Goal: Task Accomplishment & Management: Manage account settings

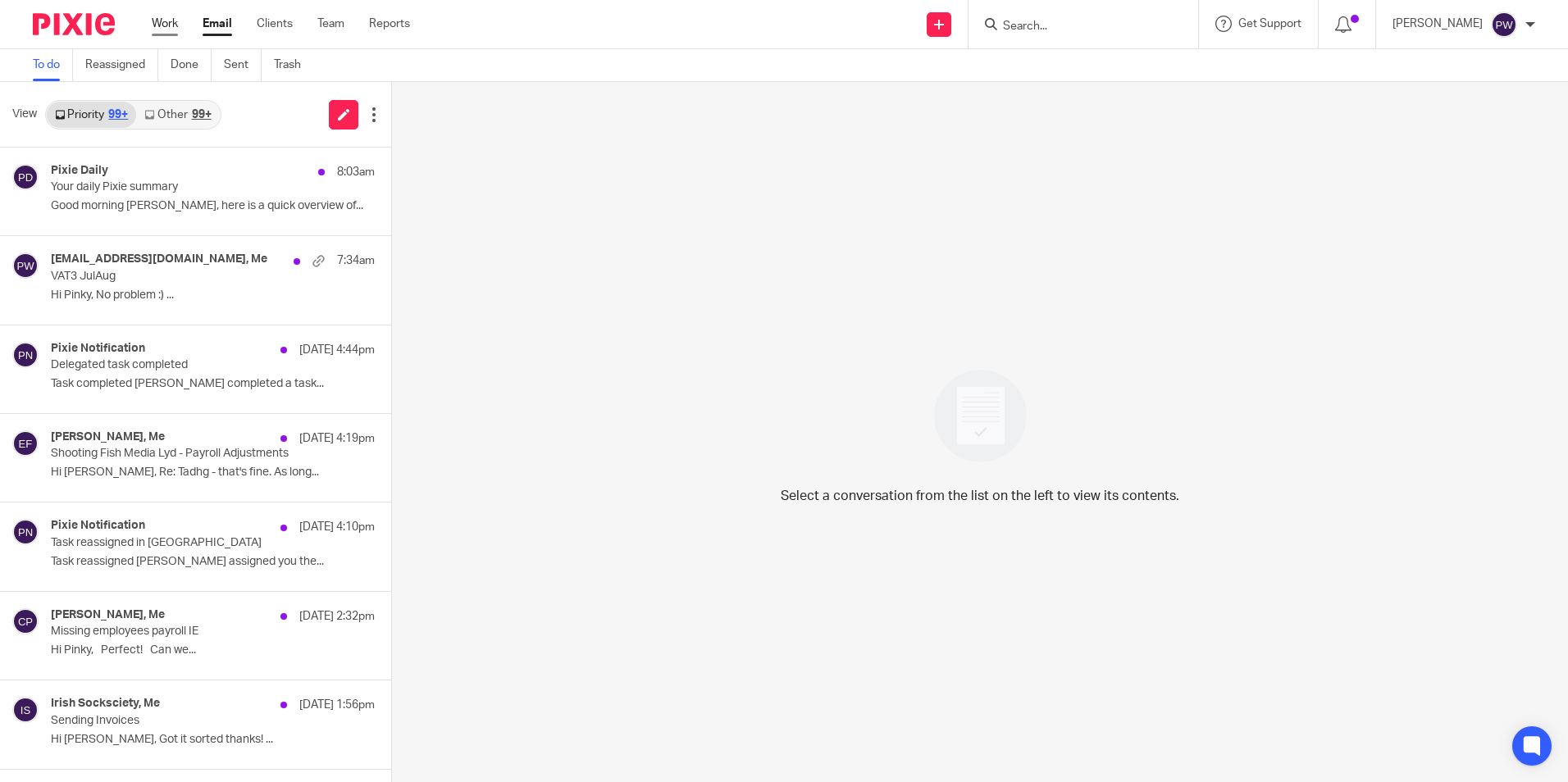
click at [156, 26] on link "Work" at bounding box center [165, 23] width 27 height 16
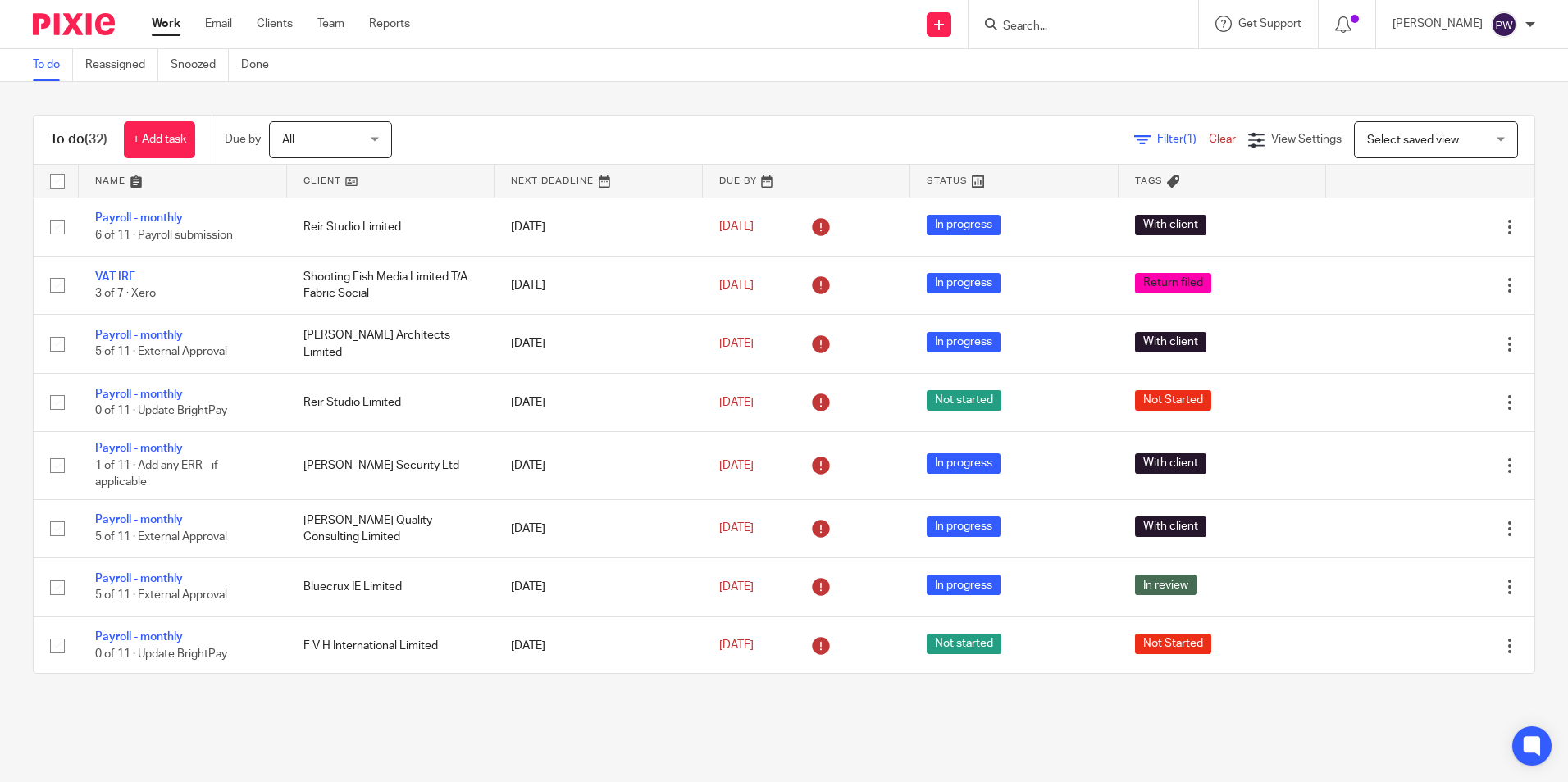
click at [307, 176] on link at bounding box center [391, 181] width 208 height 33
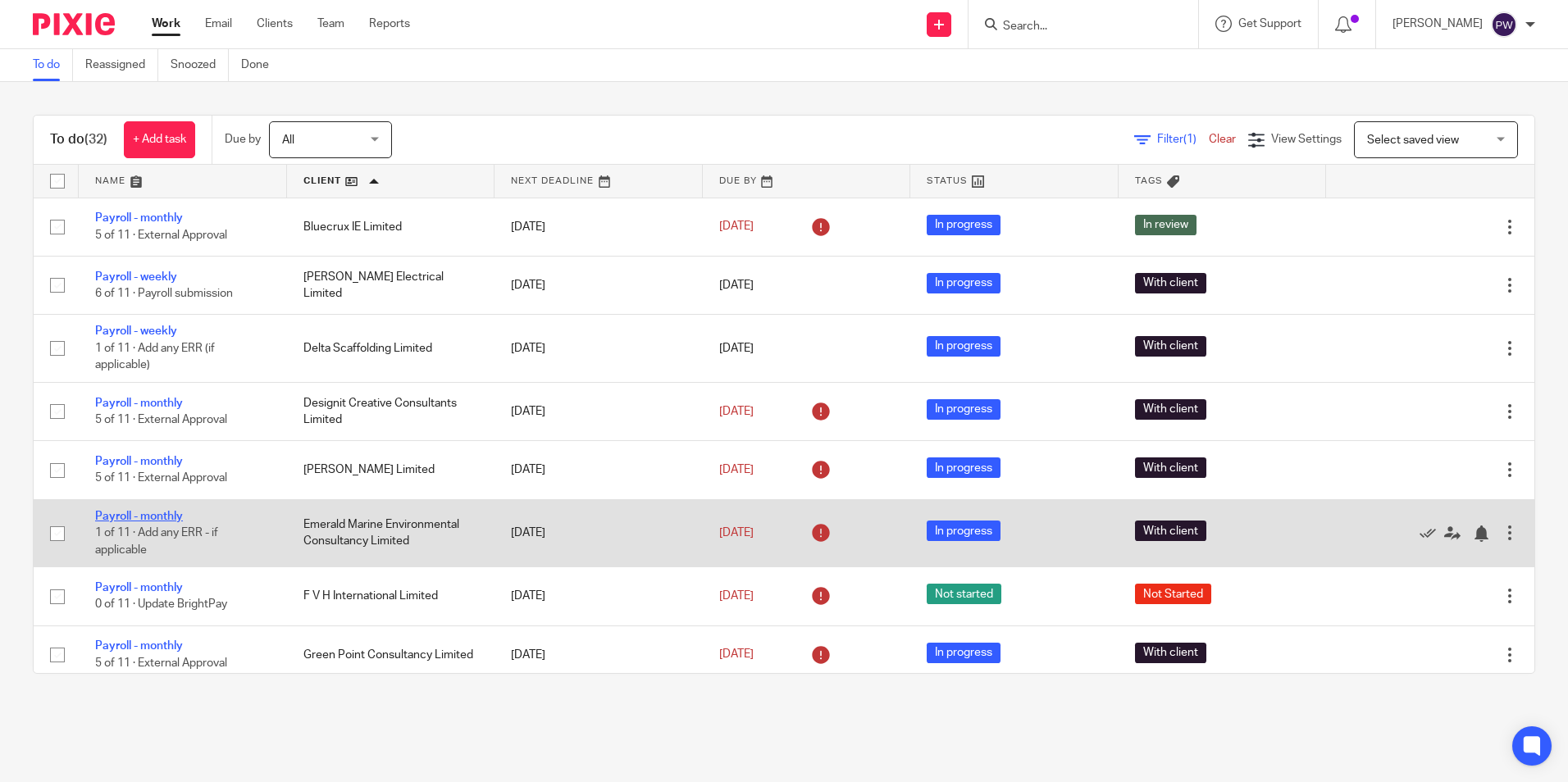
click at [159, 518] on link "Payroll - monthly" at bounding box center [139, 517] width 87 height 11
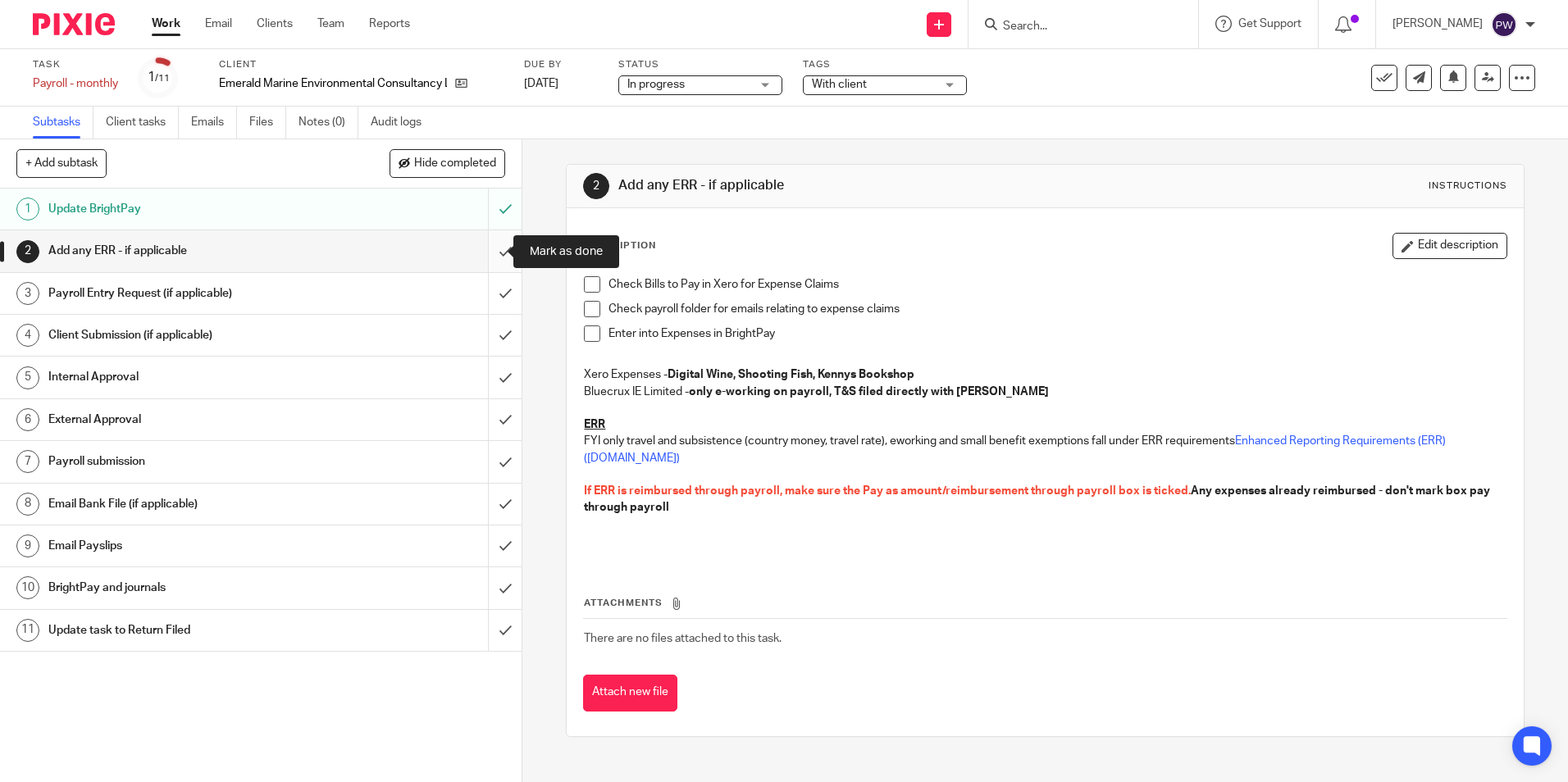
click at [486, 251] on input "submit" at bounding box center [260, 250] width 522 height 41
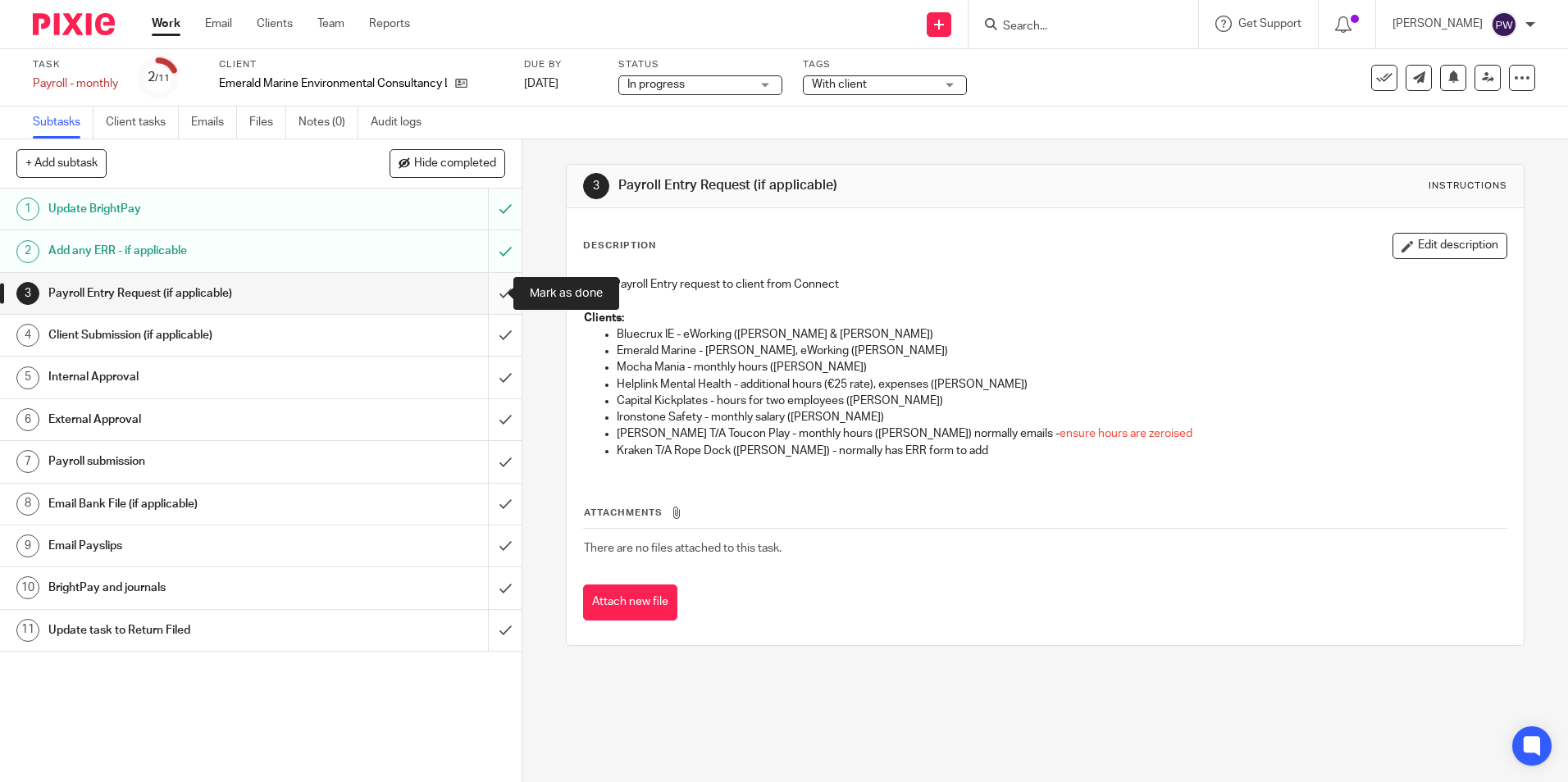
click at [497, 293] on input "submit" at bounding box center [260, 293] width 522 height 41
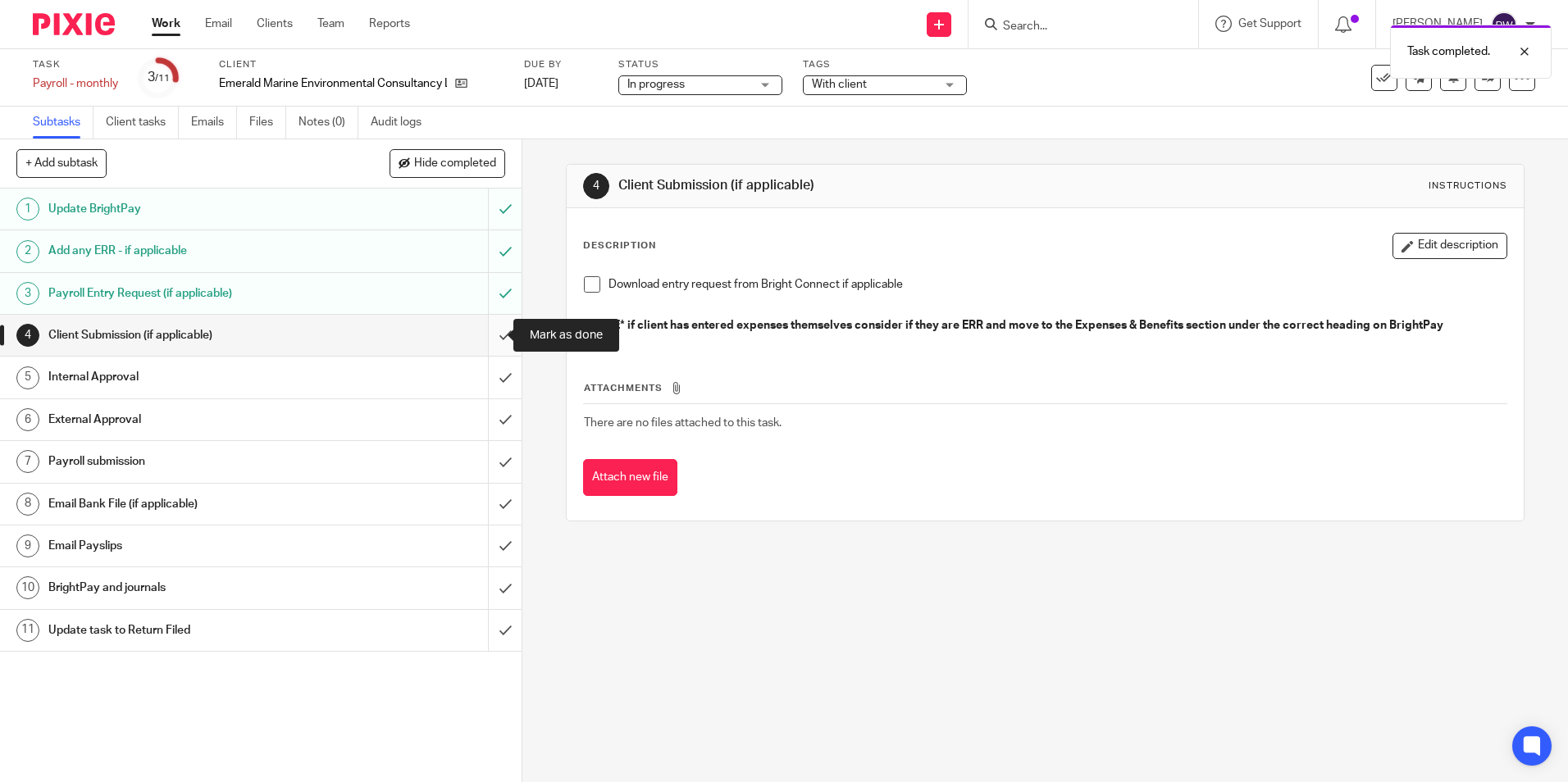
click at [493, 336] on input "submit" at bounding box center [260, 334] width 522 height 41
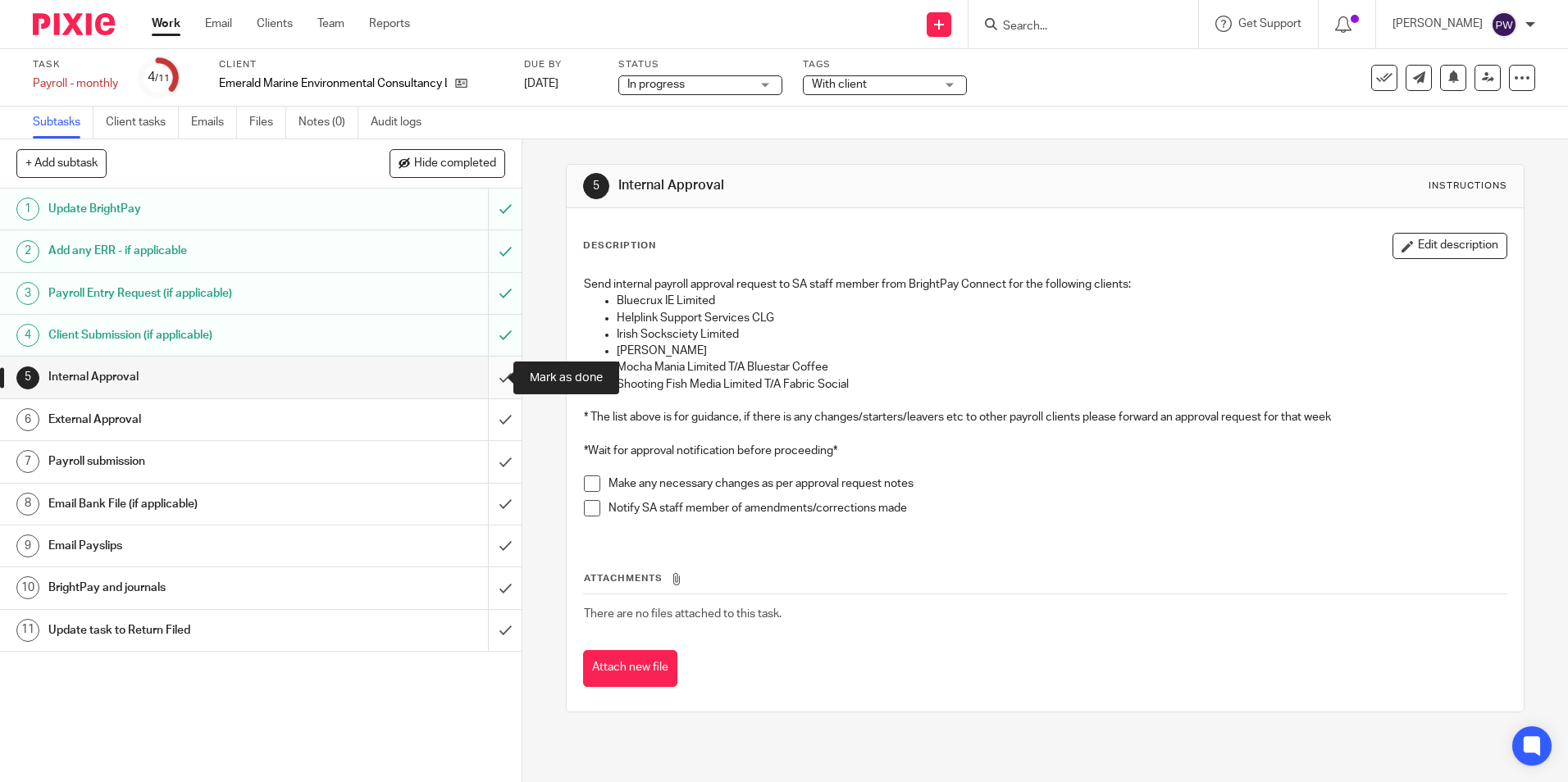
click at [481, 385] on input "submit" at bounding box center [260, 376] width 522 height 41
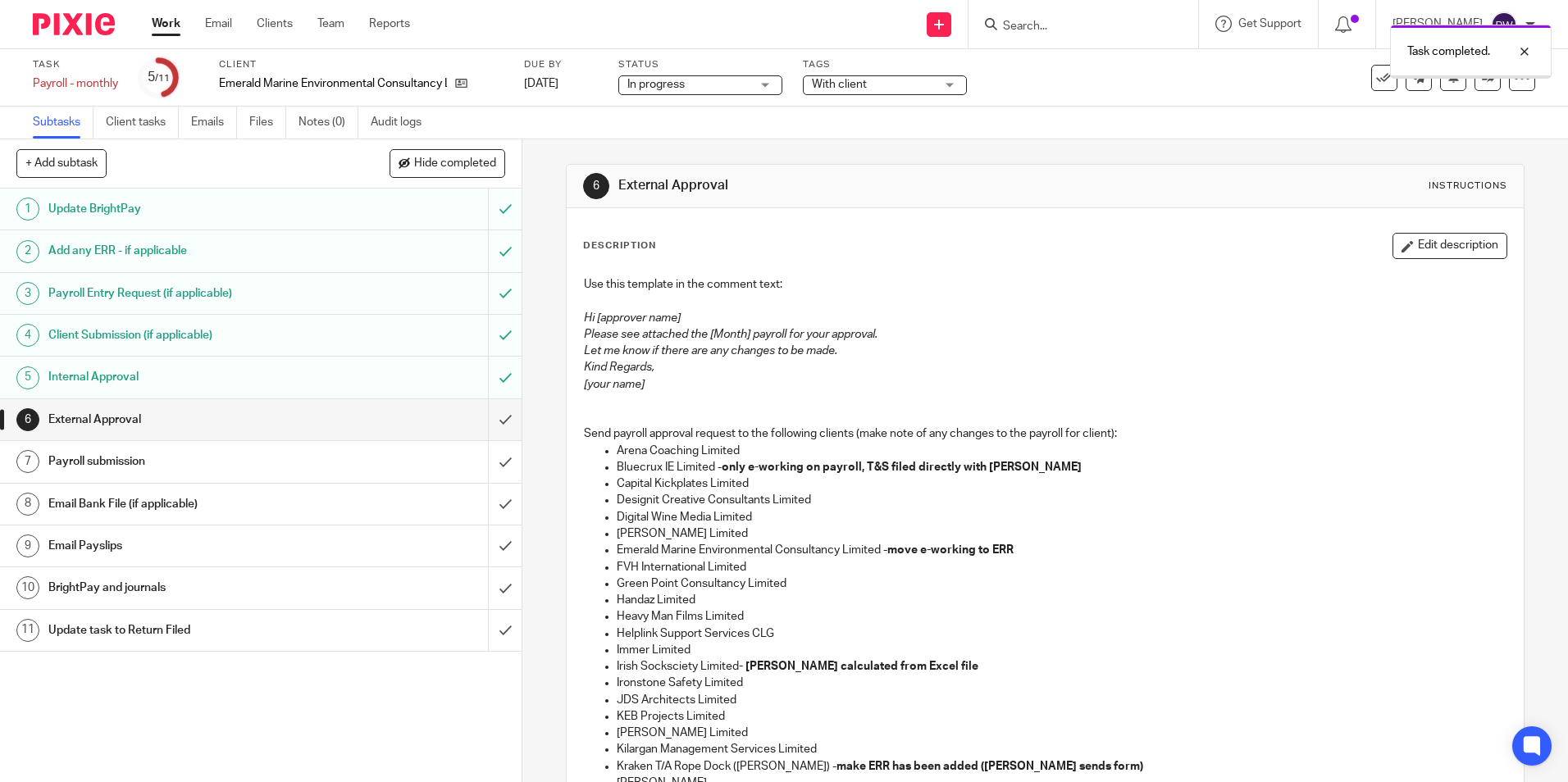
click at [167, 26] on link "Work" at bounding box center [166, 23] width 29 height 16
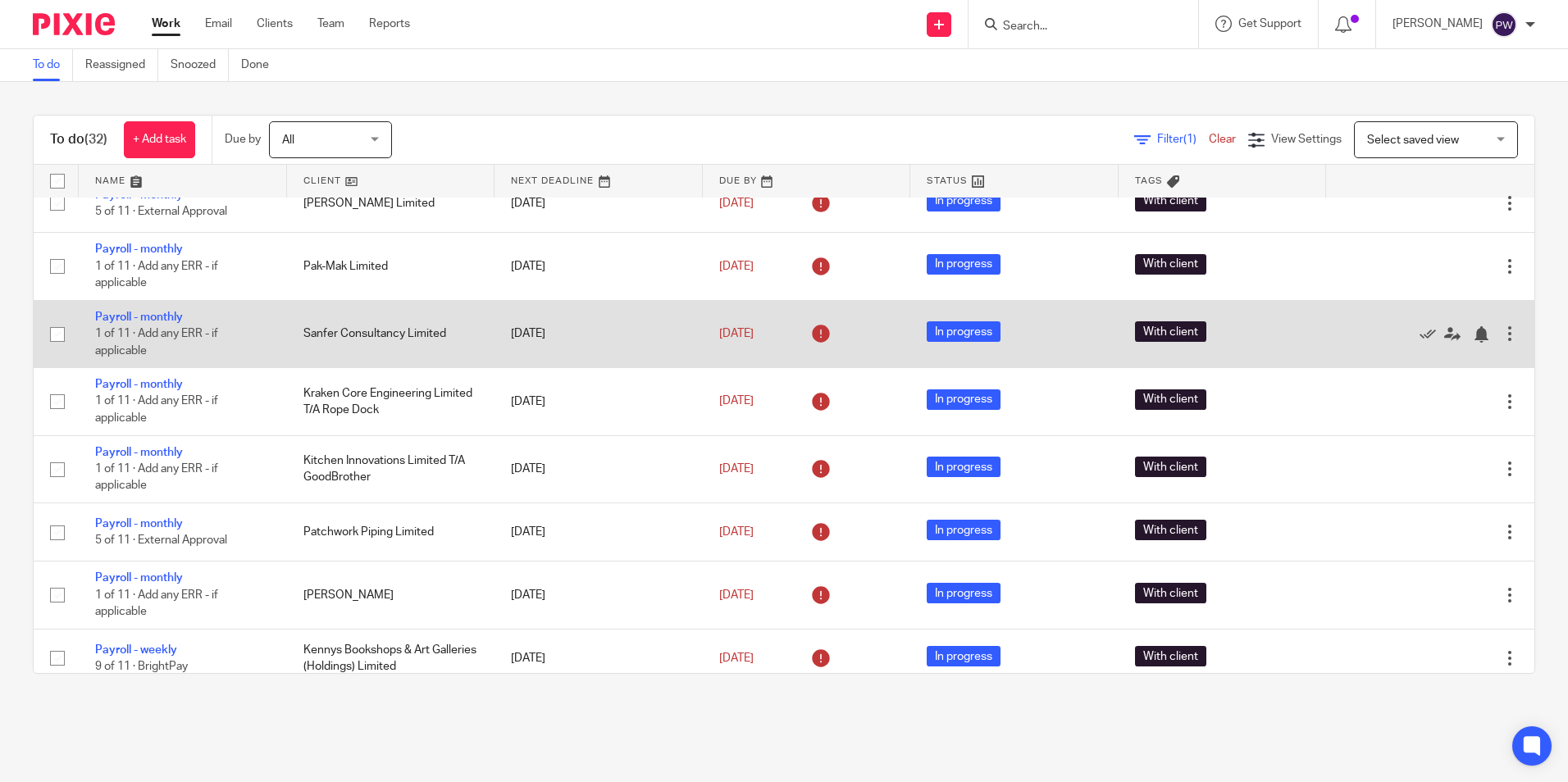
scroll to position [1066, 0]
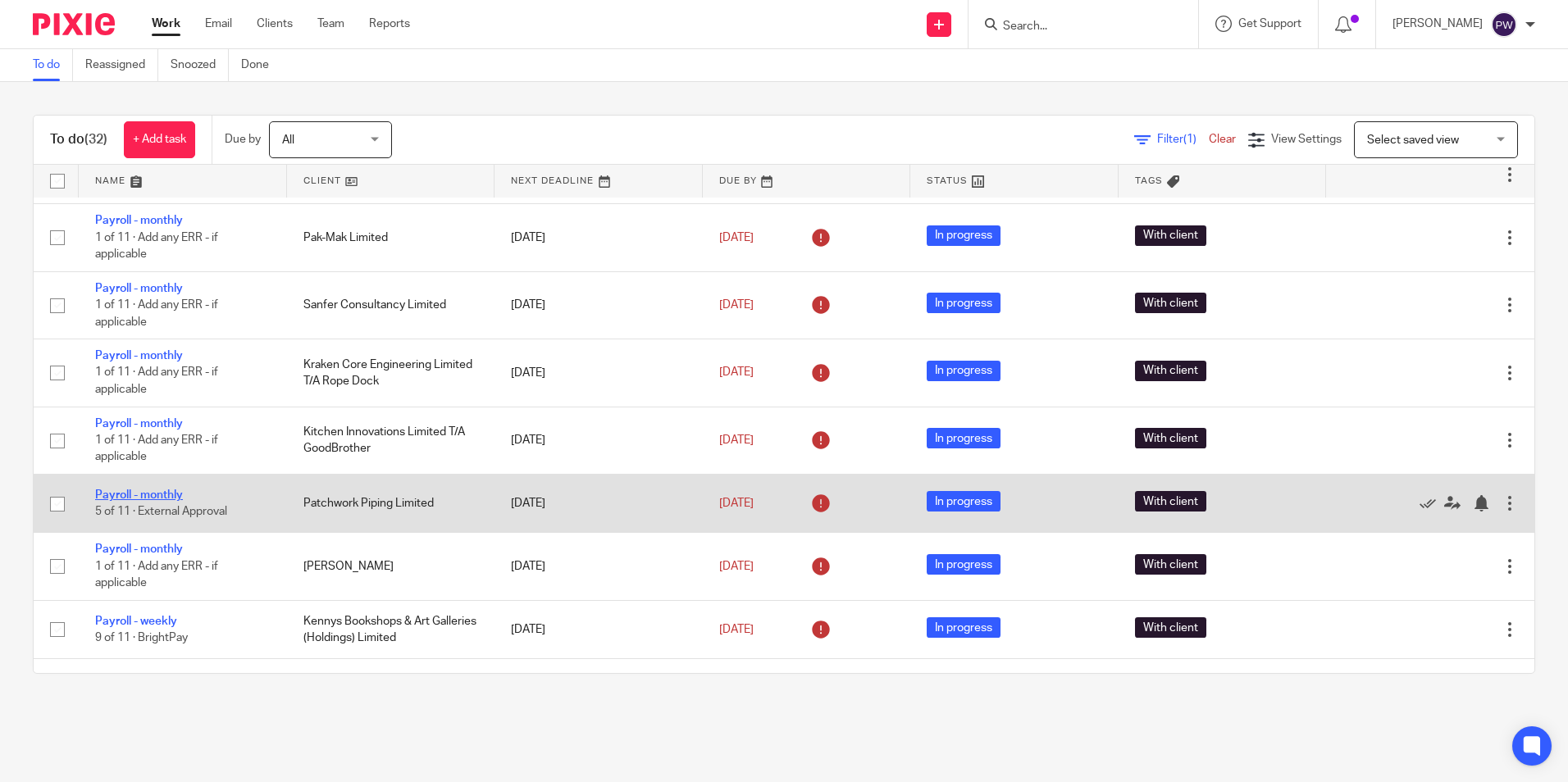
click at [149, 499] on link "Payroll - monthly" at bounding box center [139, 495] width 87 height 11
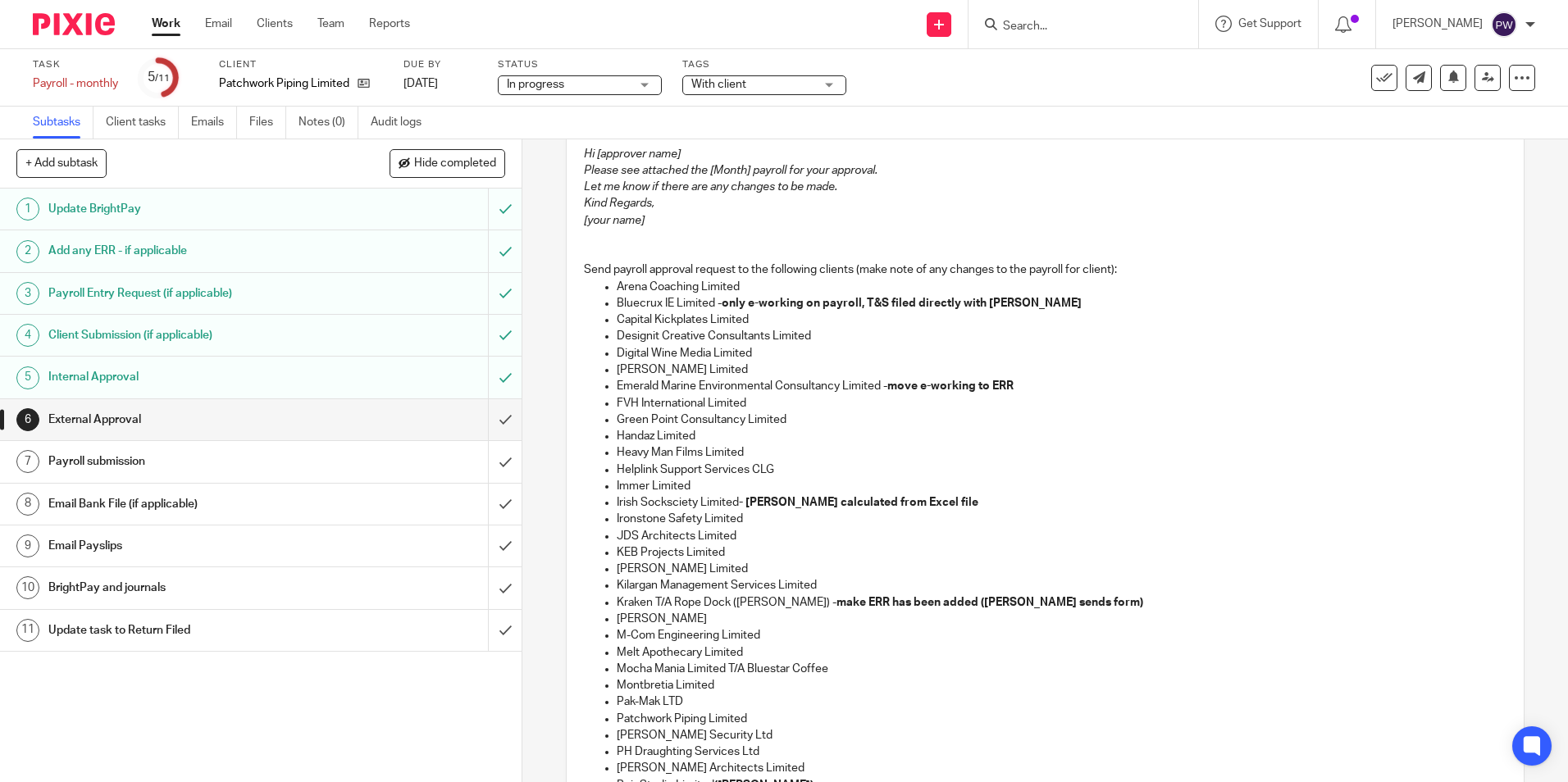
scroll to position [246, 0]
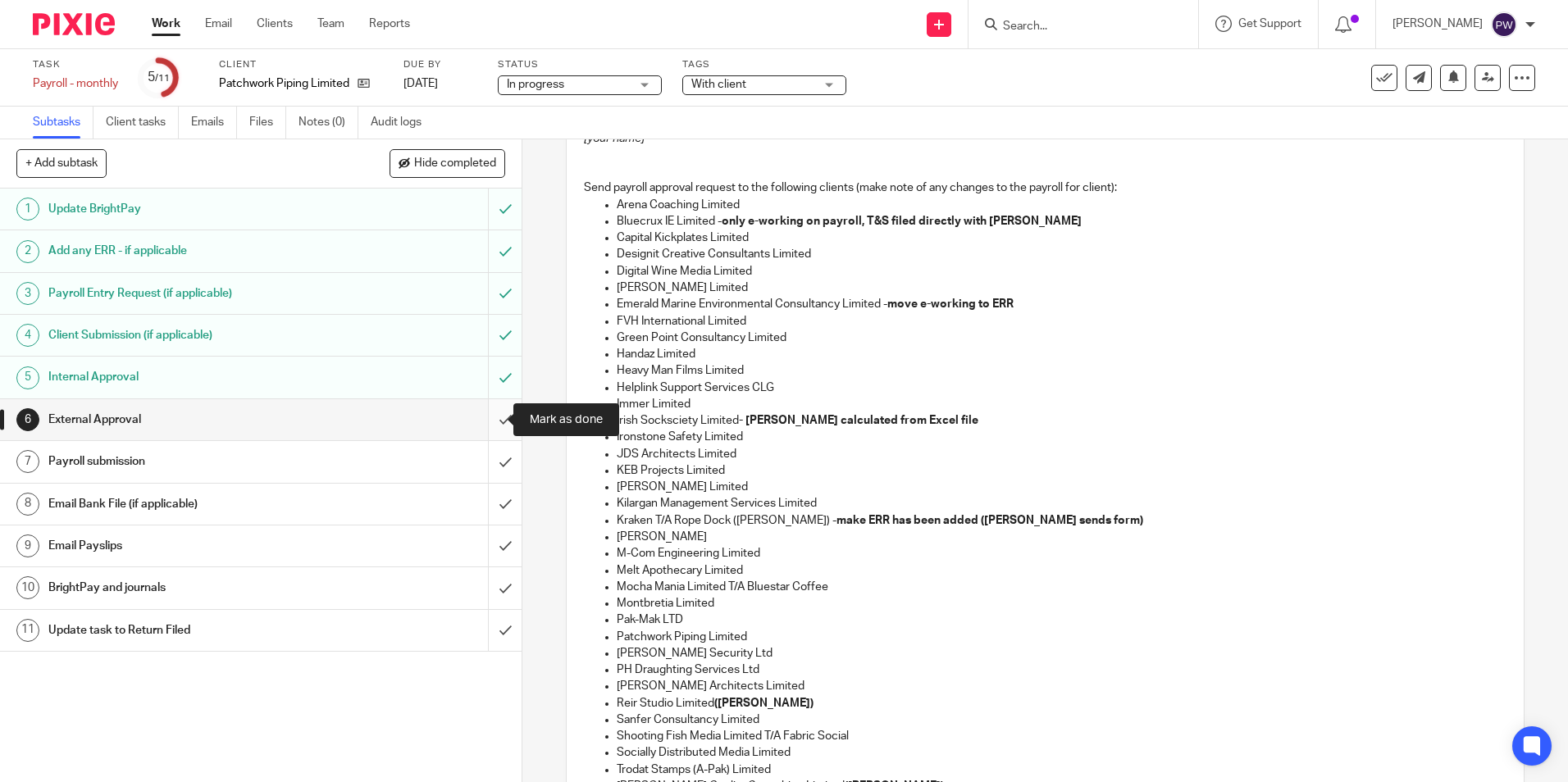
click at [491, 417] on input "submit" at bounding box center [260, 419] width 522 height 41
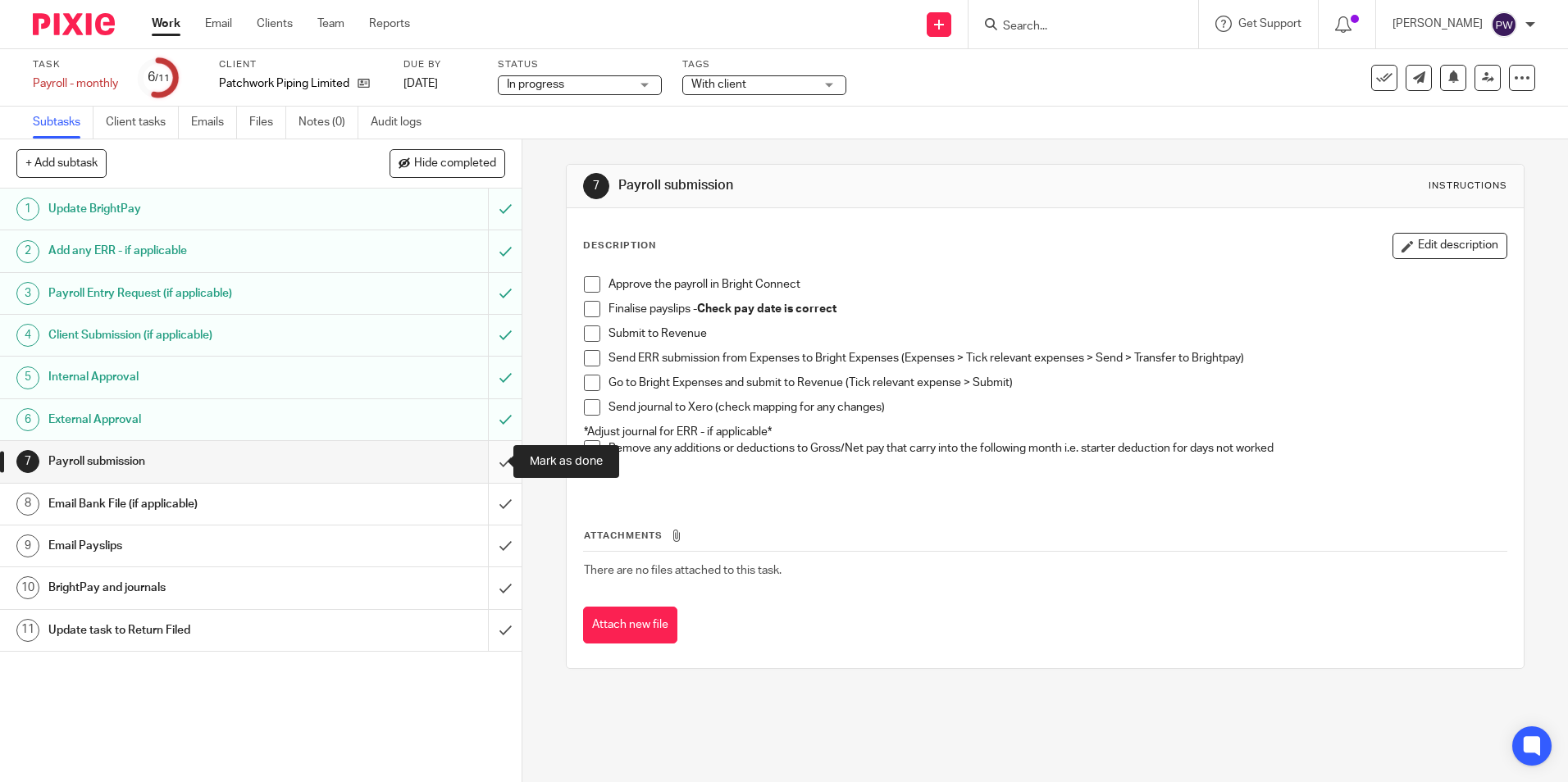
click at [492, 467] on input "submit" at bounding box center [260, 461] width 522 height 41
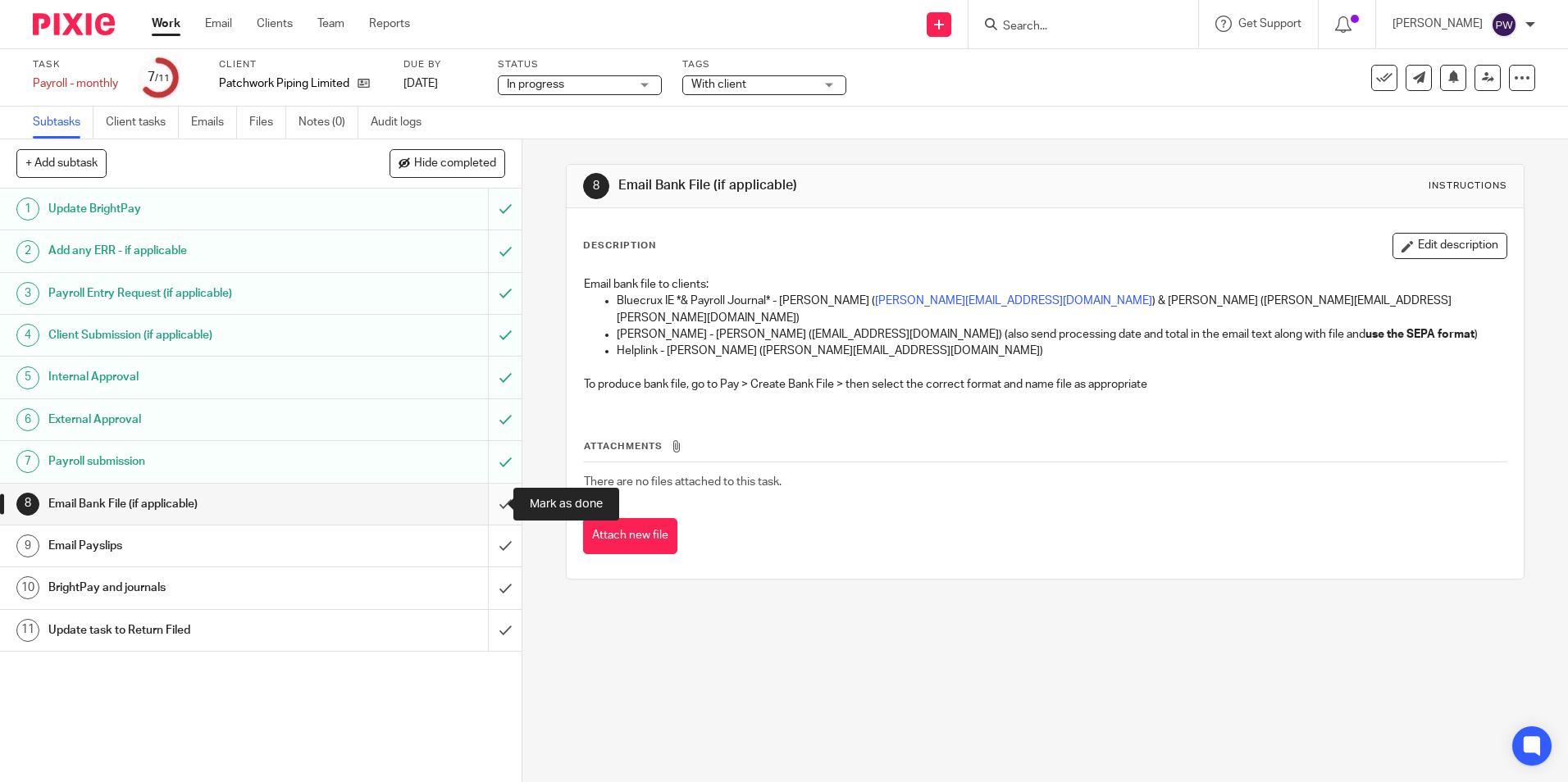
click at [489, 503] on input "submit" at bounding box center [260, 504] width 522 height 41
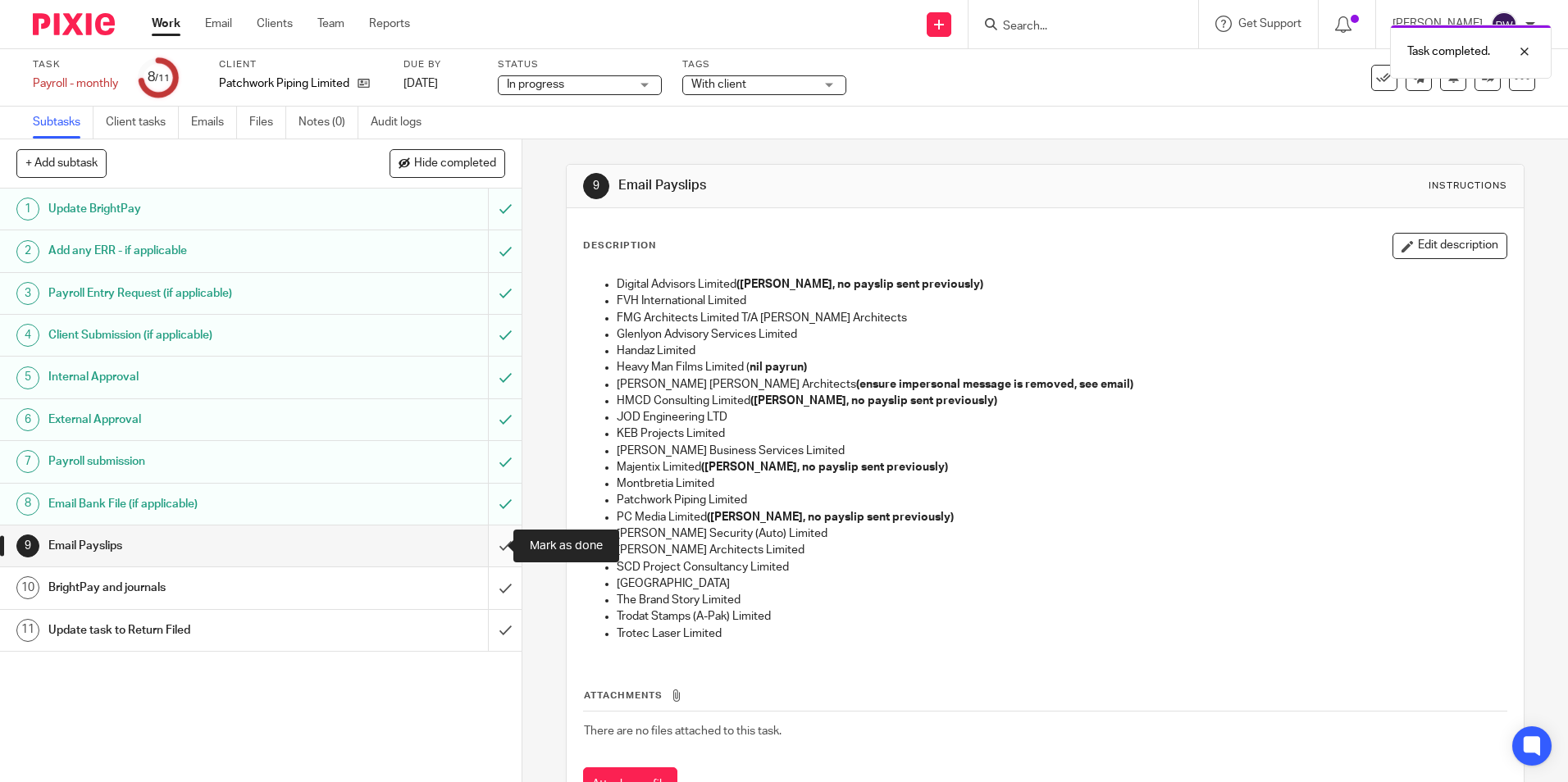
click at [489, 542] on input "submit" at bounding box center [260, 545] width 522 height 41
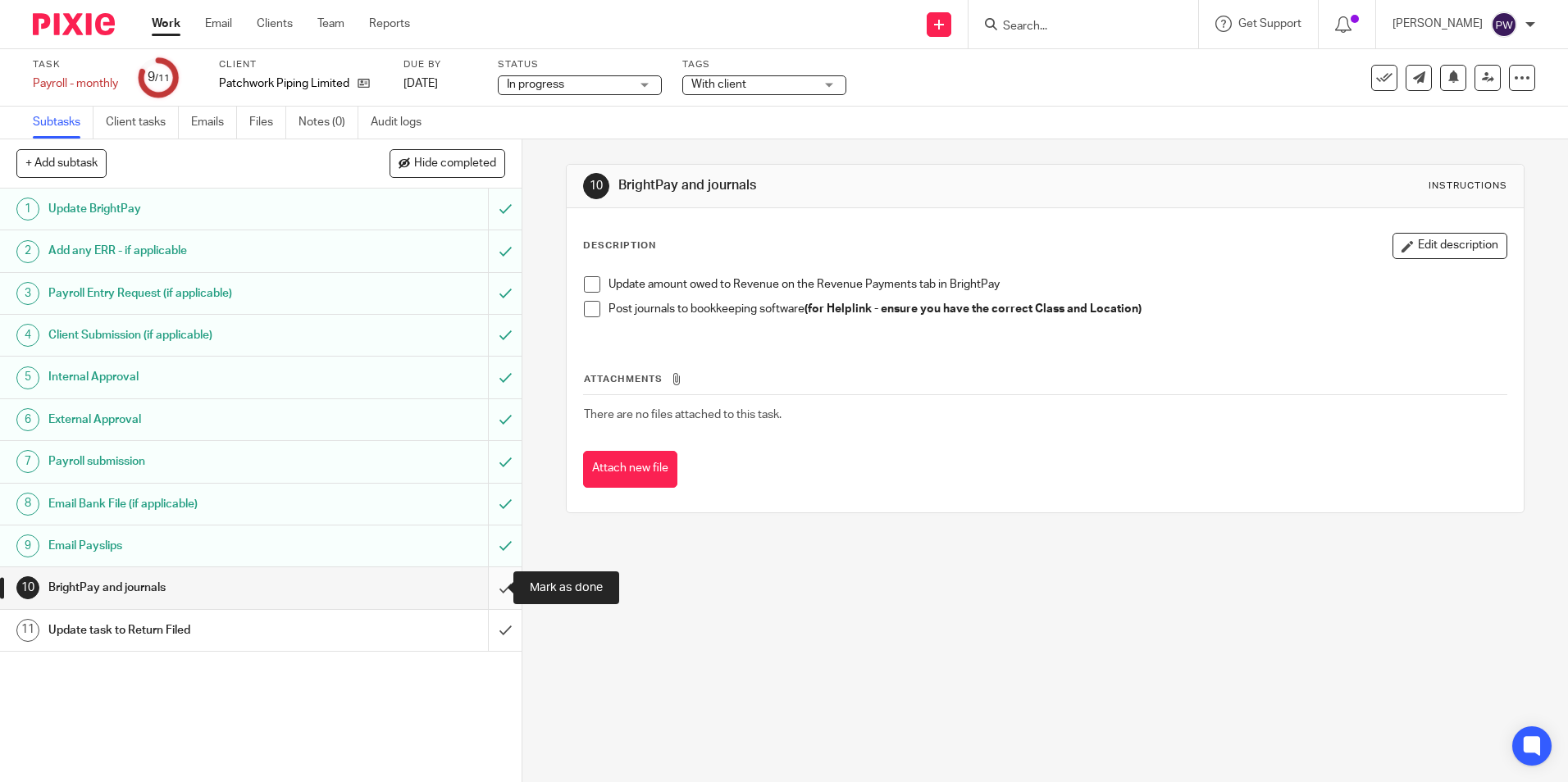
click at [490, 589] on input "submit" at bounding box center [260, 587] width 522 height 41
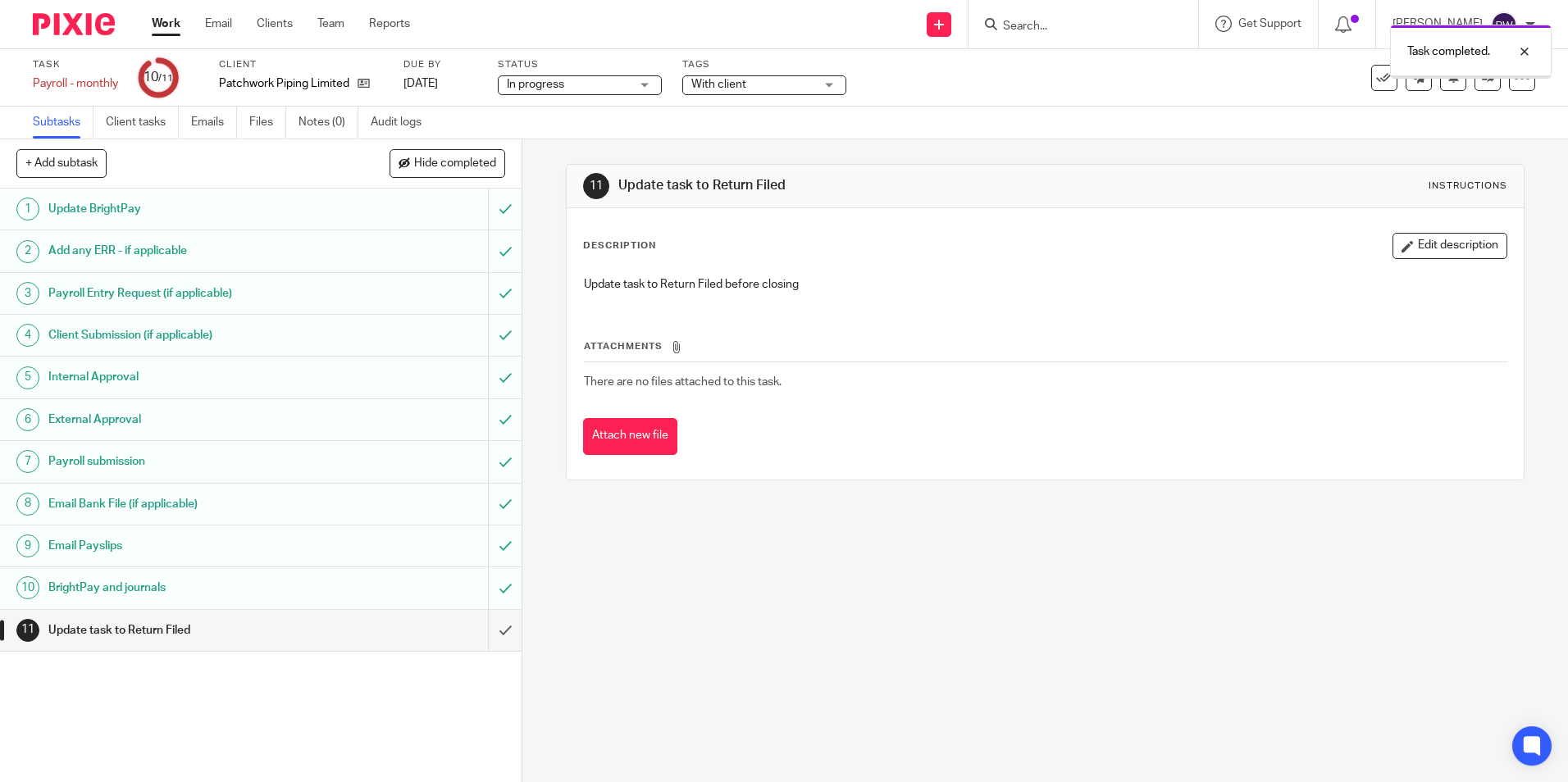
drag, startPoint x: 0, startPoint y: 0, endPoint x: 567, endPoint y: 88, distance: 573.8
click at [567, 88] on span "In progress" at bounding box center [567, 85] width 123 height 17
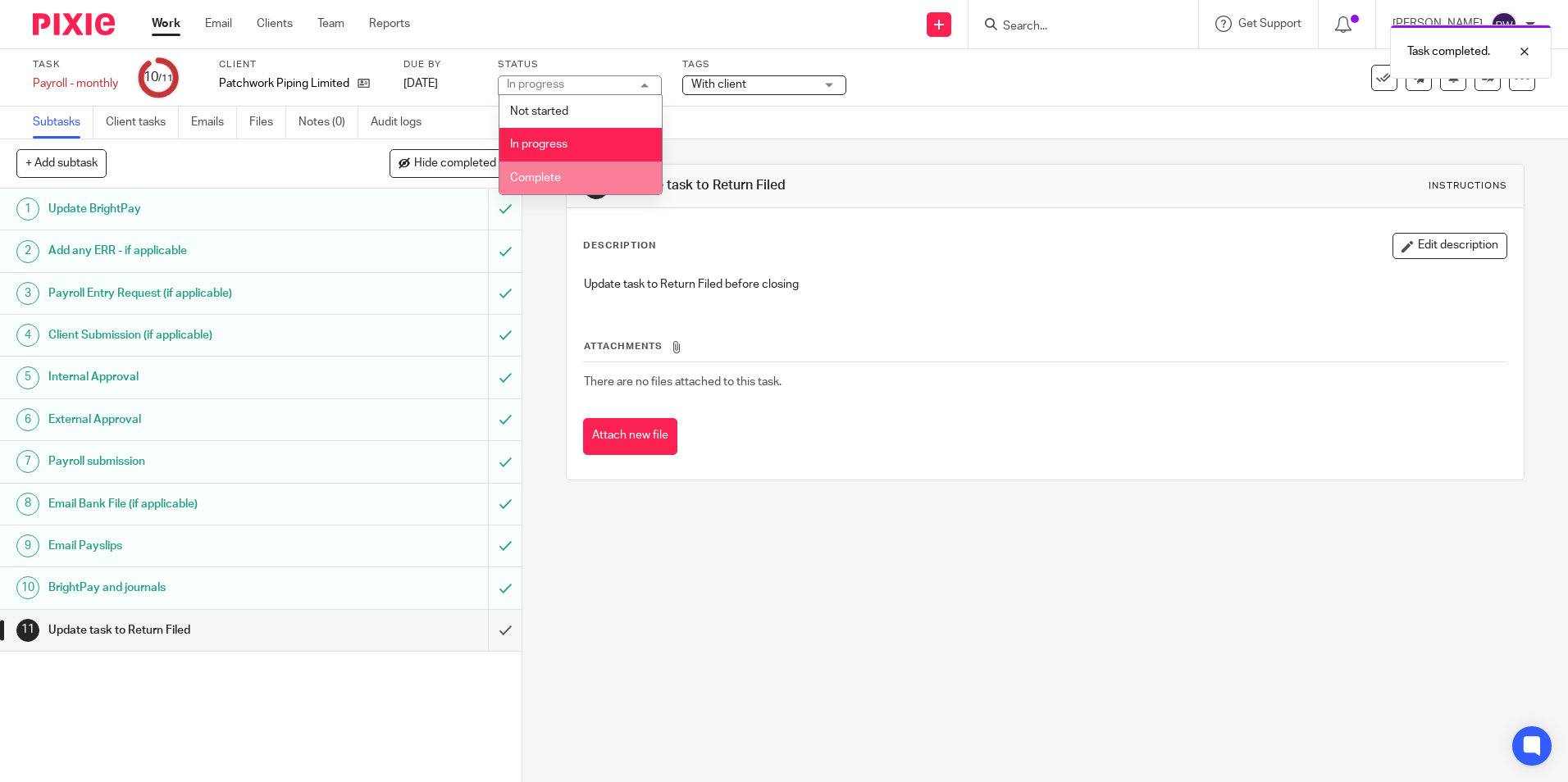
click at [540, 169] on li "Complete" at bounding box center [580, 178] width 163 height 33
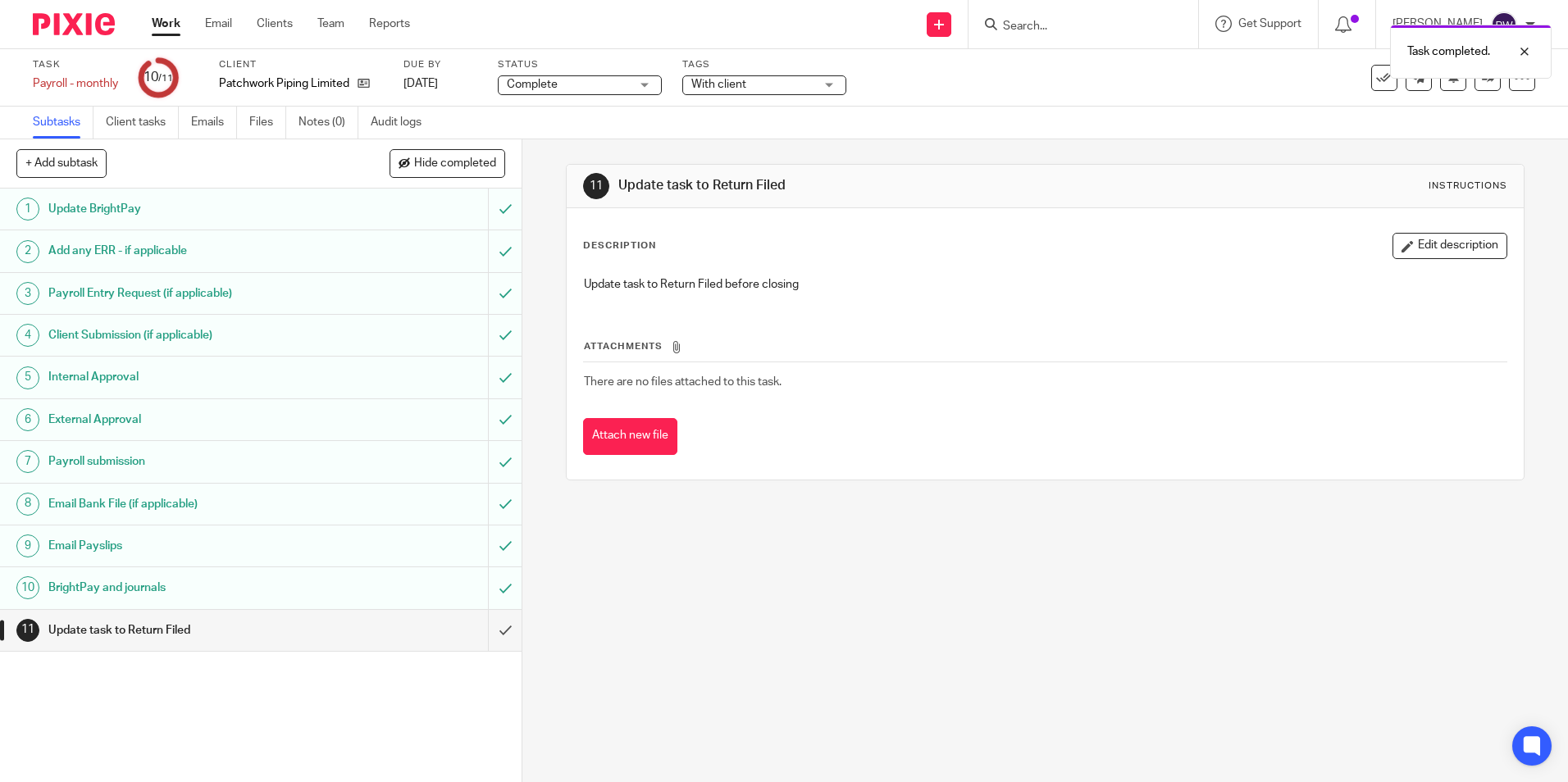
click at [755, 92] on span "With client" at bounding box center [752, 85] width 123 height 17
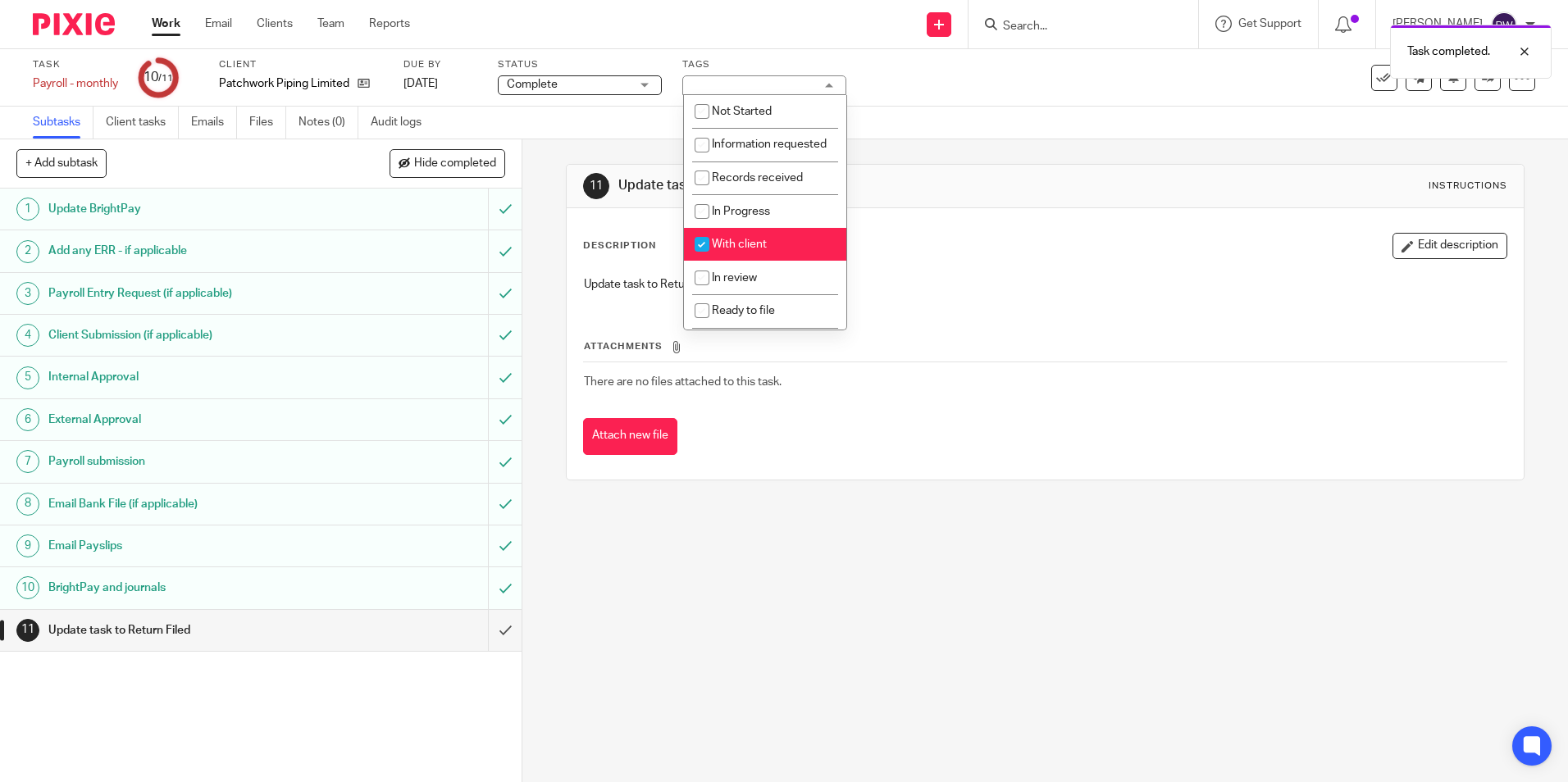
click at [726, 250] on span "With client" at bounding box center [739, 244] width 55 height 11
checkbox input "false"
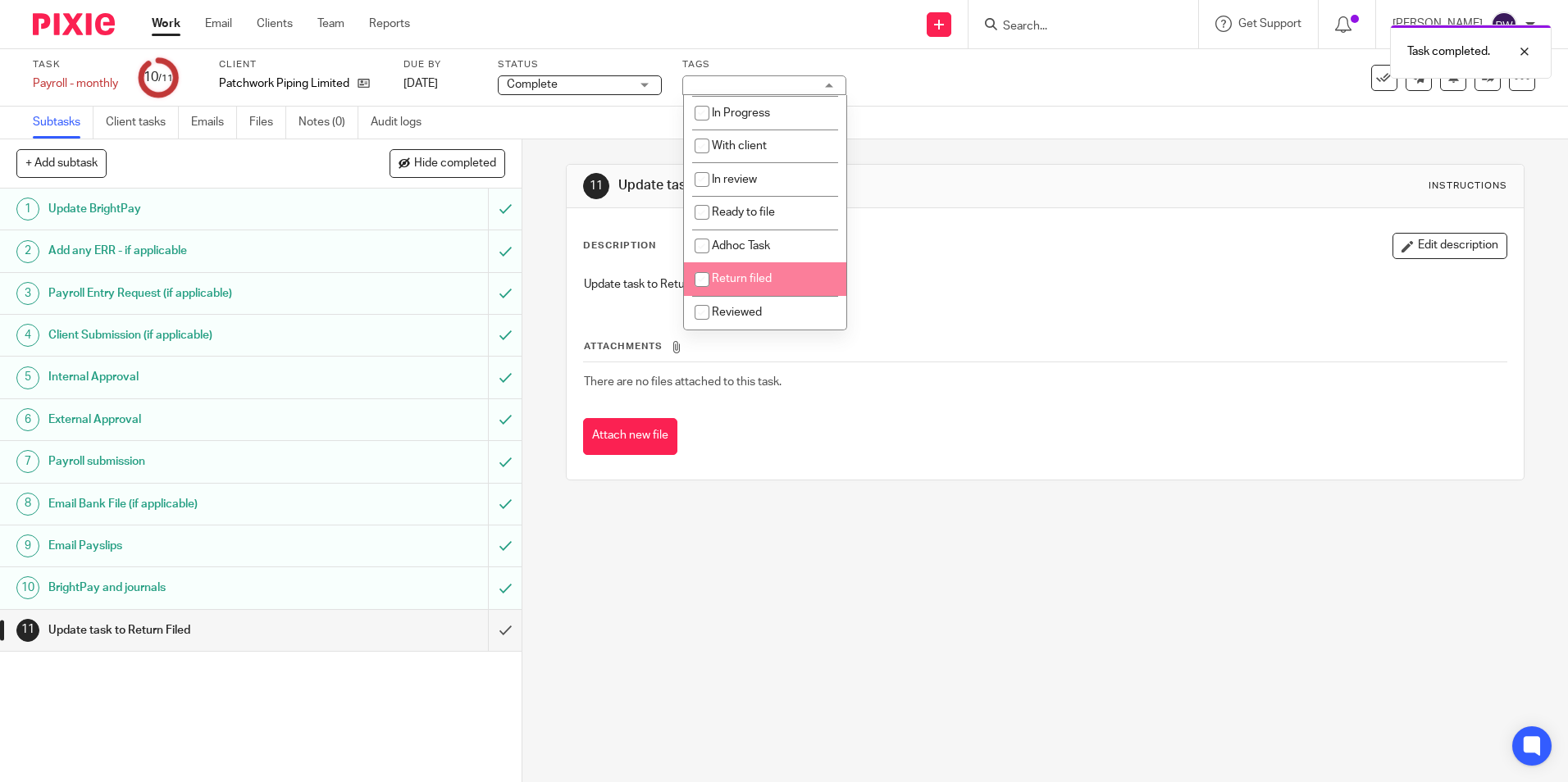
click at [713, 282] on input "checkbox" at bounding box center [701, 279] width 31 height 31
checkbox input "true"
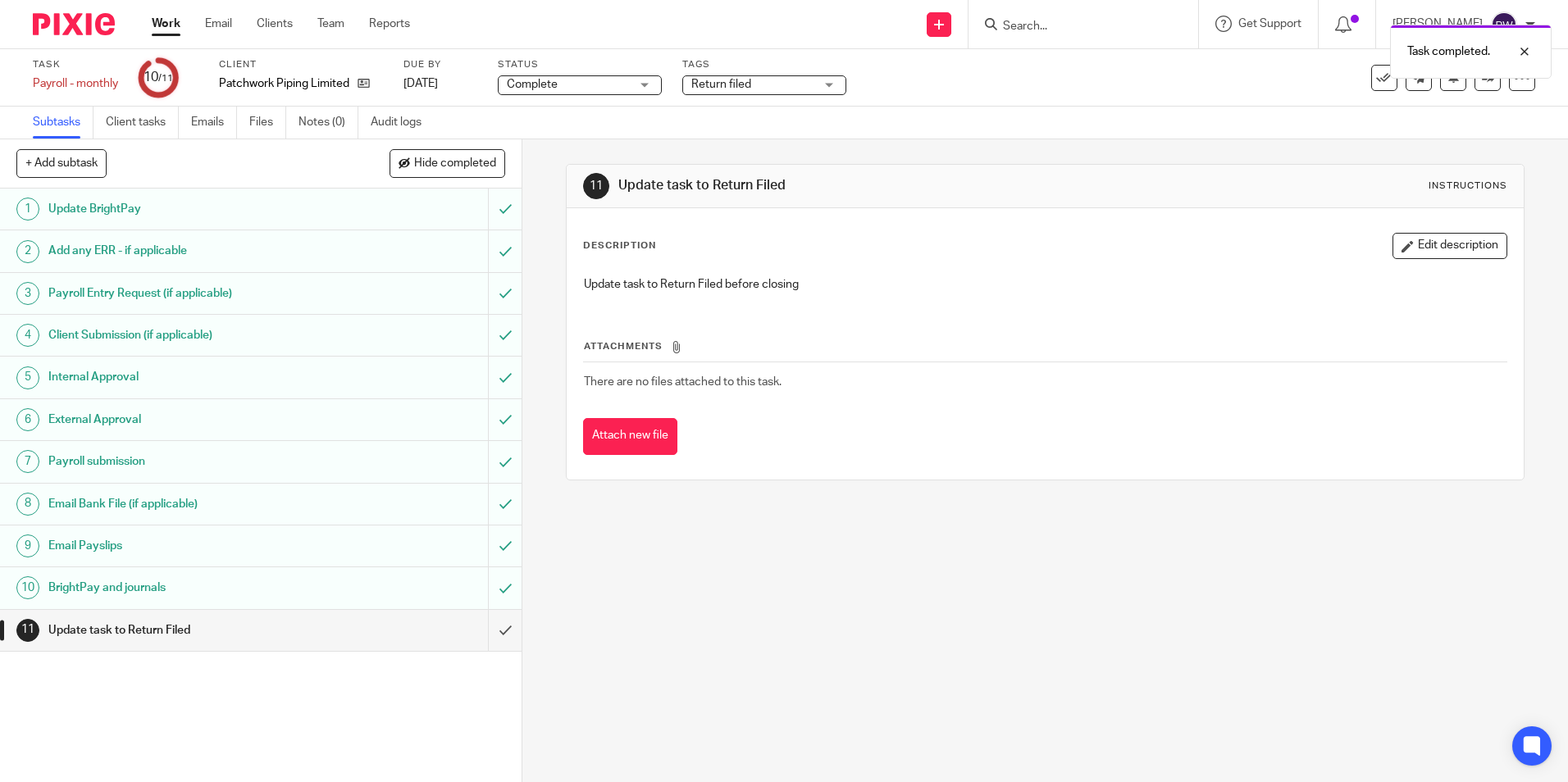
click at [1049, 102] on div "Task Payroll - monthly Save Payroll - monthly 10 /11 Client Patchwork Piping Li…" at bounding box center [784, 78] width 1568 height 57
click at [492, 629] on input "submit" at bounding box center [260, 630] width 522 height 41
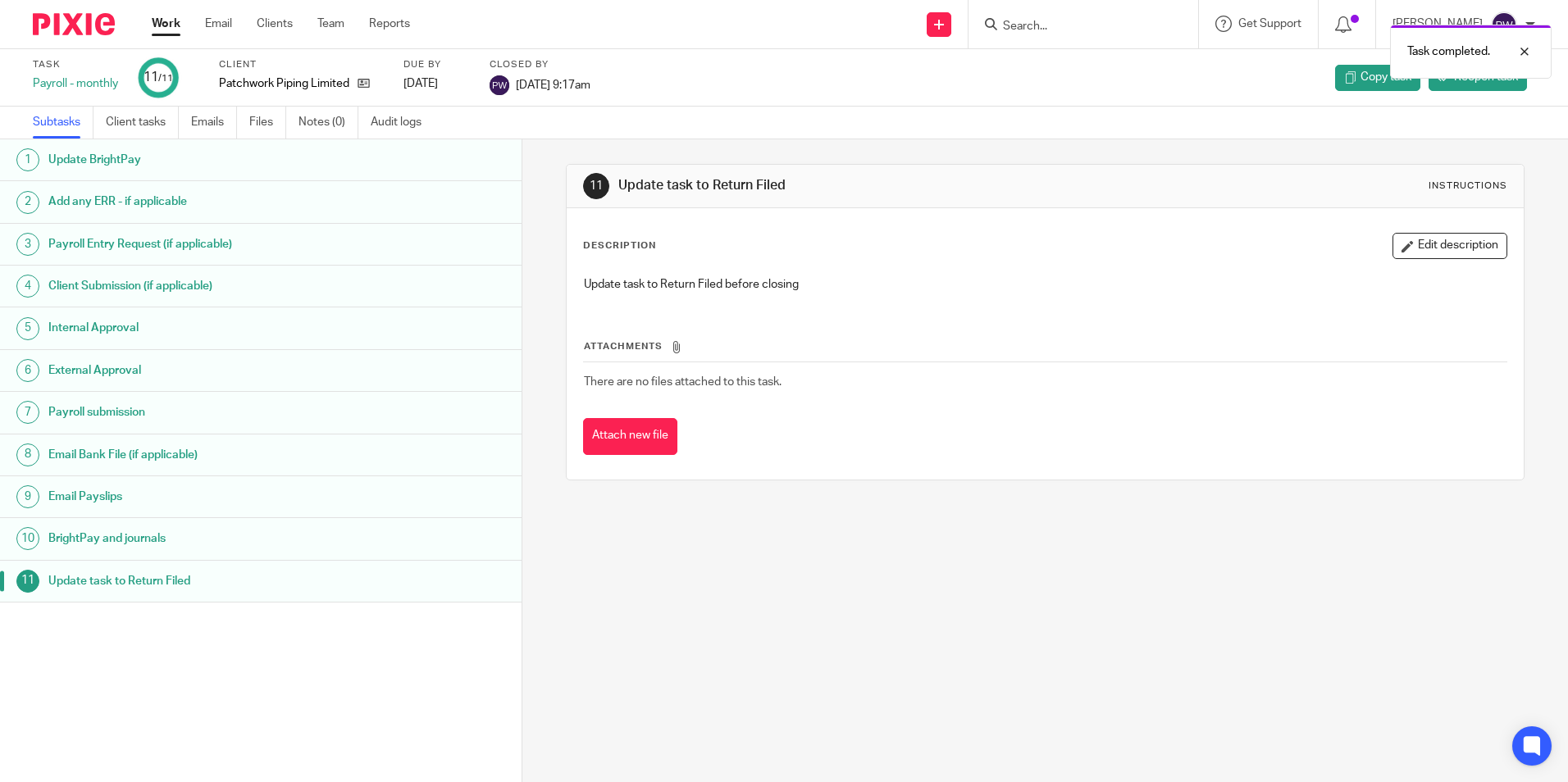
click at [164, 19] on link "Work" at bounding box center [166, 23] width 29 height 16
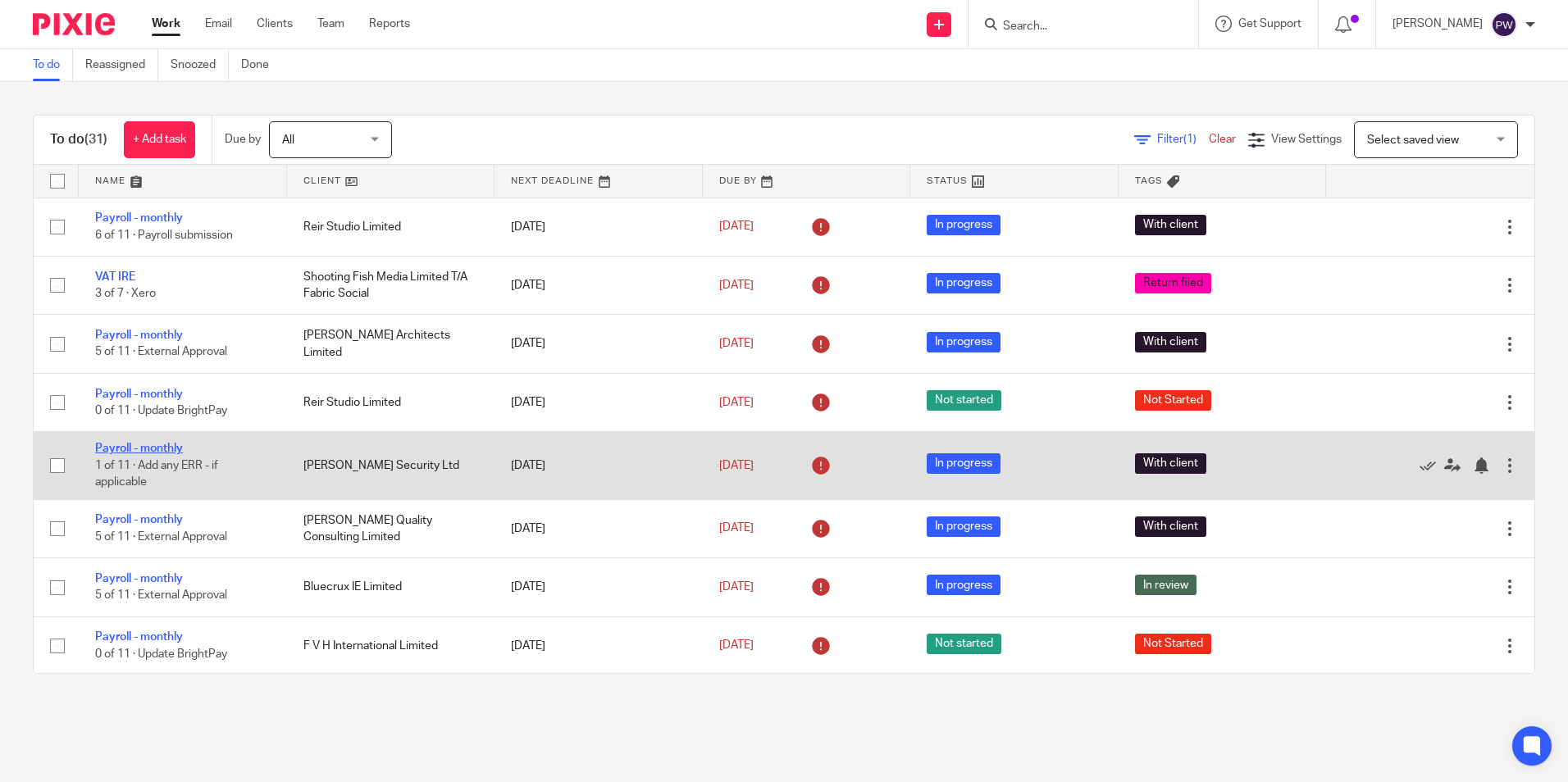
click at [146, 446] on link "Payroll - monthly" at bounding box center [139, 448] width 87 height 11
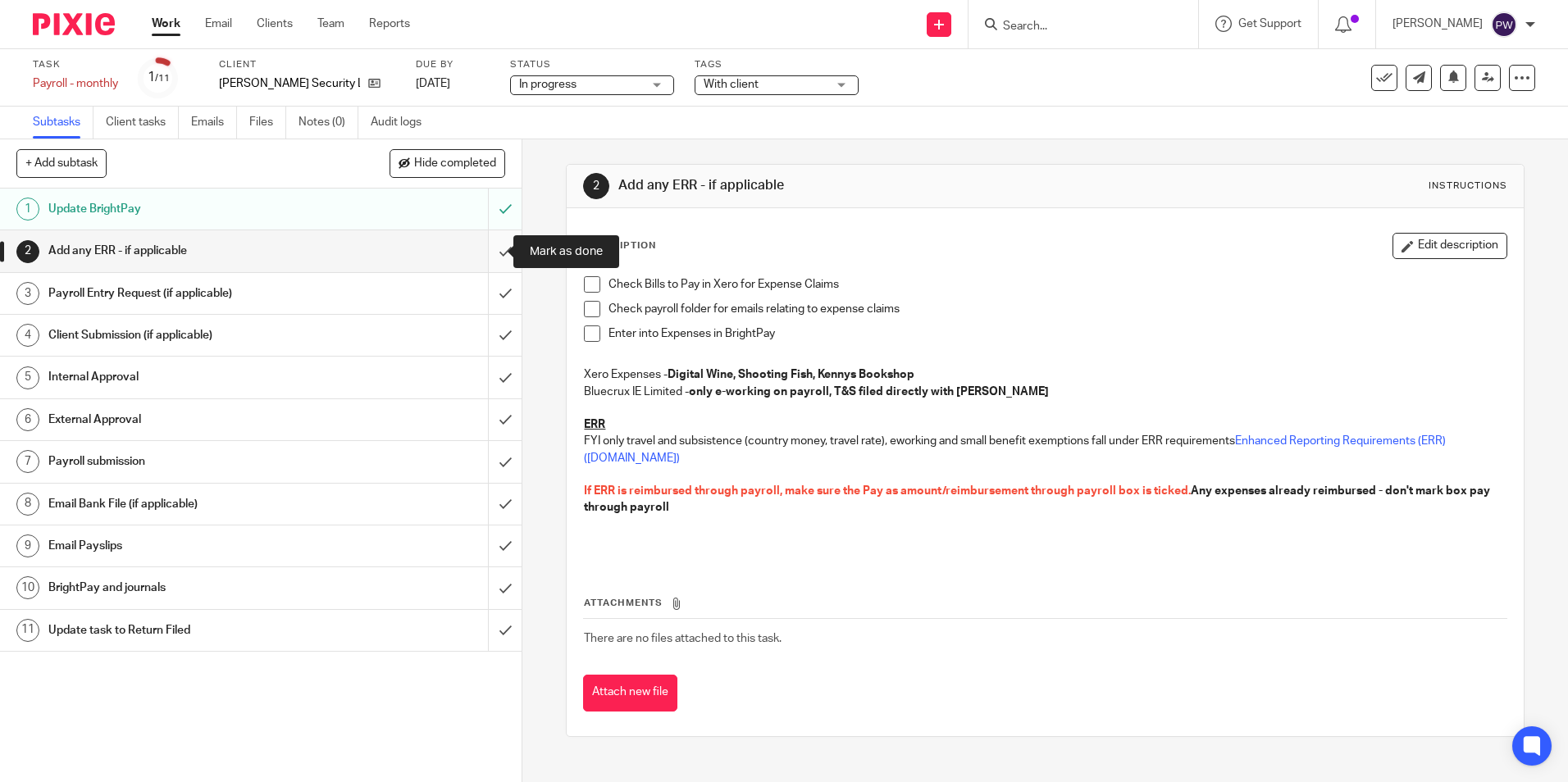
click at [487, 248] on input "submit" at bounding box center [260, 250] width 522 height 41
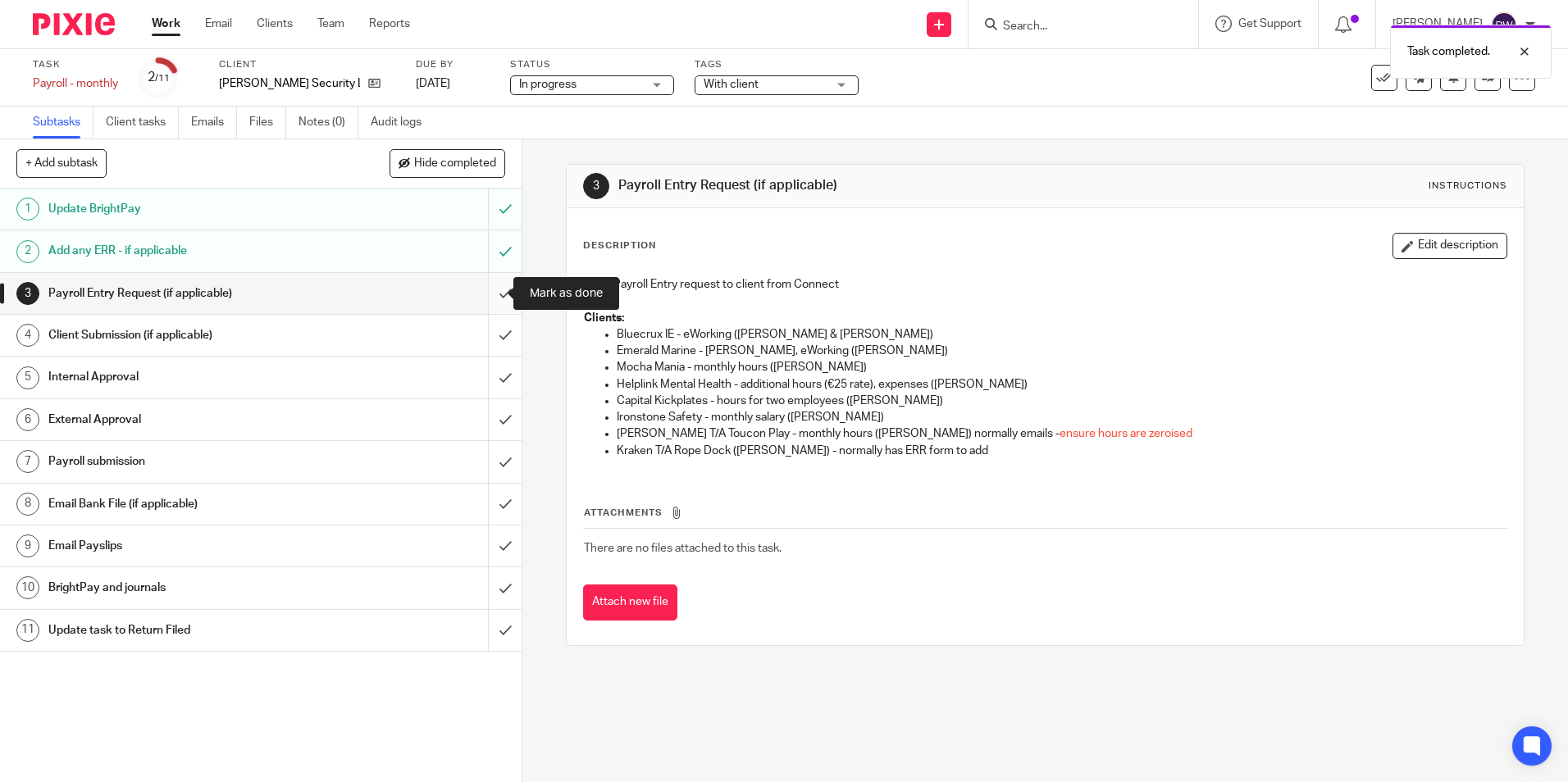
click at [483, 297] on input "submit" at bounding box center [260, 293] width 522 height 41
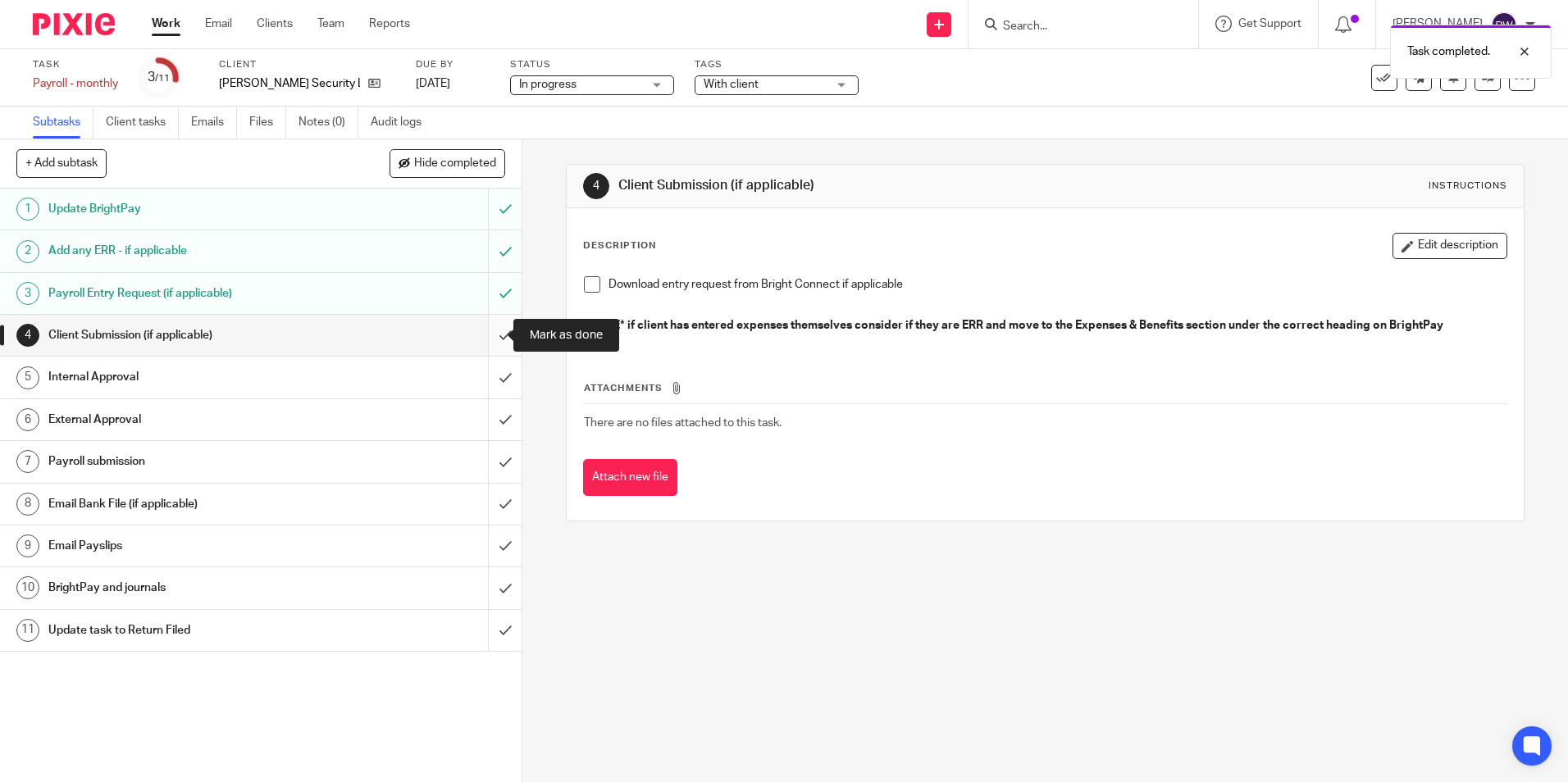
click at [489, 333] on input "submit" at bounding box center [260, 334] width 522 height 41
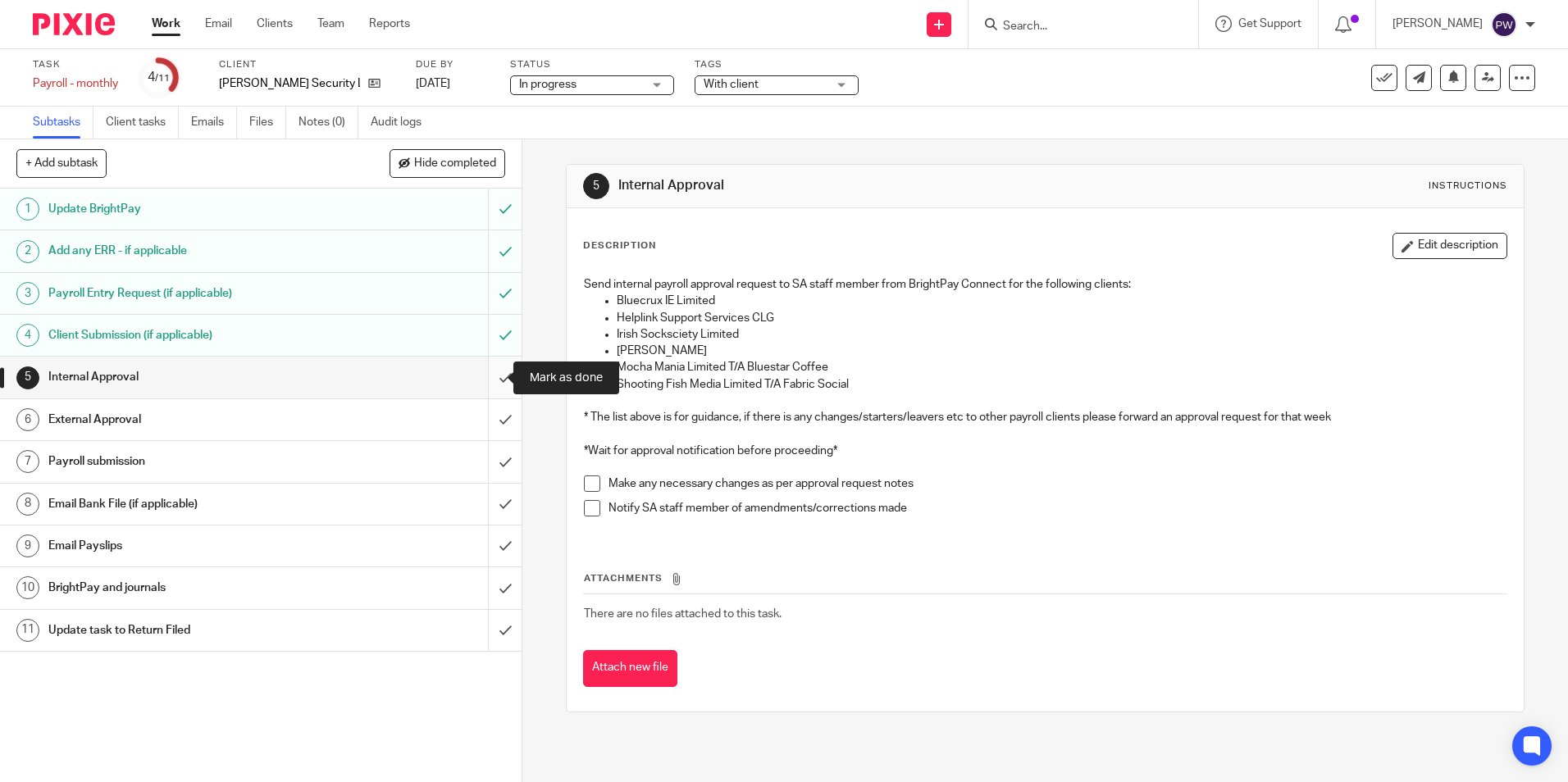
click at [486, 383] on input "submit" at bounding box center [260, 376] width 522 height 41
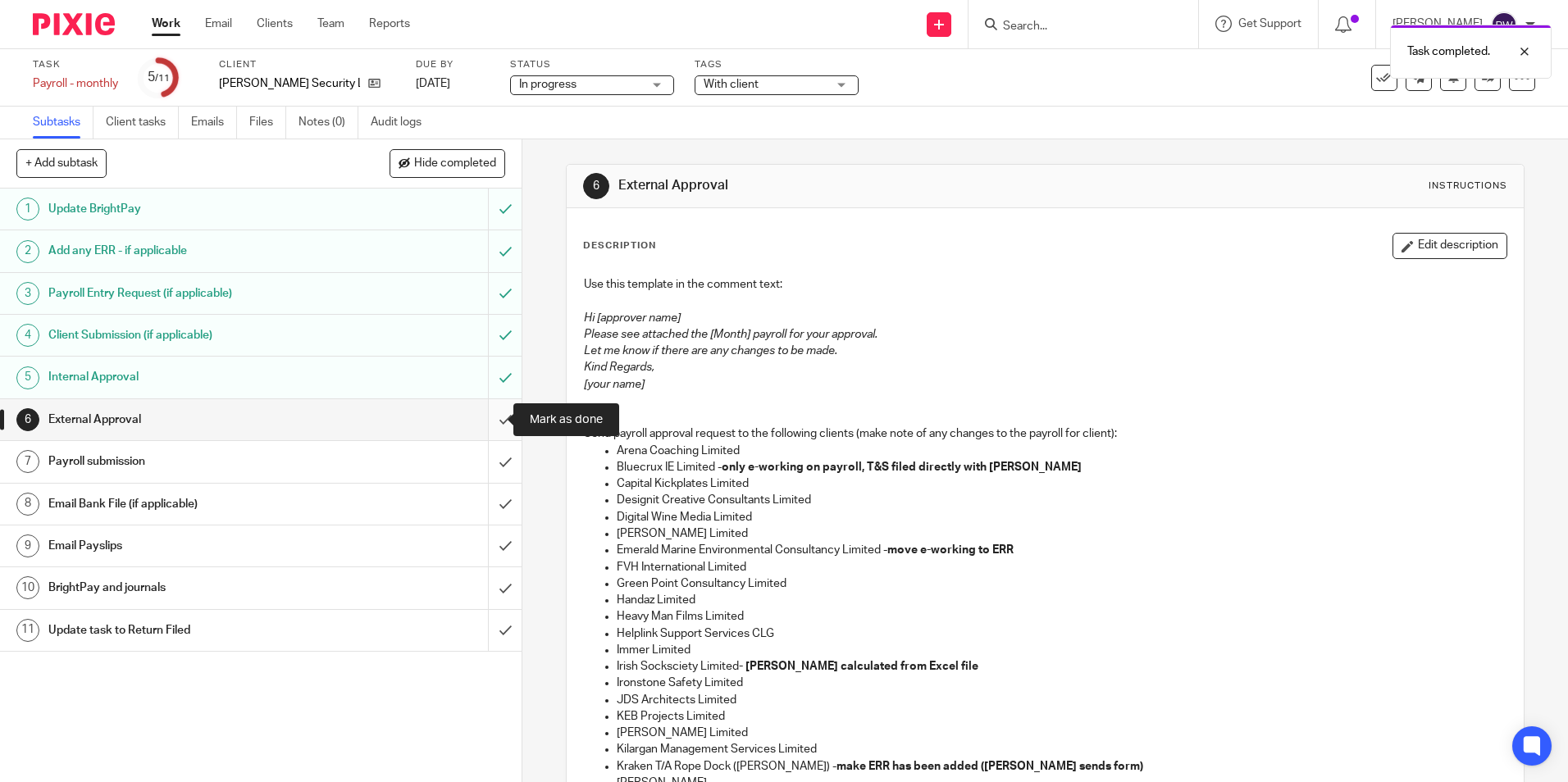
click at [490, 417] on input "submit" at bounding box center [260, 419] width 522 height 41
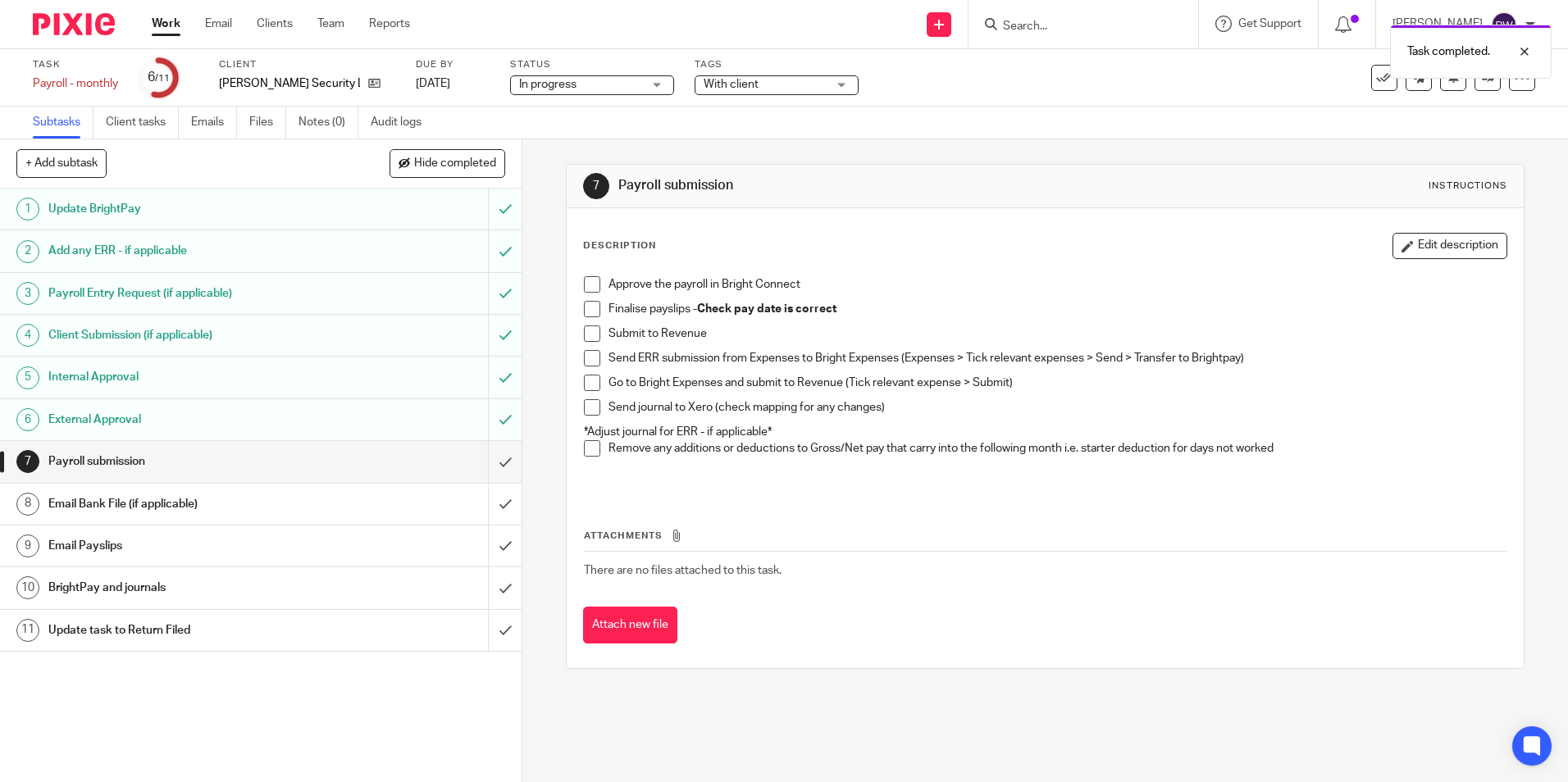
click at [614, 84] on span "In progress" at bounding box center [580, 85] width 123 height 17
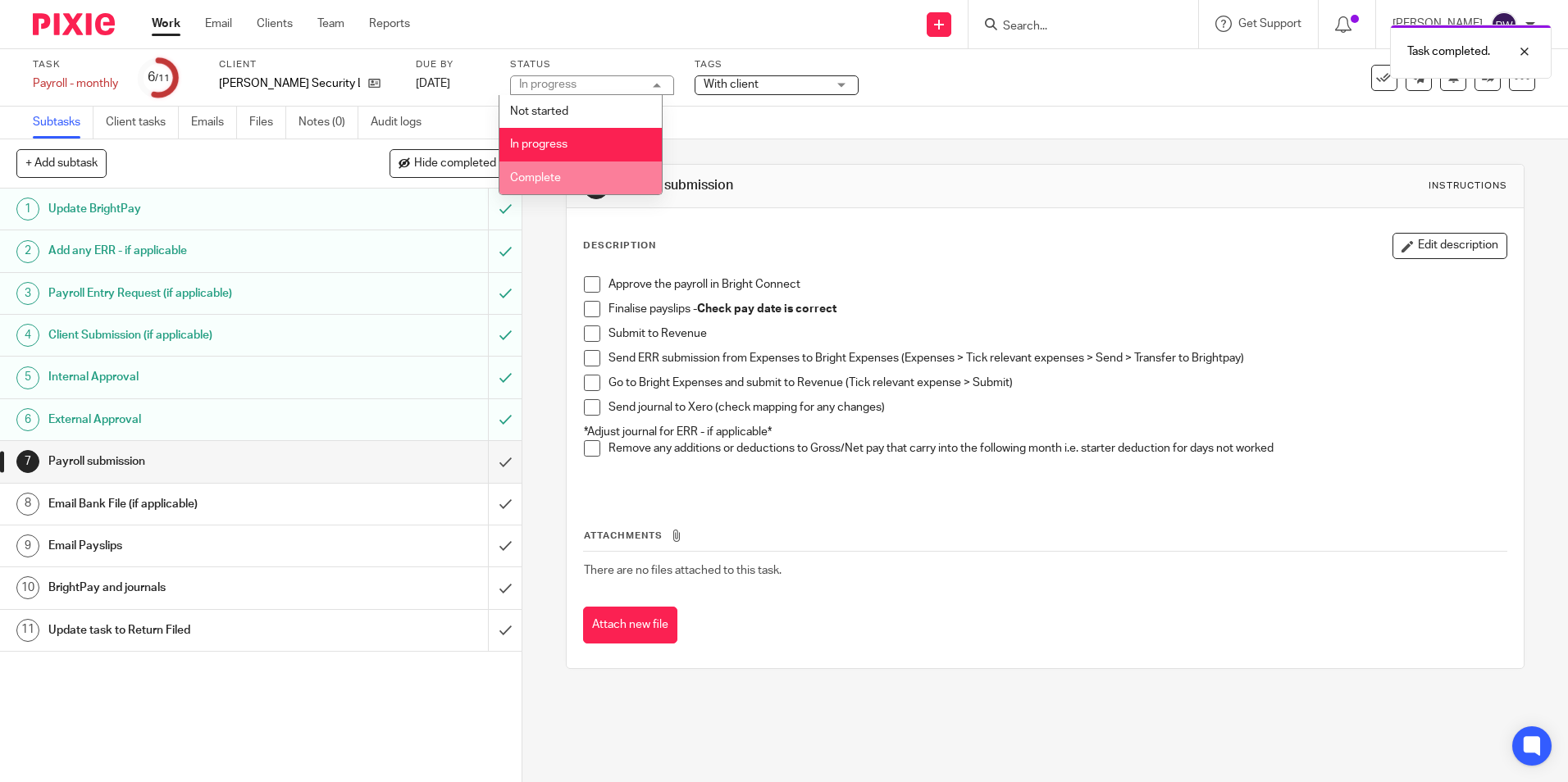
click at [572, 170] on li "Complete" at bounding box center [580, 178] width 163 height 33
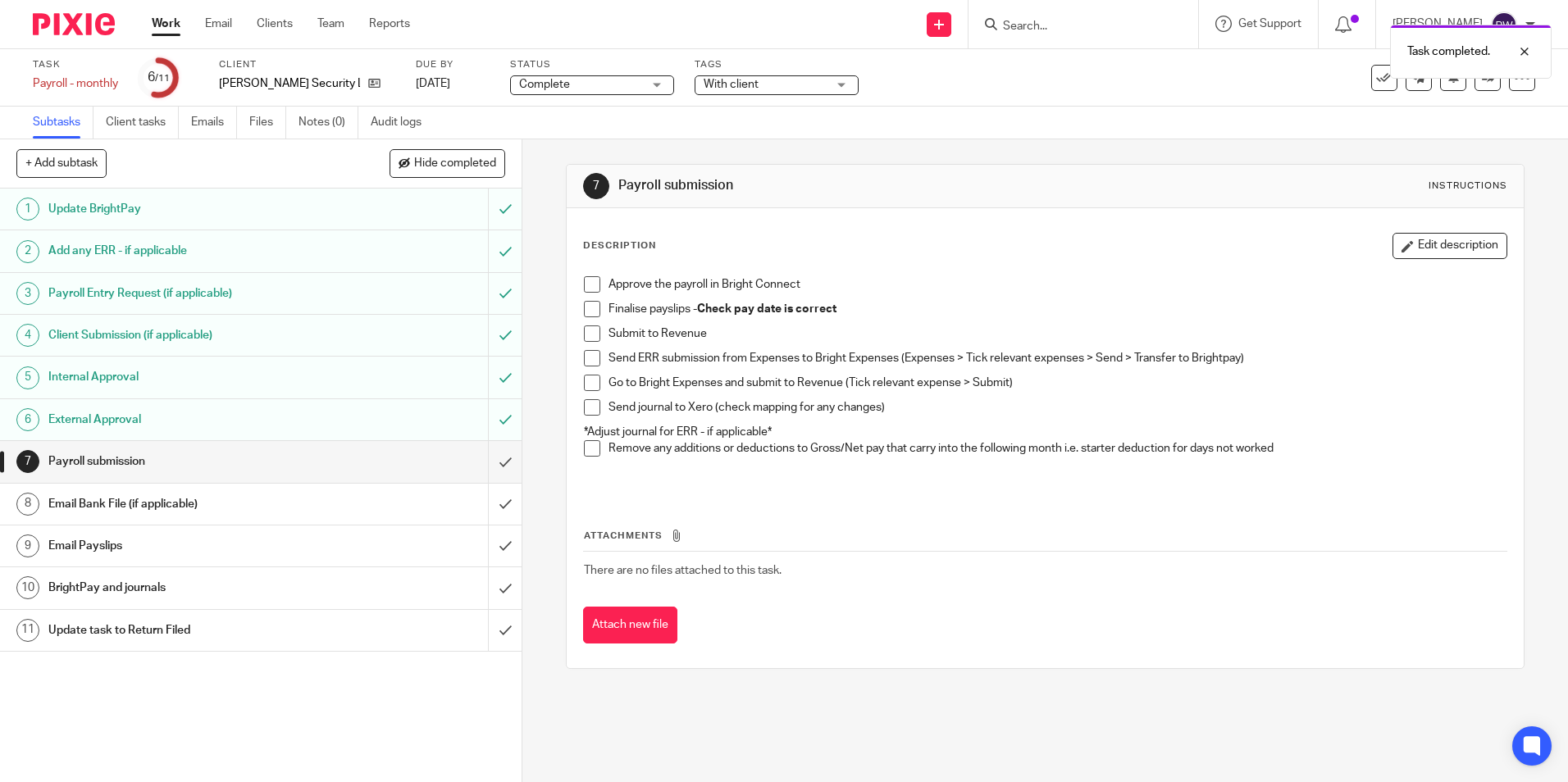
click at [783, 84] on span "With client" at bounding box center [764, 85] width 123 height 17
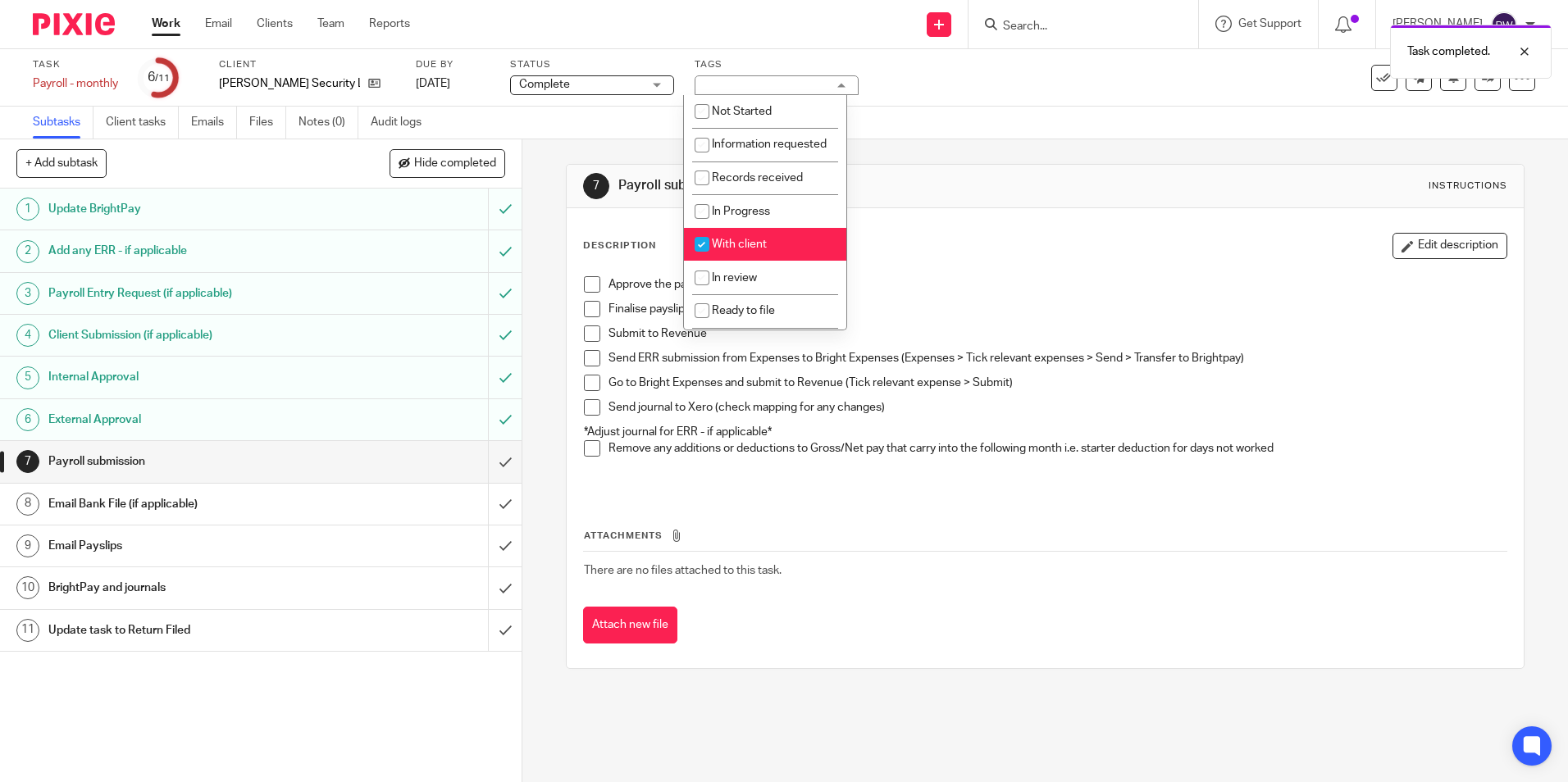
click at [748, 250] on span "With client" at bounding box center [739, 244] width 55 height 11
checkbox input "false"
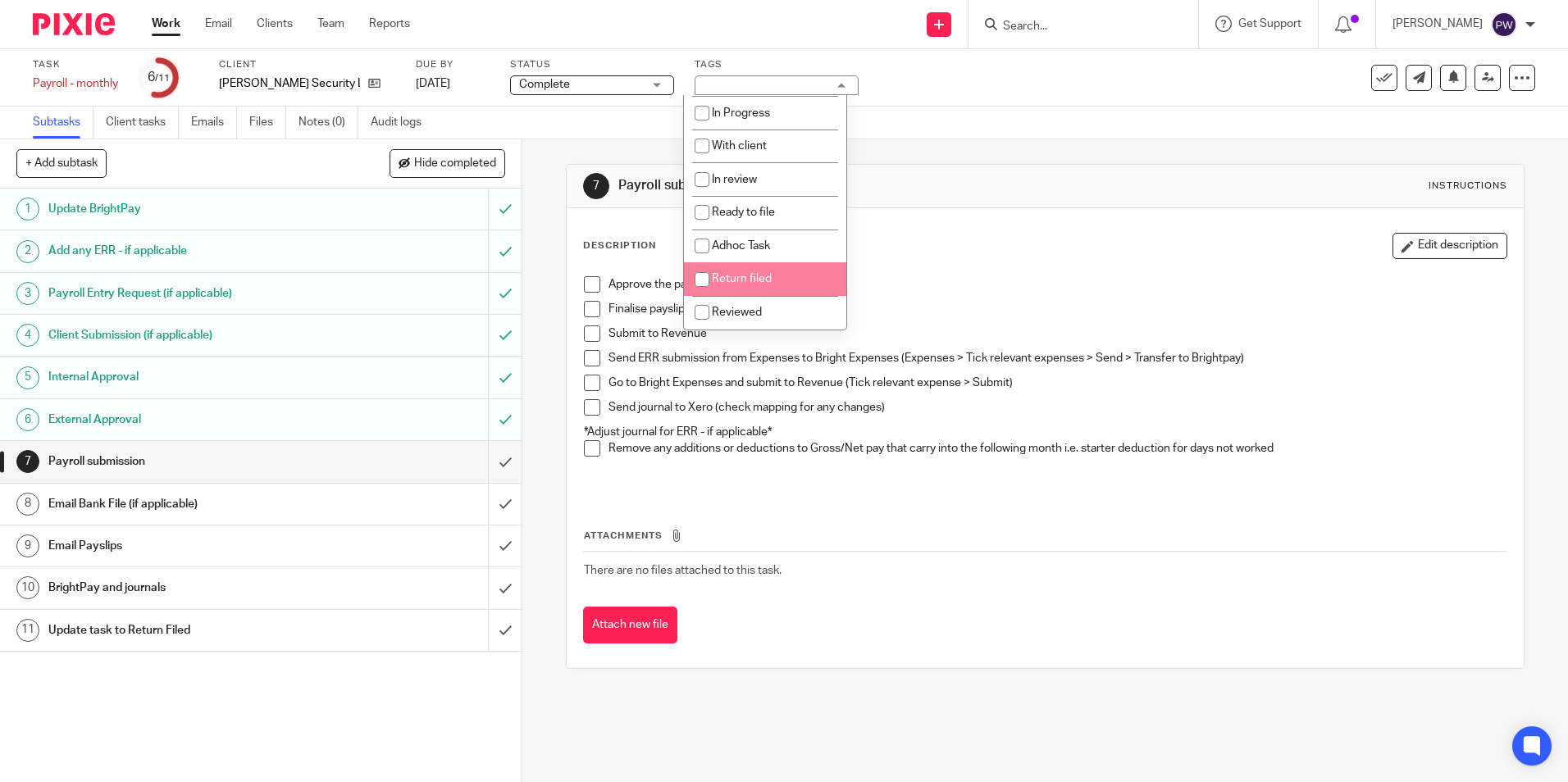
click at [744, 279] on span "Return filed" at bounding box center [741, 278] width 60 height 11
checkbox input "true"
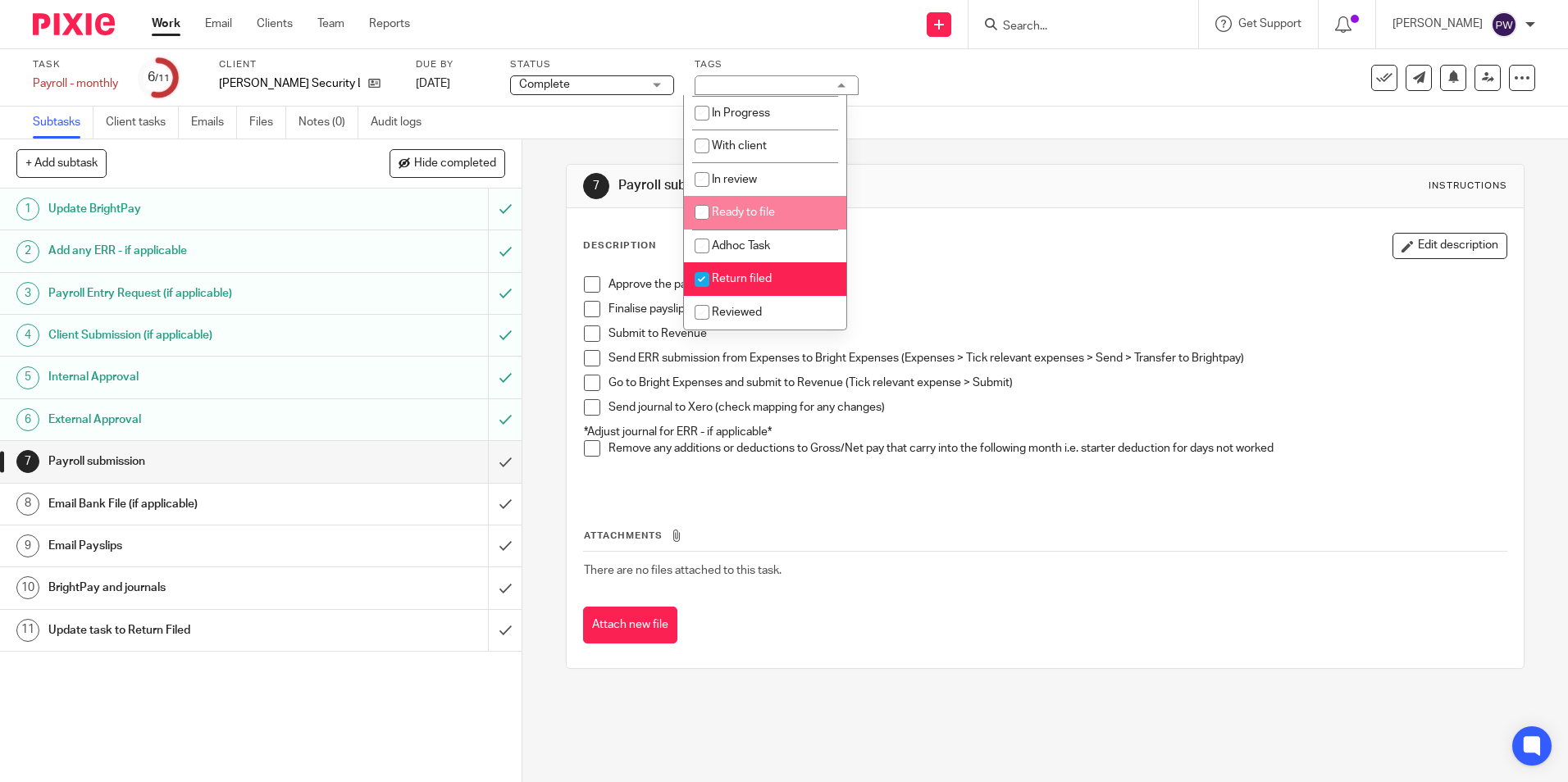
click at [908, 140] on div "7 Payroll submission Instructions Description Edit description Approve the payr…" at bounding box center [1044, 416] width 958 height 554
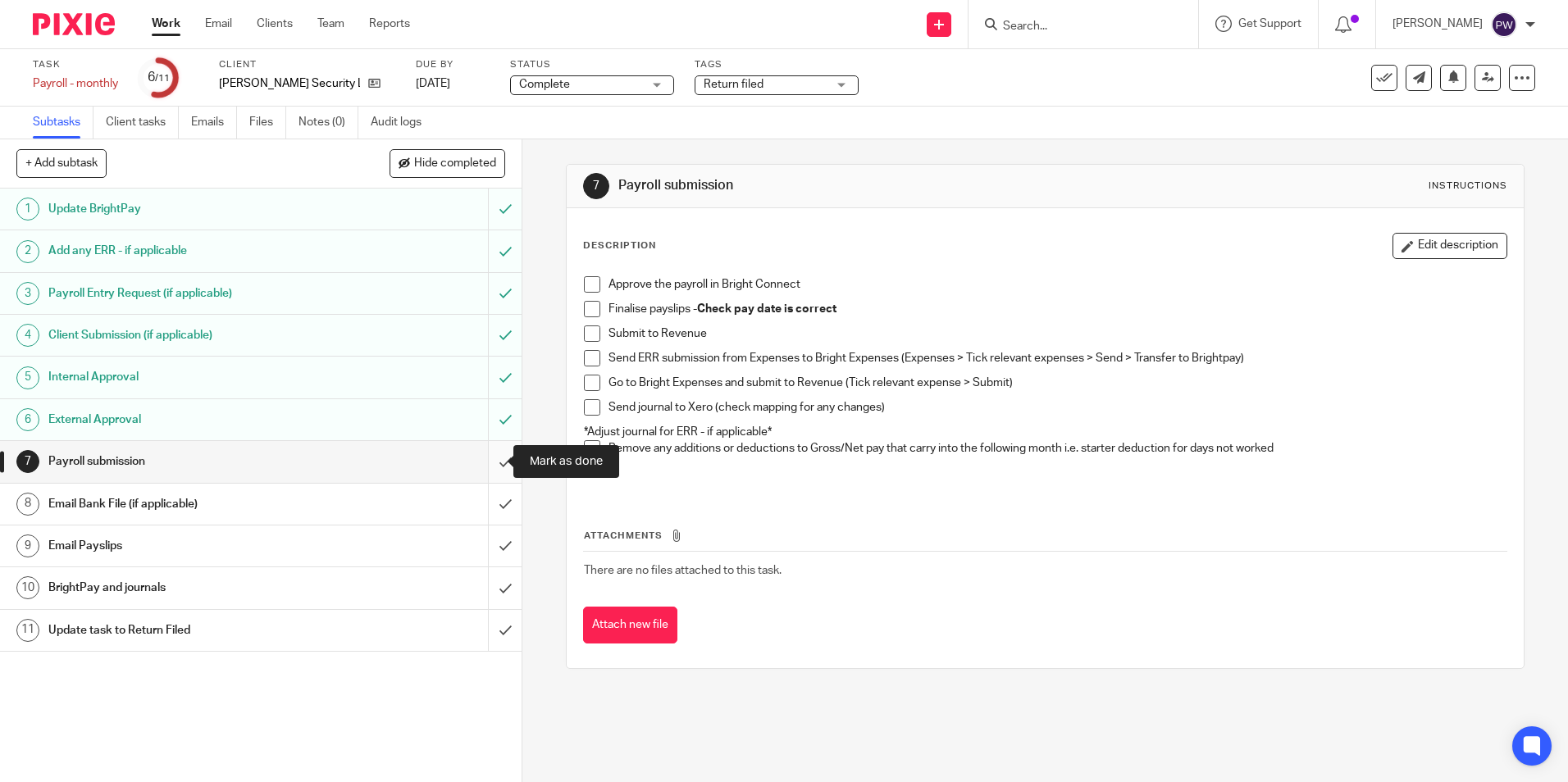
click at [488, 463] on input "submit" at bounding box center [260, 461] width 522 height 41
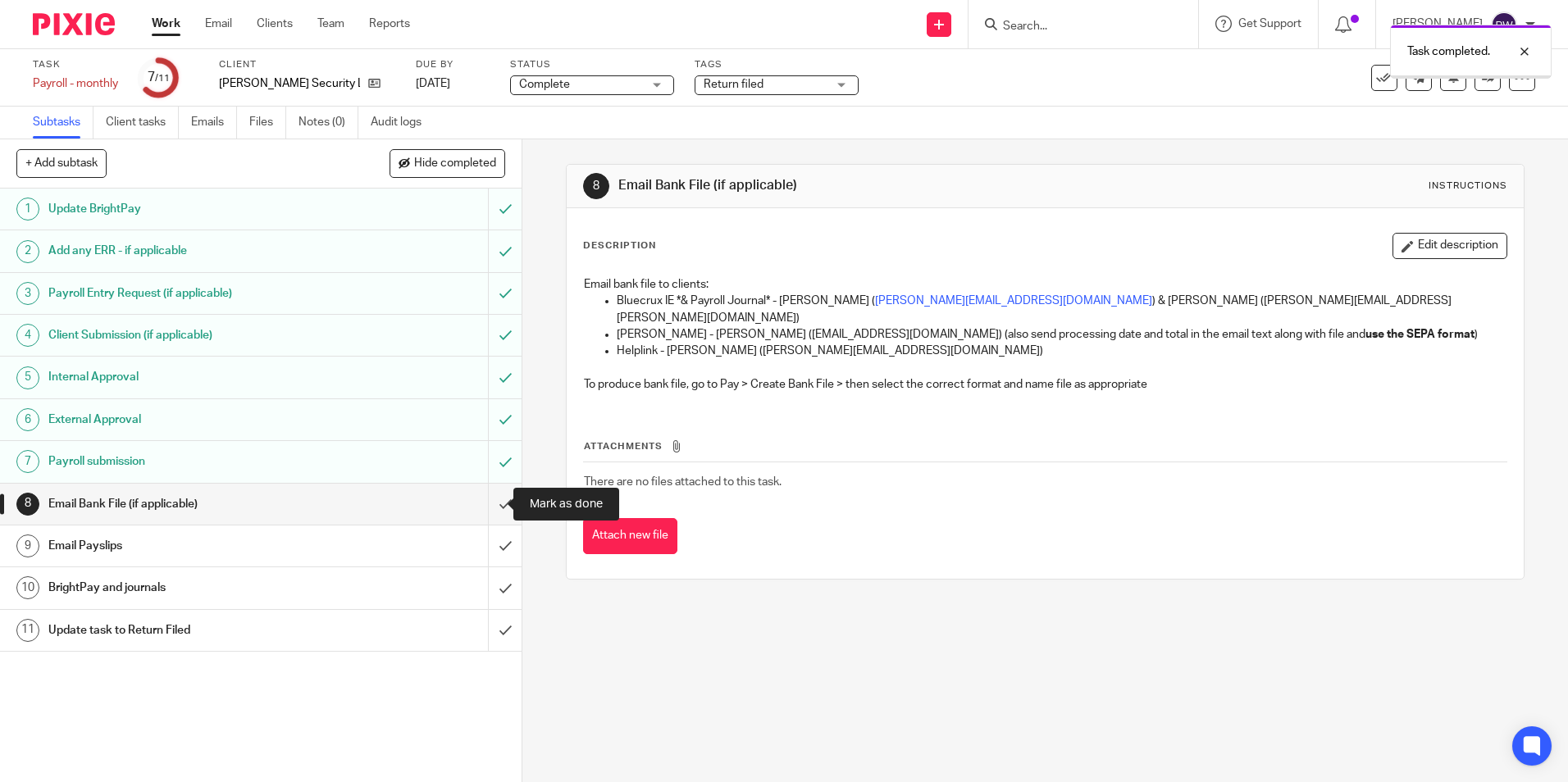
click at [499, 503] on input "submit" at bounding box center [260, 504] width 522 height 41
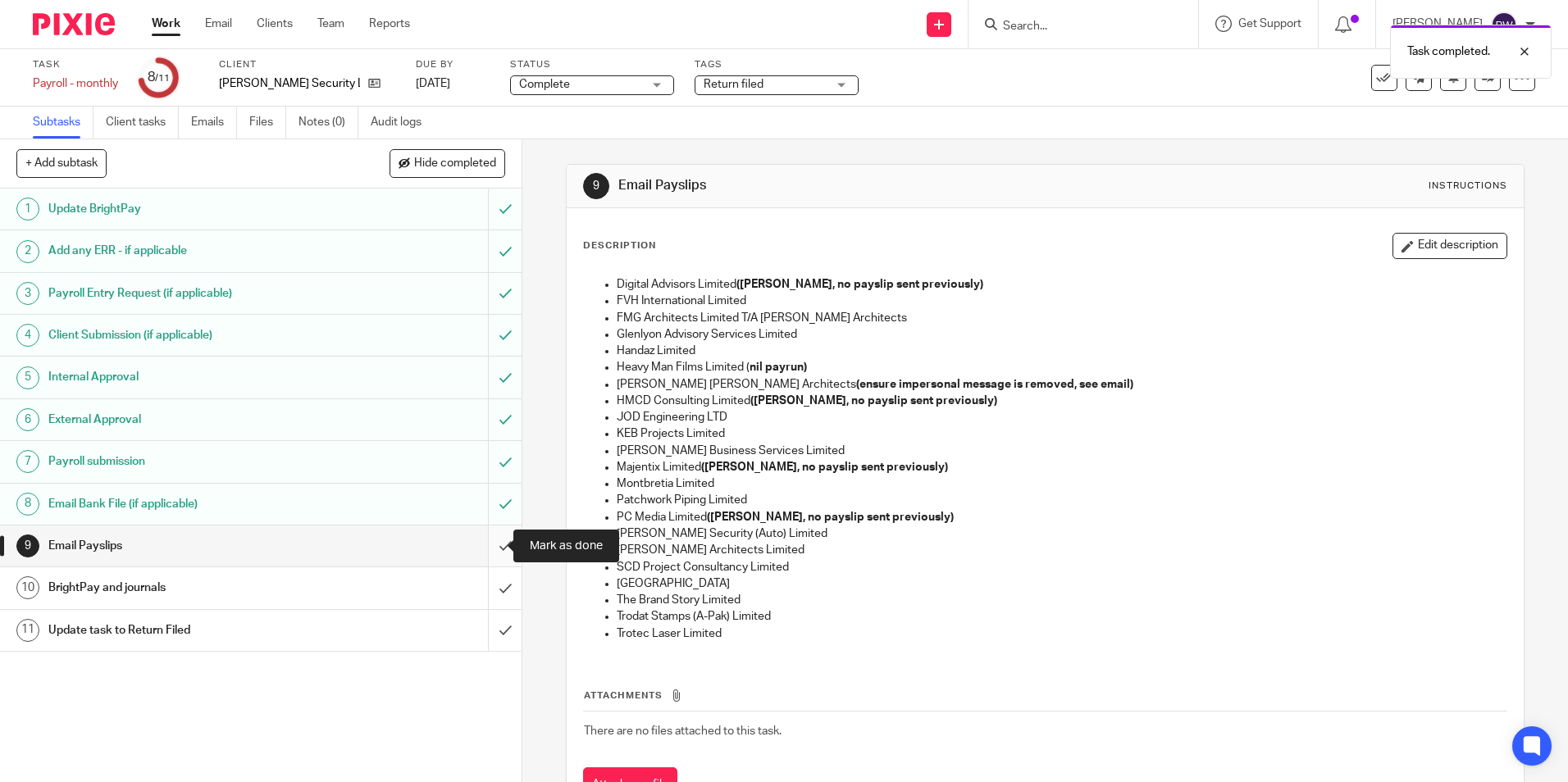
click at [489, 544] on input "submit" at bounding box center [260, 545] width 522 height 41
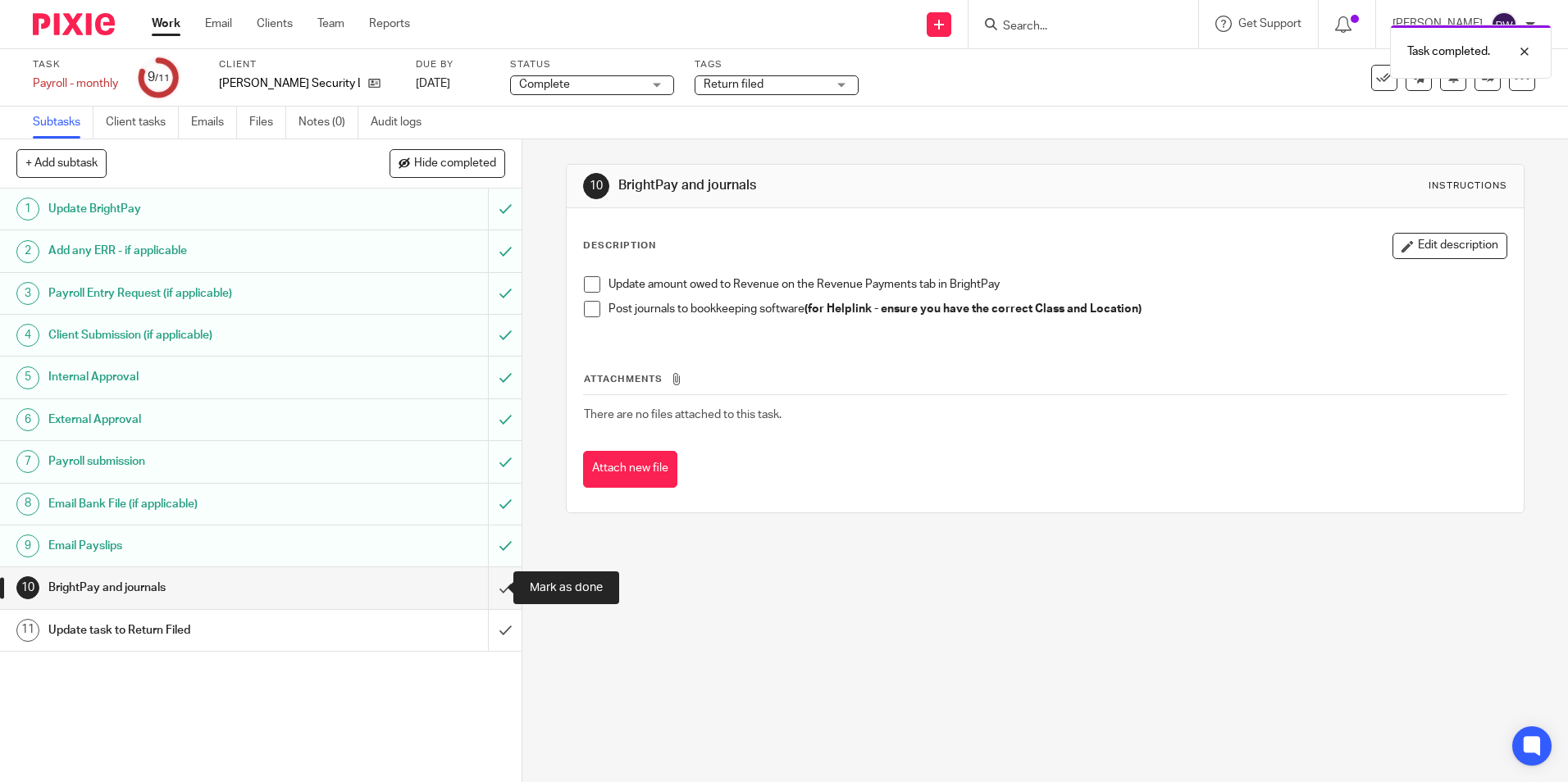
click at [488, 585] on input "submit" at bounding box center [260, 587] width 522 height 41
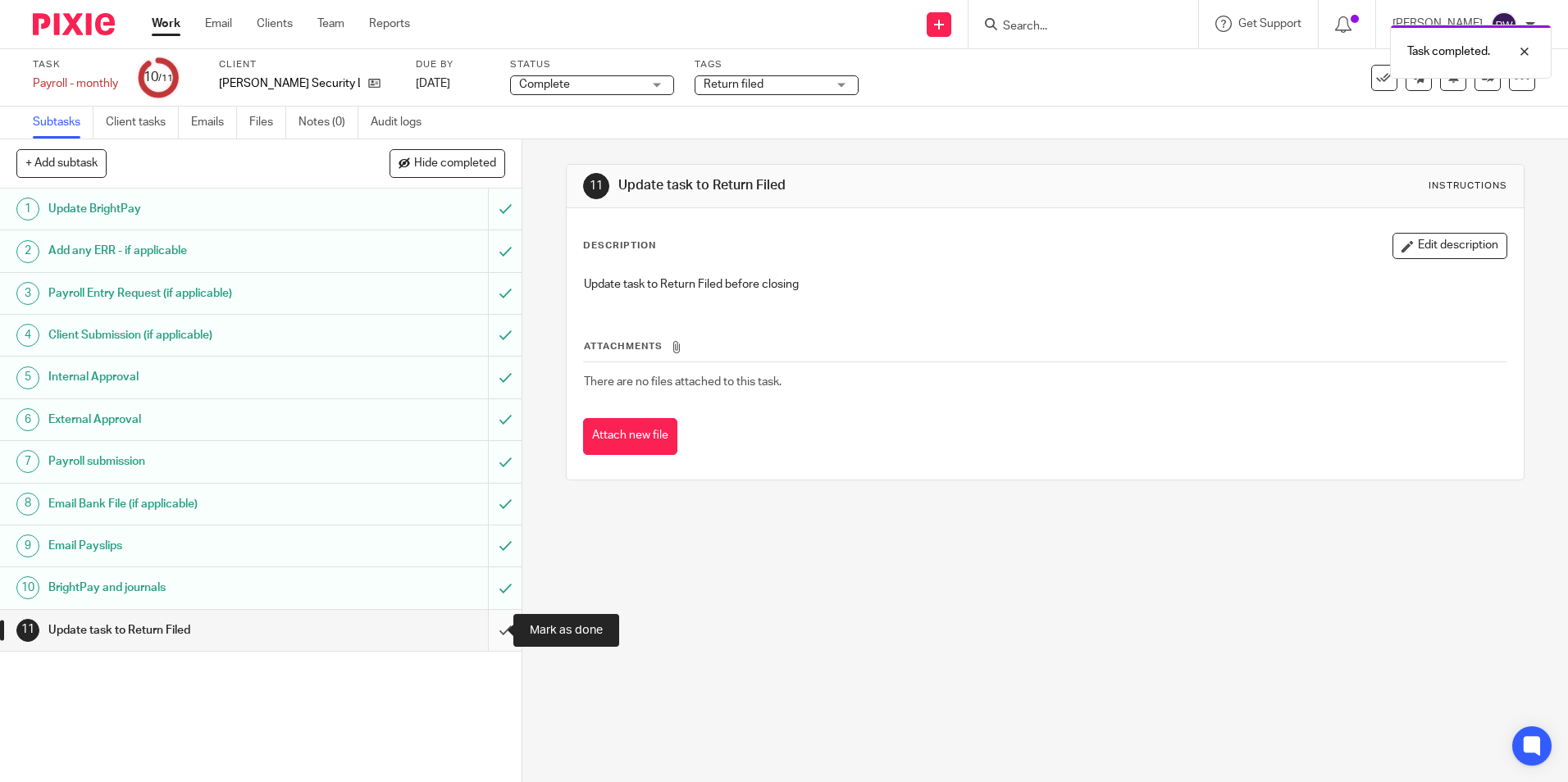
click at [497, 629] on input "submit" at bounding box center [260, 630] width 522 height 41
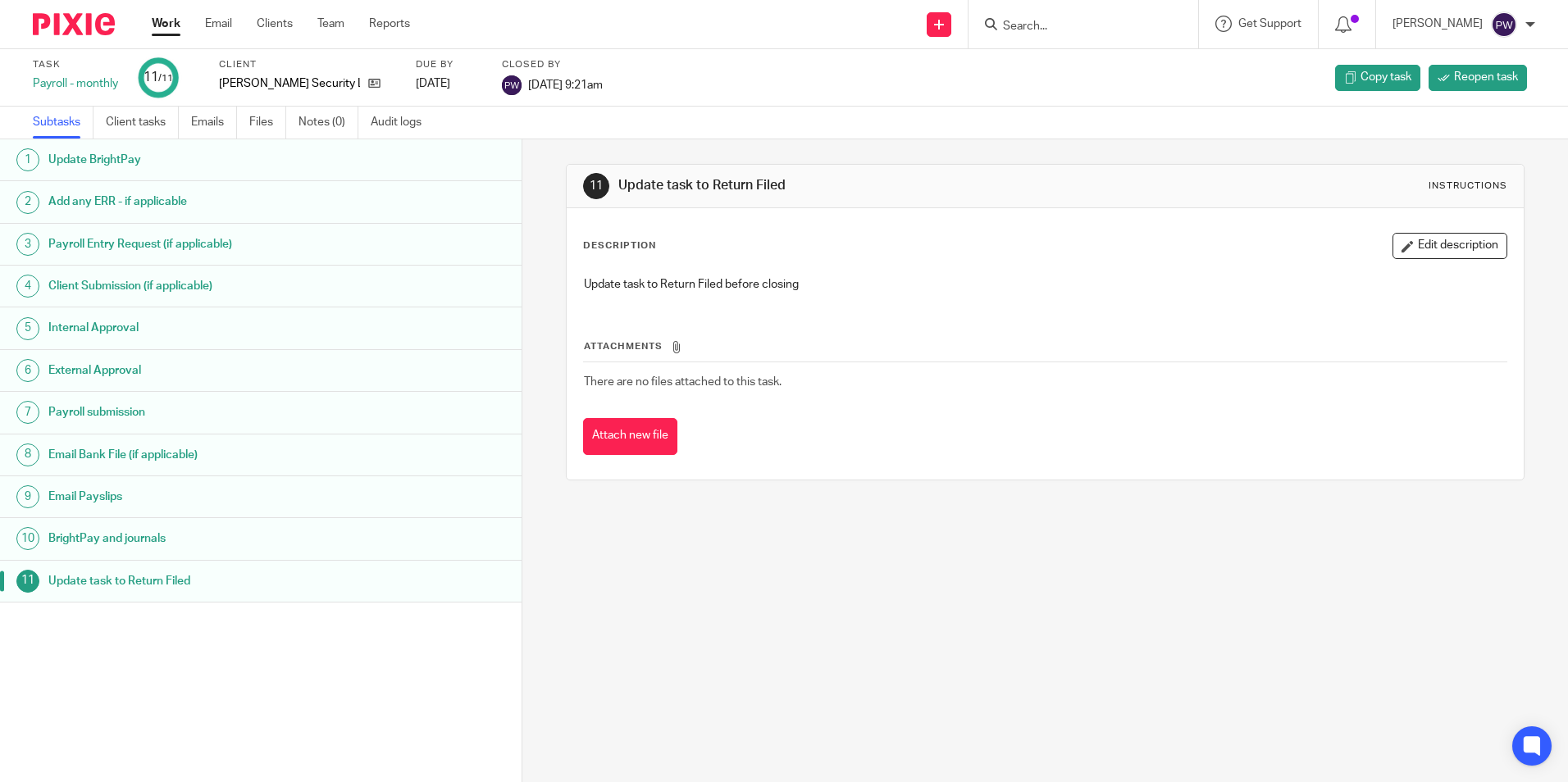
click at [168, 24] on link "Work" at bounding box center [166, 23] width 29 height 16
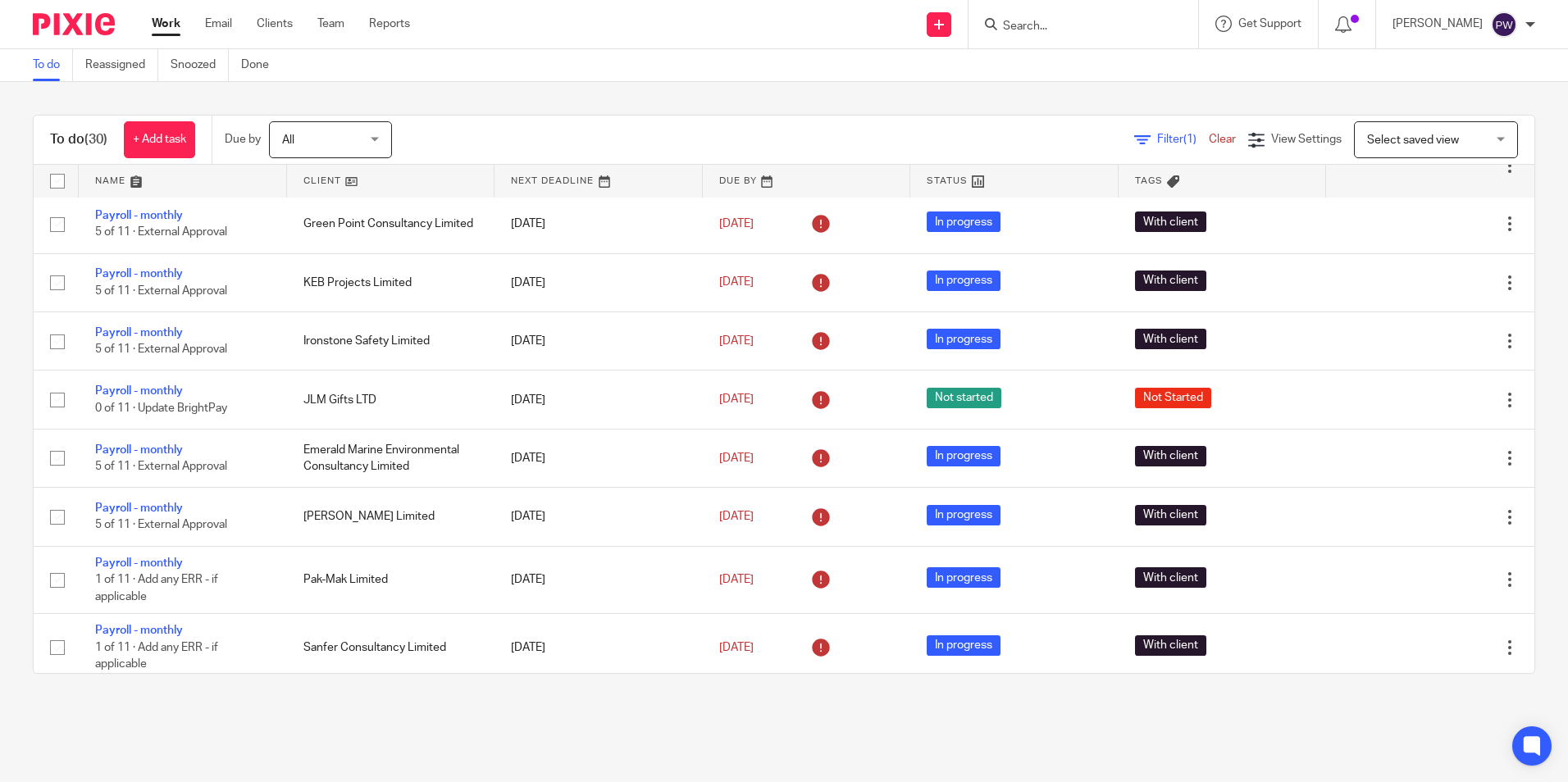
scroll to position [738, 0]
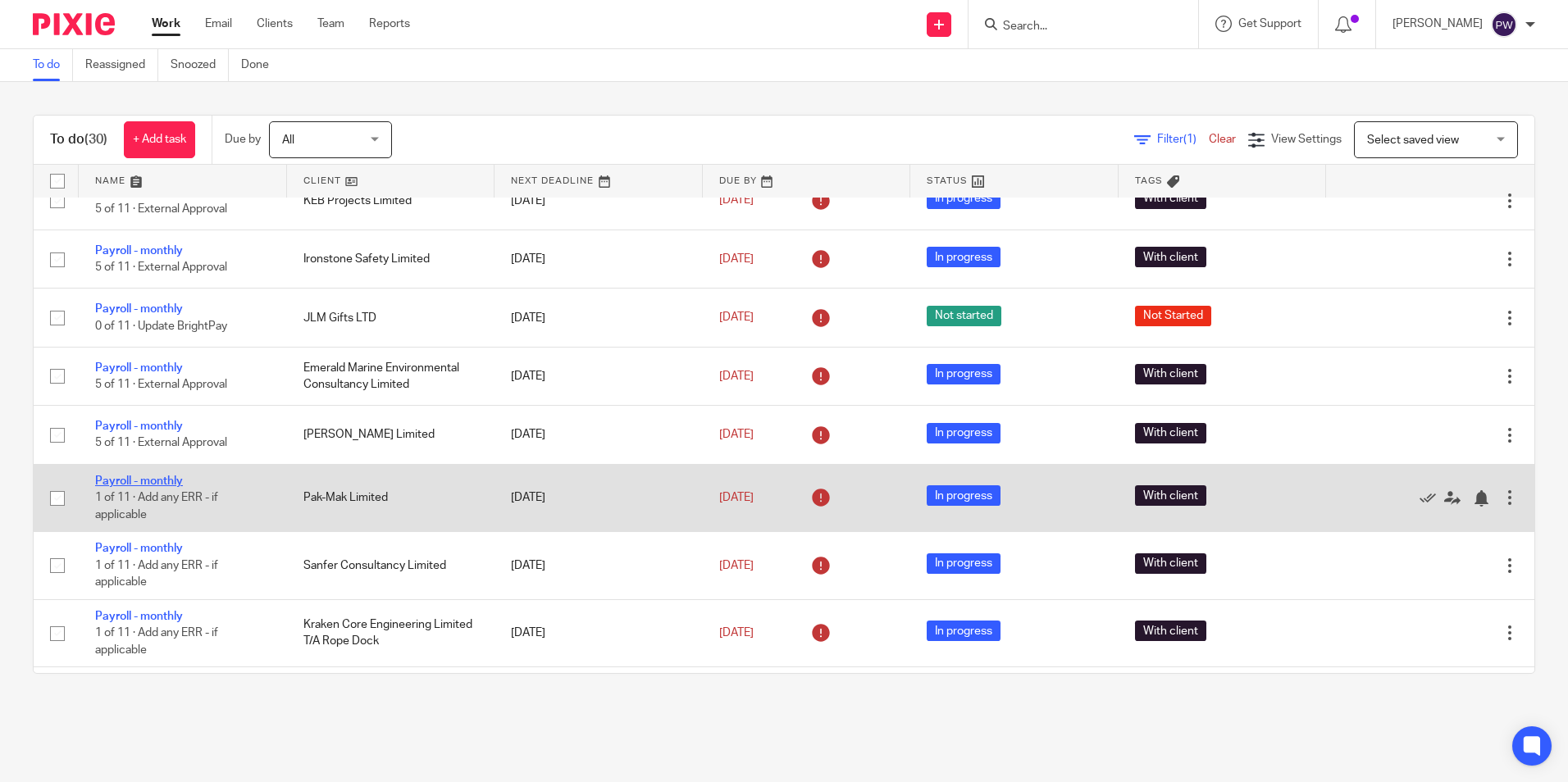
click at [117, 476] on link "Payroll - monthly" at bounding box center [139, 481] width 87 height 11
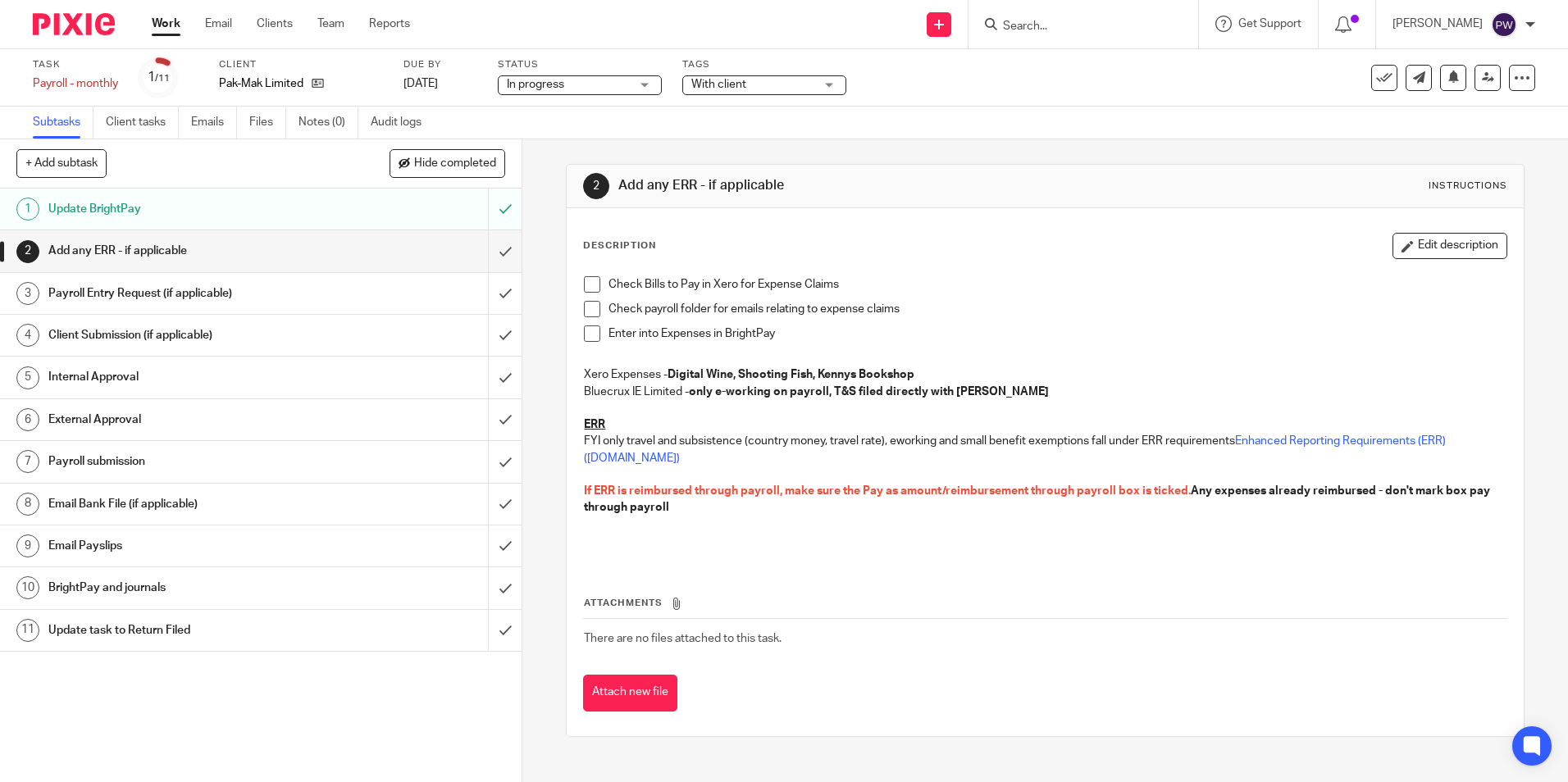
click at [103, 378] on h1 "Internal Approval" at bounding box center [189, 377] width 282 height 25
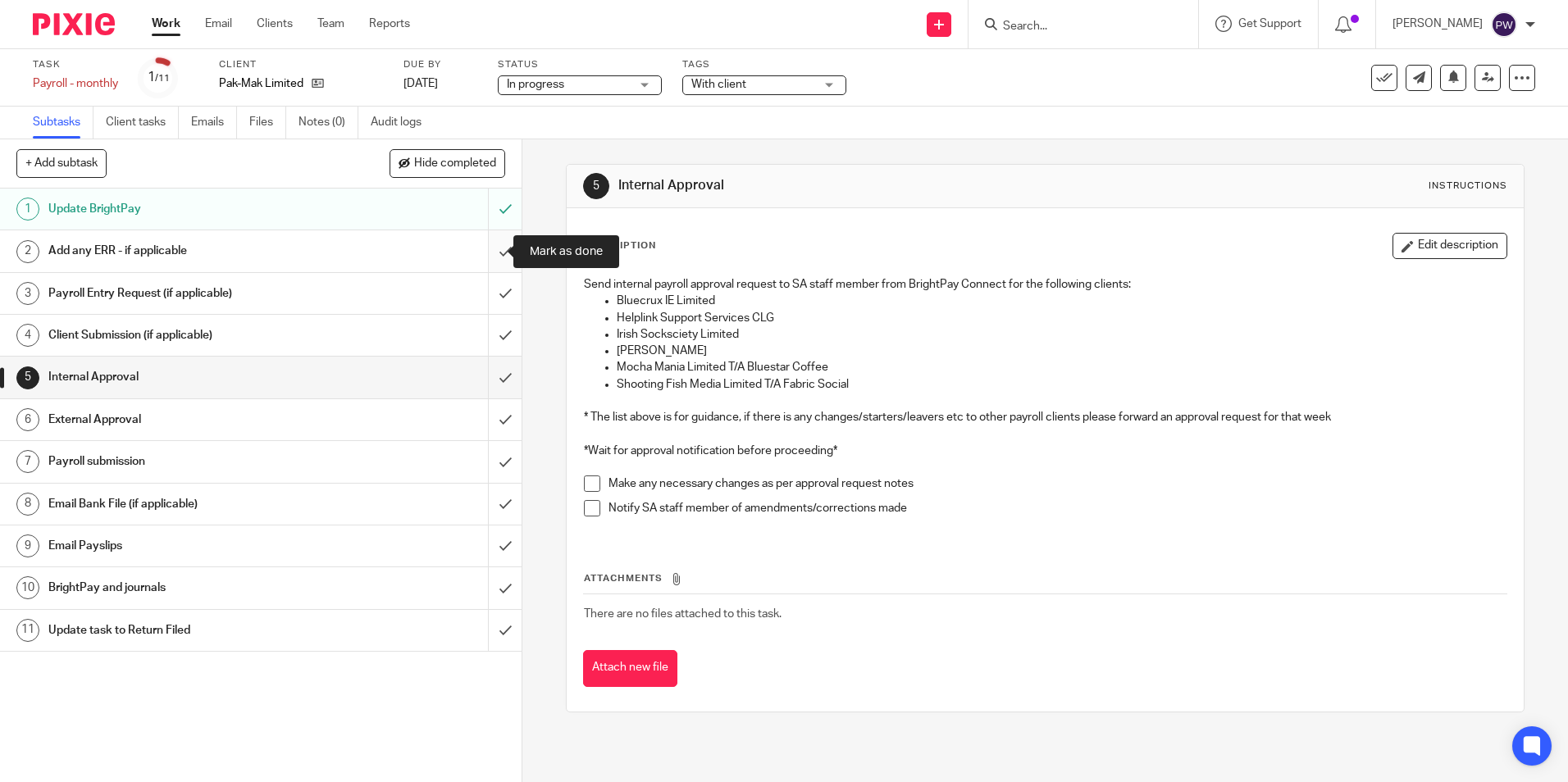
click at [485, 246] on input "submit" at bounding box center [260, 250] width 522 height 41
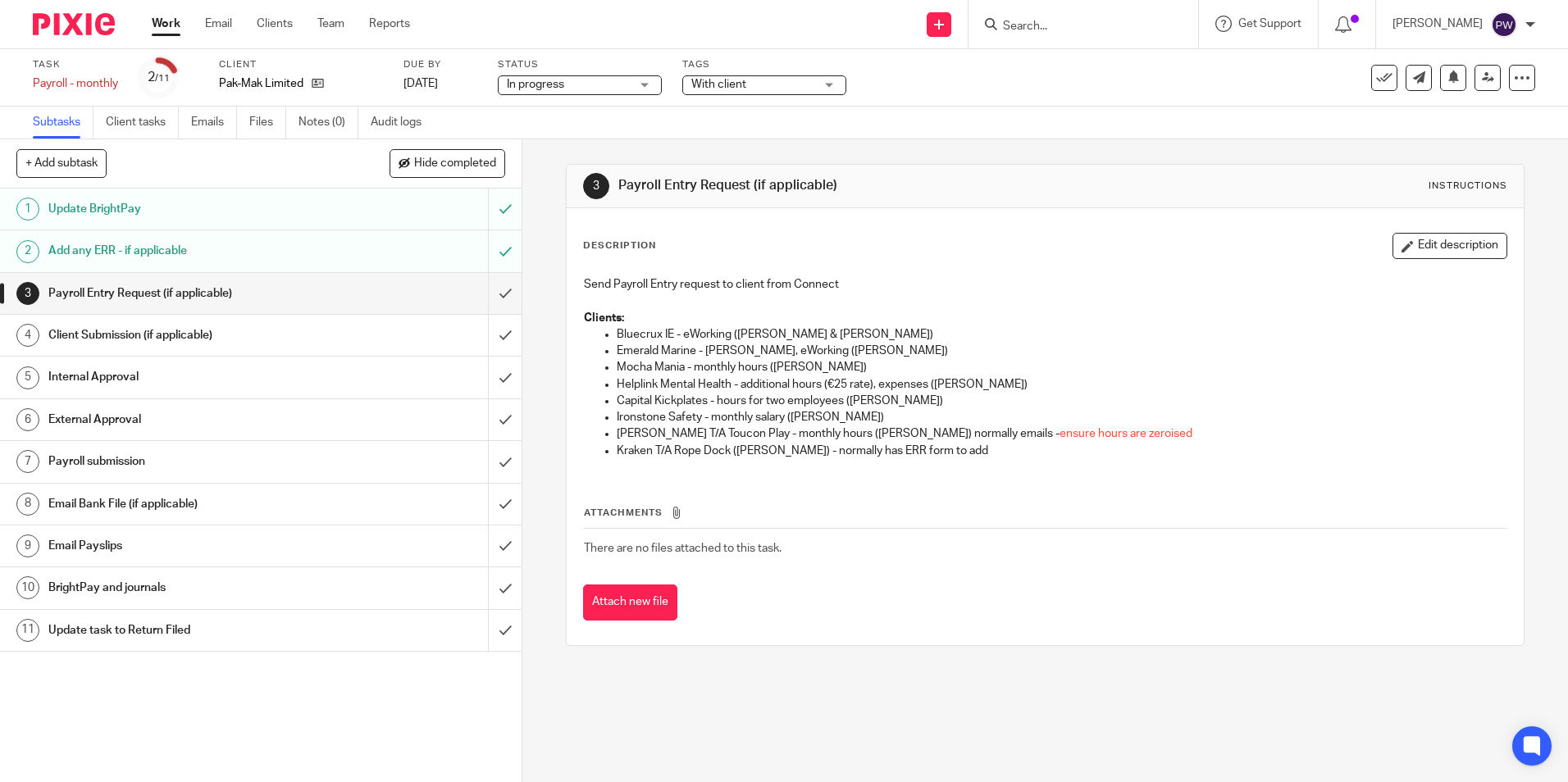
click at [172, 19] on link "Work" at bounding box center [166, 23] width 29 height 16
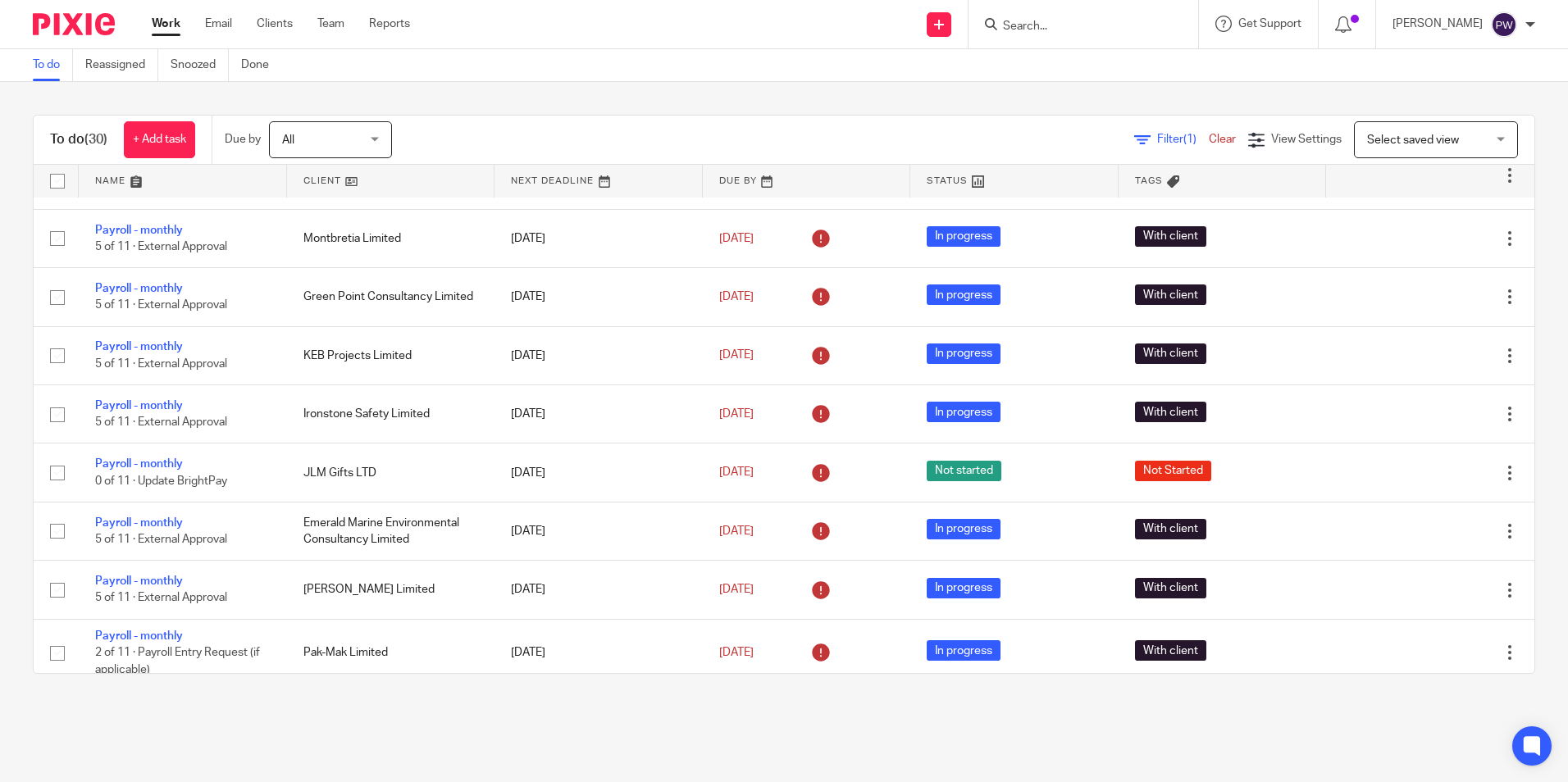
scroll to position [410, 0]
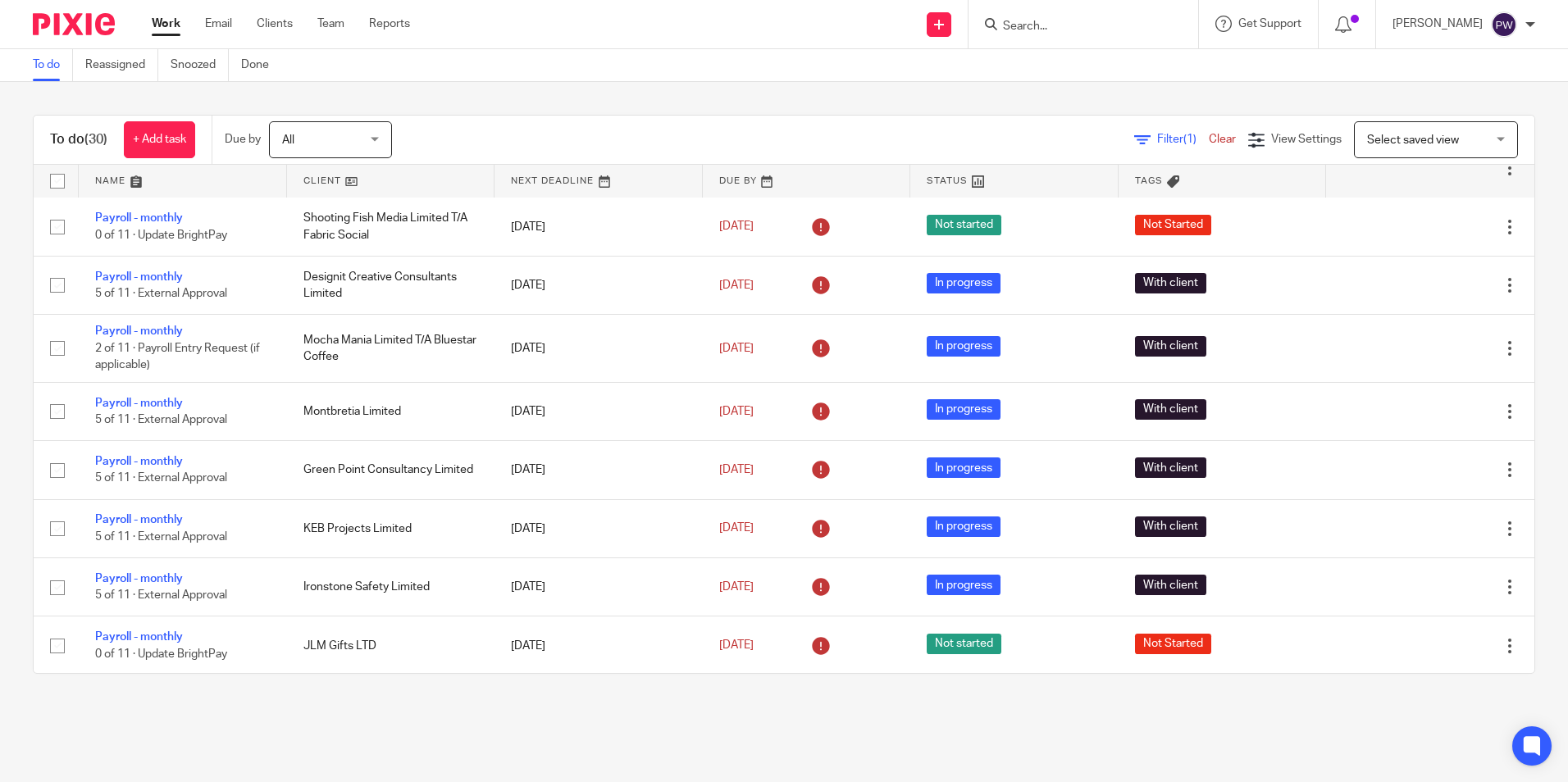
click at [314, 179] on link at bounding box center [391, 181] width 208 height 33
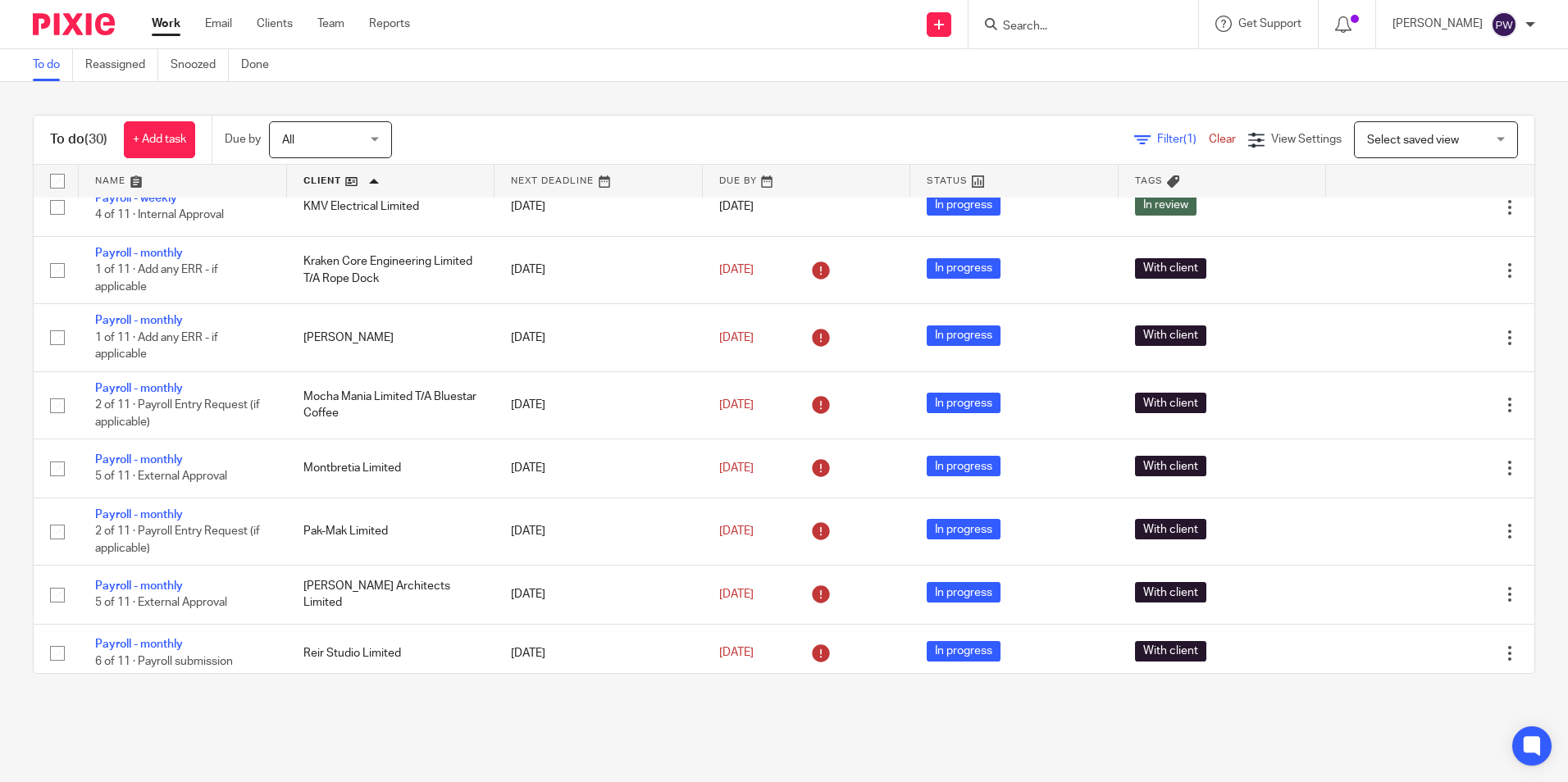
scroll to position [1353, 0]
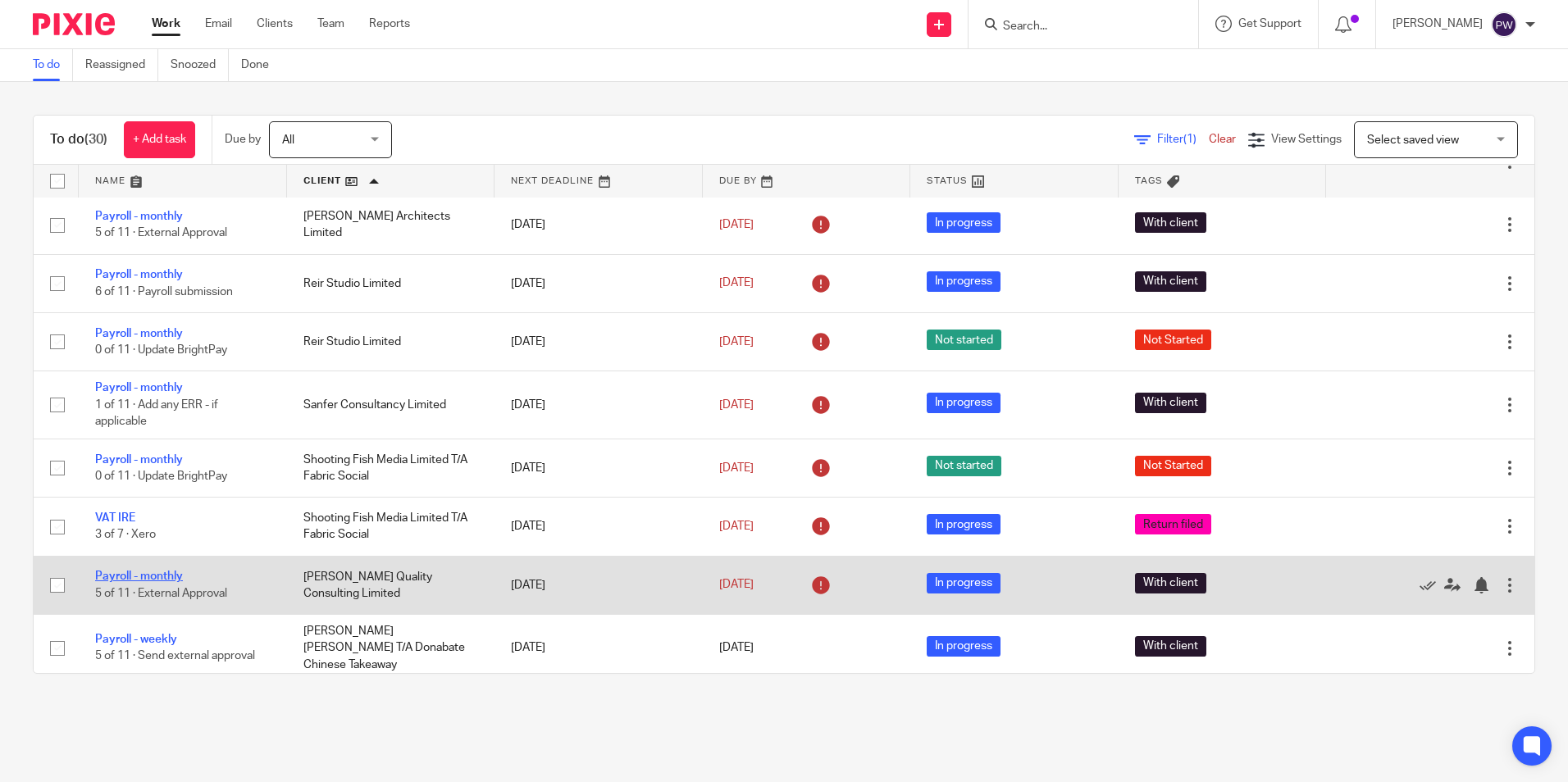
click at [140, 580] on link "Payroll - monthly" at bounding box center [139, 577] width 87 height 11
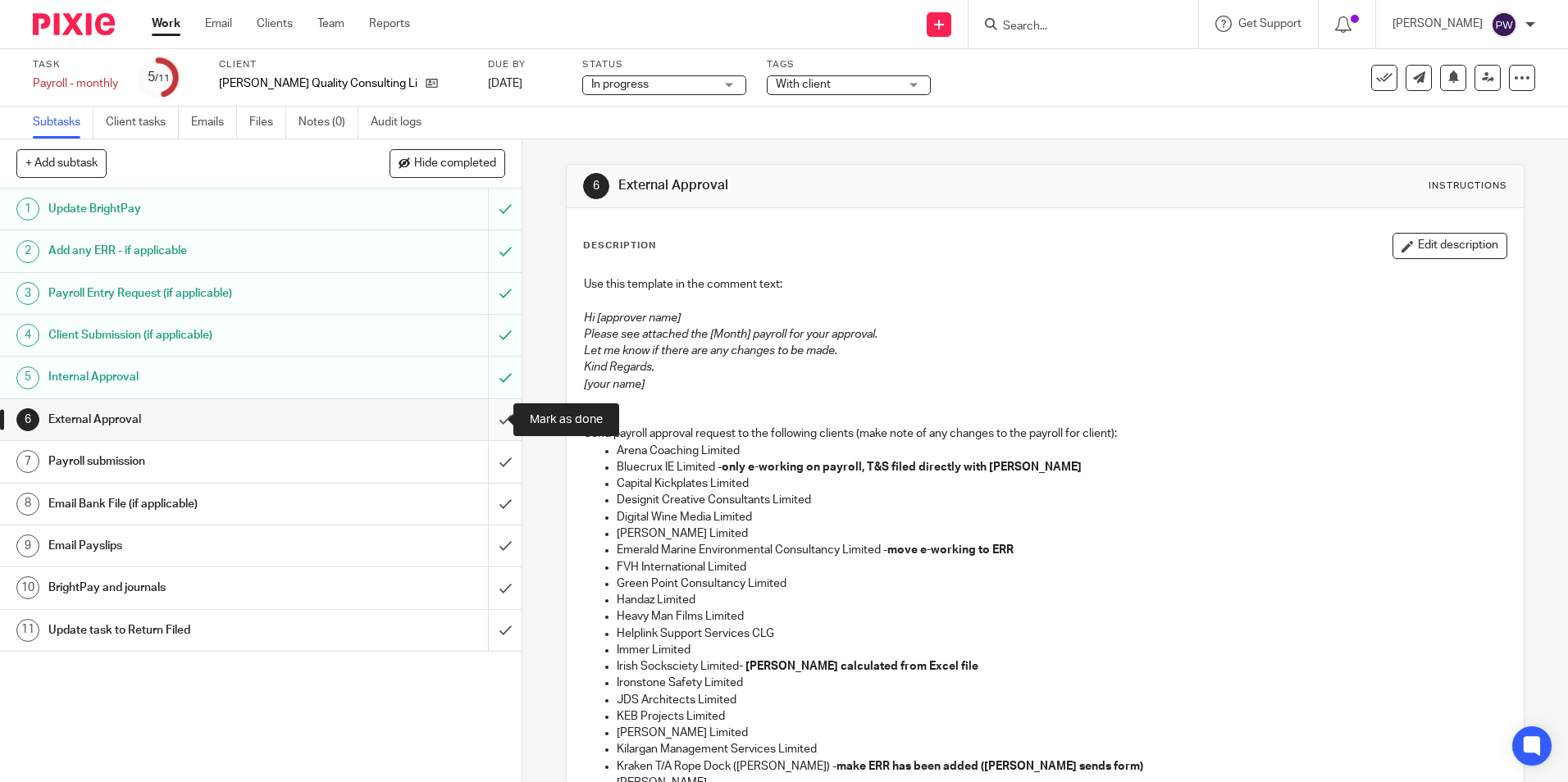
click at [483, 422] on input "submit" at bounding box center [260, 419] width 522 height 41
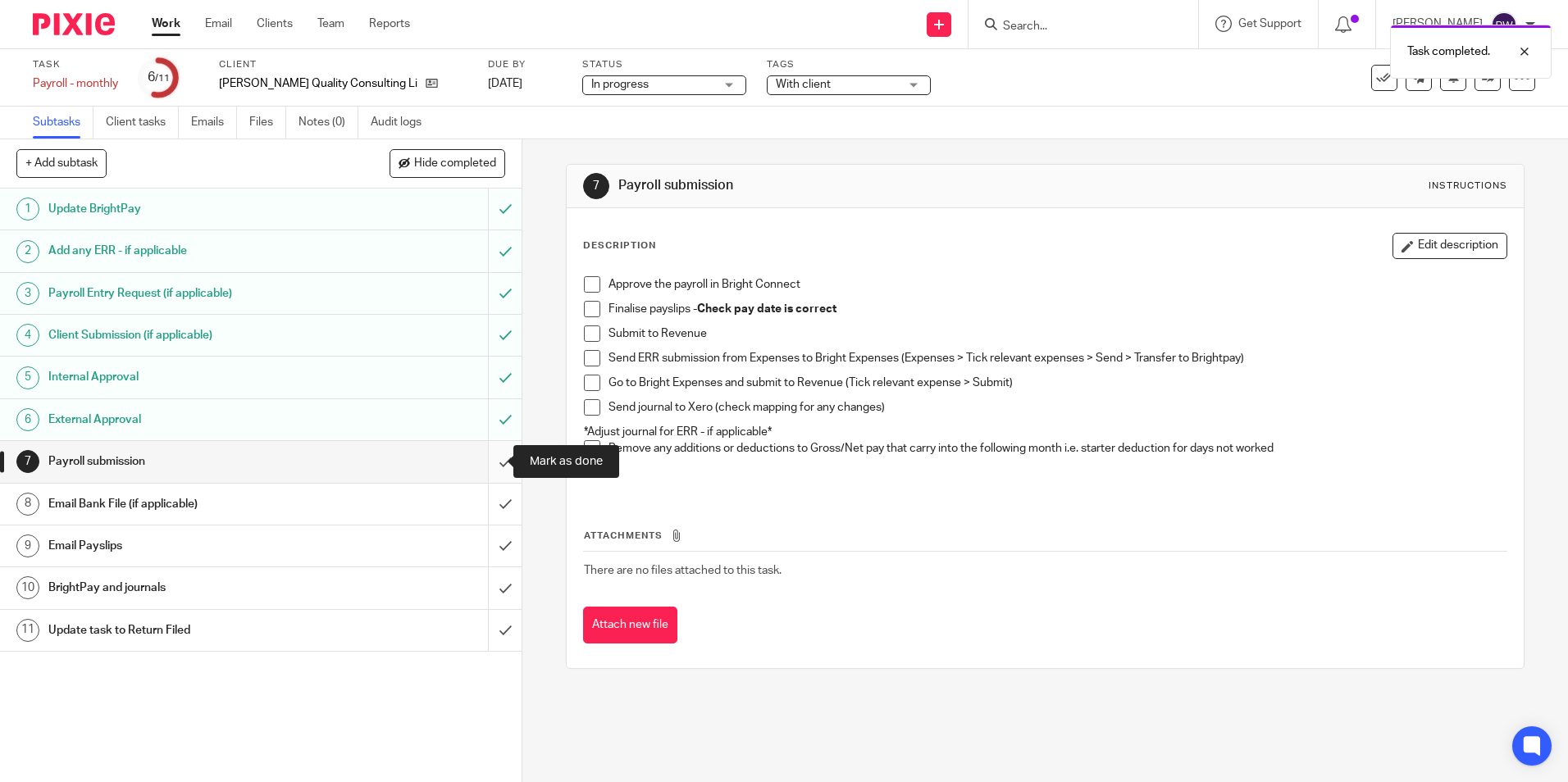
click at [481, 464] on input "submit" at bounding box center [260, 461] width 522 height 41
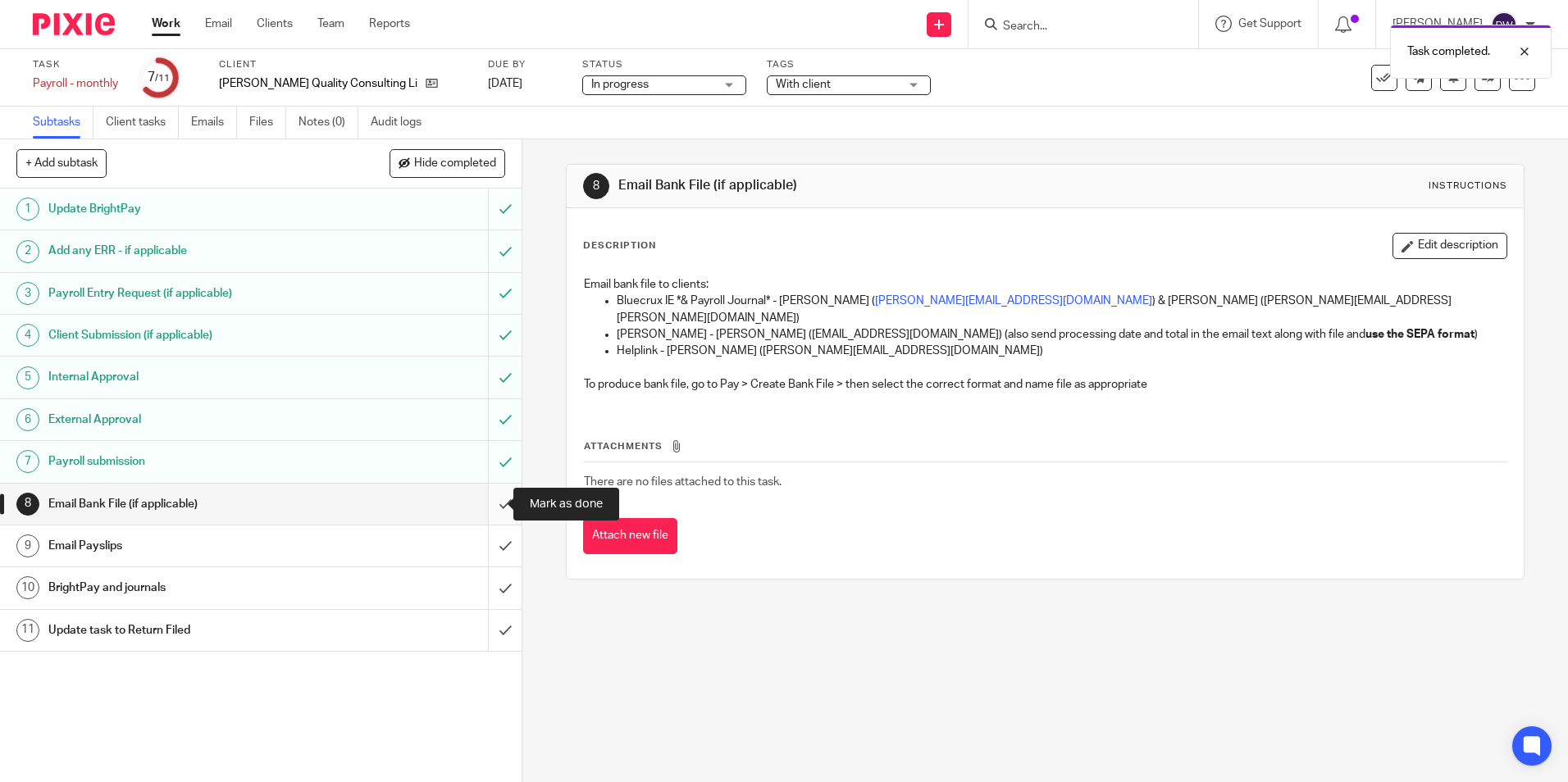
click at [488, 512] on input "submit" at bounding box center [260, 504] width 522 height 41
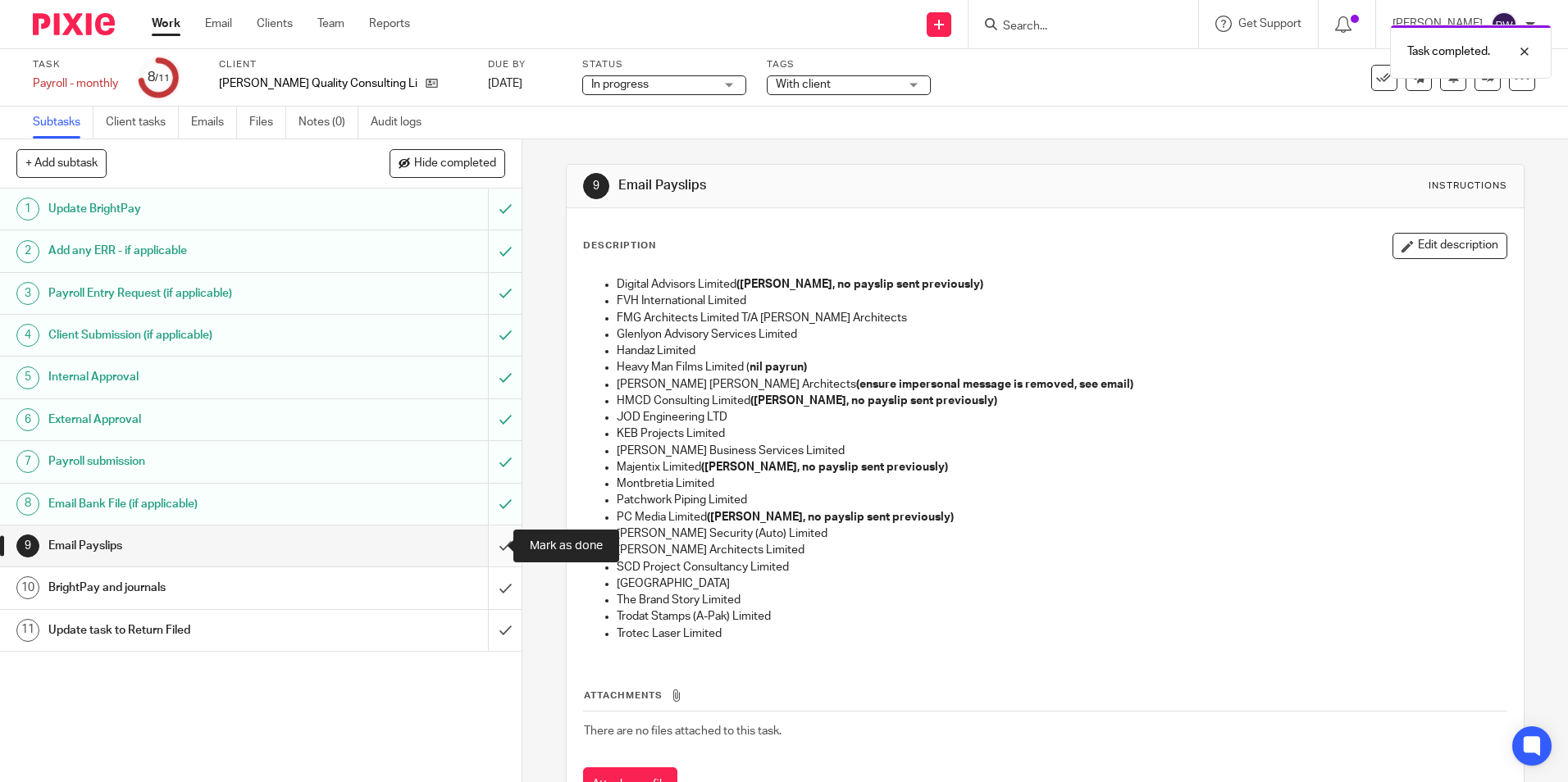
click at [489, 542] on input "submit" at bounding box center [260, 545] width 522 height 41
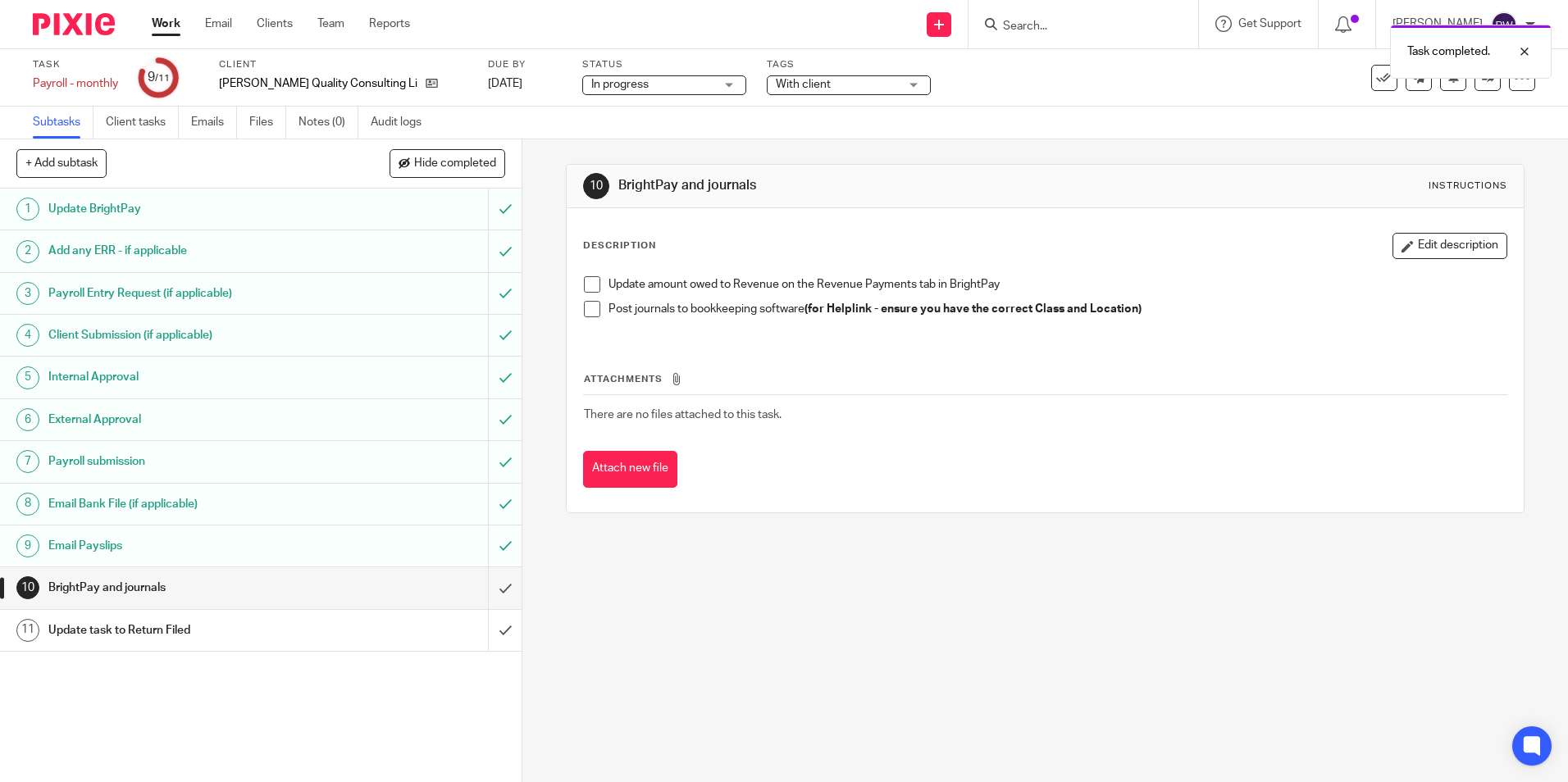
click at [602, 86] on span "In progress" at bounding box center [652, 85] width 123 height 17
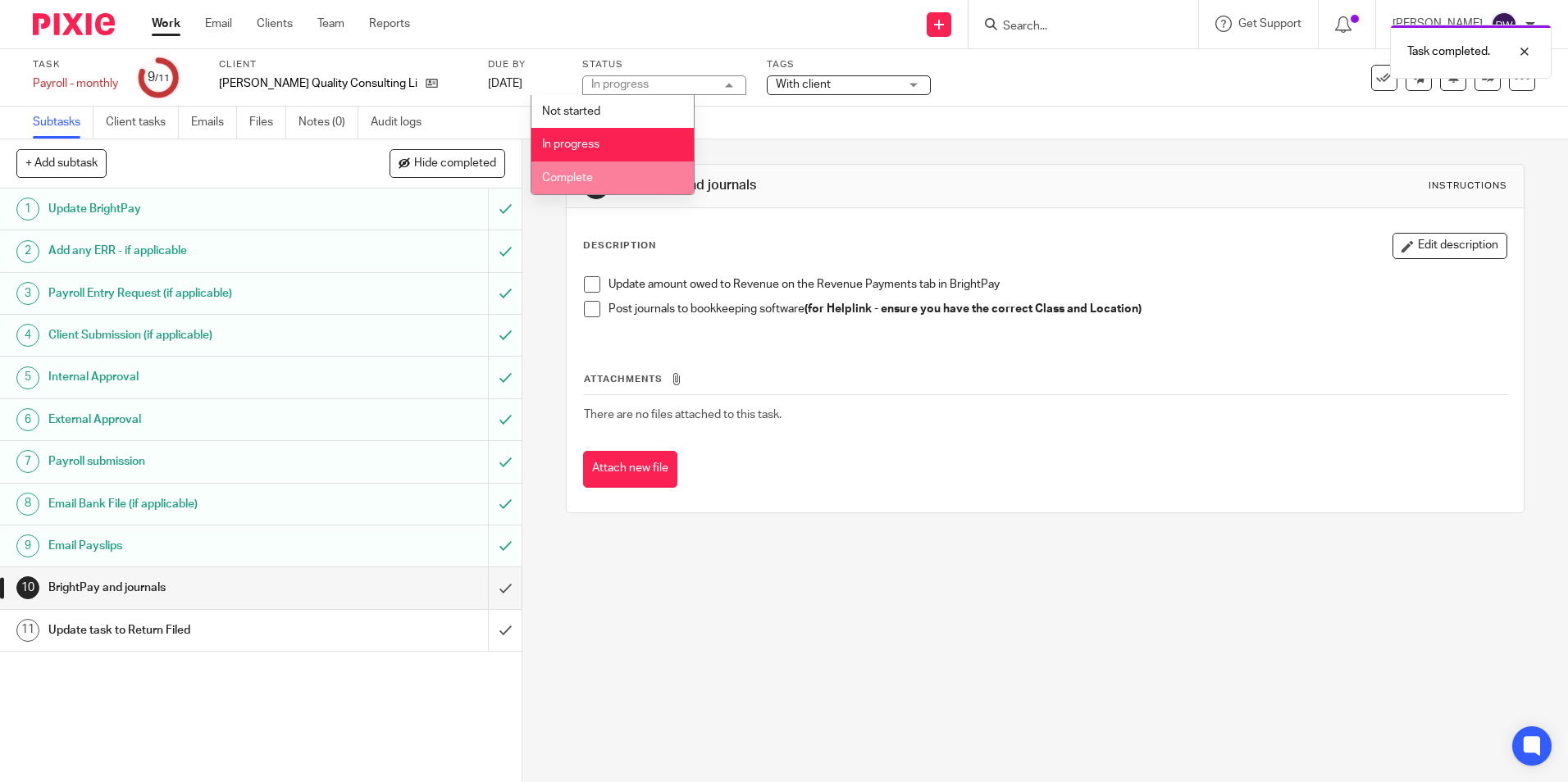
click at [584, 175] on span "Complete" at bounding box center [566, 178] width 50 height 11
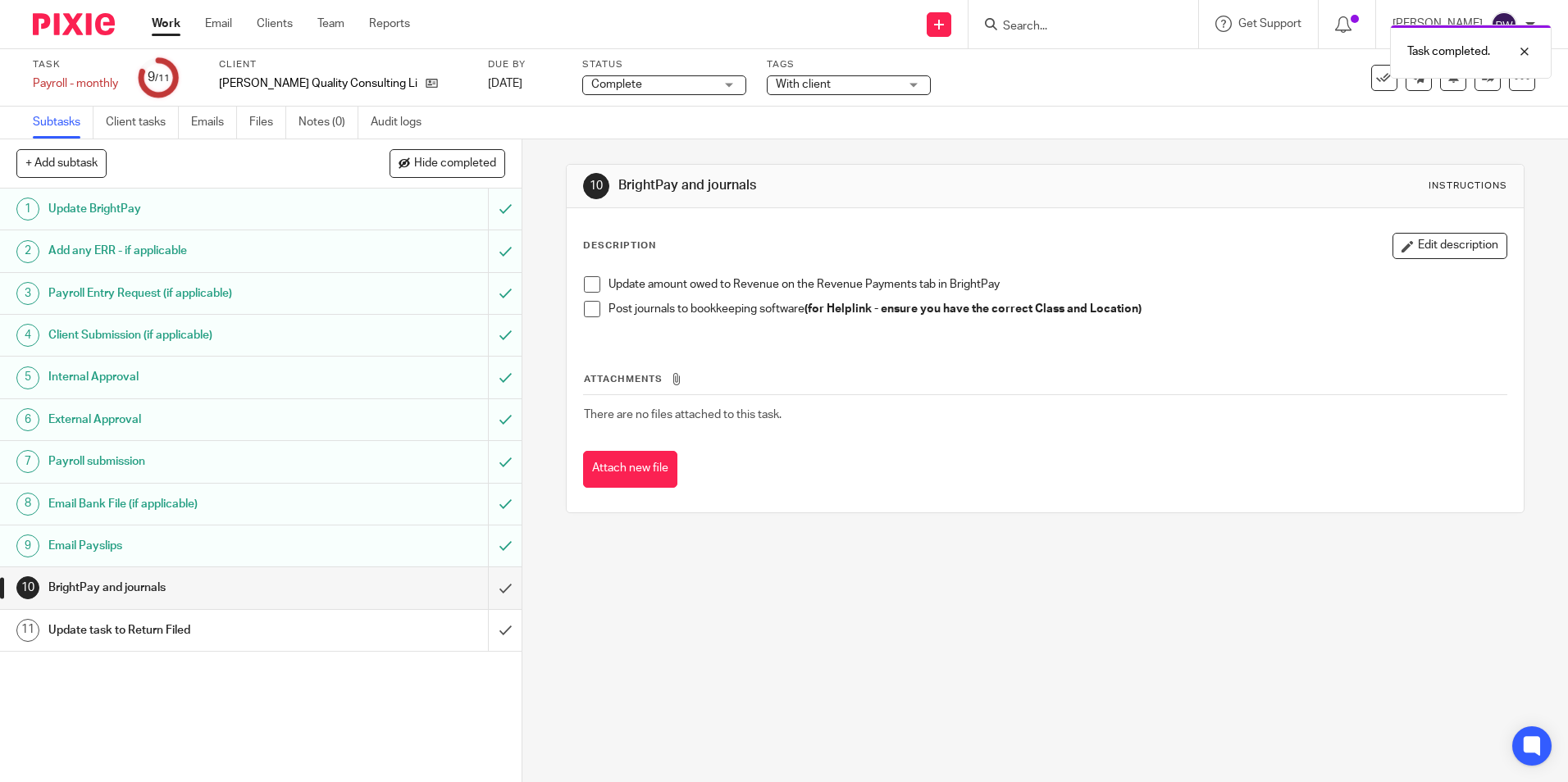
click at [784, 87] on span "With client" at bounding box center [836, 85] width 123 height 17
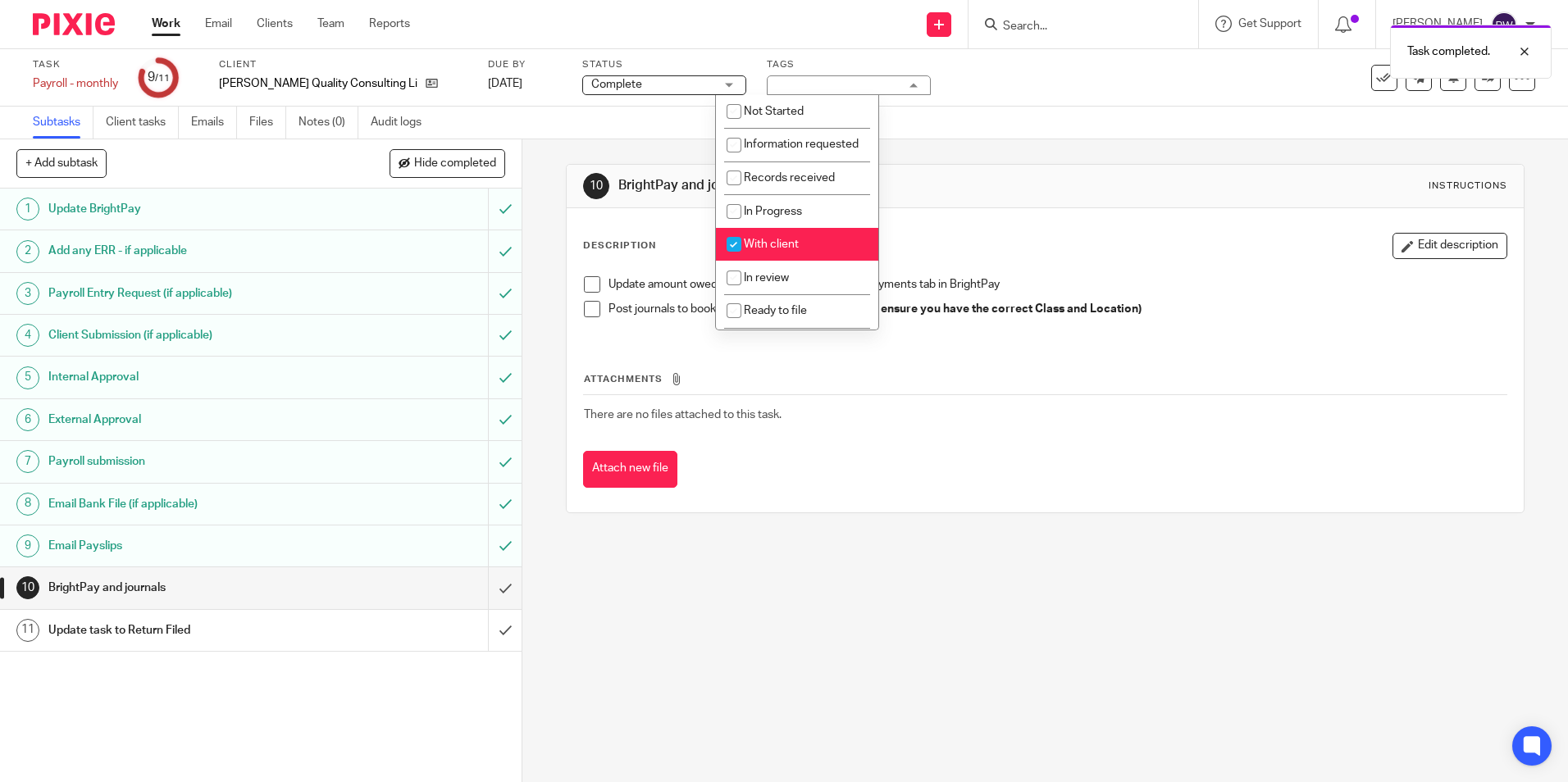
click at [753, 250] on span "With client" at bounding box center [772, 244] width 55 height 11
checkbox input "false"
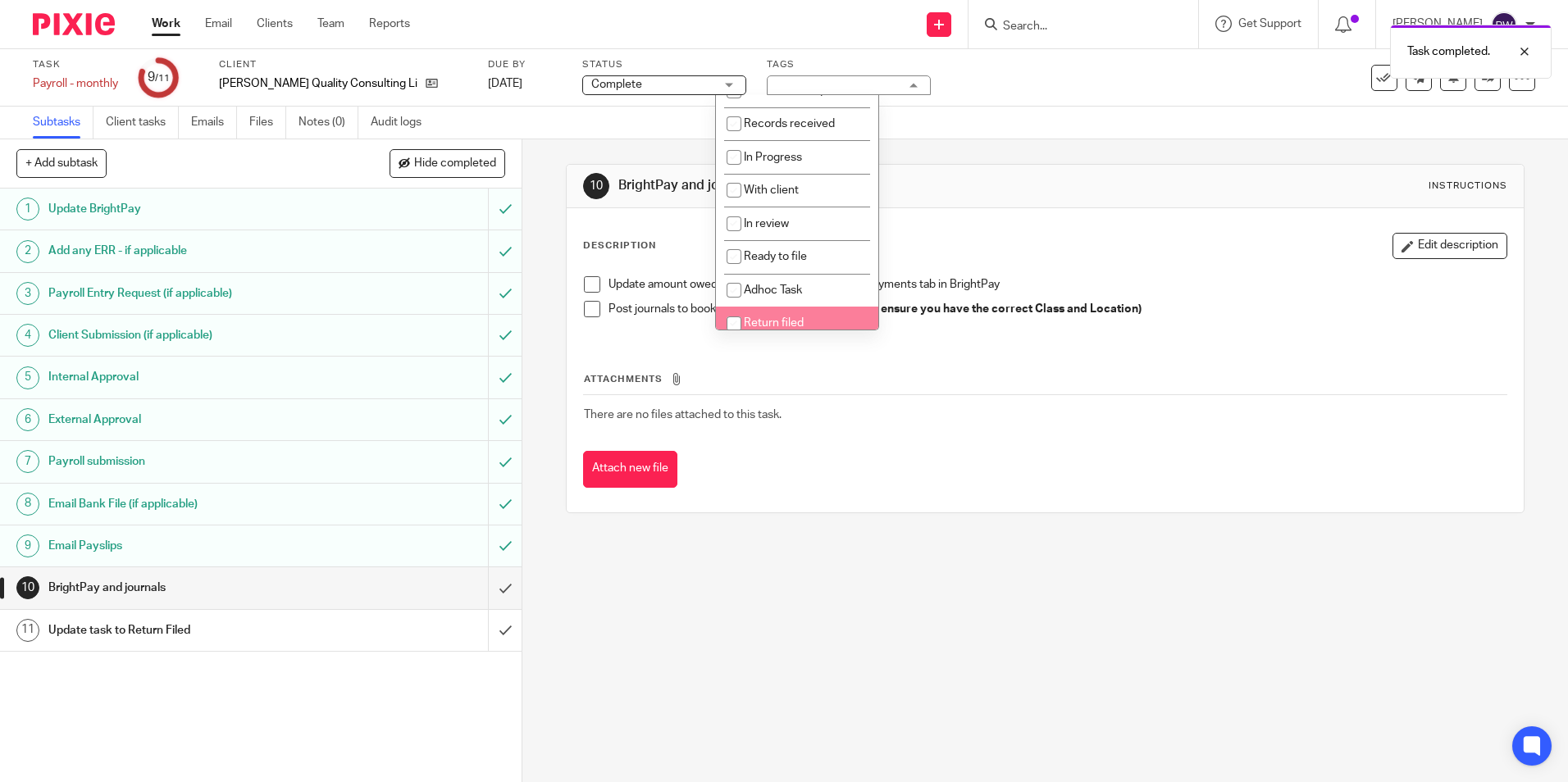
scroll to position [115, 0]
click at [745, 281] on input "checkbox" at bounding box center [734, 279] width 31 height 31
checkbox input "true"
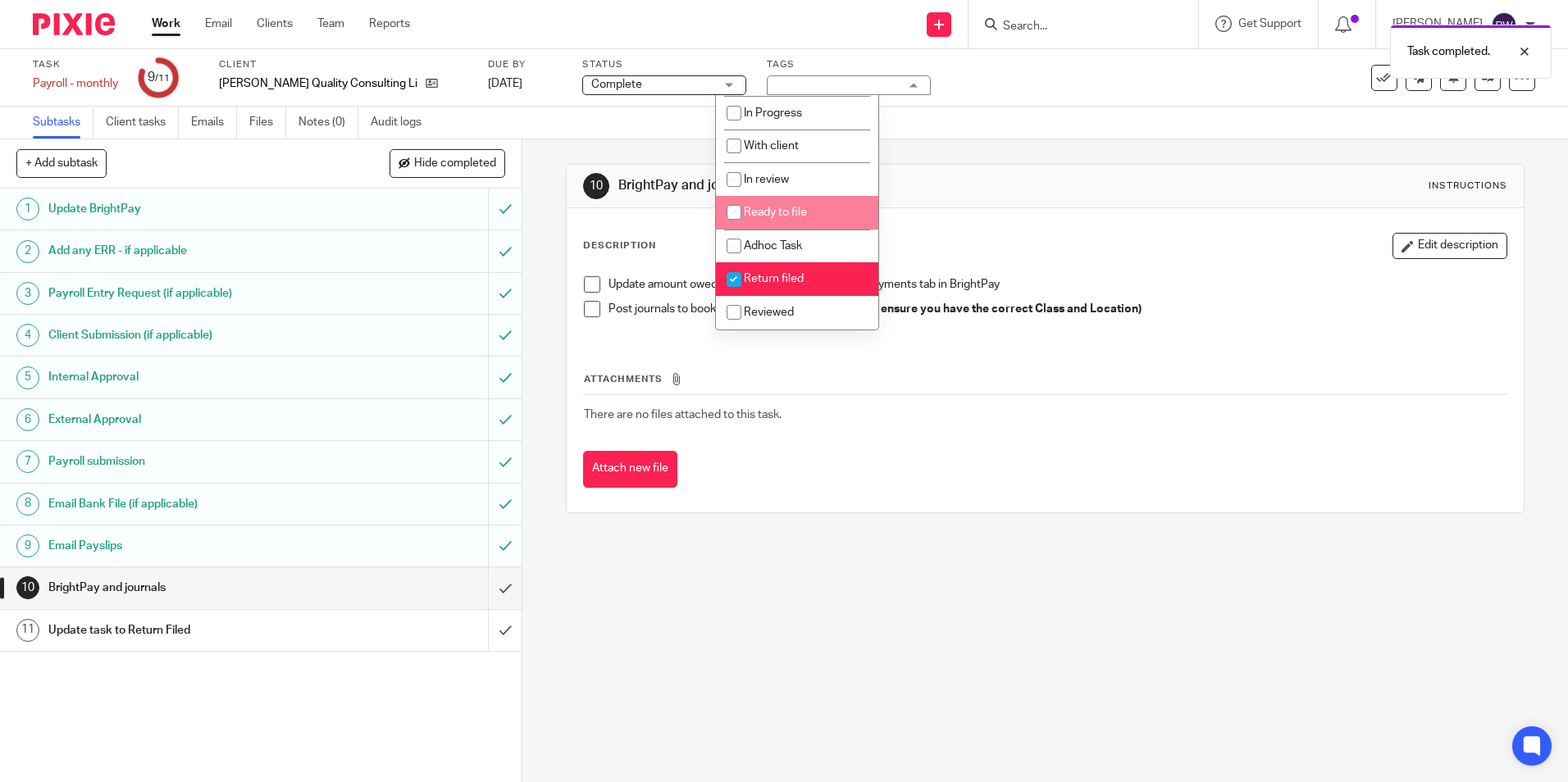
click at [953, 147] on div "10 BrightPay and journals Instructions Description Edit description Update amou…" at bounding box center [1044, 338] width 958 height 398
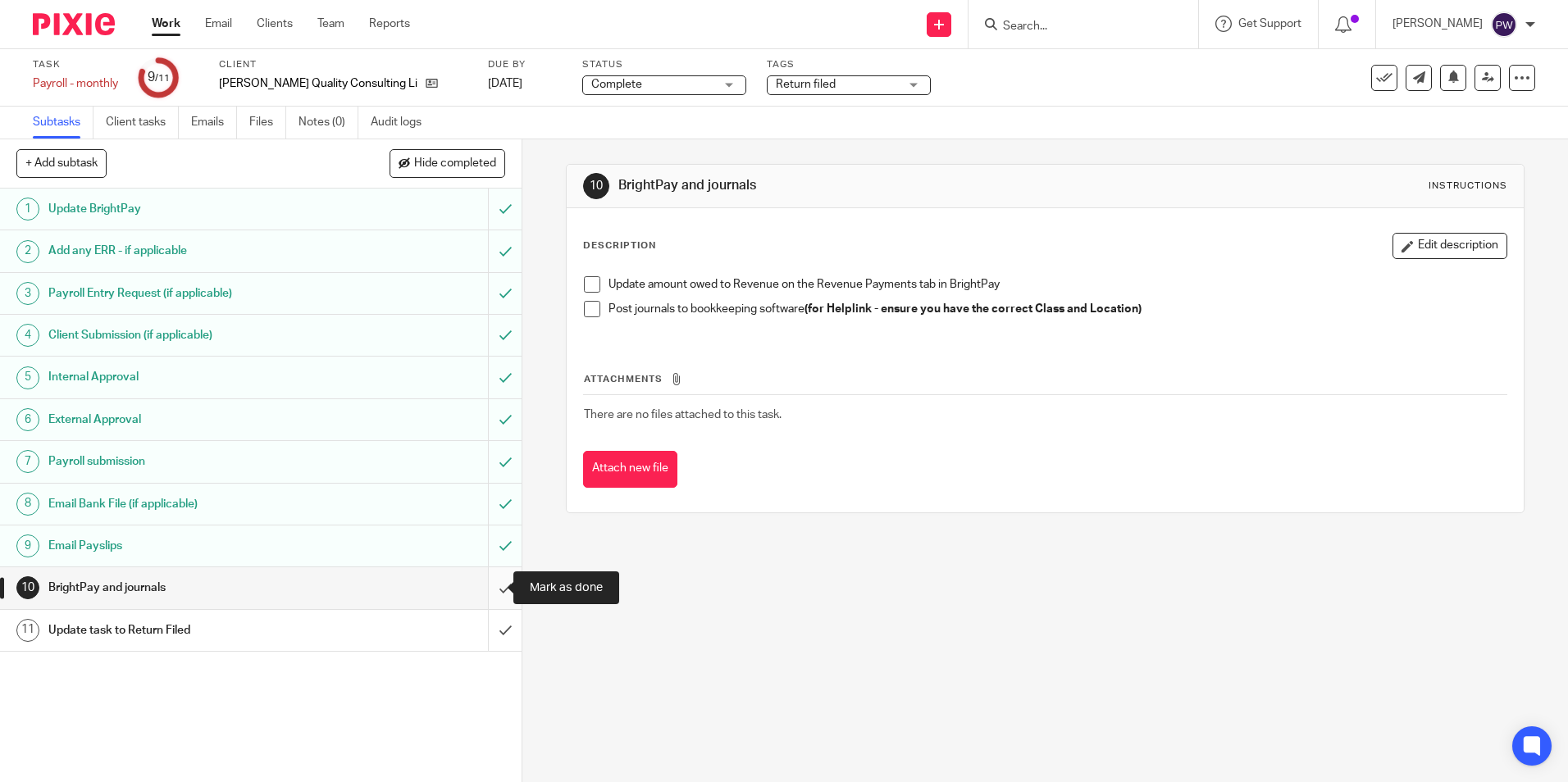
click at [493, 580] on input "submit" at bounding box center [260, 587] width 522 height 41
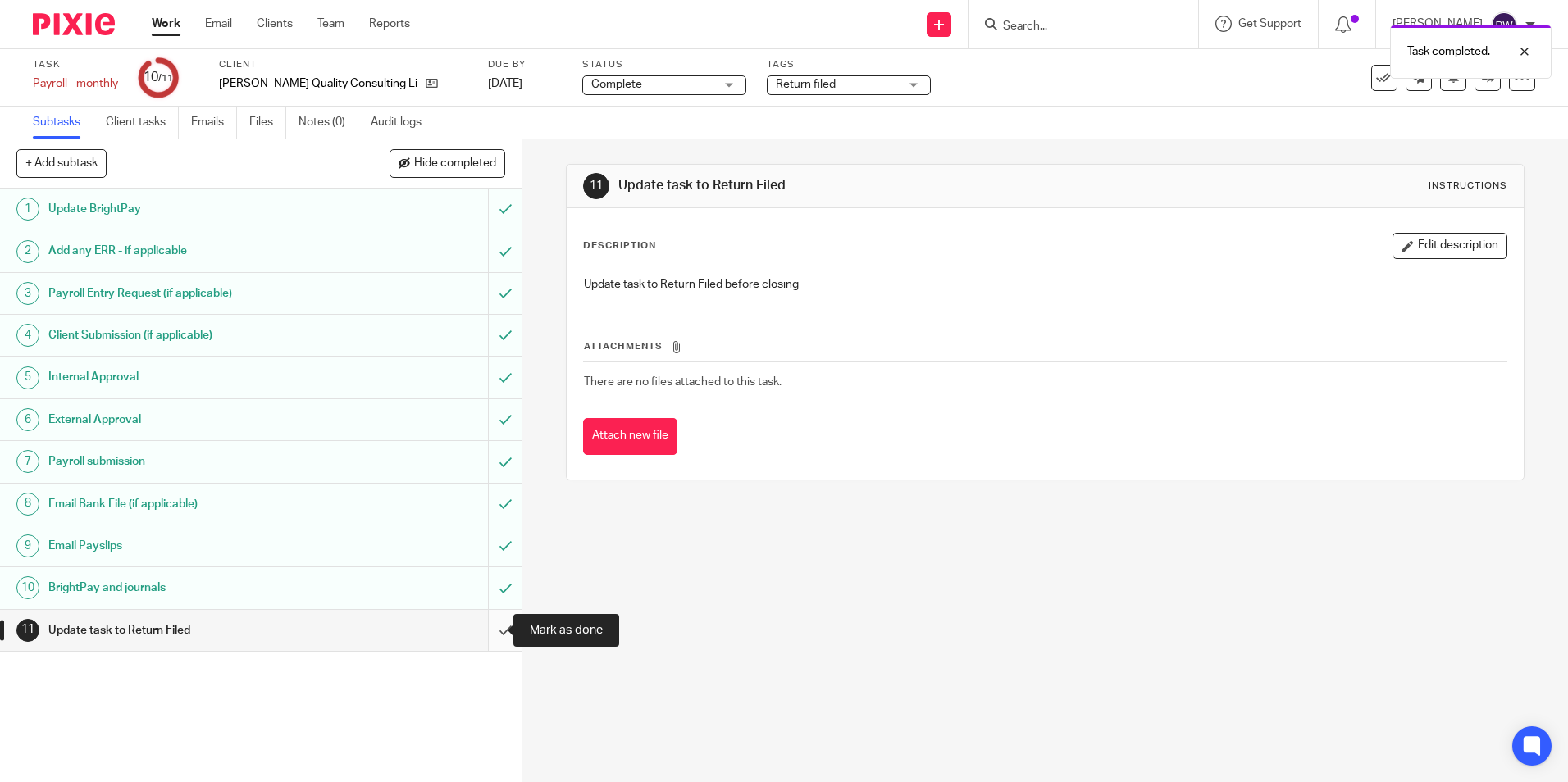
click at [488, 629] on input "submit" at bounding box center [260, 630] width 522 height 41
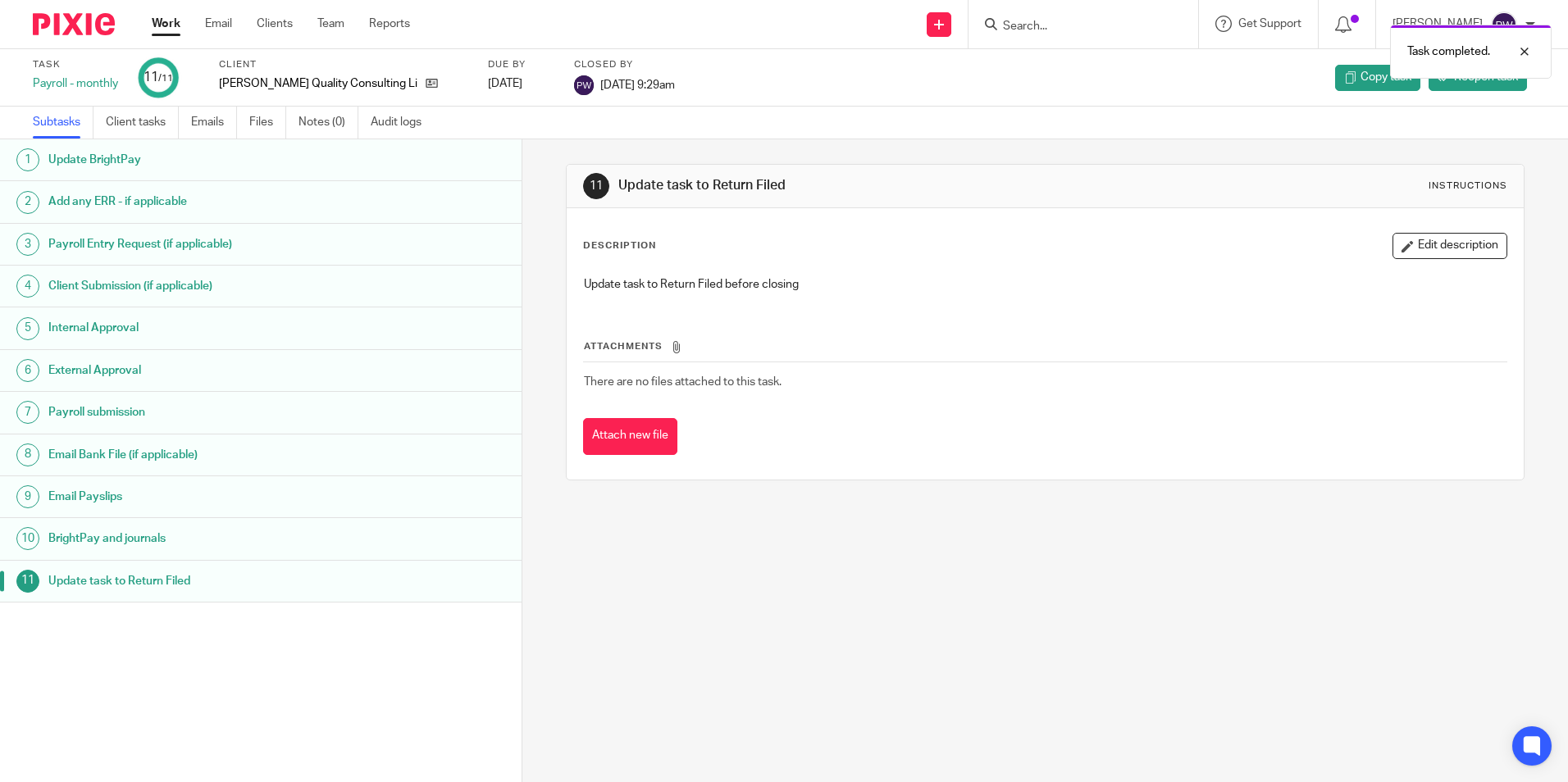
click at [162, 25] on link "Work" at bounding box center [166, 23] width 29 height 16
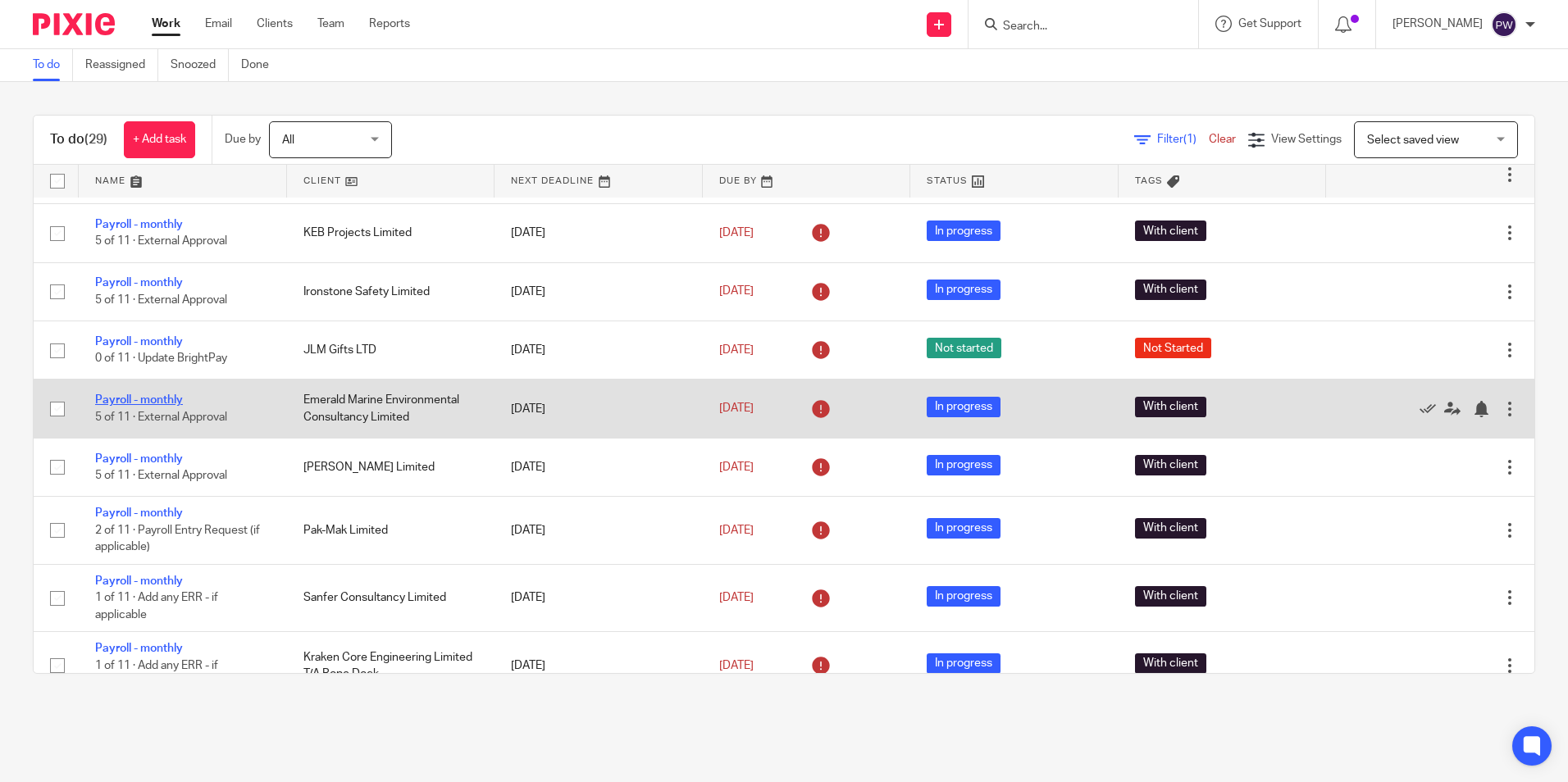
scroll to position [656, 0]
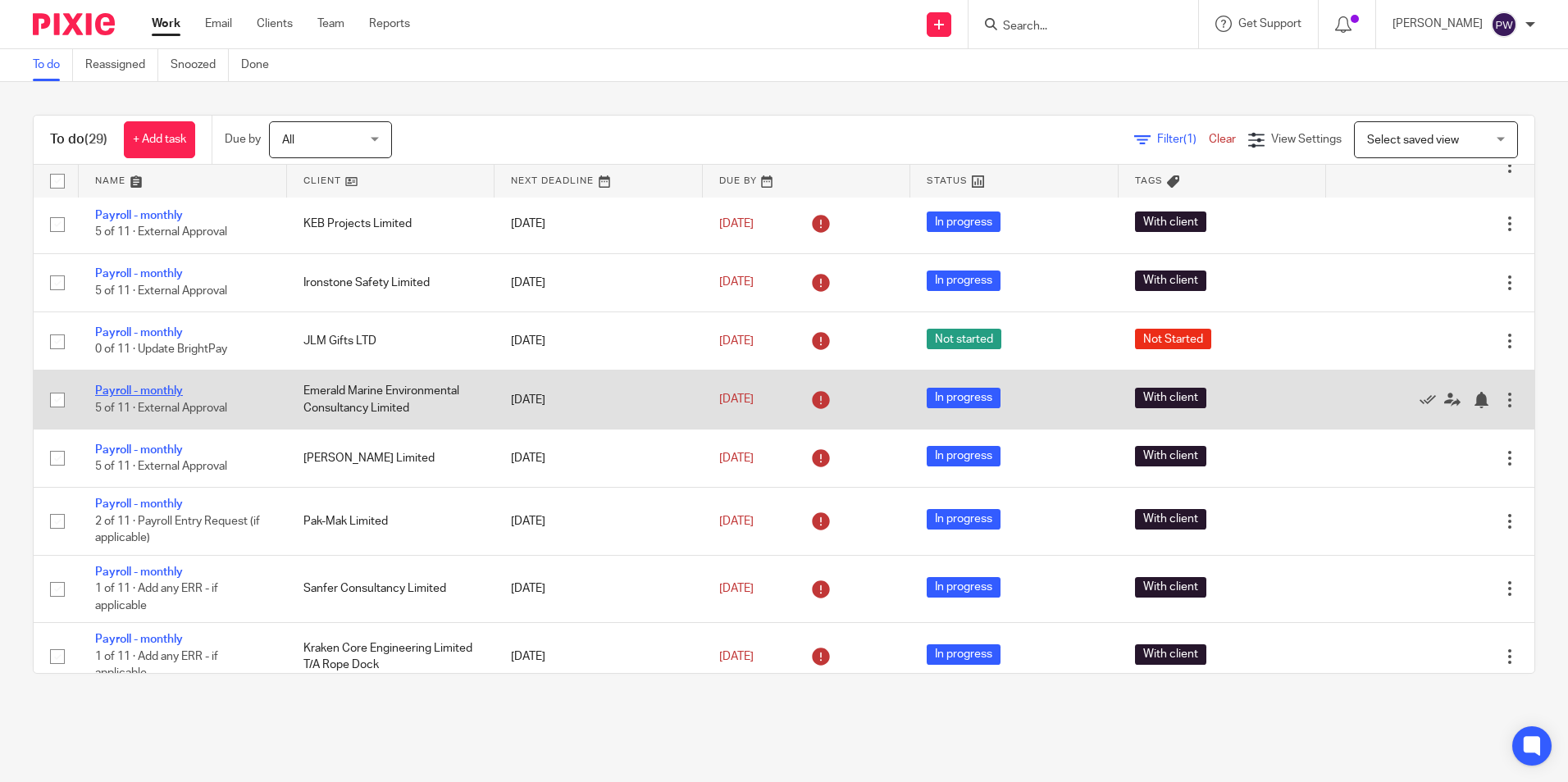
click at [140, 391] on link "Payroll - monthly" at bounding box center [139, 391] width 87 height 11
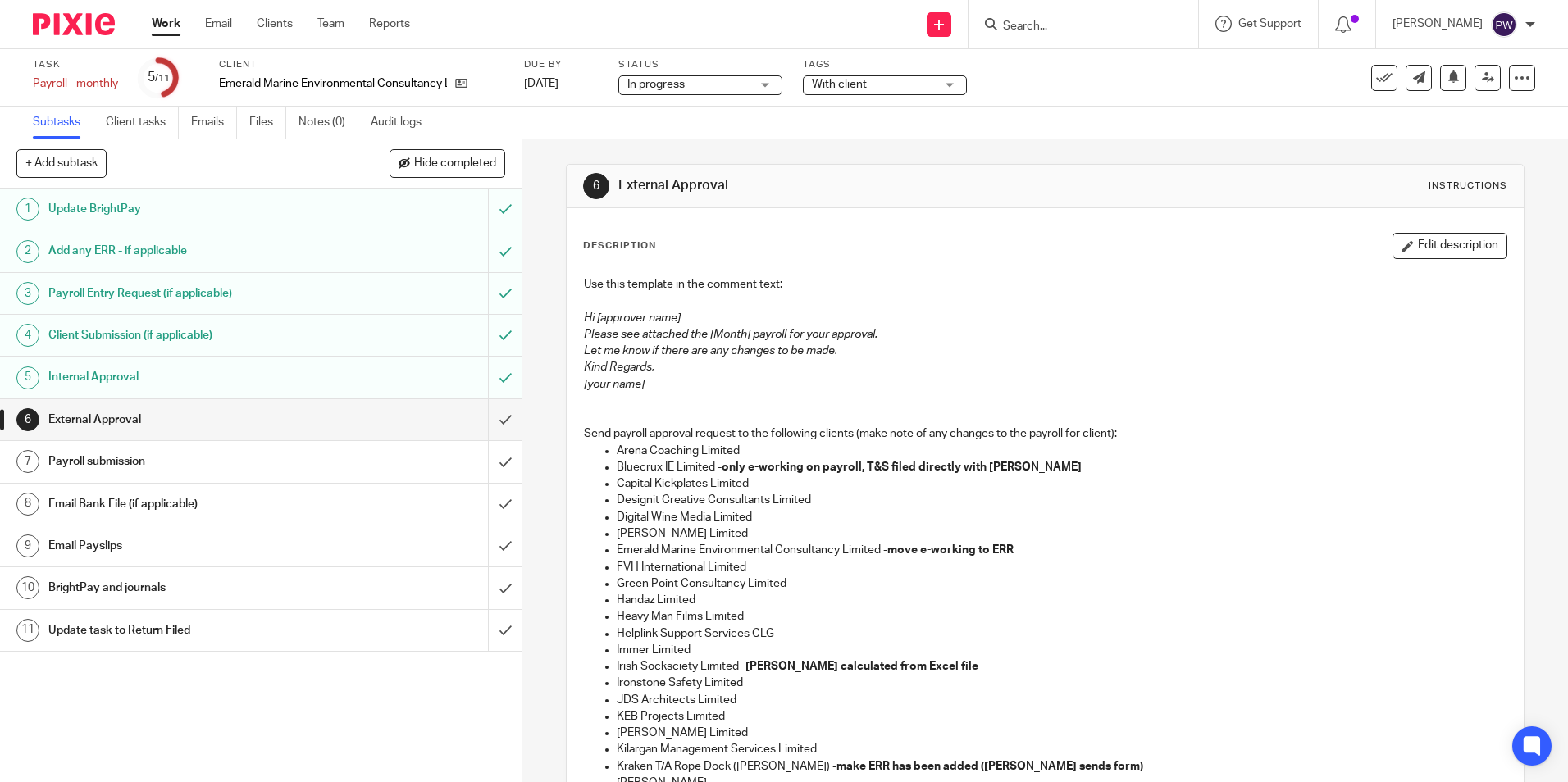
click at [674, 81] on span "In progress" at bounding box center [656, 85] width 57 height 11
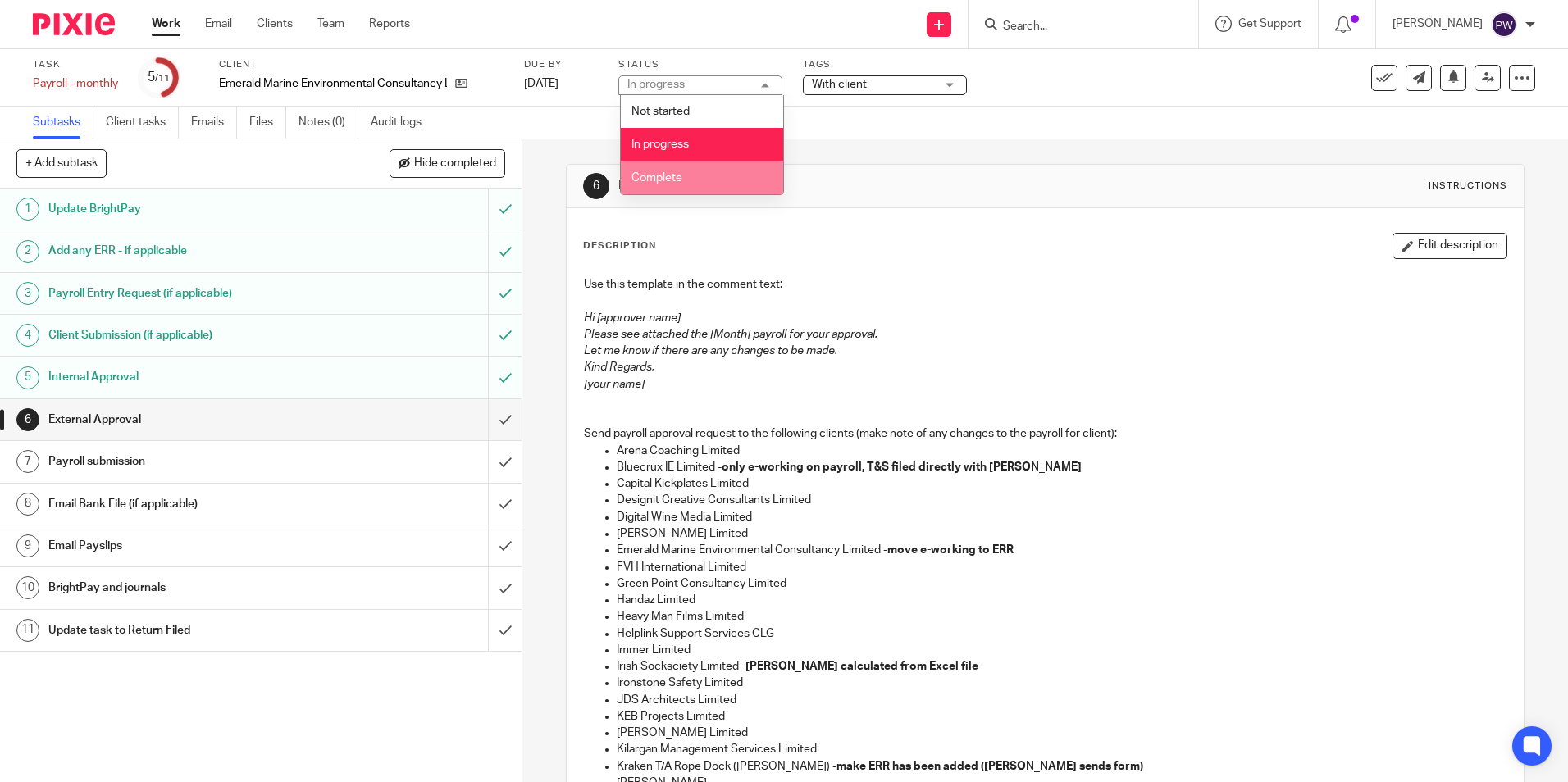
click at [674, 177] on span "Complete" at bounding box center [656, 178] width 50 height 11
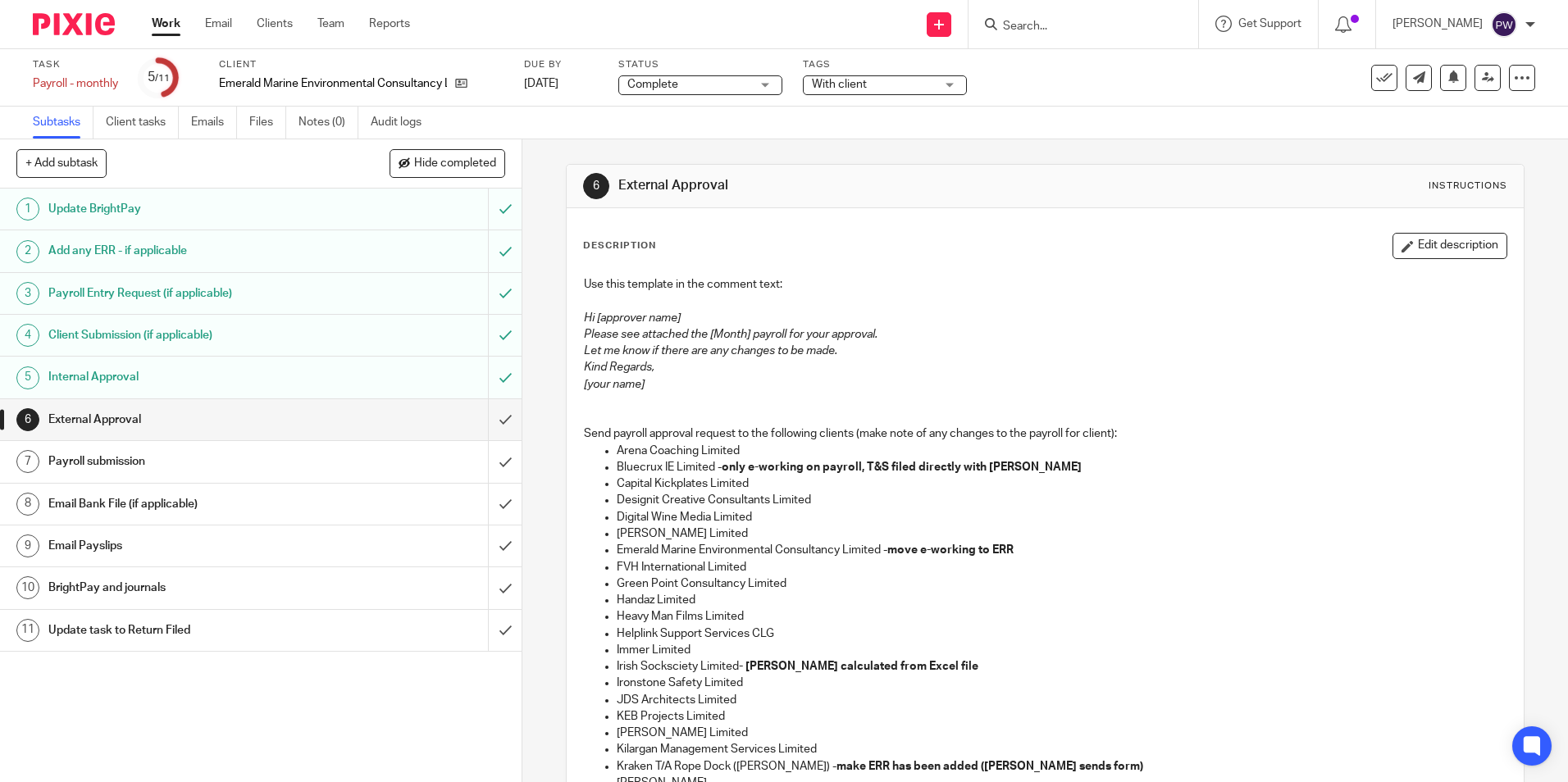
click at [844, 85] on span "With client" at bounding box center [839, 85] width 55 height 11
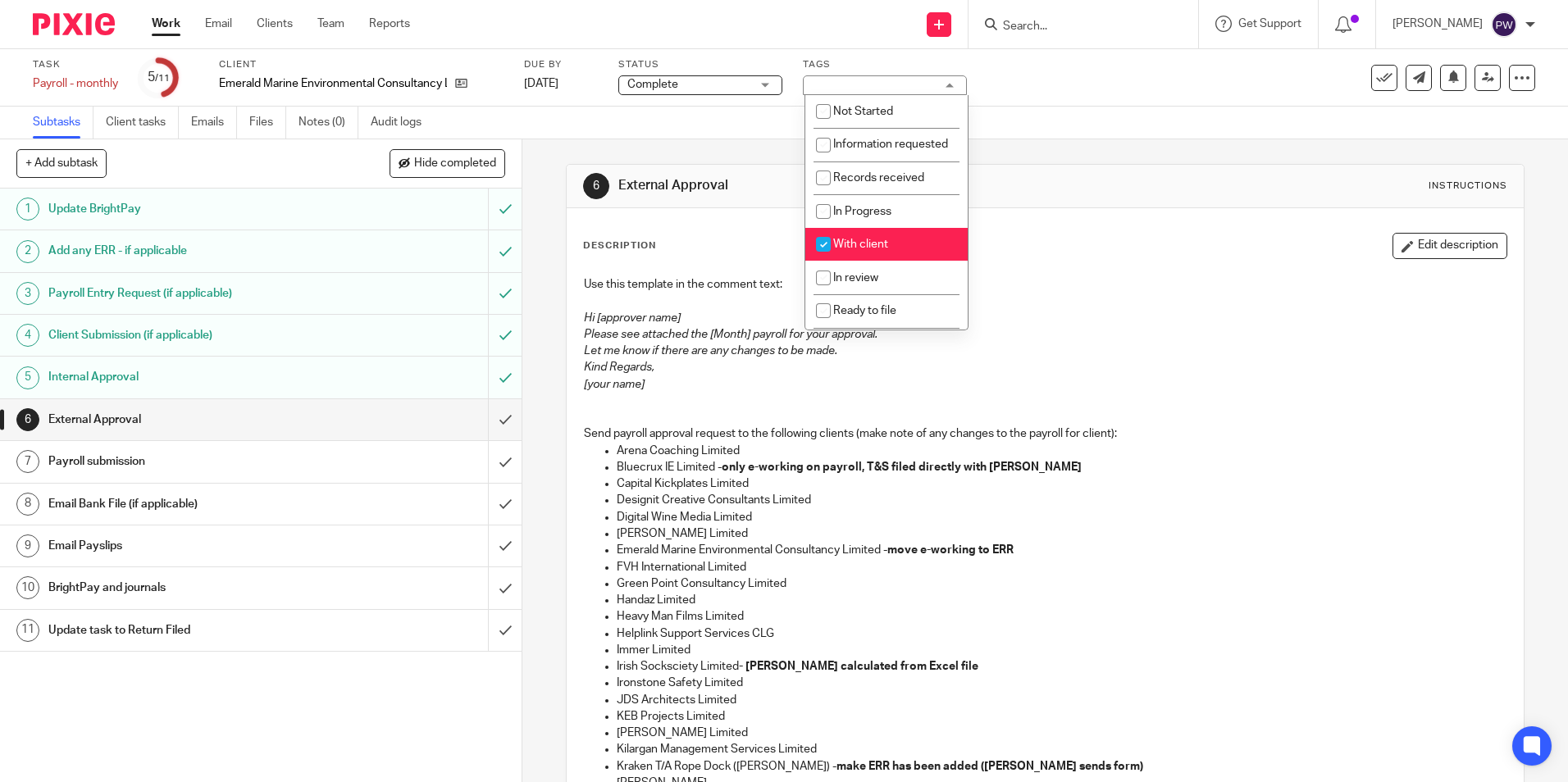
click at [851, 250] on span "With client" at bounding box center [861, 244] width 55 height 11
checkbox input "false"
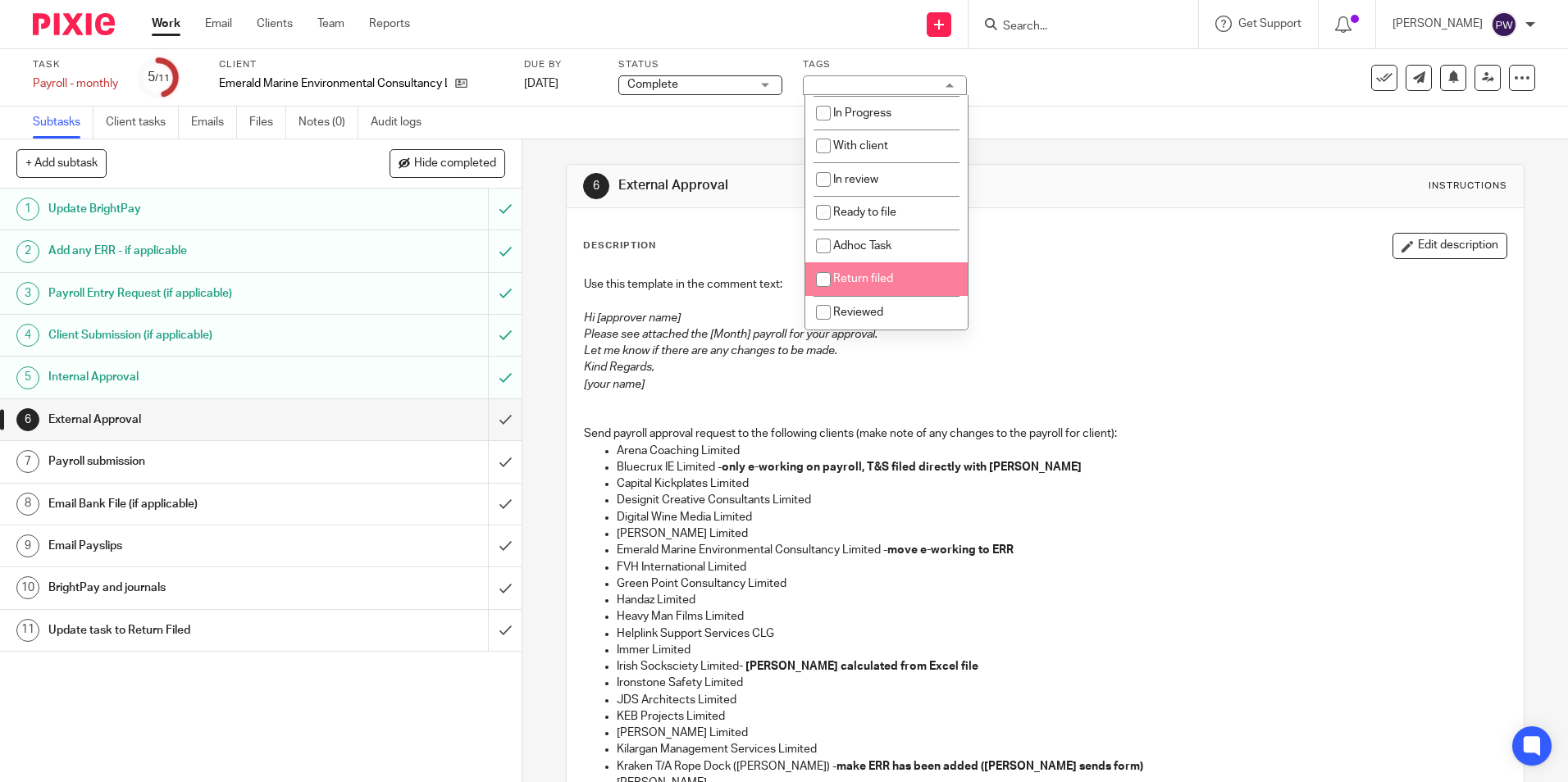
click at [837, 277] on input "checkbox" at bounding box center [823, 279] width 31 height 31
checkbox input "true"
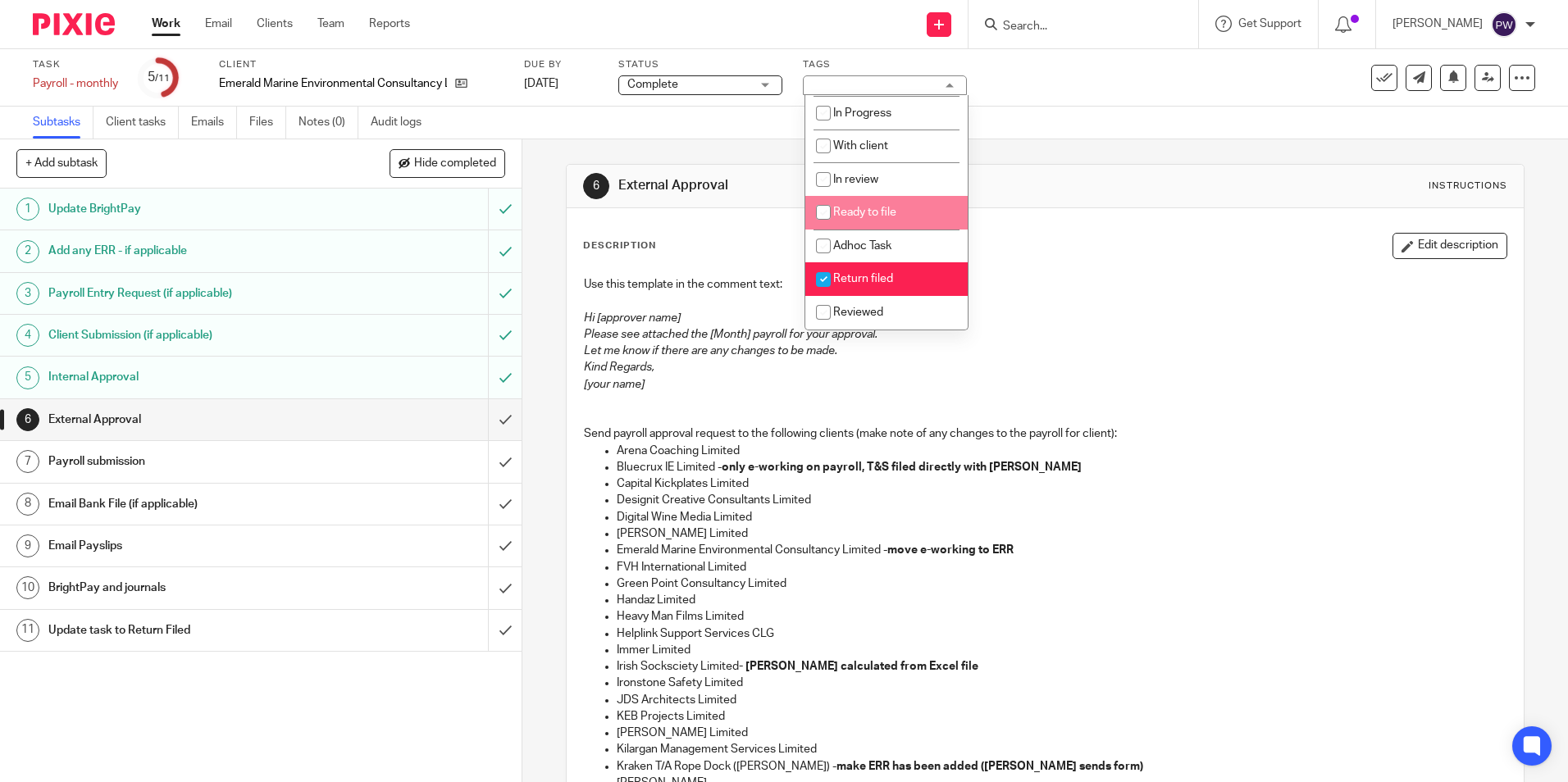
click at [1050, 132] on div "Subtasks Client tasks Emails Files Notes (0) Audit logs" at bounding box center [784, 123] width 1568 height 33
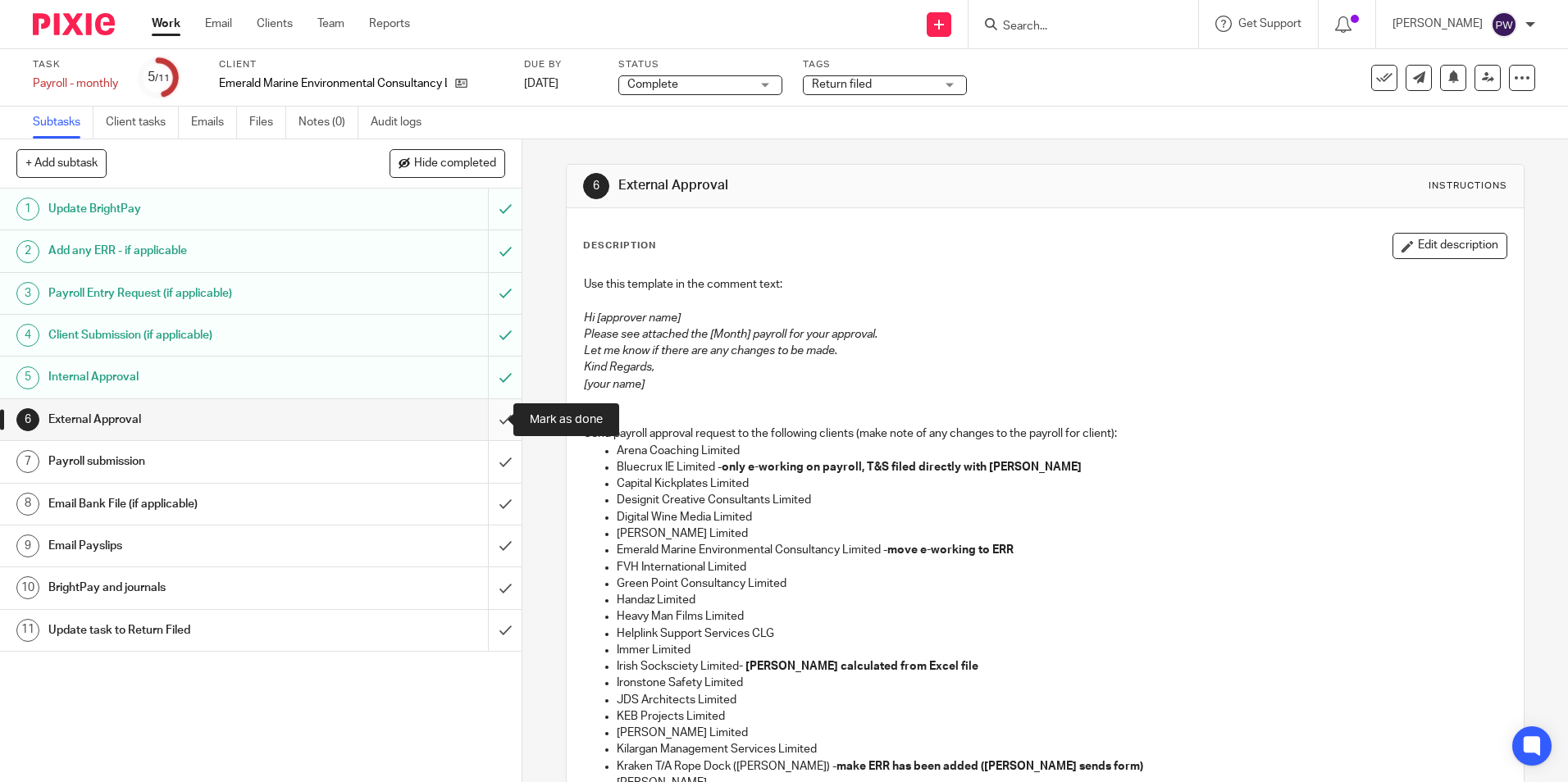
click at [496, 419] on input "submit" at bounding box center [260, 419] width 522 height 41
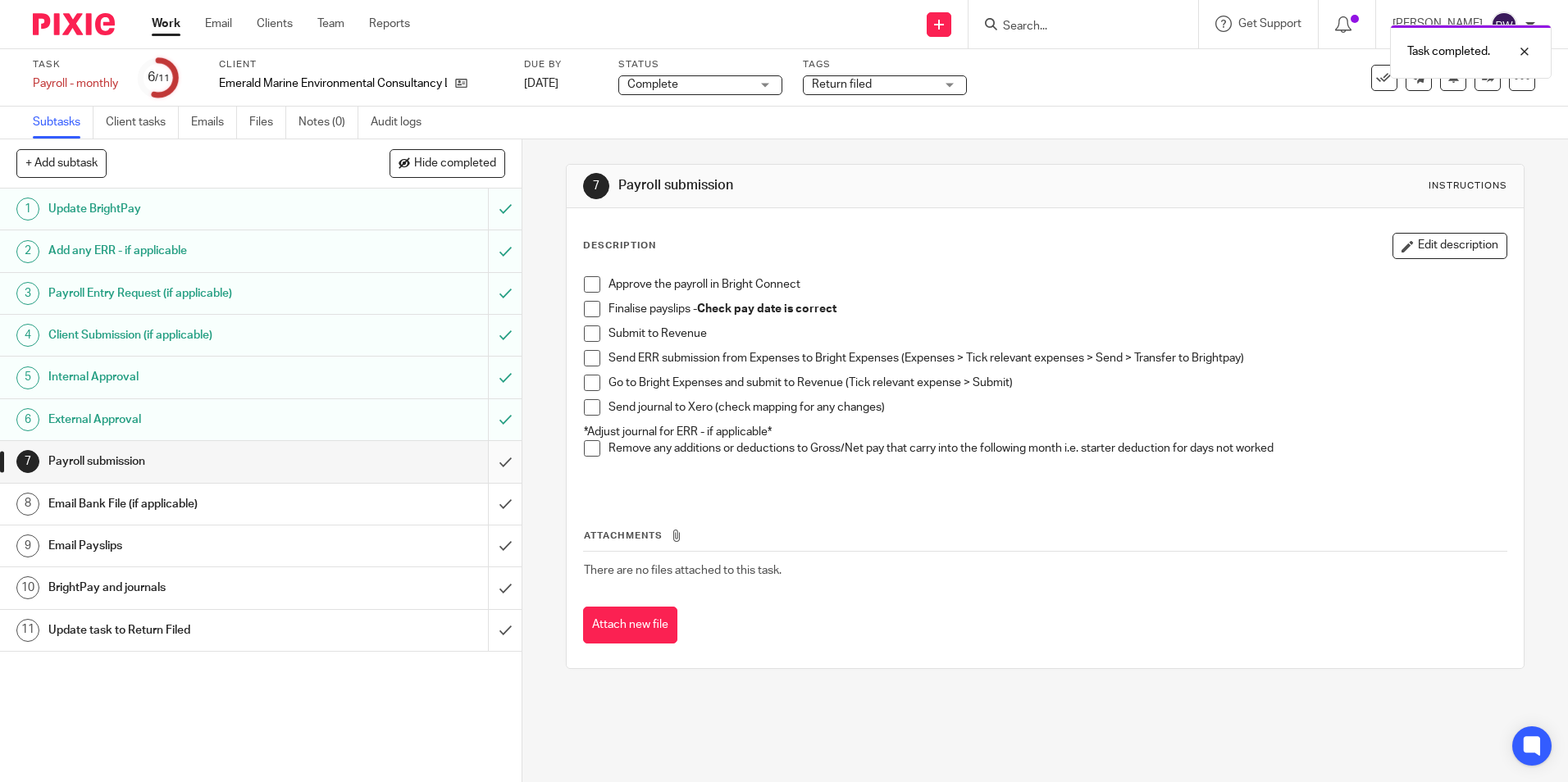
click at [493, 457] on input "submit" at bounding box center [260, 461] width 522 height 41
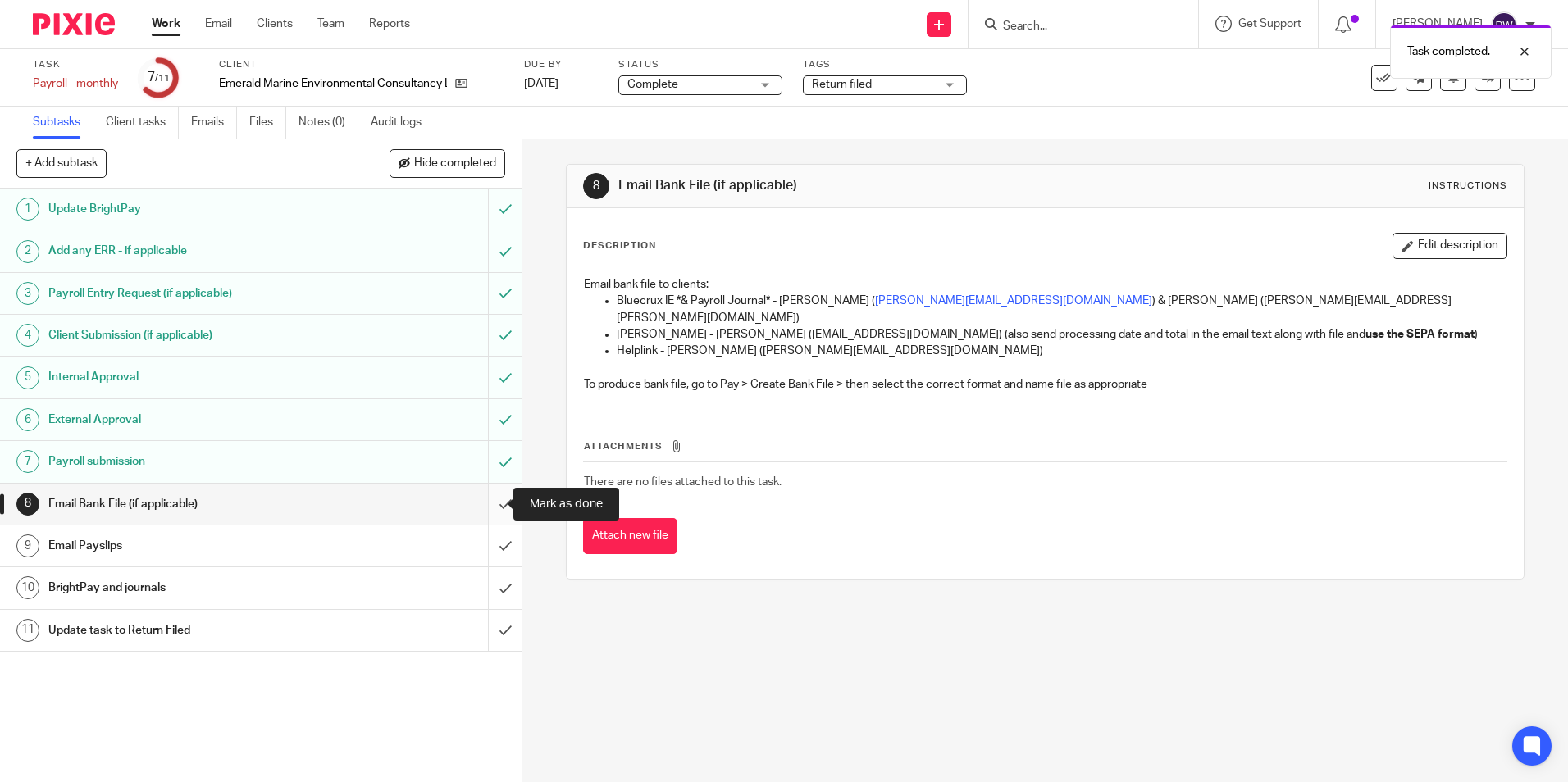
click at [484, 511] on input "submit" at bounding box center [260, 504] width 522 height 41
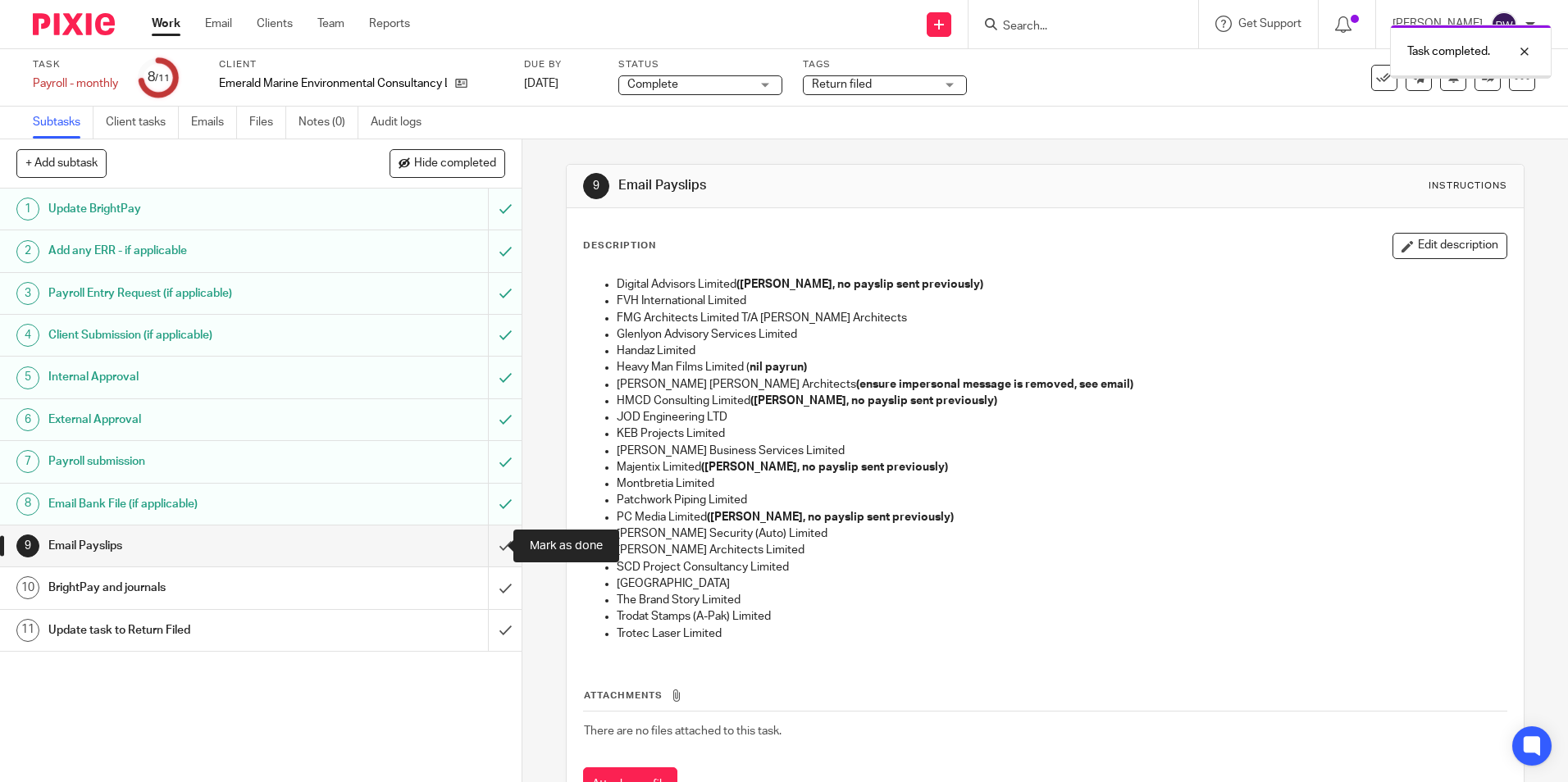
click at [489, 541] on input "submit" at bounding box center [260, 545] width 522 height 41
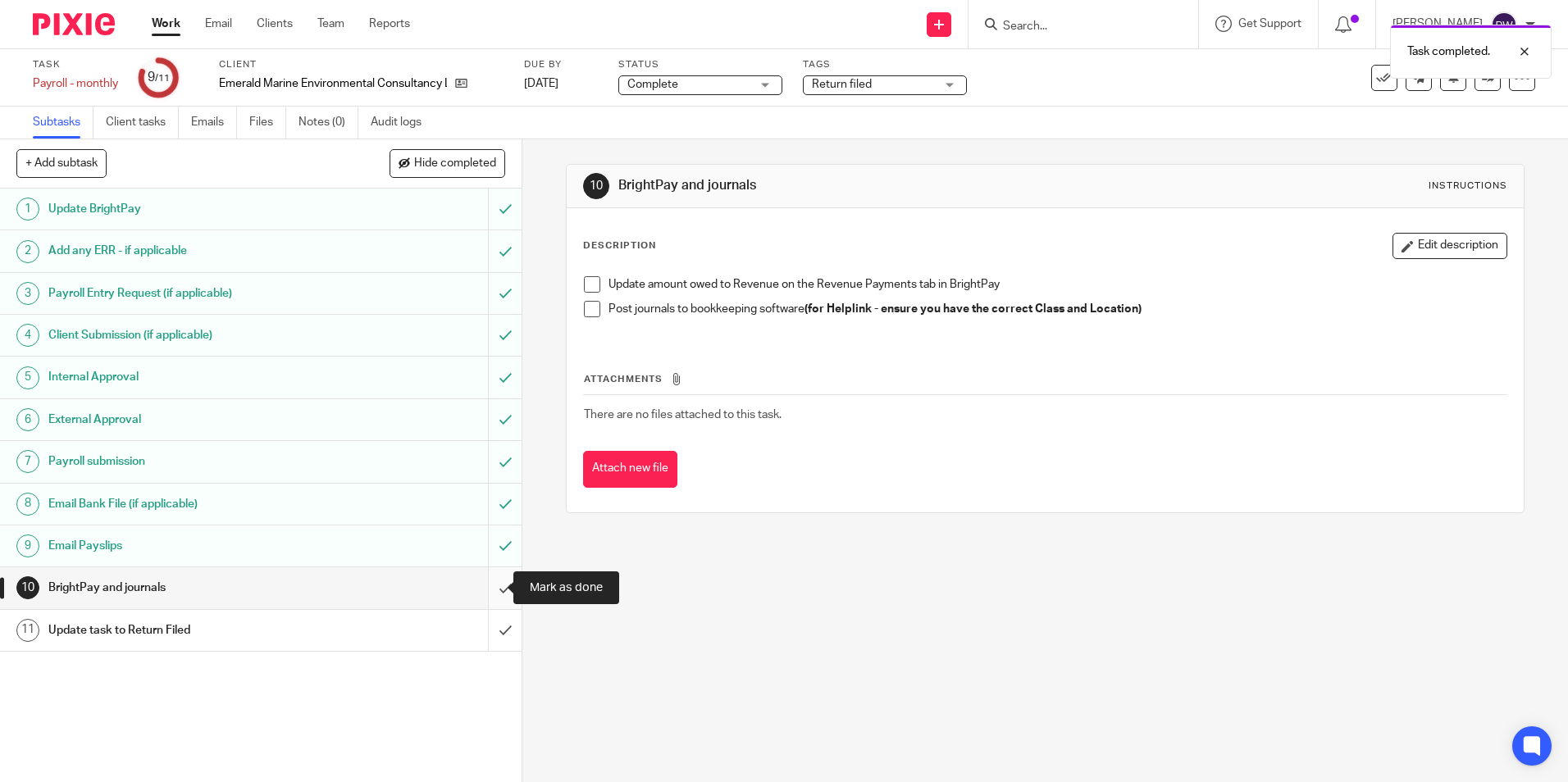
click at [492, 585] on input "submit" at bounding box center [260, 587] width 522 height 41
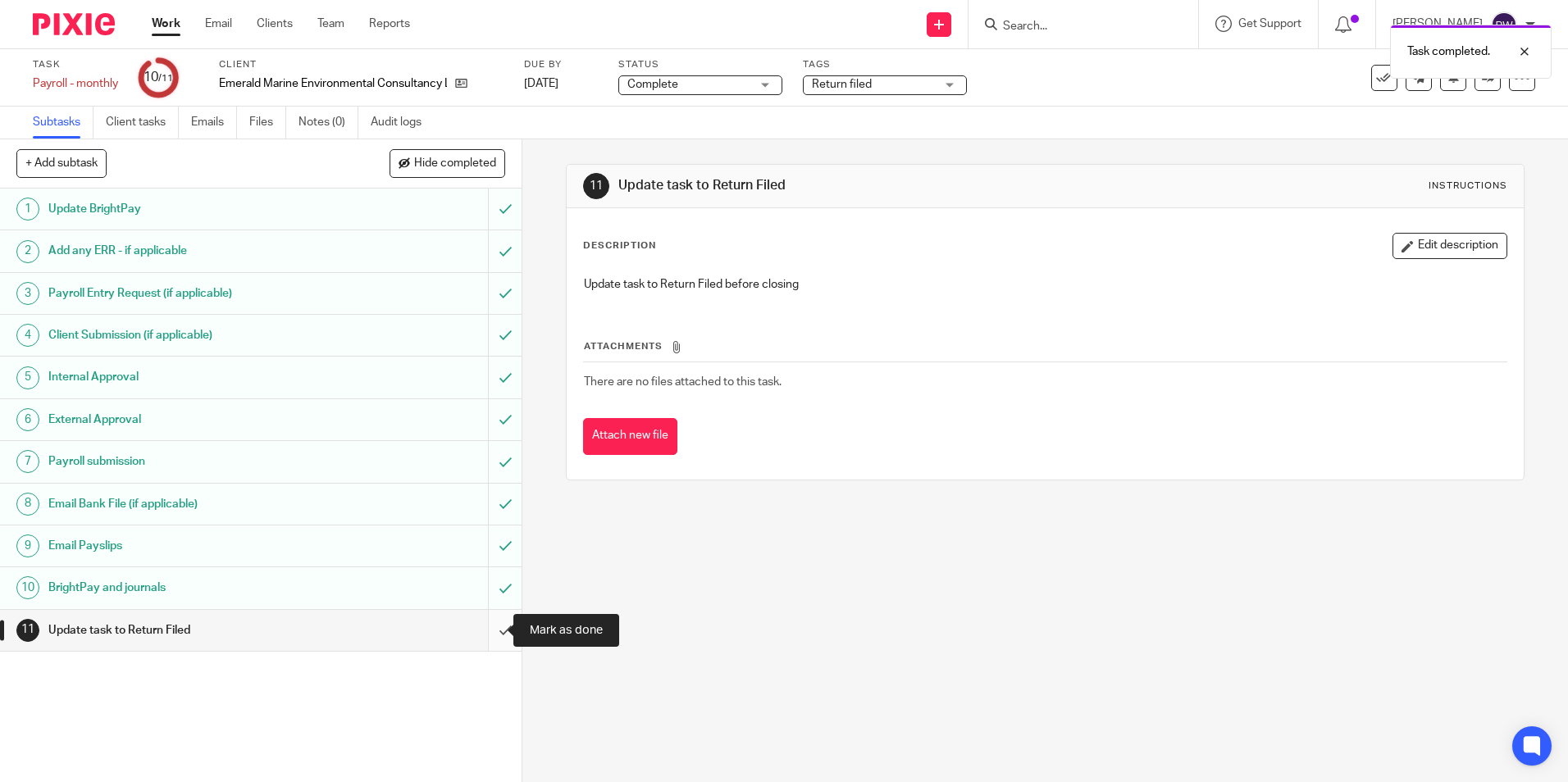
click at [497, 631] on input "submit" at bounding box center [260, 630] width 522 height 41
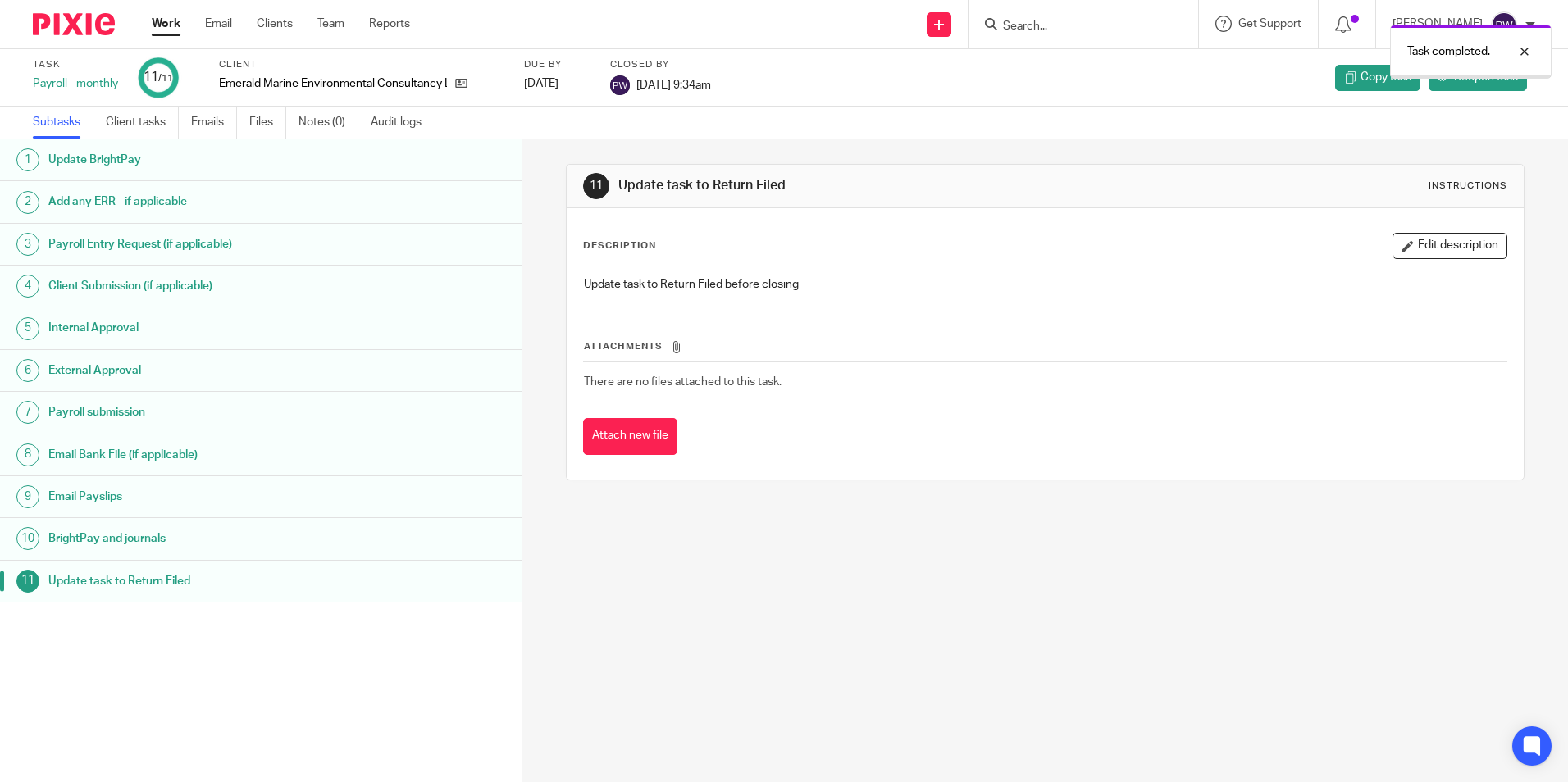
click at [159, 20] on link "Work" at bounding box center [166, 23] width 29 height 16
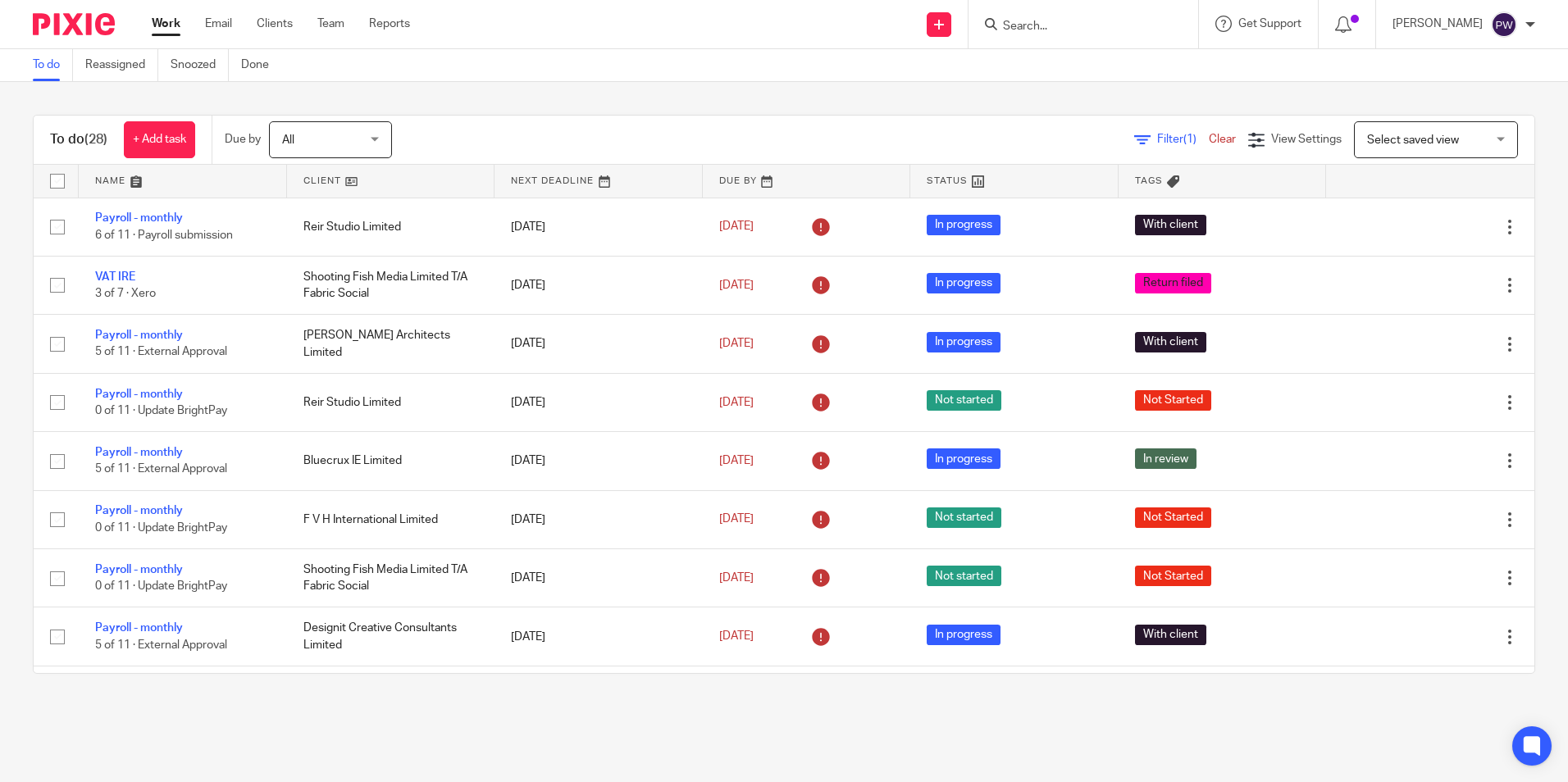
click at [317, 171] on link at bounding box center [391, 181] width 208 height 33
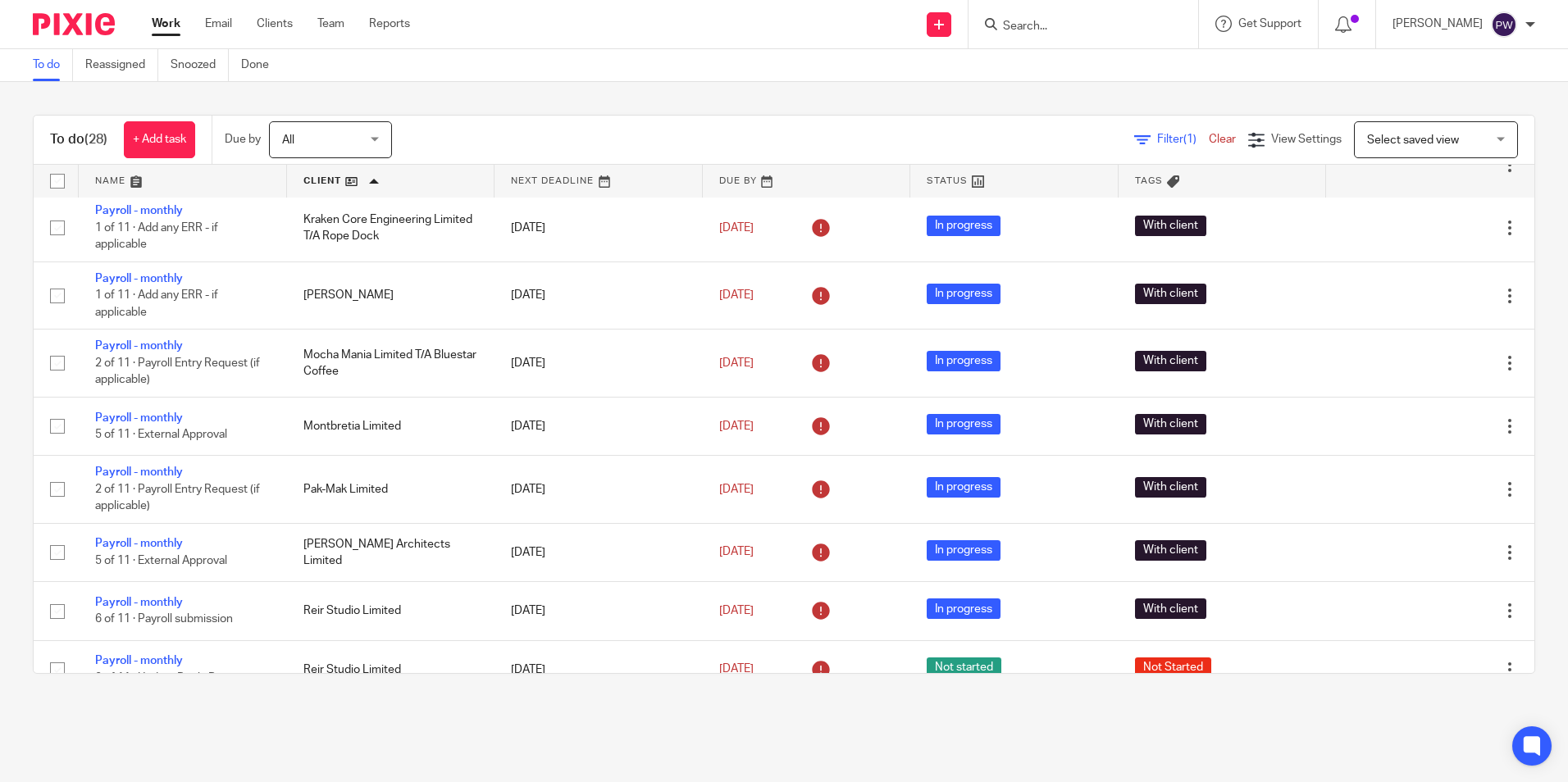
scroll to position [983, 0]
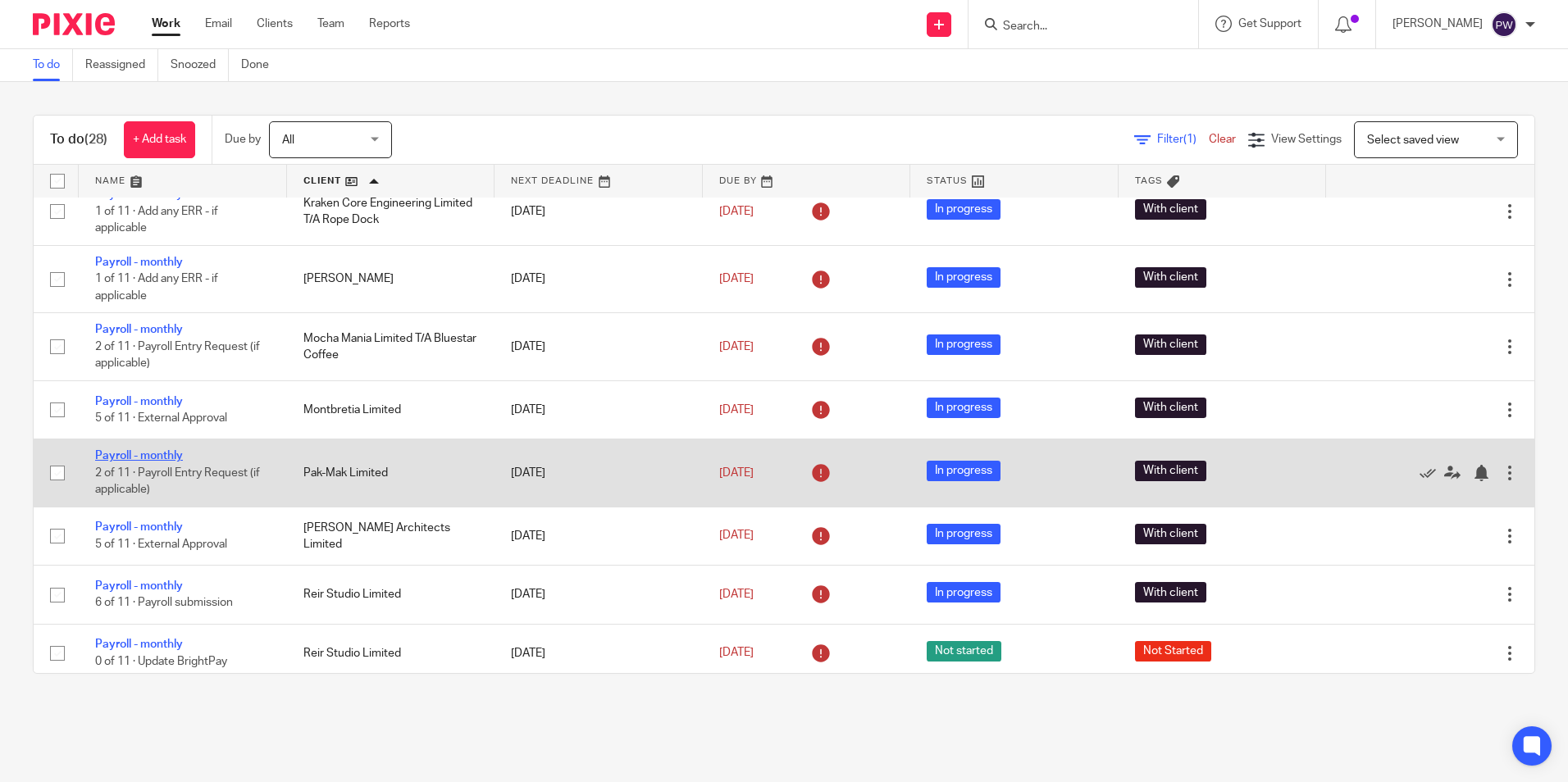
click at [139, 460] on link "Payroll - monthly" at bounding box center [139, 456] width 87 height 11
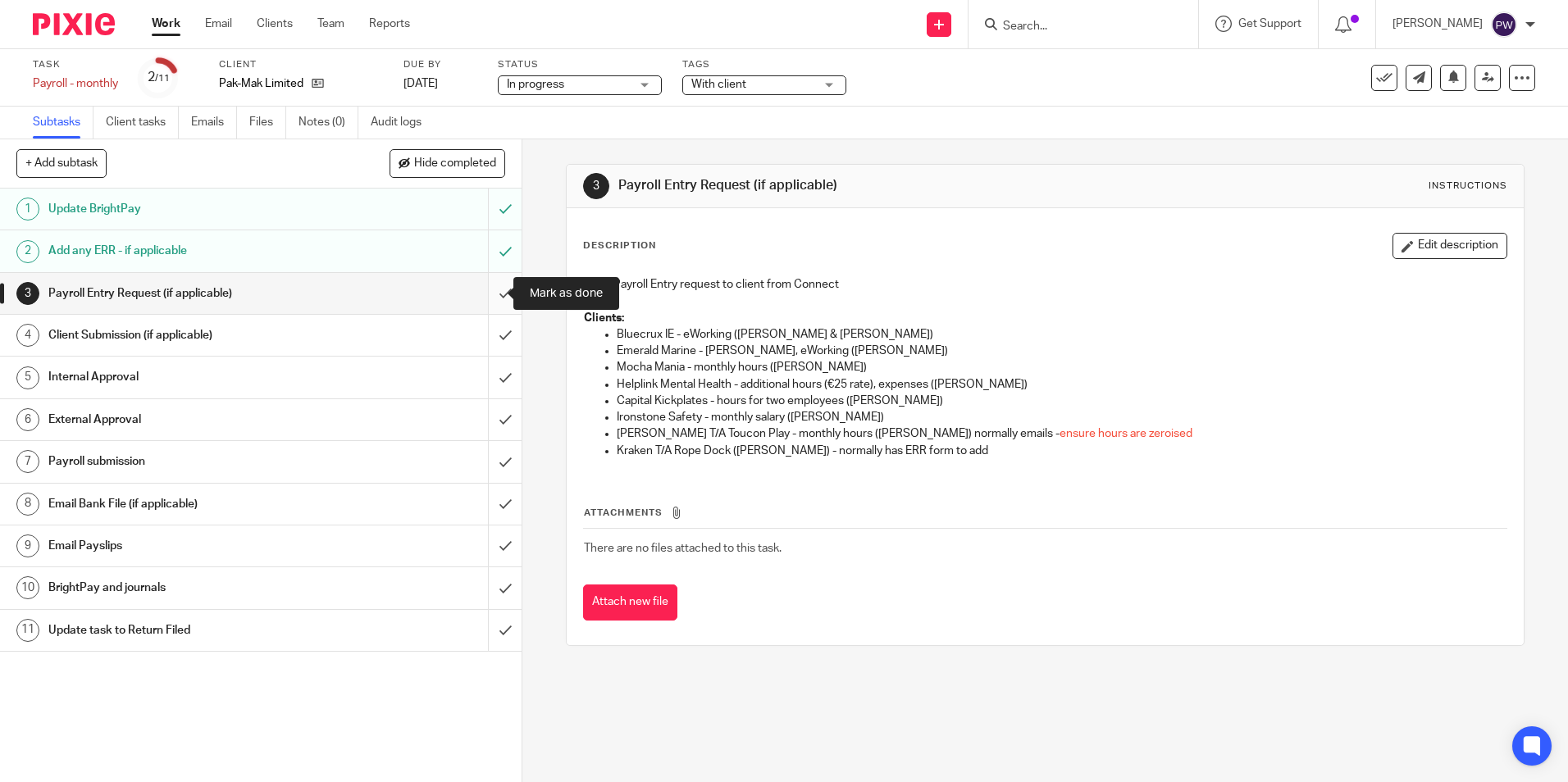
click at [489, 290] on input "submit" at bounding box center [260, 293] width 522 height 41
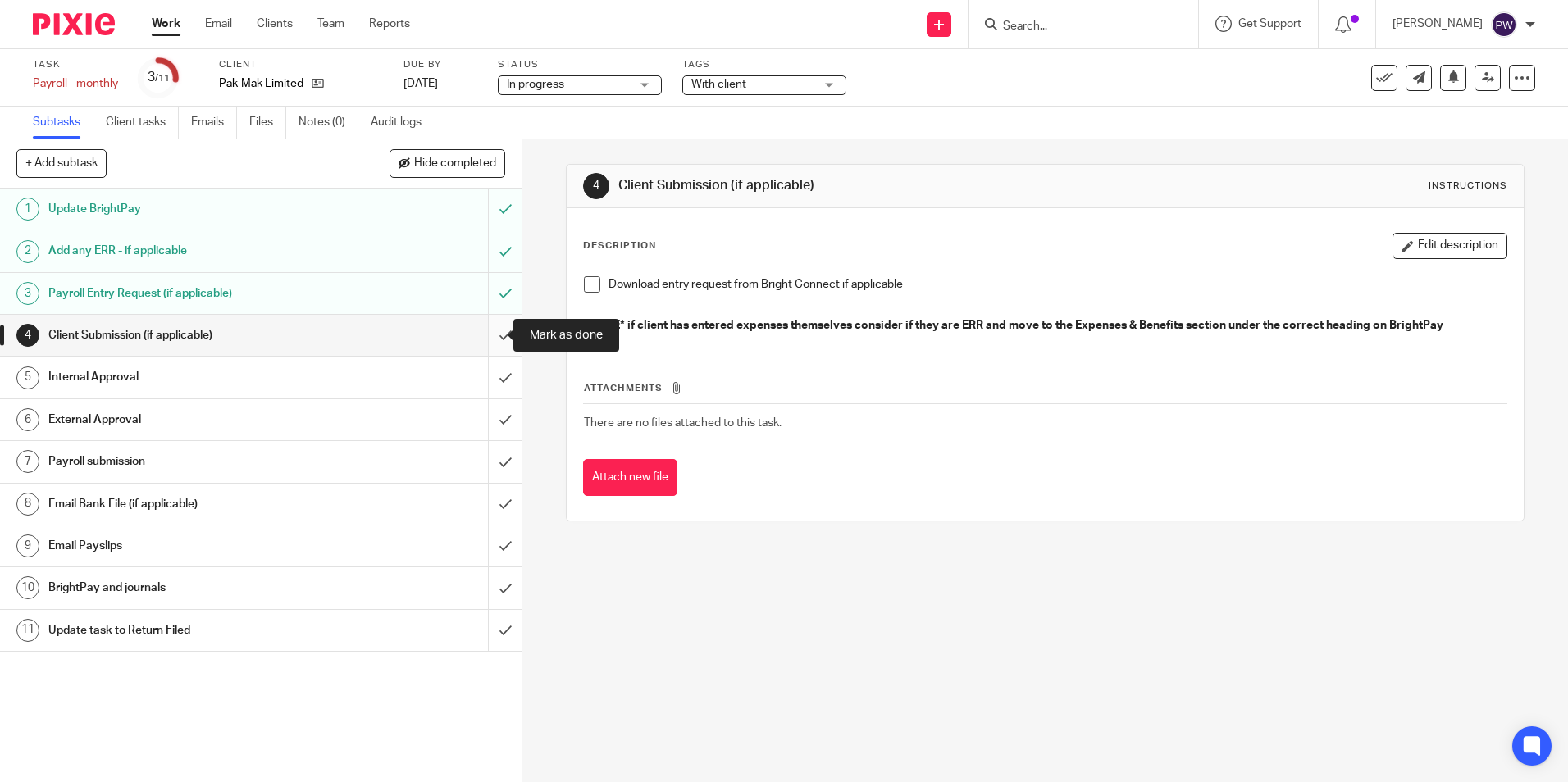
click at [489, 334] on input "submit" at bounding box center [260, 334] width 522 height 41
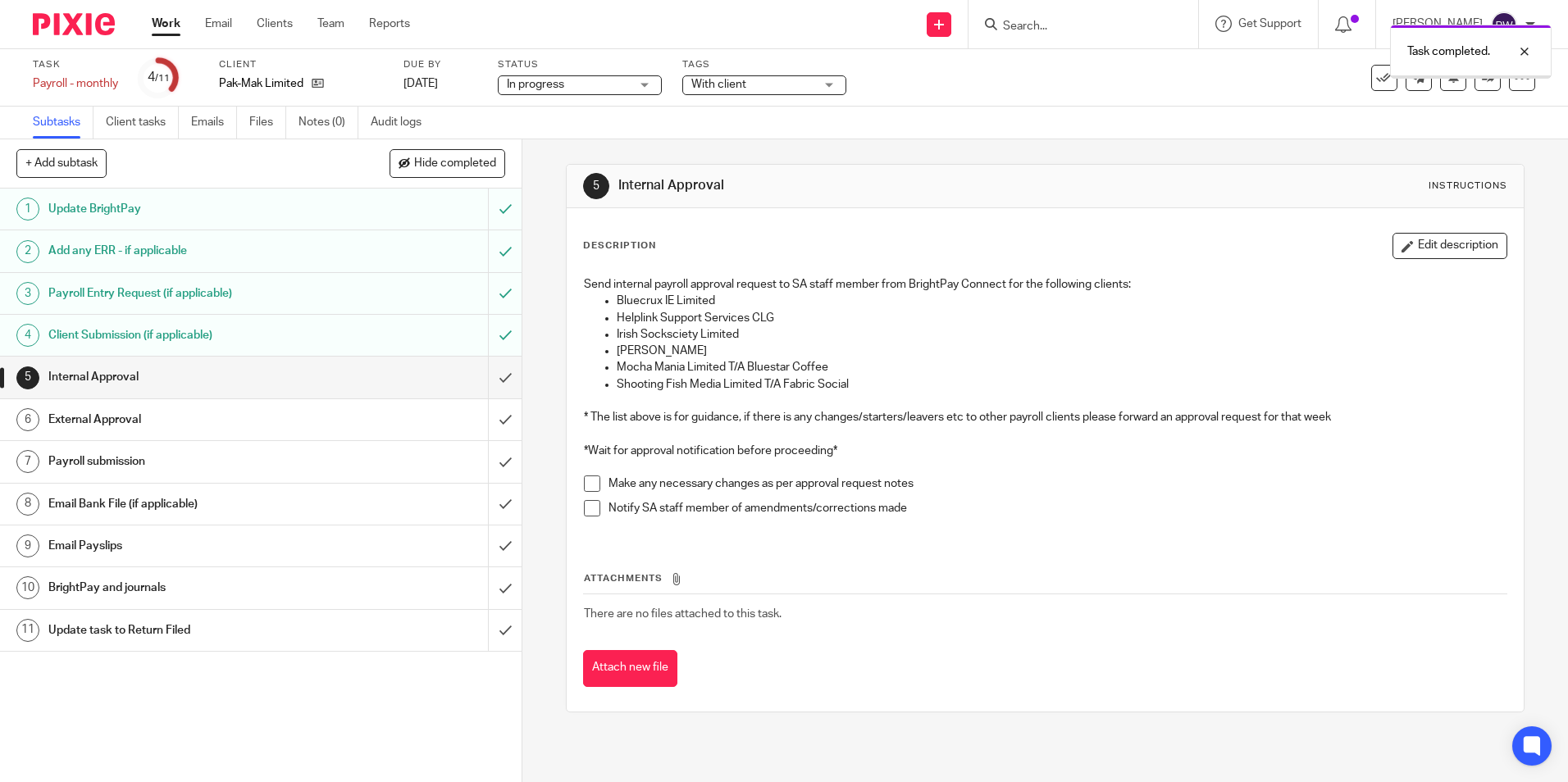
click at [603, 89] on span "In progress" at bounding box center [567, 85] width 123 height 17
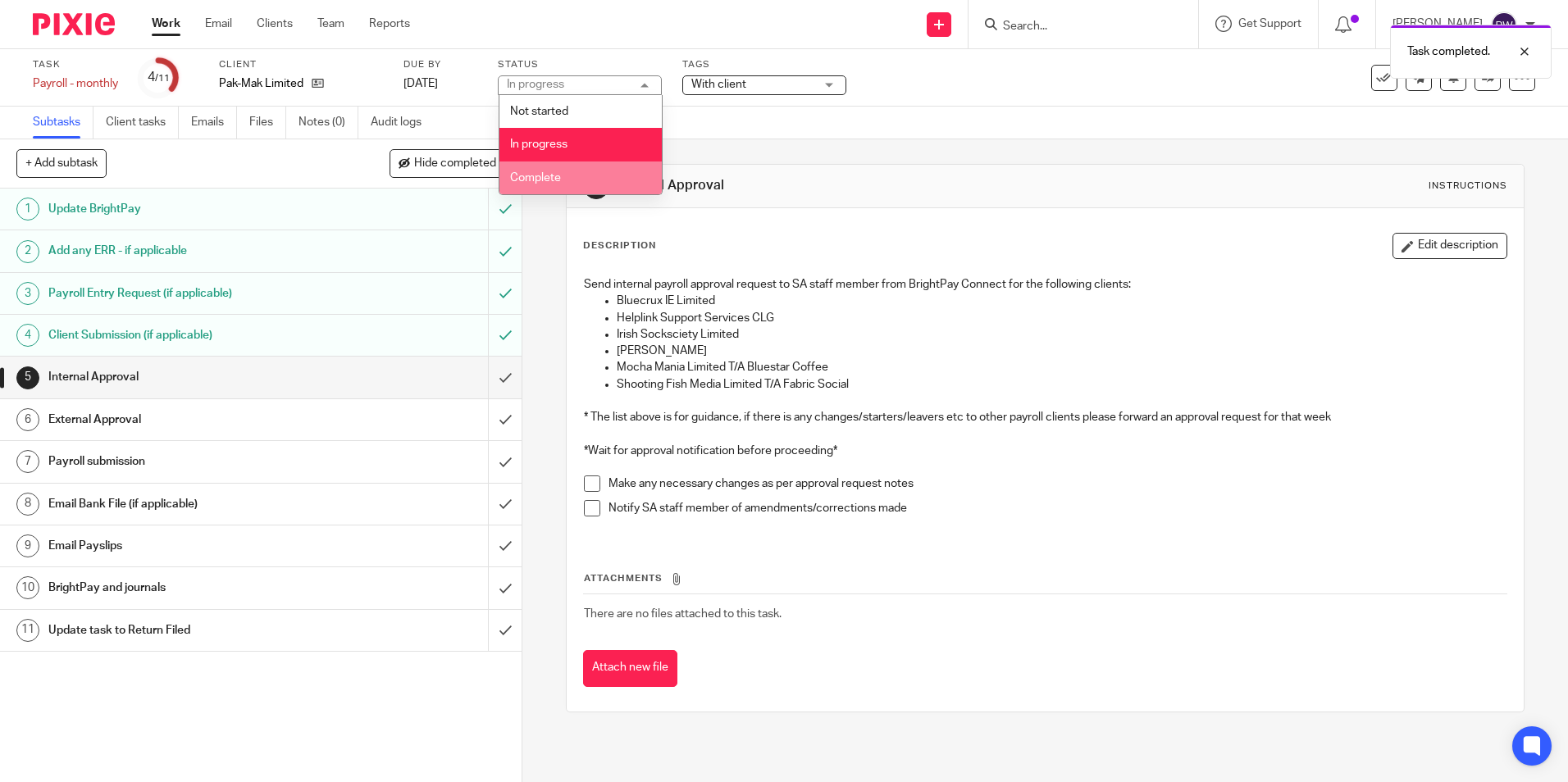
click at [564, 189] on li "Complete" at bounding box center [580, 178] width 163 height 33
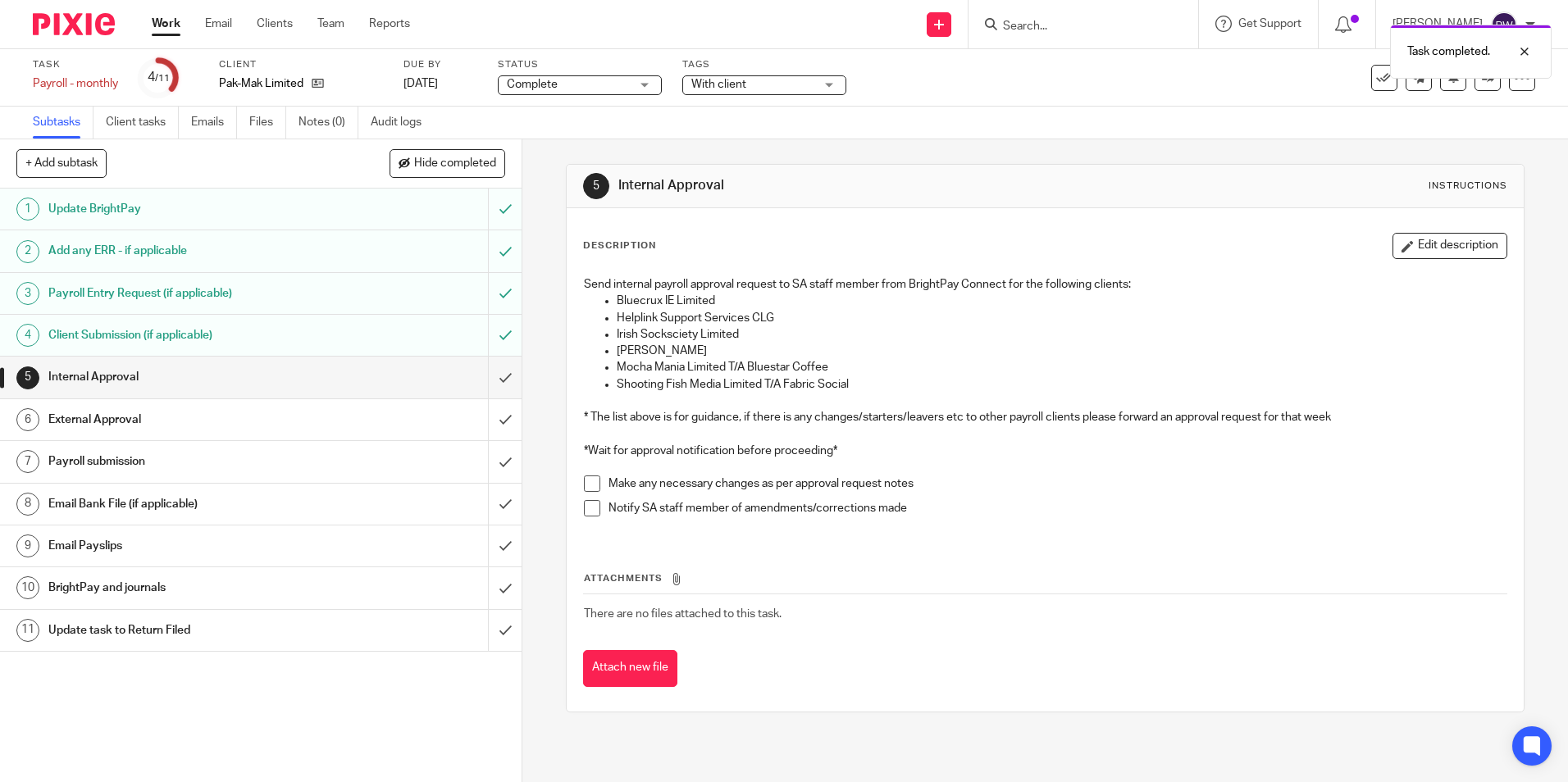
click at [741, 88] on span "With client" at bounding box center [718, 85] width 55 height 11
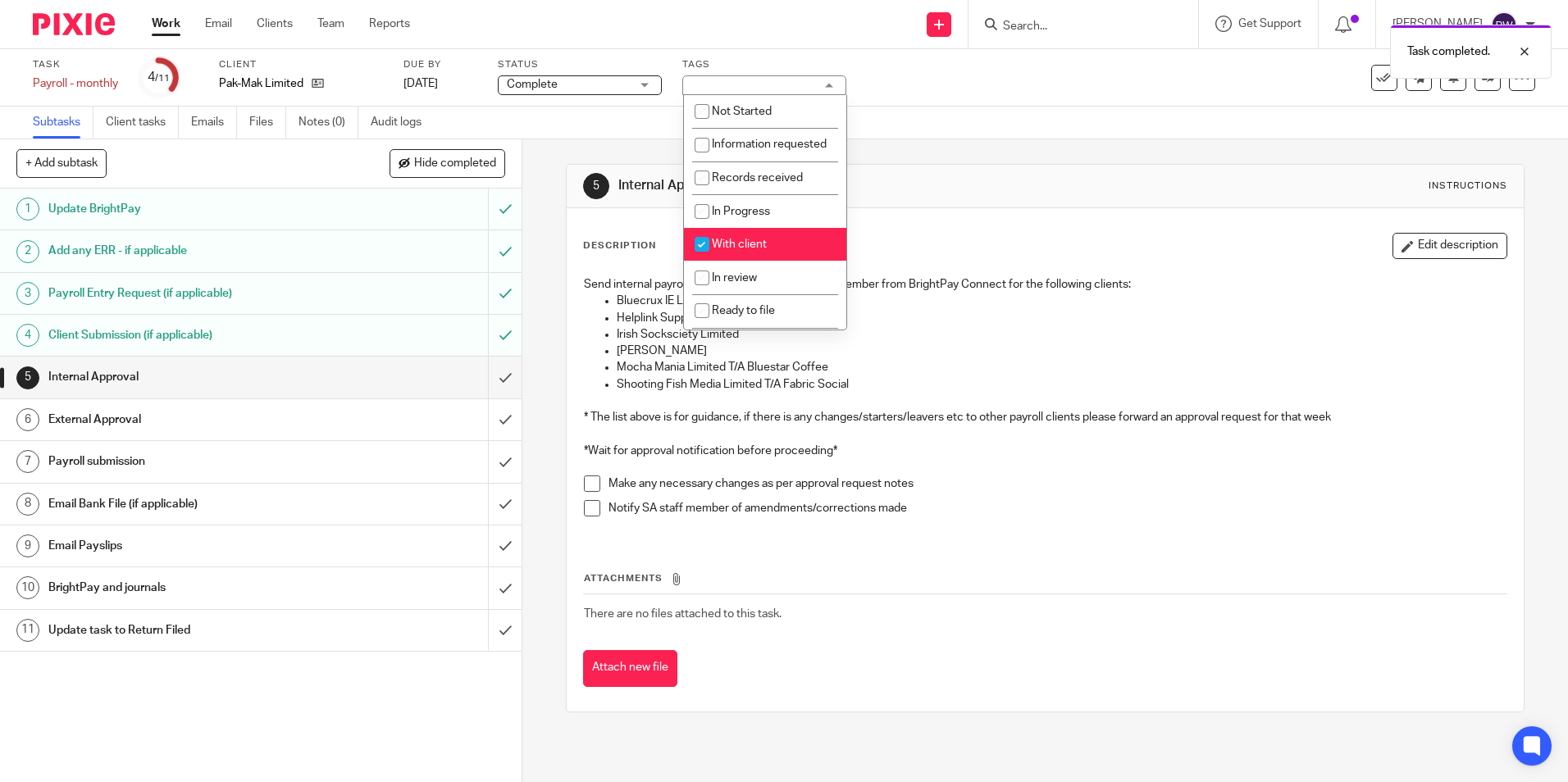
click at [723, 250] on span "With client" at bounding box center [739, 244] width 55 height 11
checkbox input "false"
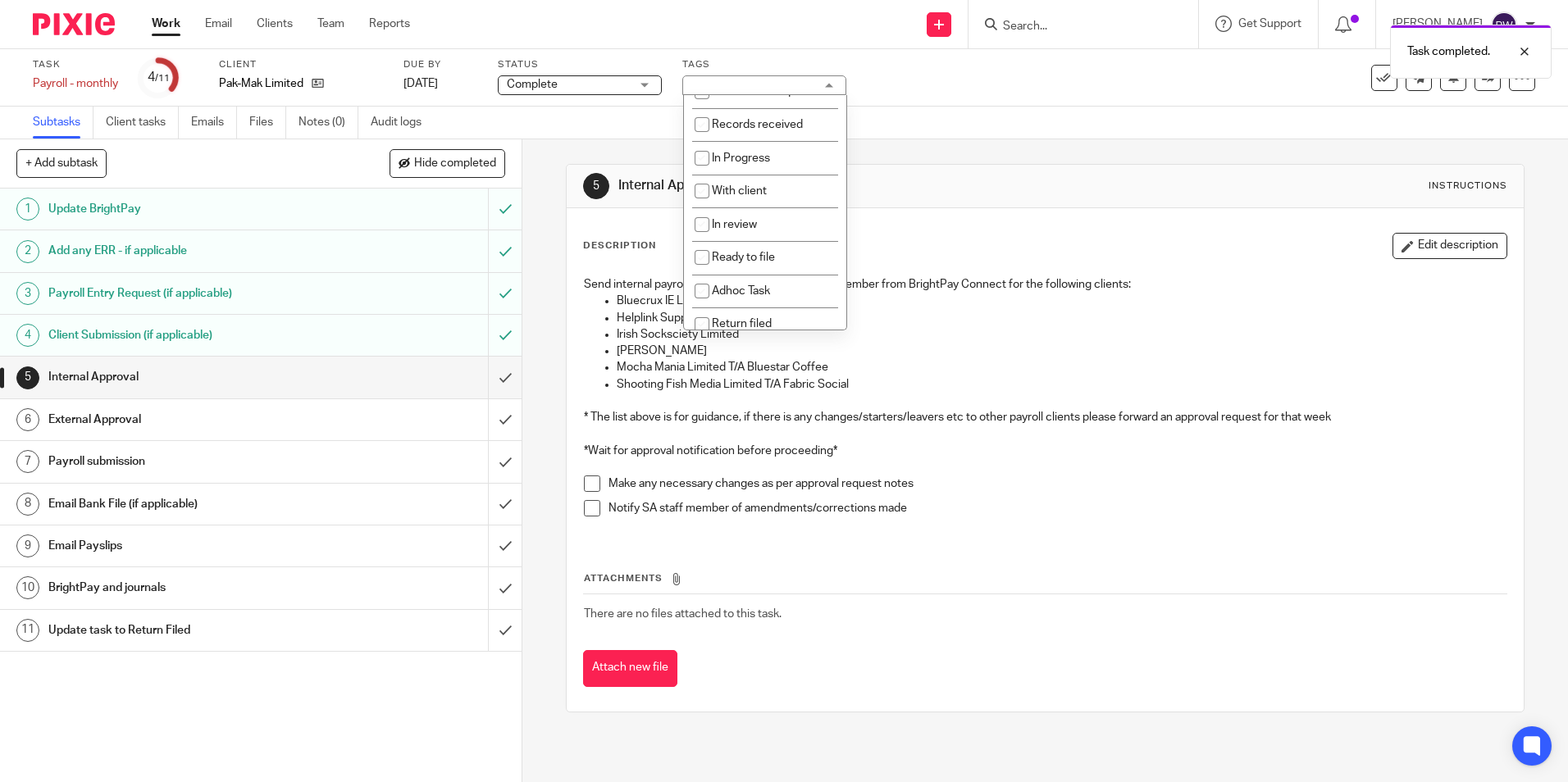
scroll to position [115, 0]
click at [724, 279] on span "Return filed" at bounding box center [741, 278] width 60 height 11
checkbox input "true"
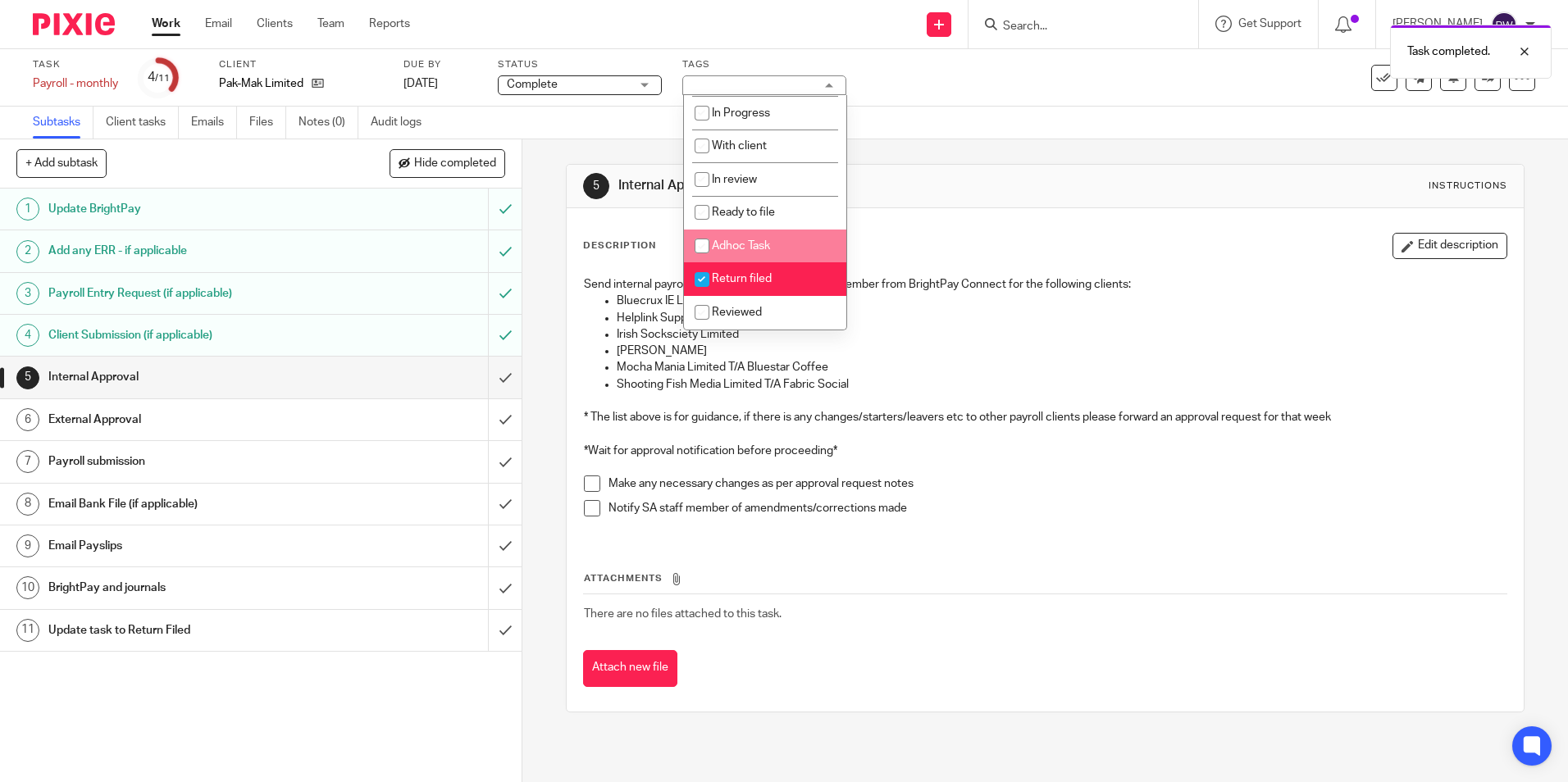
click at [996, 135] on div "Subtasks Client tasks Emails Files Notes (0) Audit logs" at bounding box center [784, 123] width 1568 height 33
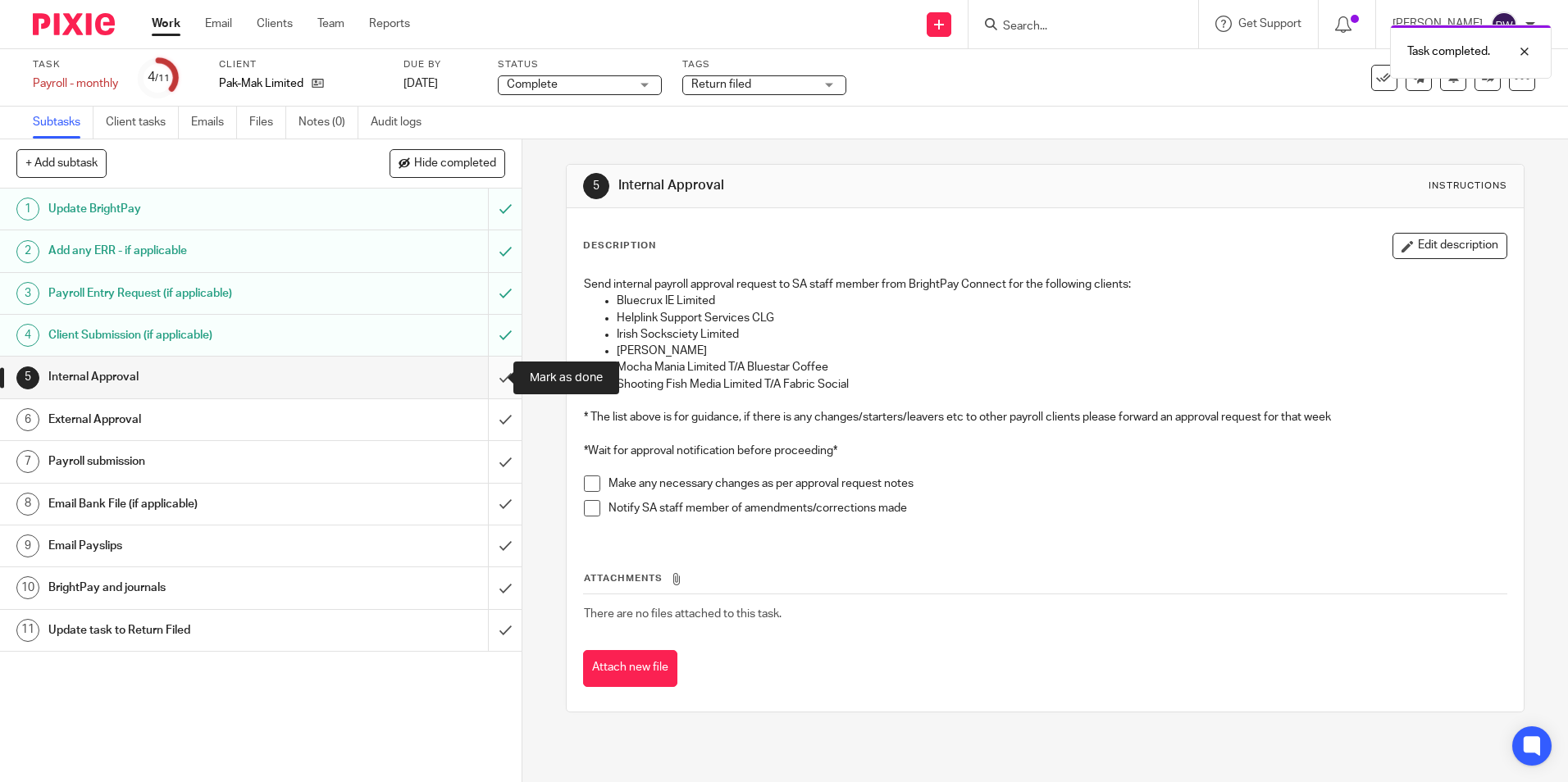
click at [482, 380] on input "submit" at bounding box center [260, 376] width 522 height 41
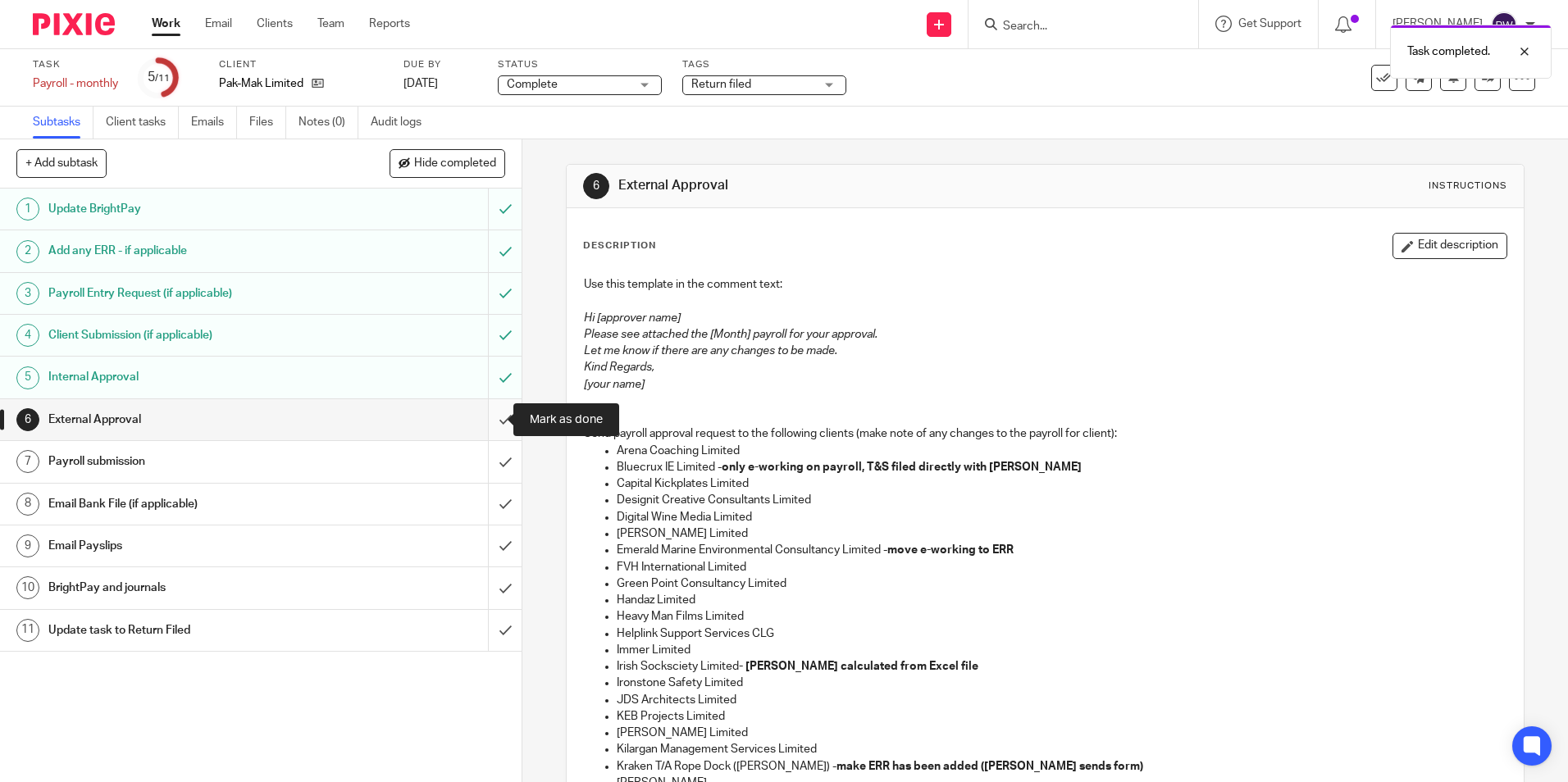
click at [490, 415] on input "submit" at bounding box center [260, 419] width 522 height 41
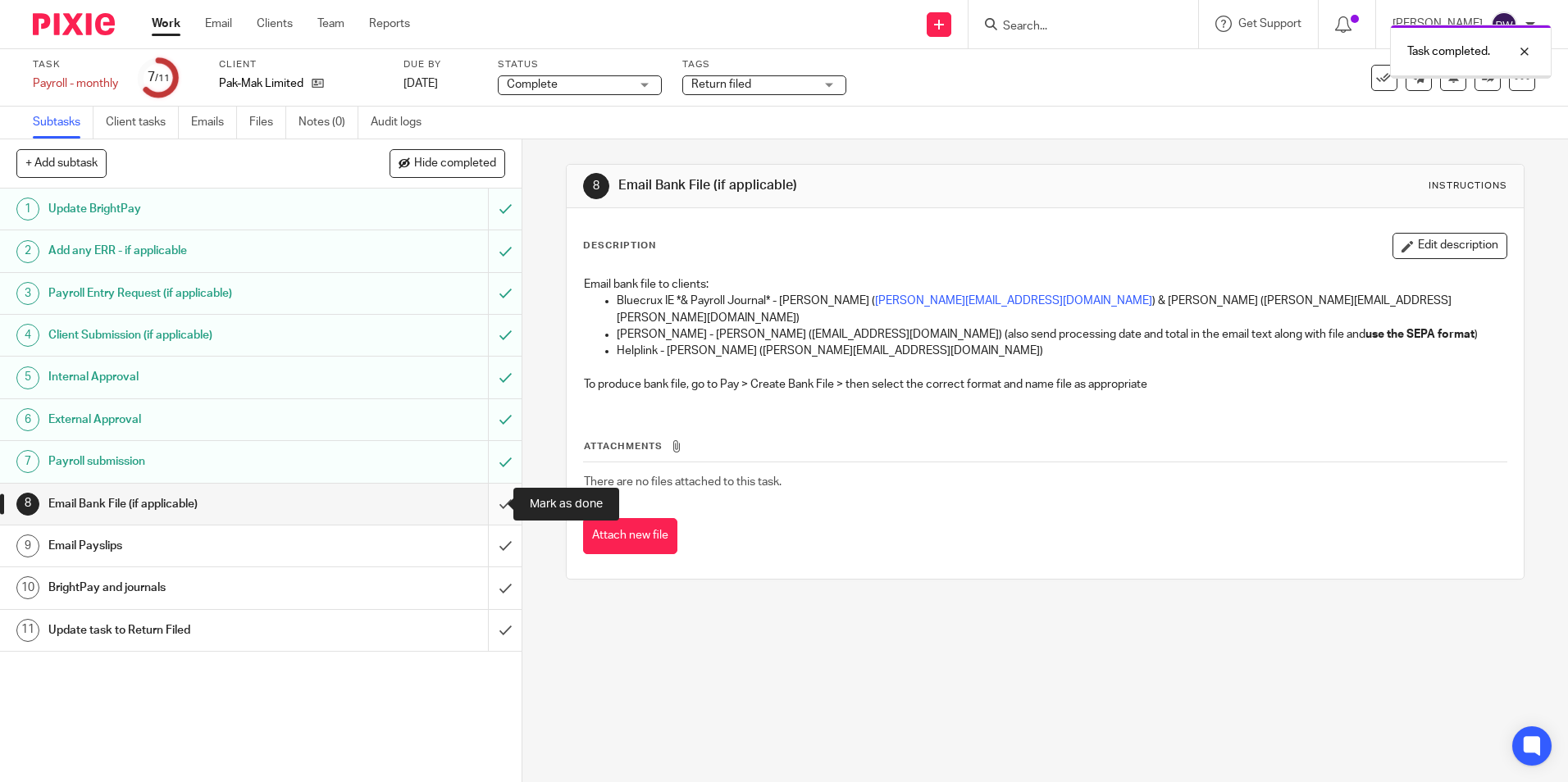
click at [493, 499] on input "submit" at bounding box center [260, 504] width 522 height 41
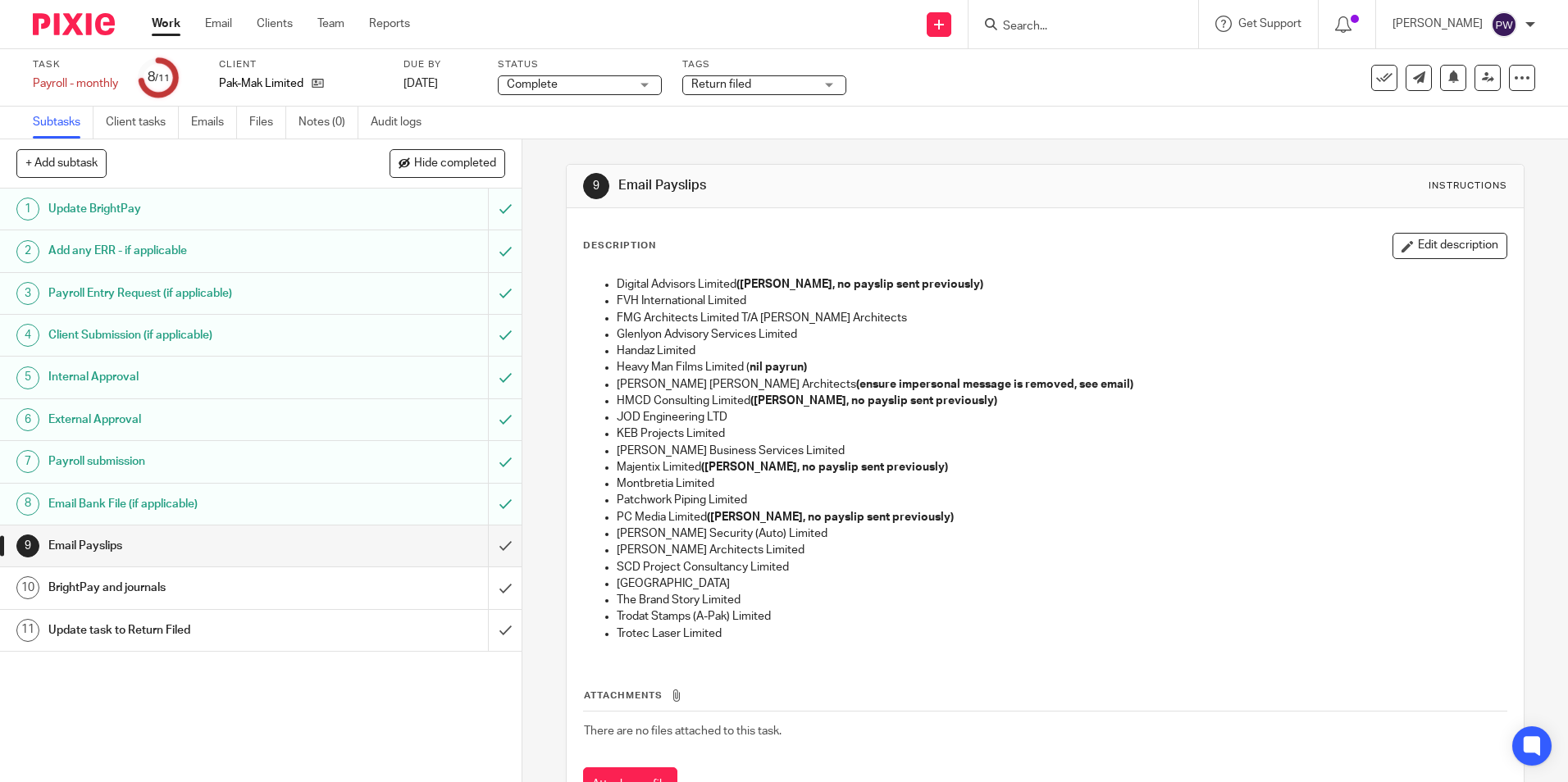
click at [485, 541] on input "submit" at bounding box center [260, 545] width 522 height 41
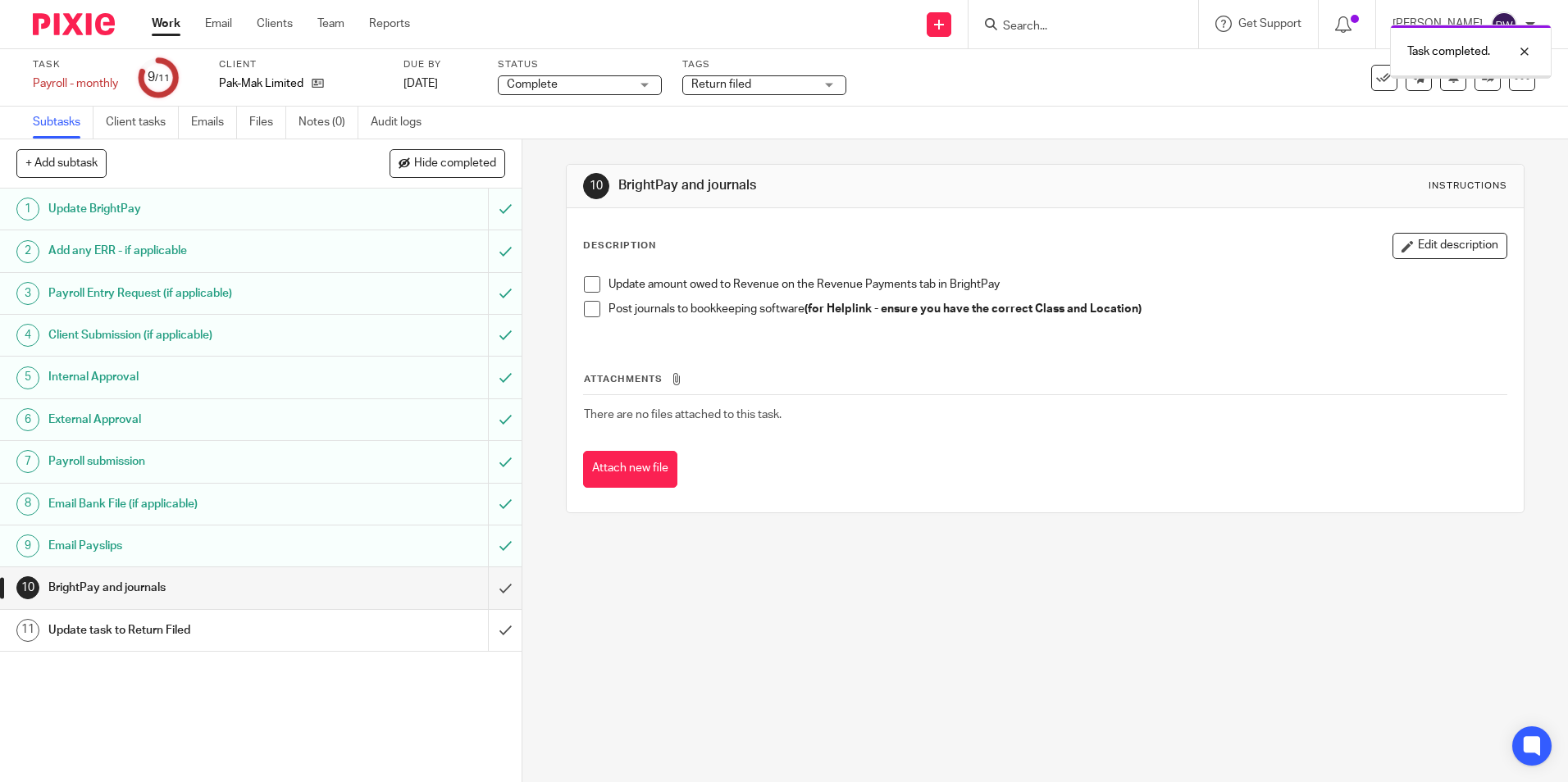
click at [488, 583] on input "submit" at bounding box center [260, 587] width 522 height 41
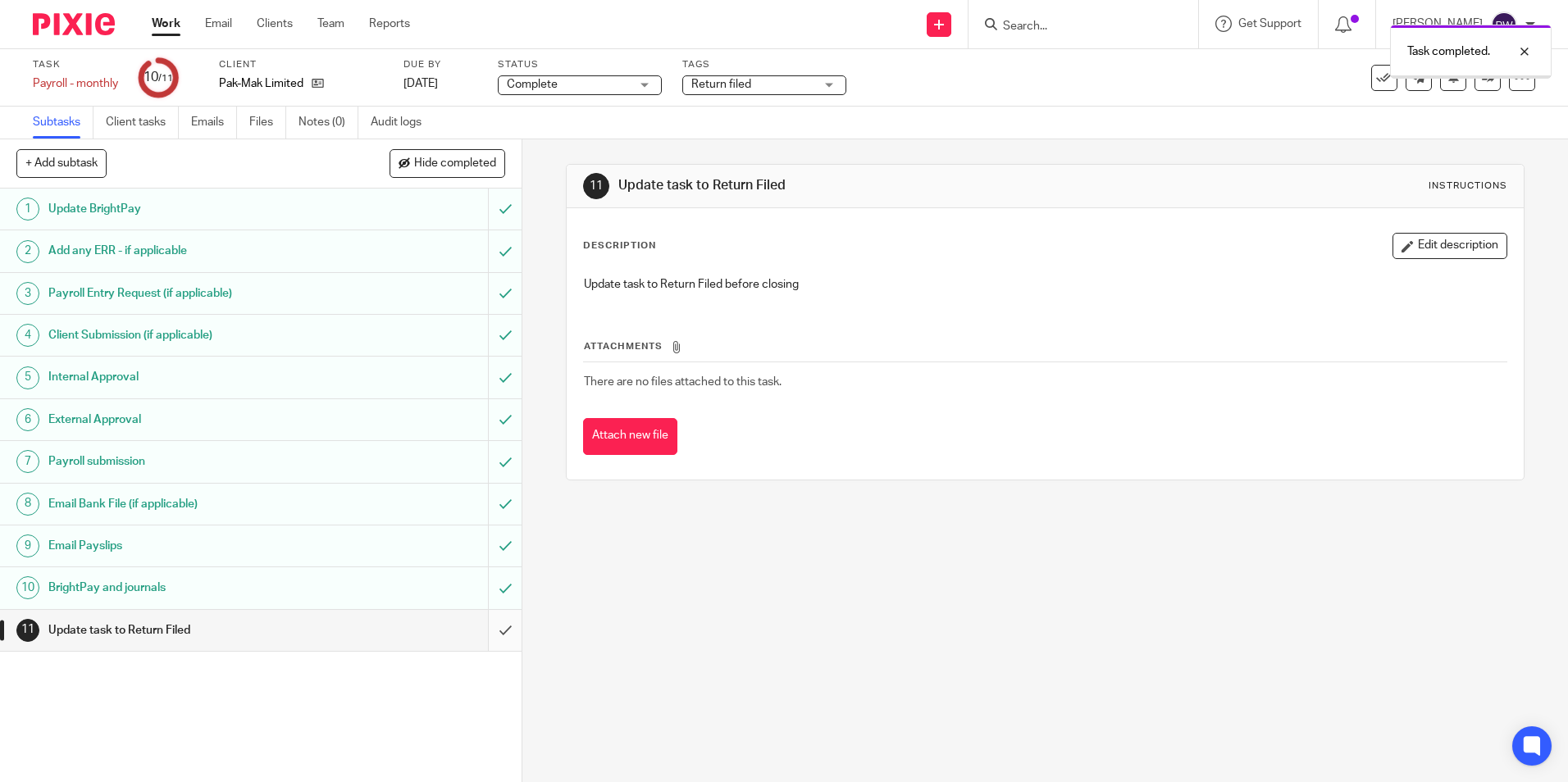
click at [488, 631] on input "submit" at bounding box center [260, 630] width 522 height 41
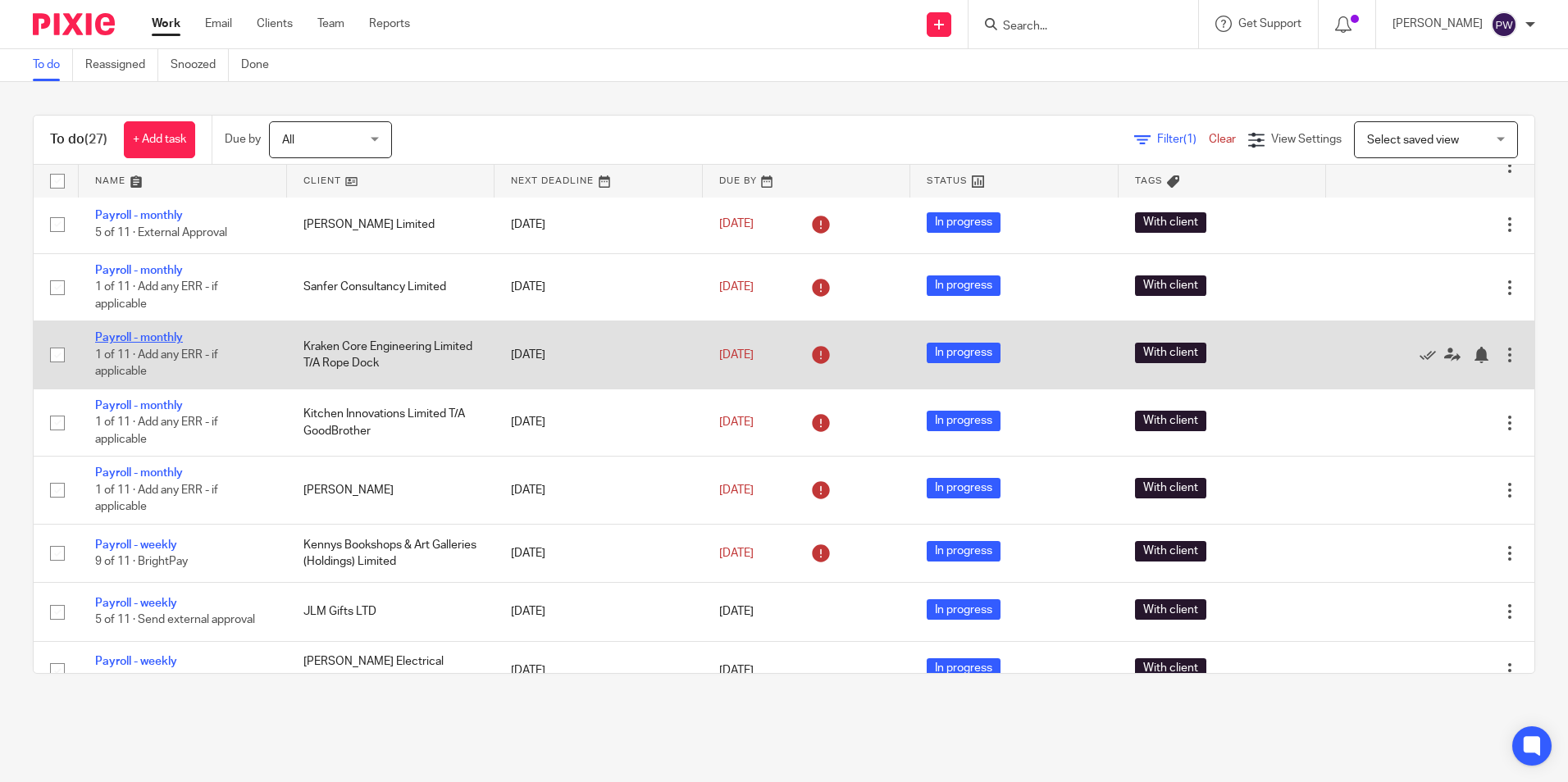
scroll to position [902, 0]
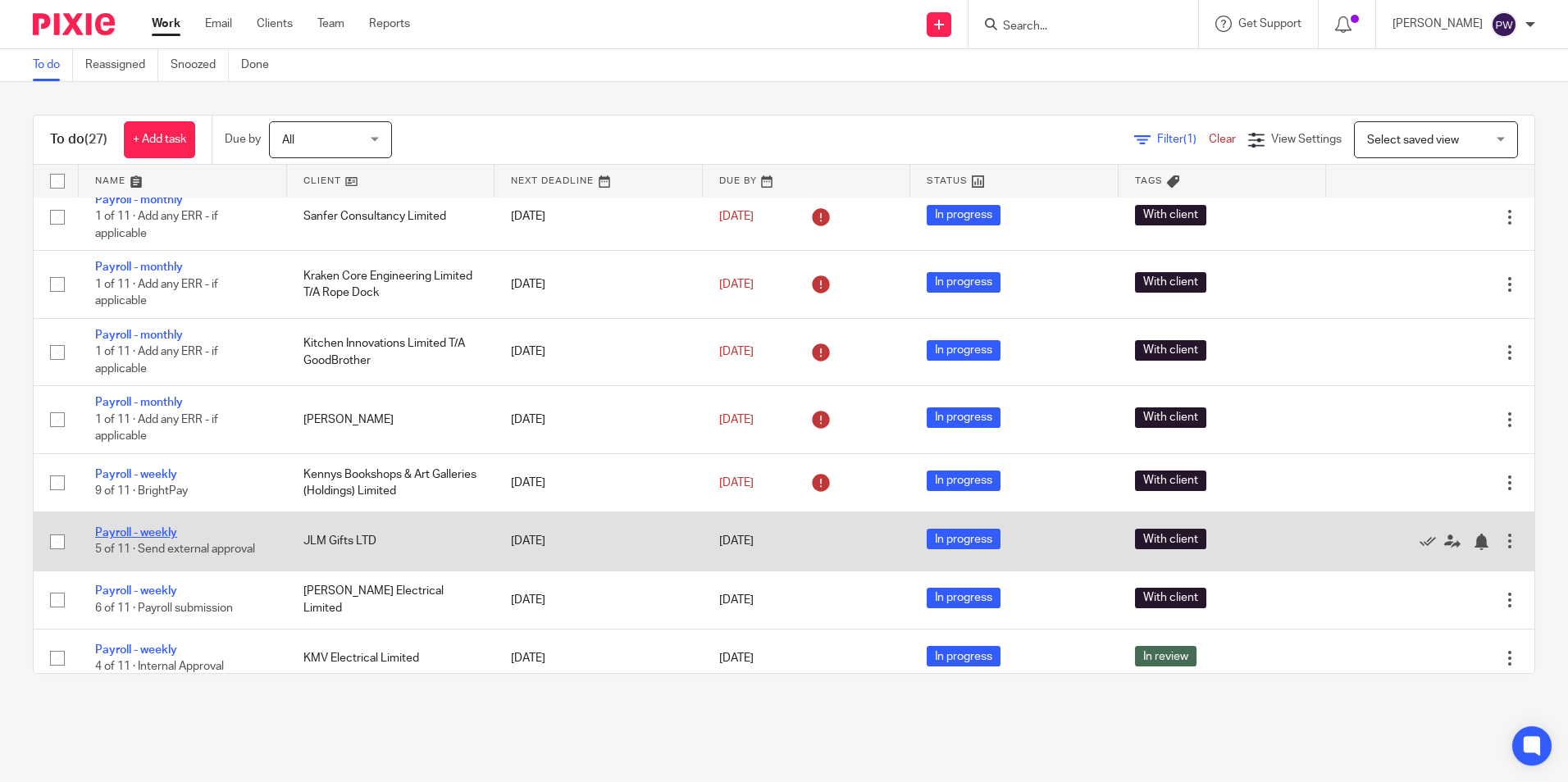
click at [164, 531] on link "Payroll - weekly" at bounding box center [136, 533] width 82 height 11
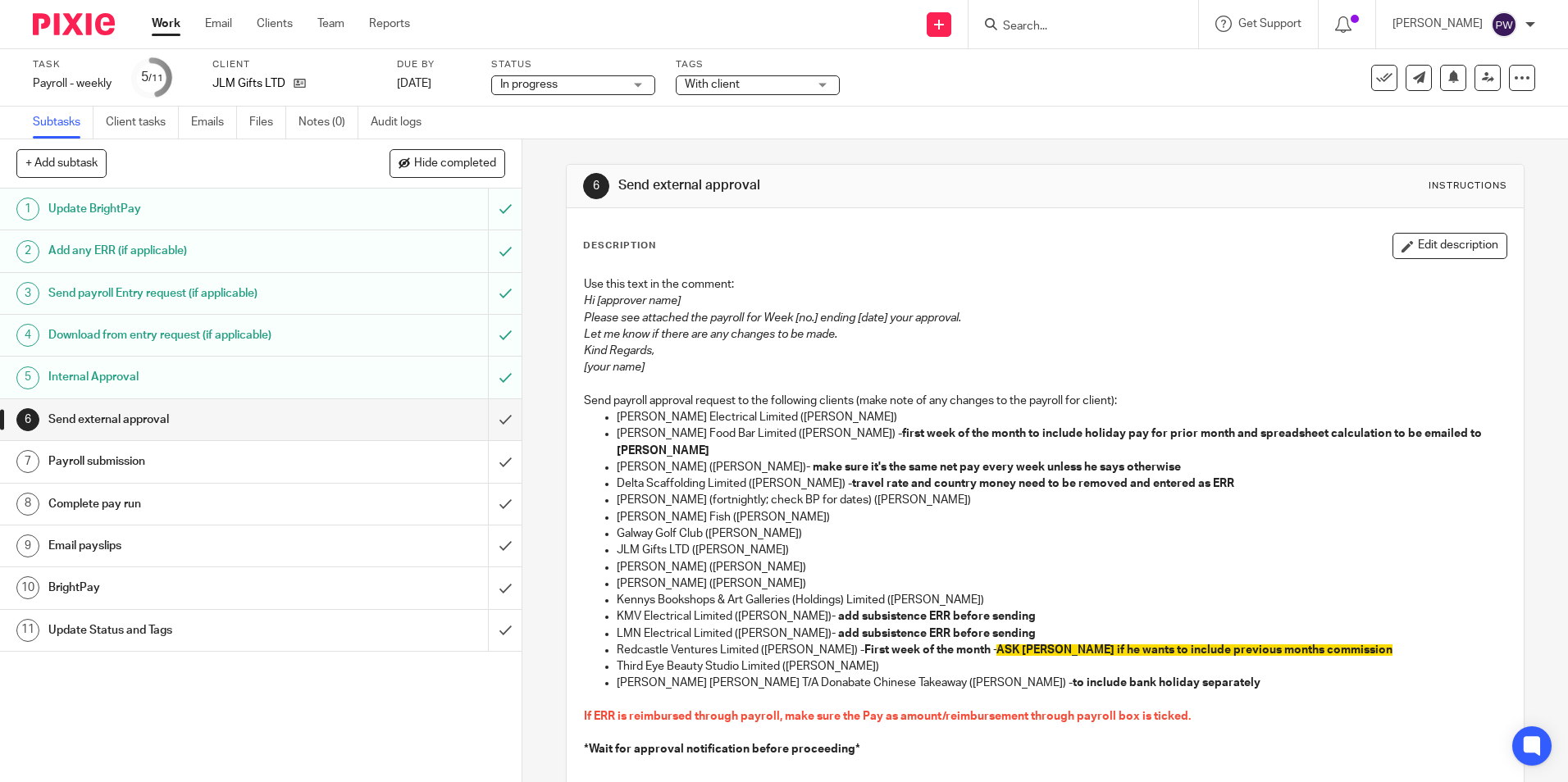
click at [122, 381] on h1 "Internal Approval" at bounding box center [189, 377] width 282 height 25
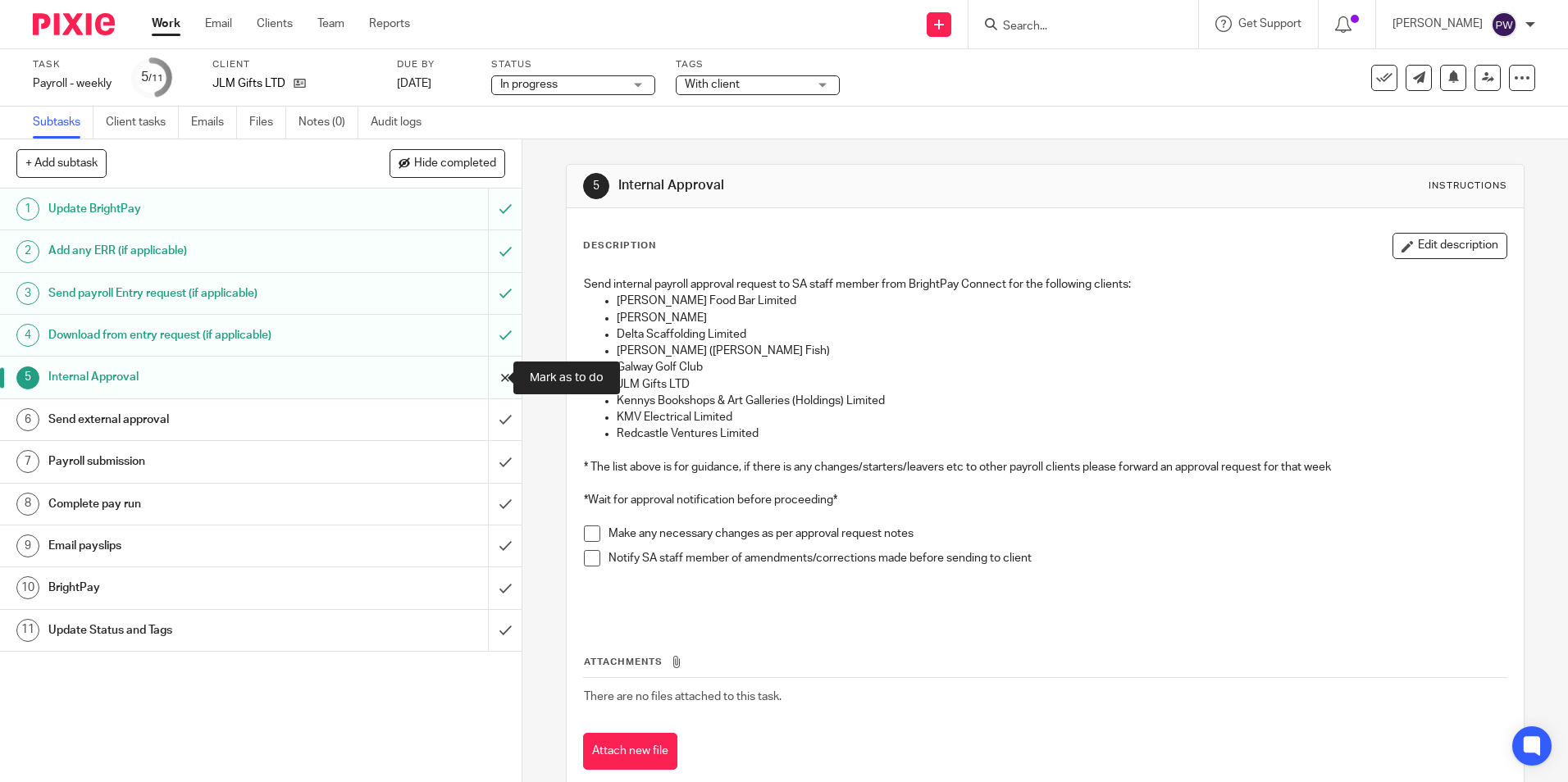
click at [487, 377] on input "submit" at bounding box center [260, 376] width 522 height 41
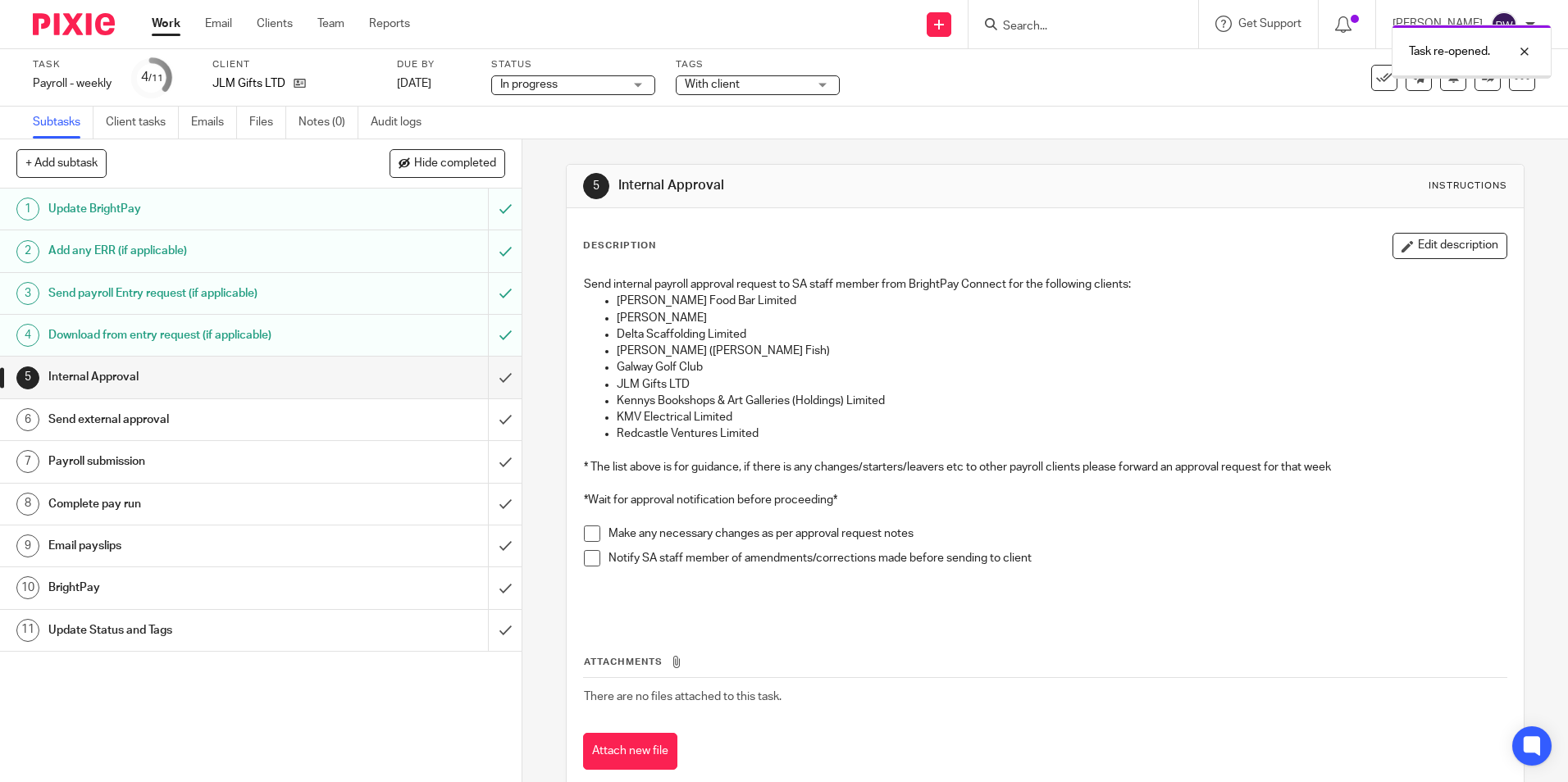
click at [719, 86] on span "With client" at bounding box center [712, 85] width 55 height 11
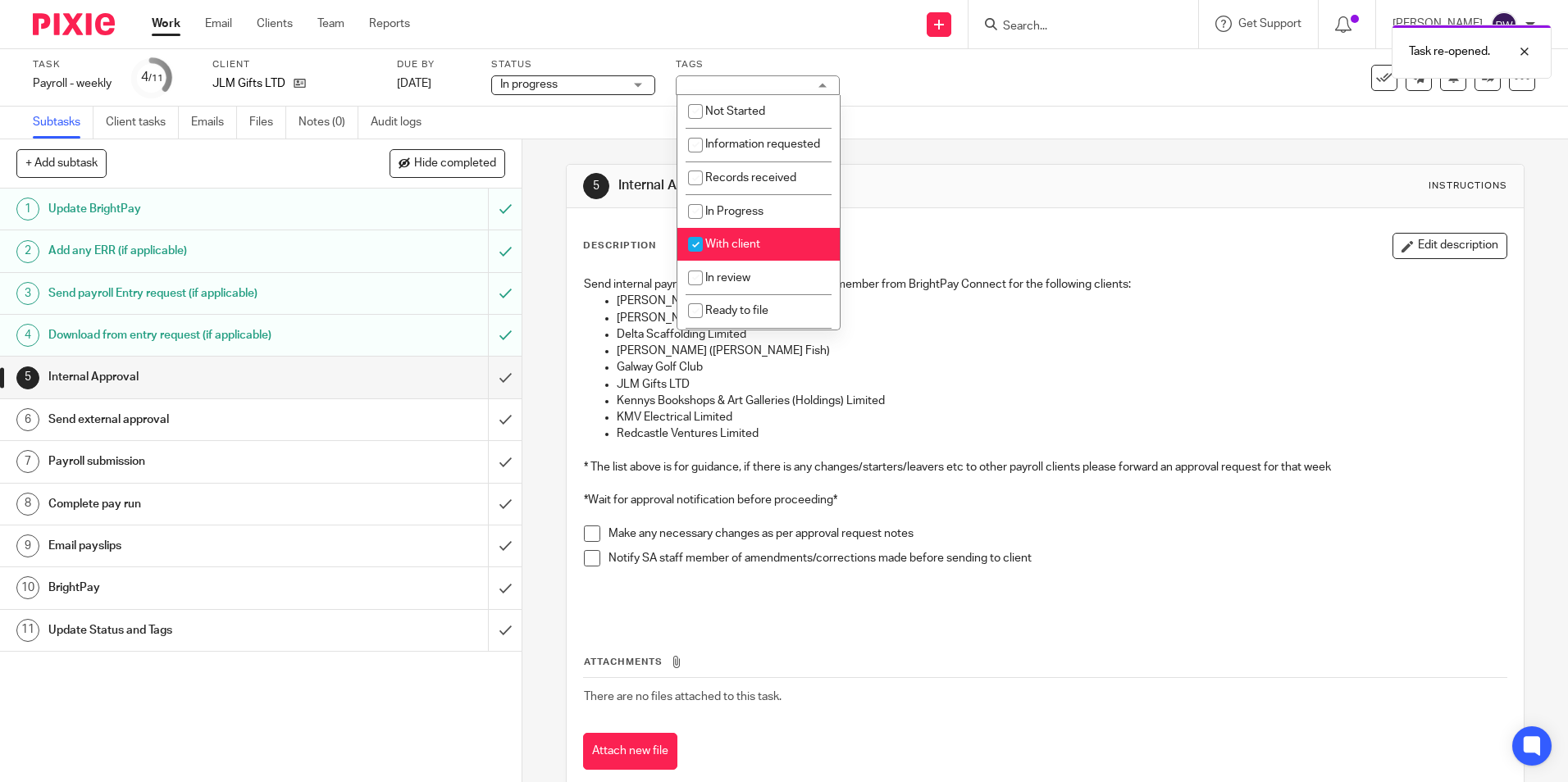
click at [735, 250] on span "With client" at bounding box center [733, 244] width 55 height 11
checkbox input "false"
drag, startPoint x: 730, startPoint y: 298, endPoint x: 924, endPoint y: 216, distance: 210.6
click at [731, 284] on span "In review" at bounding box center [727, 277] width 45 height 11
checkbox input "true"
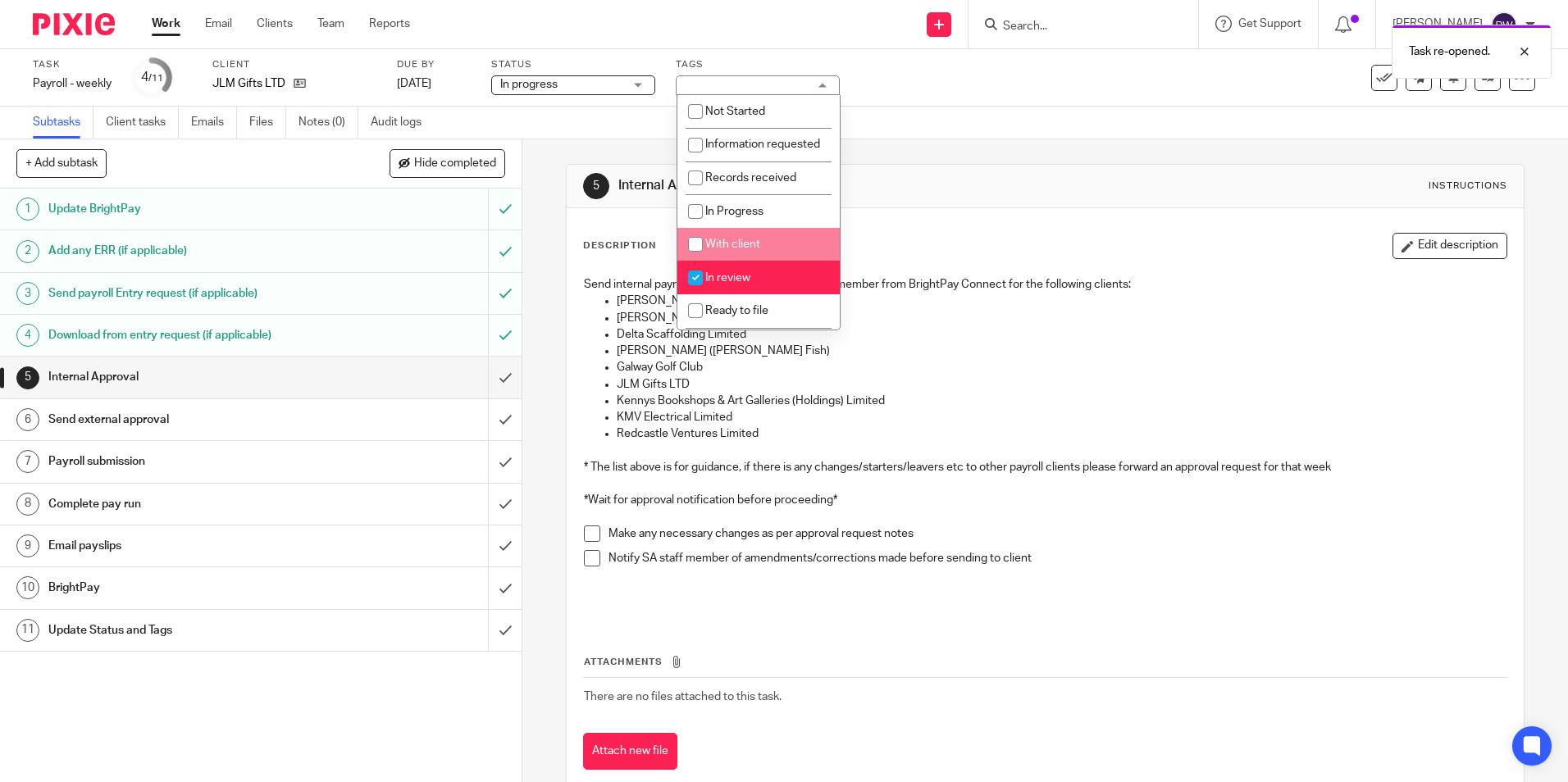
click at [975, 174] on div "5 Internal Approval Instructions" at bounding box center [1044, 186] width 924 height 27
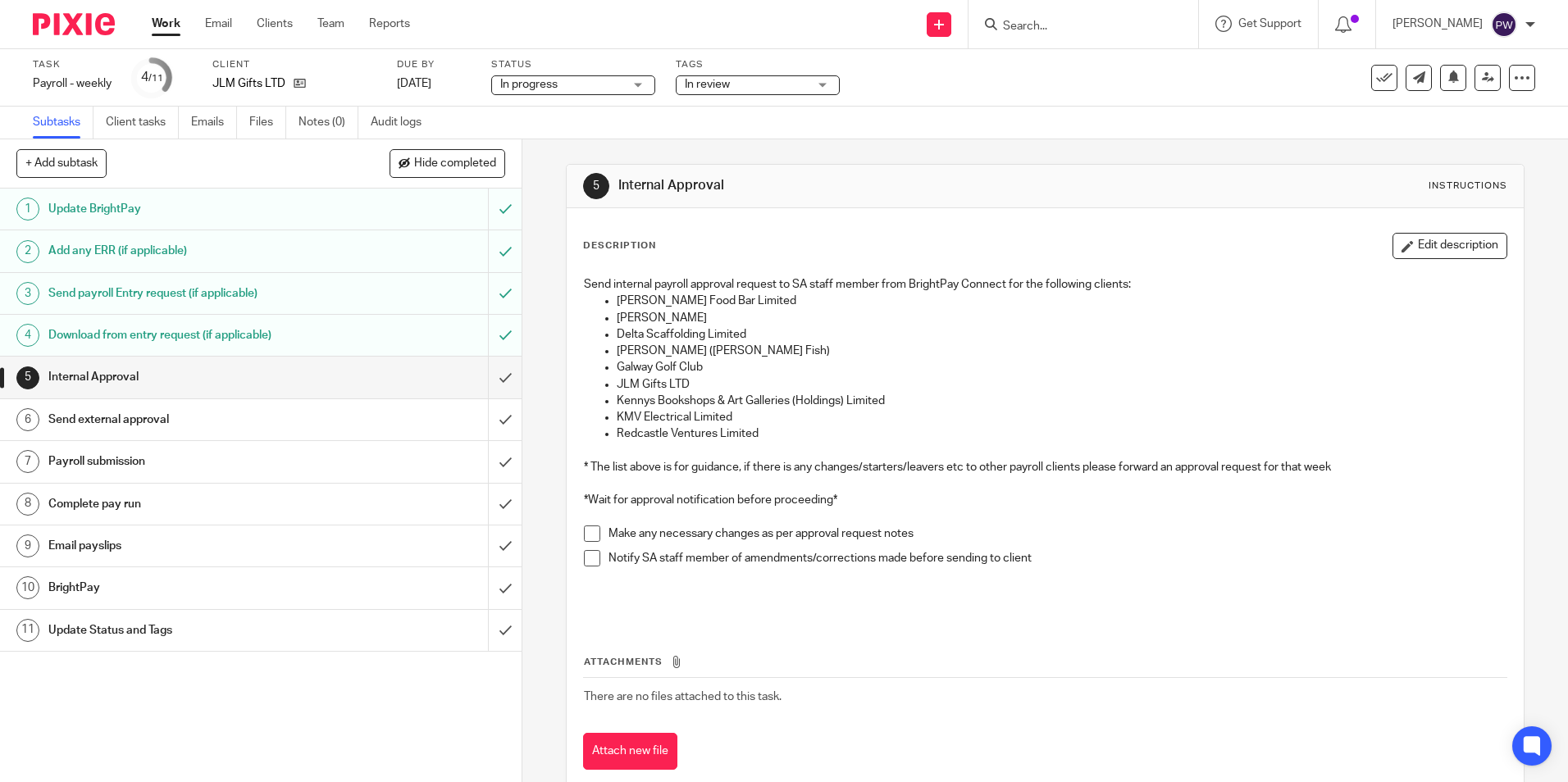
click at [172, 27] on link "Work" at bounding box center [166, 23] width 29 height 16
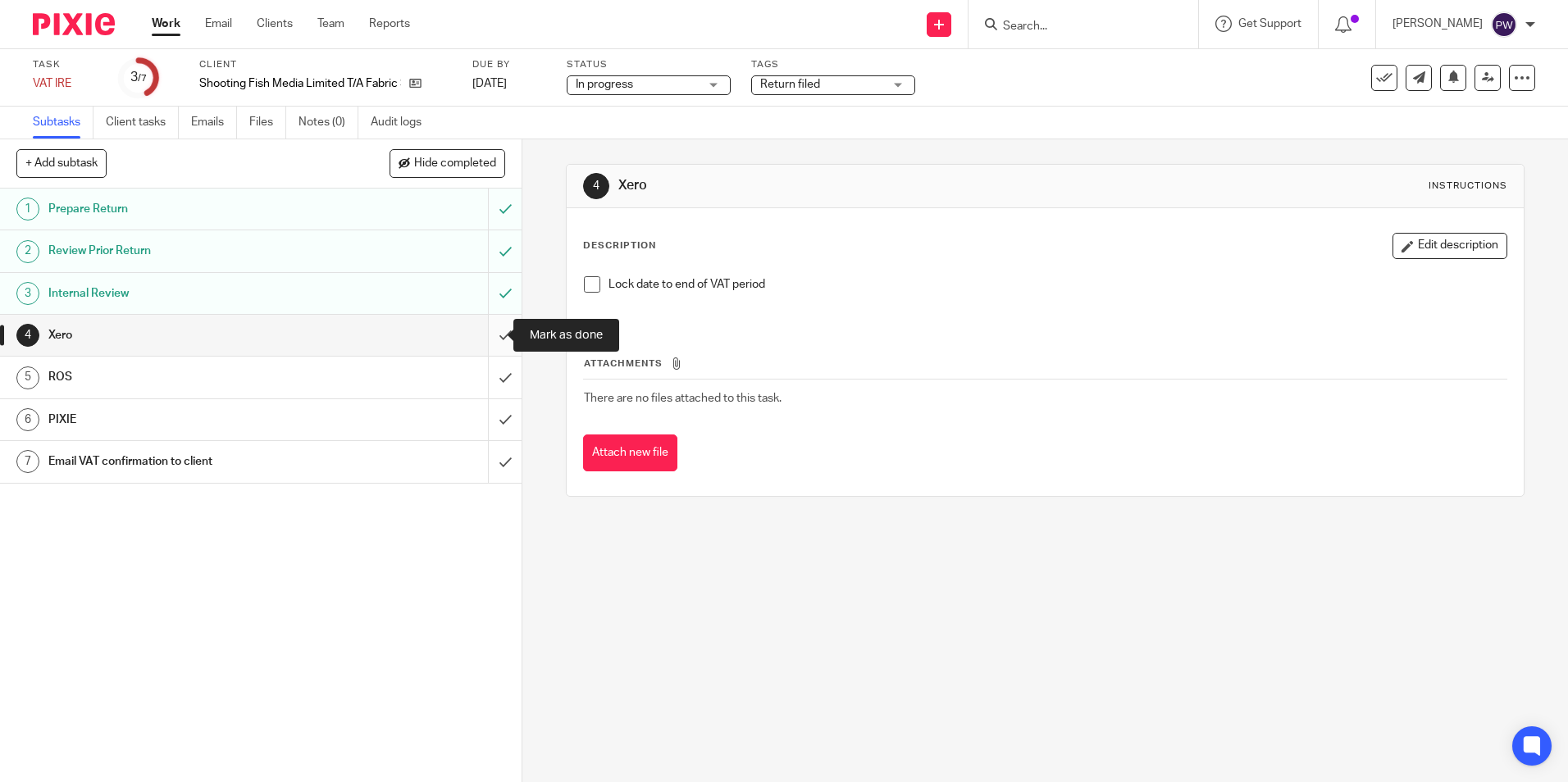
click at [488, 338] on input "submit" at bounding box center [260, 334] width 522 height 41
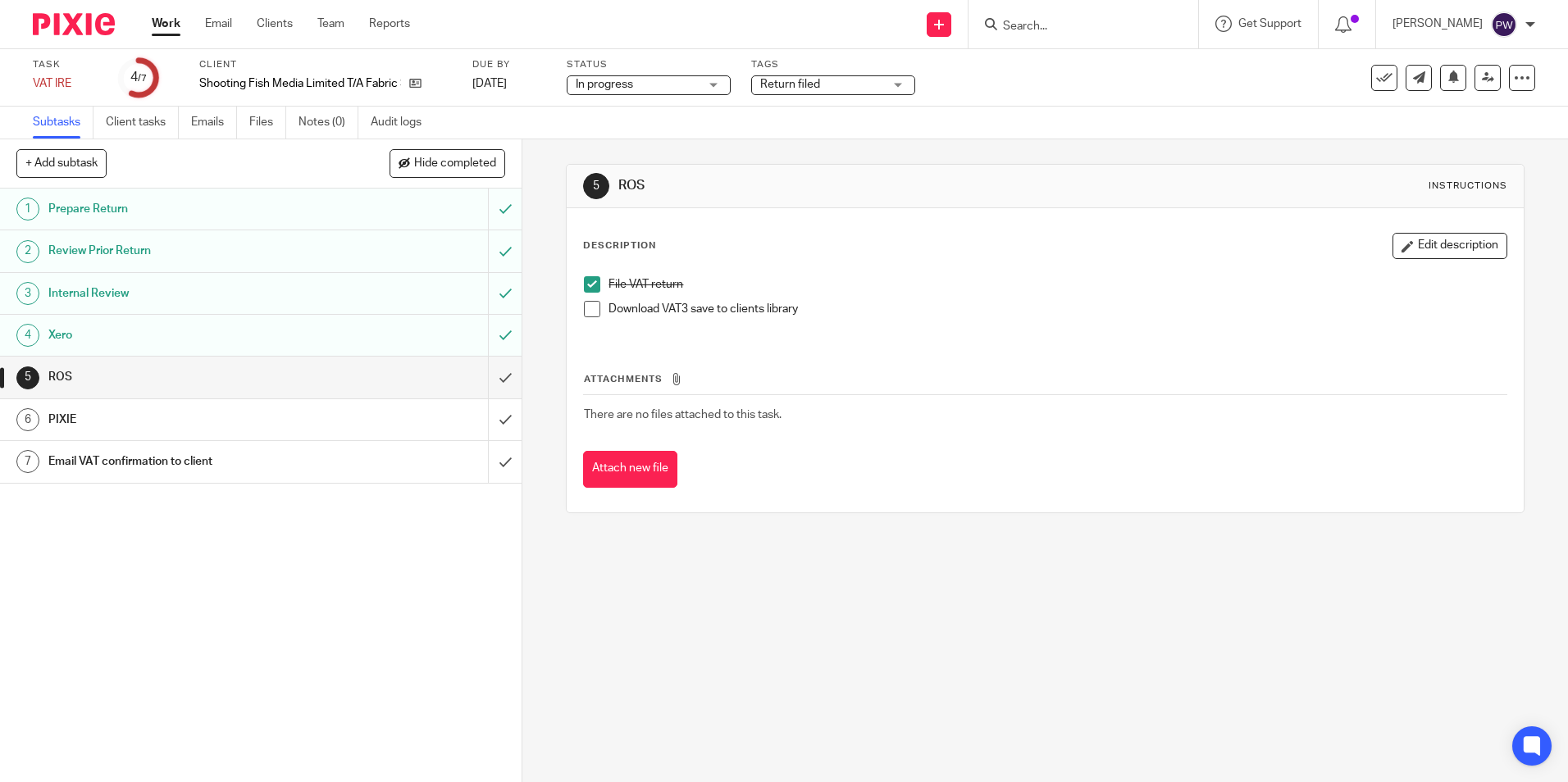
click at [591, 311] on span at bounding box center [591, 309] width 16 height 16
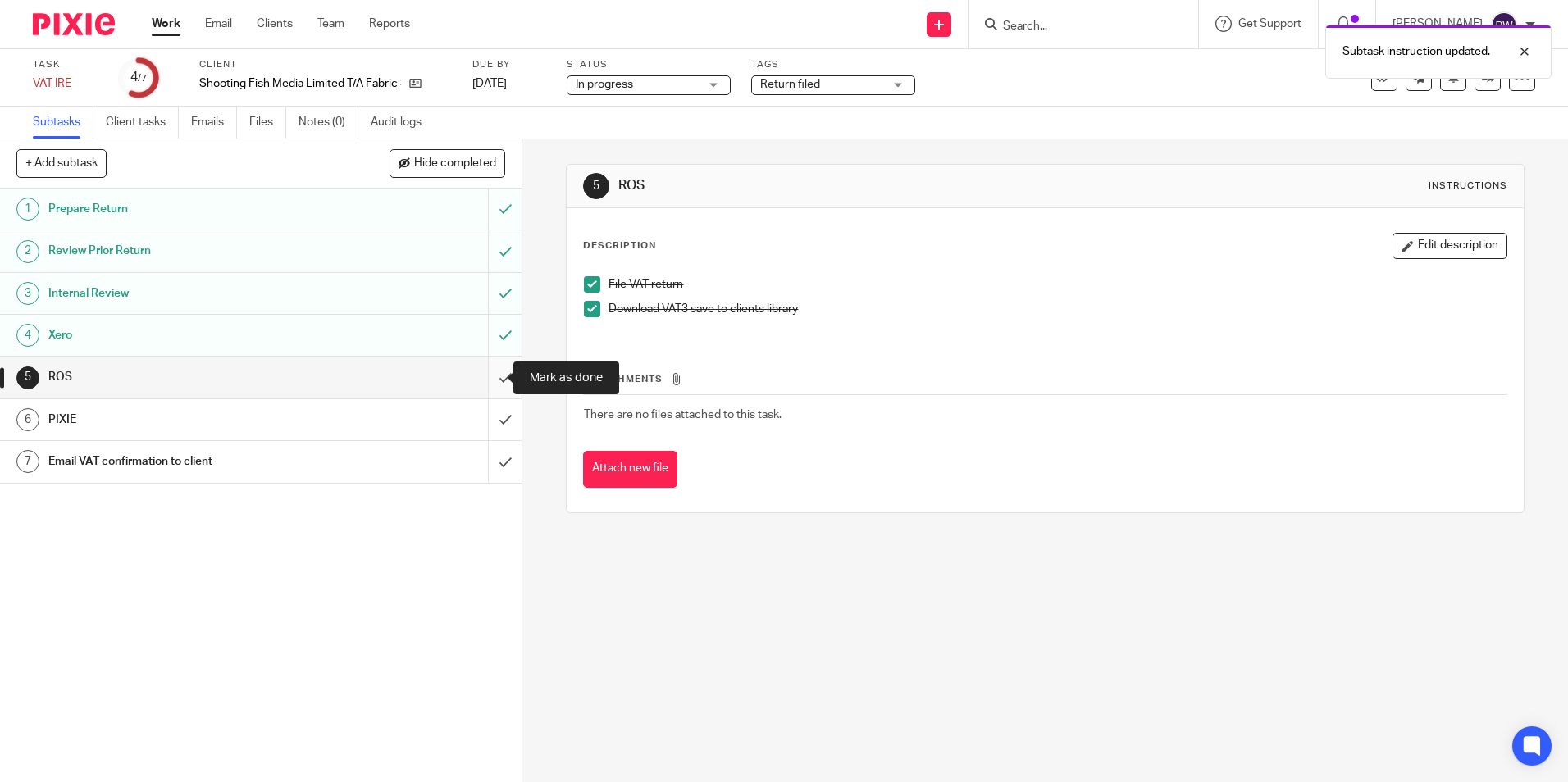
click at [495, 372] on input "submit" at bounding box center [260, 376] width 522 height 41
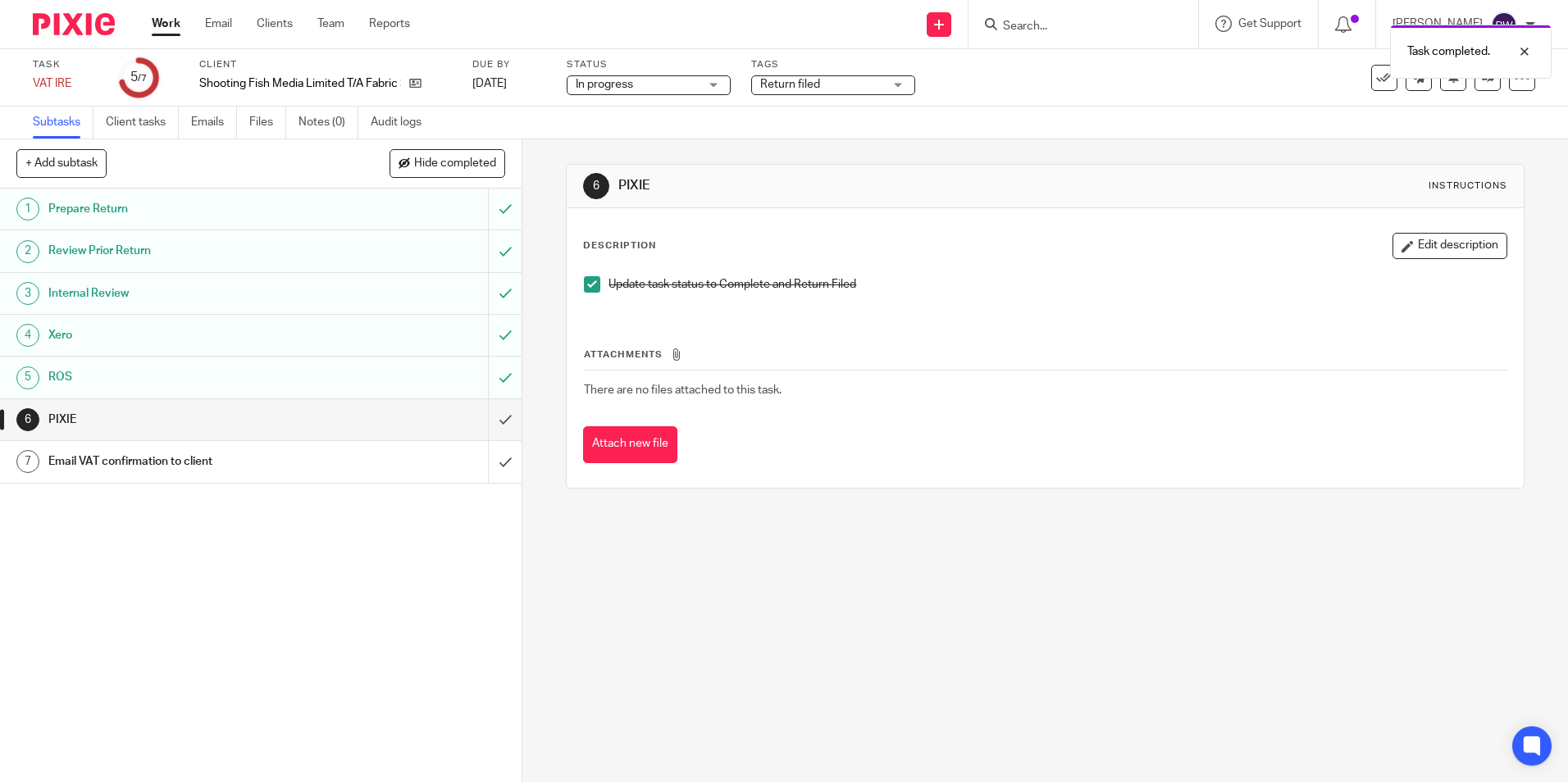
click at [617, 86] on span "In progress" at bounding box center [604, 85] width 57 height 11
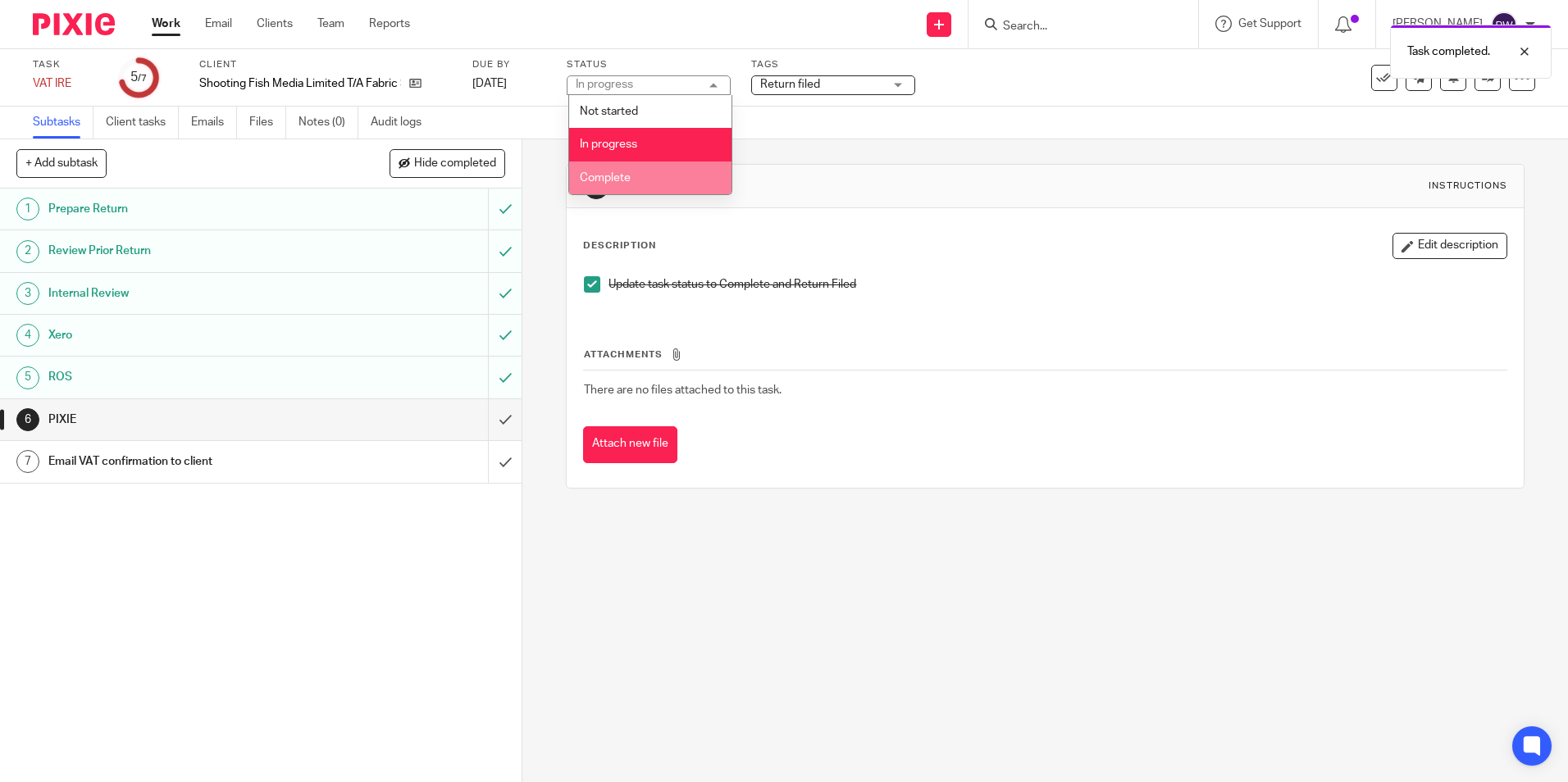
click at [637, 177] on li "Complete" at bounding box center [650, 178] width 163 height 33
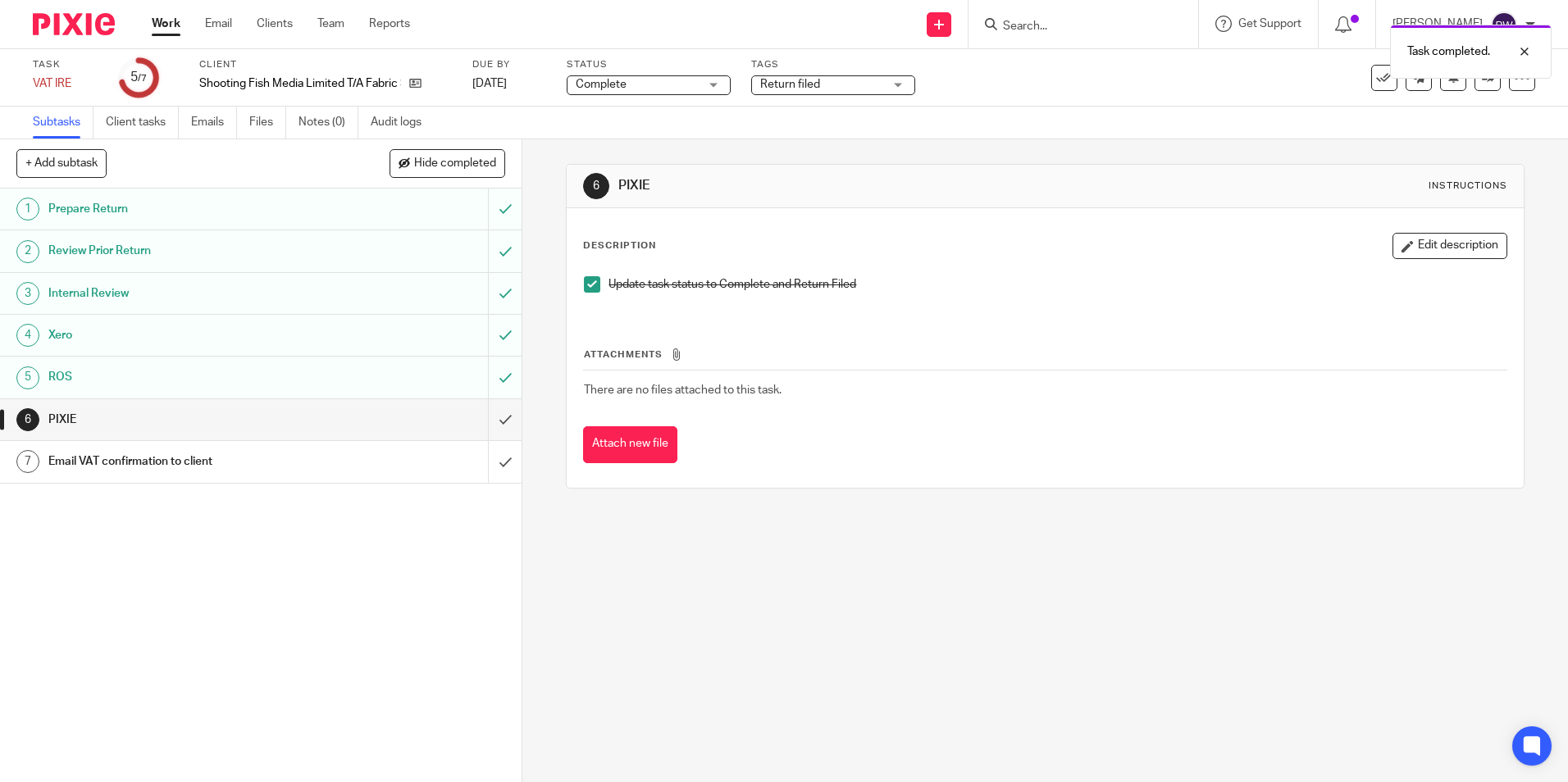
click at [851, 89] on span "Return filed" at bounding box center [821, 85] width 123 height 17
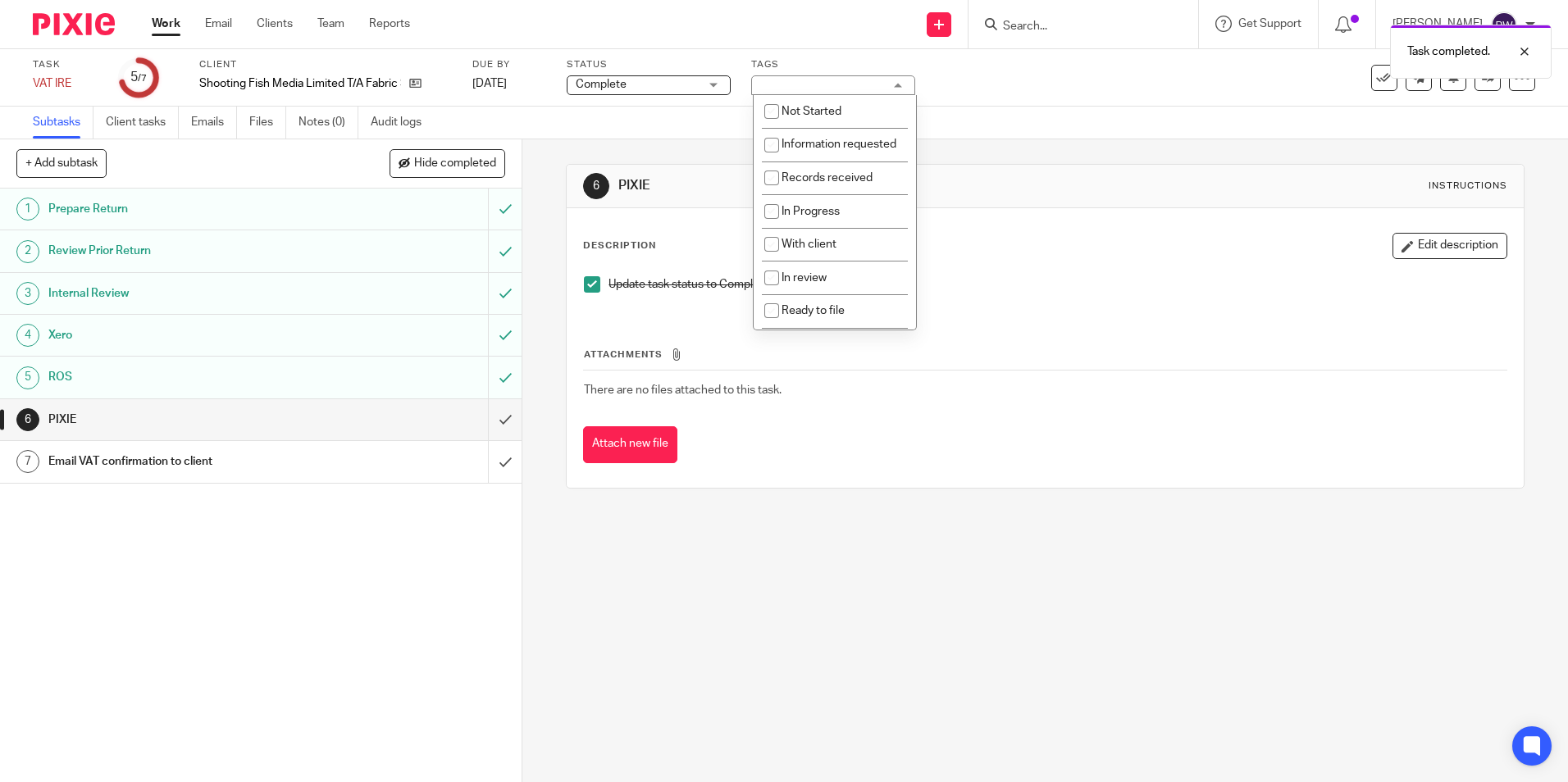
click at [1040, 87] on div "Task VAT IRE Save VAT IRE 5 /7 Client Shooting Fish Media Limited T/A Fabric So…" at bounding box center [660, 77] width 1252 height 39
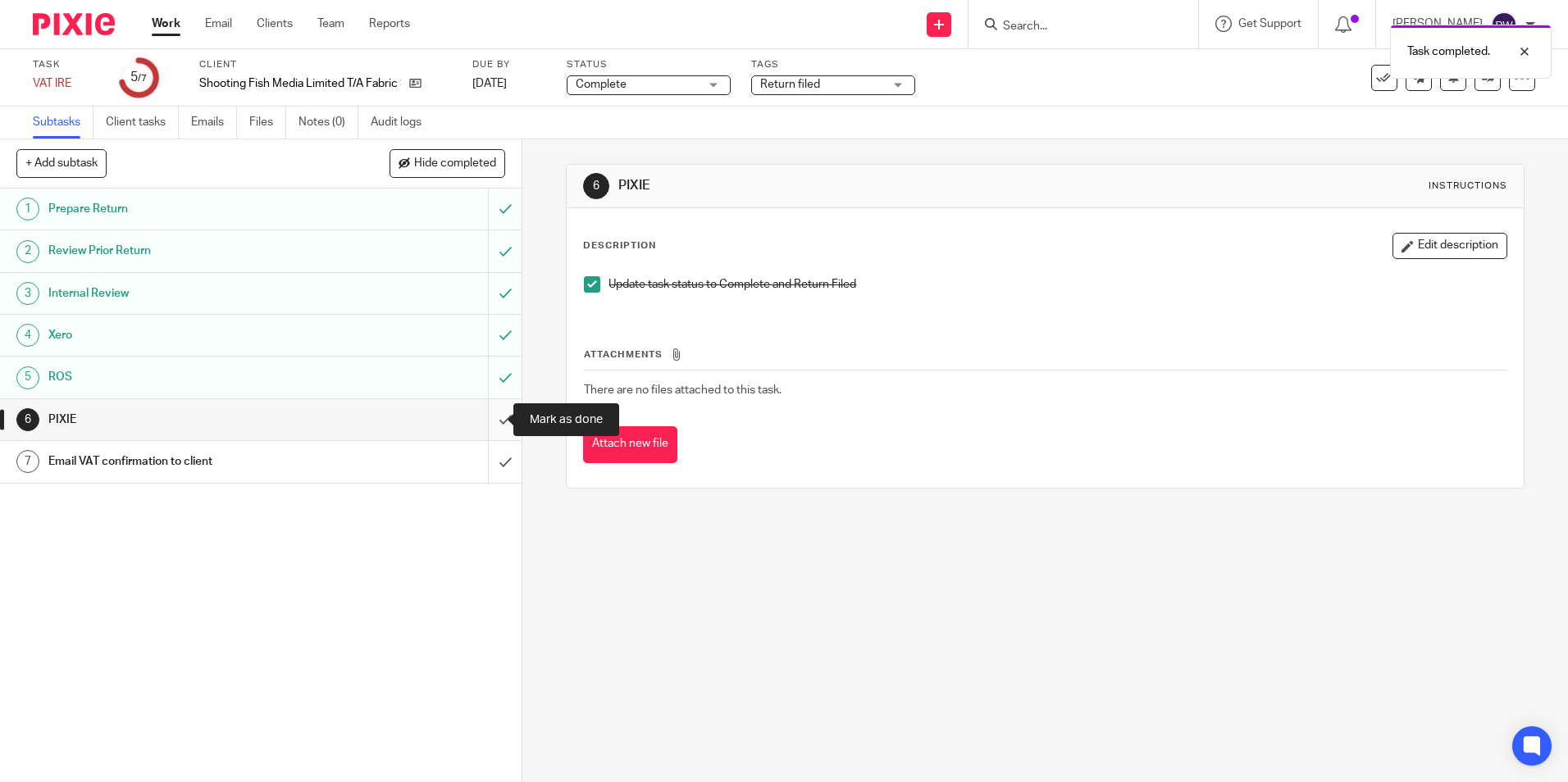
click at [486, 415] on input "submit" at bounding box center [260, 419] width 522 height 41
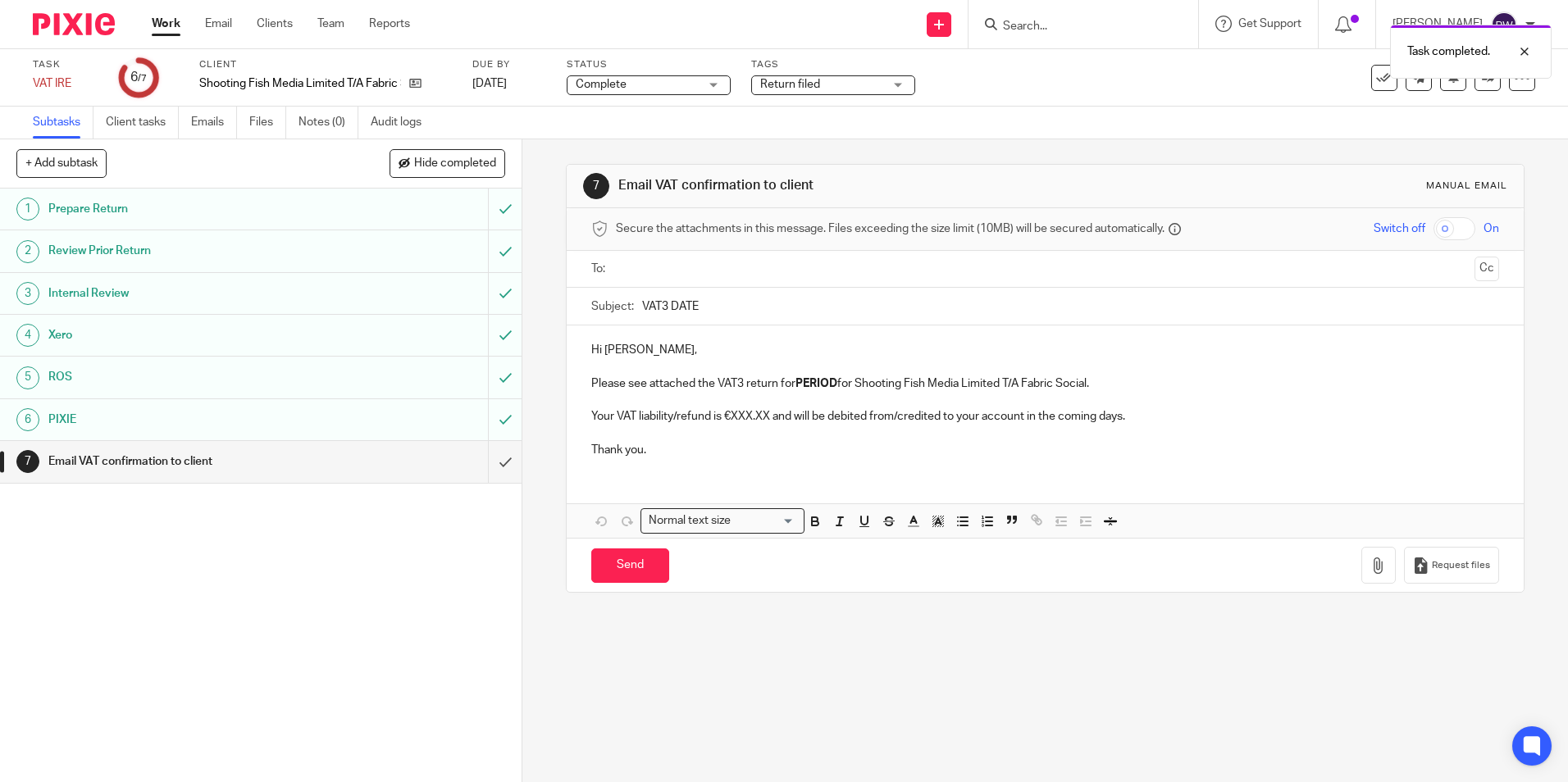
click at [688, 268] on input "text" at bounding box center [1044, 270] width 846 height 19
click at [789, 284] on input "text" at bounding box center [1113, 271] width 708 height 32
click at [717, 308] on input "VAT3 DATE" at bounding box center [1070, 310] width 856 height 37
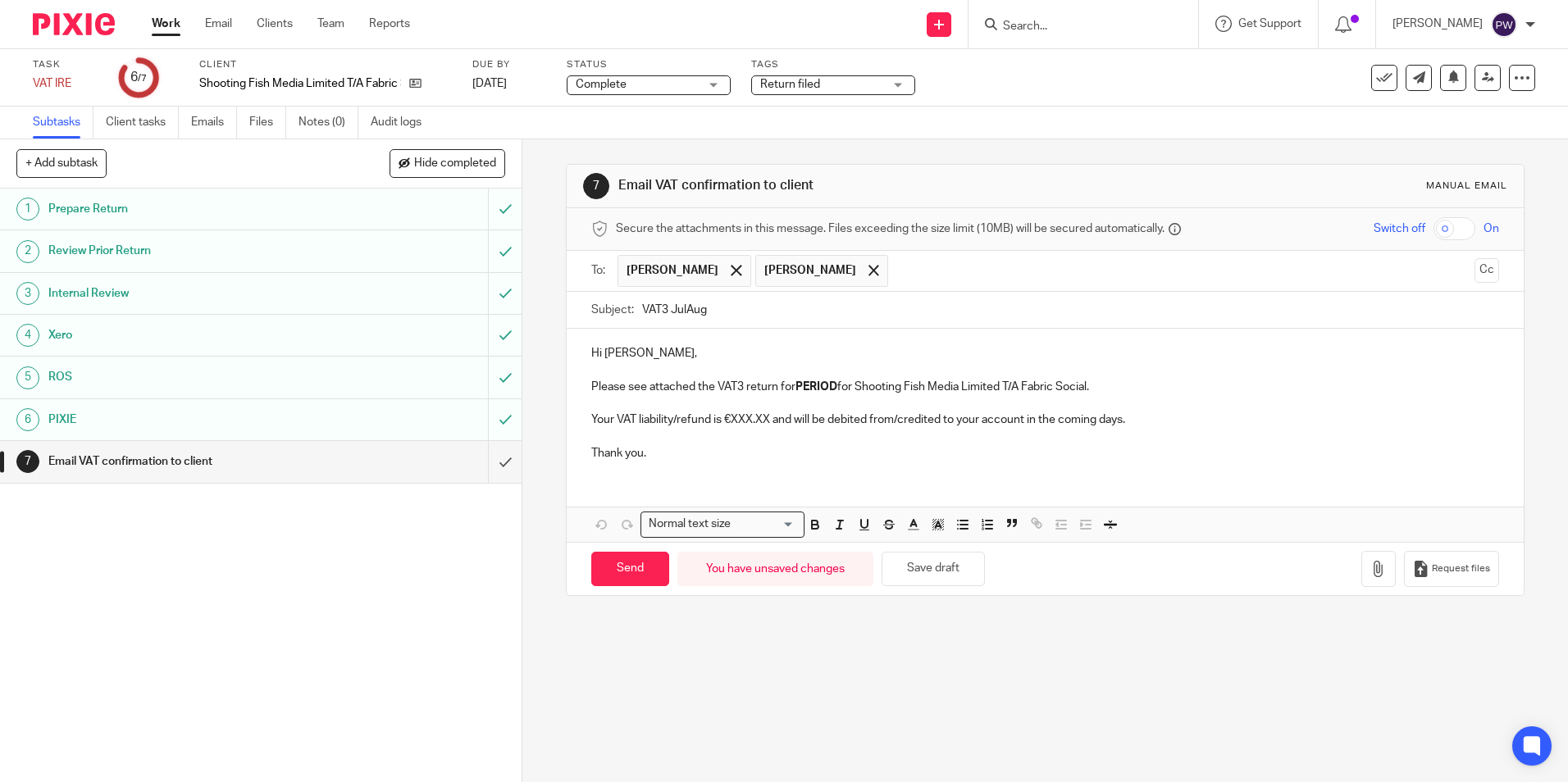
type input "VAT3 JulAug"
click at [789, 400] on p at bounding box center [1044, 403] width 907 height 16
click at [792, 391] on p "Please see attached the VAT3 return for PERIOD for Shooting Fish Media Limited …" at bounding box center [1044, 387] width 907 height 16
click at [795, 386] on strong "PERIOD" at bounding box center [816, 387] width 42 height 11
click at [689, 425] on p "Your VAT liability is €XXX.XX and will be debited from/credited to your account…" at bounding box center [1044, 419] width 907 height 16
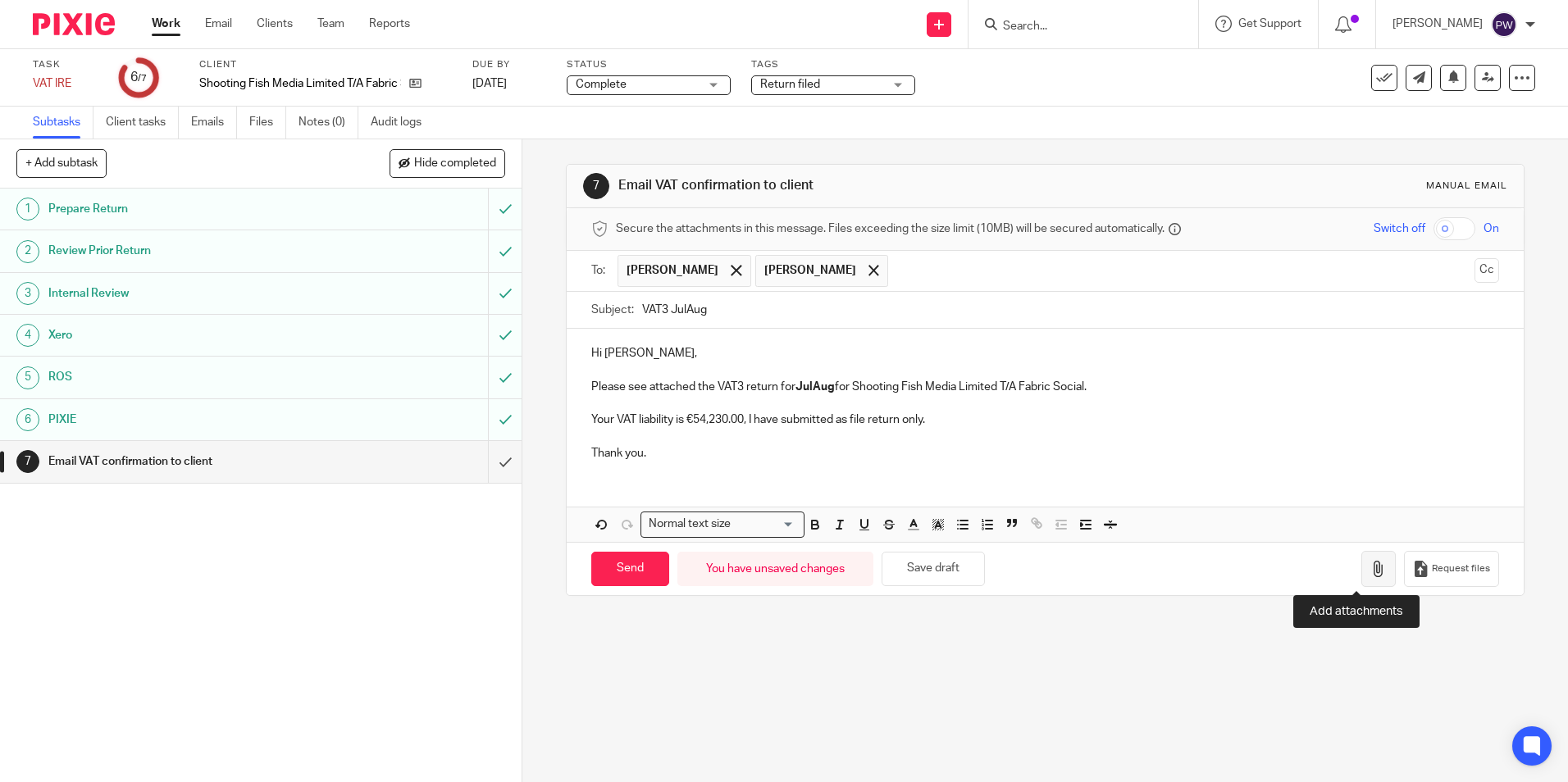
click at [1370, 564] on icon "button" at bounding box center [1378, 568] width 16 height 16
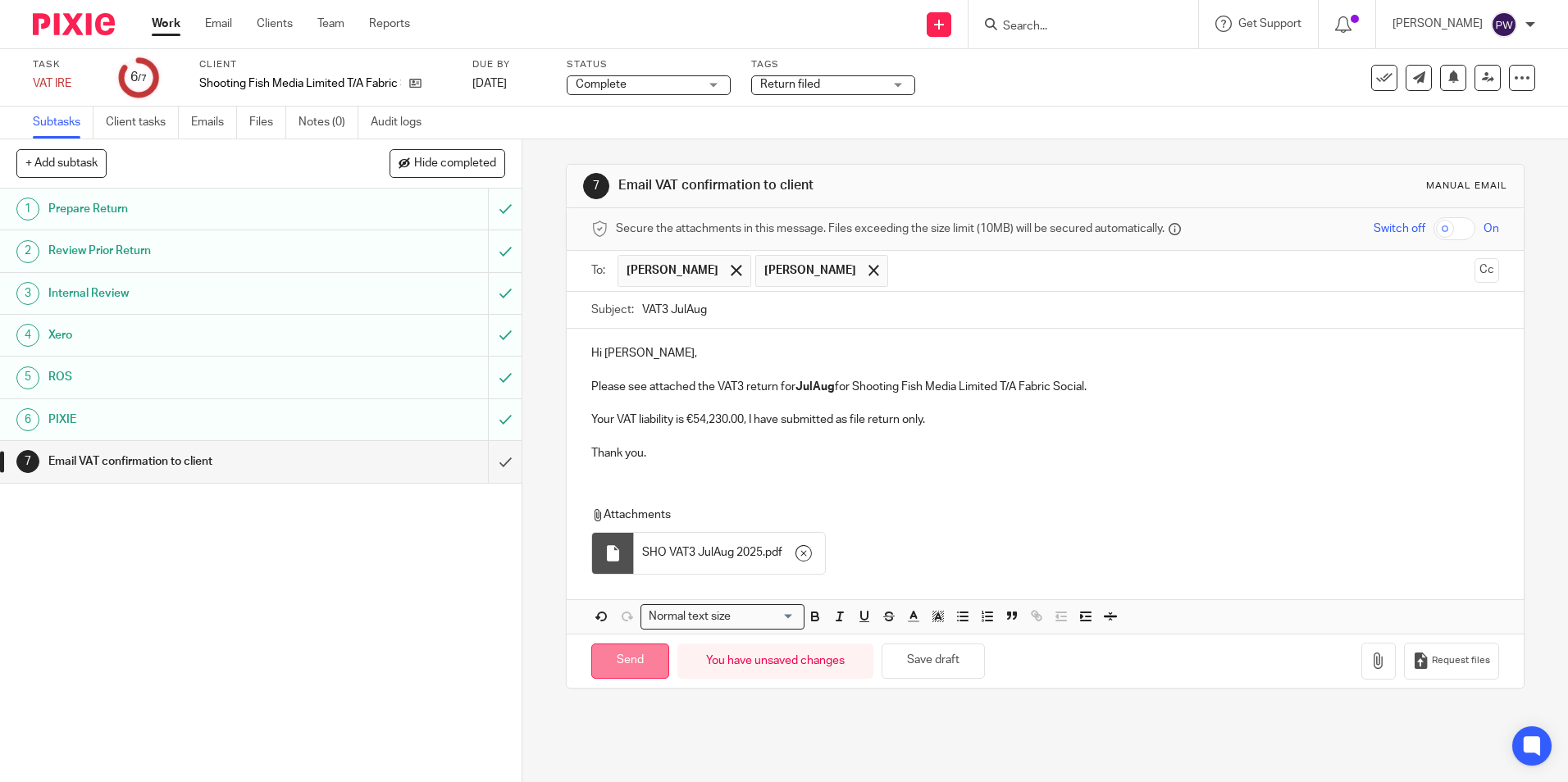
click at [616, 658] on input "Send" at bounding box center [630, 660] width 78 height 35
type input "Sent"
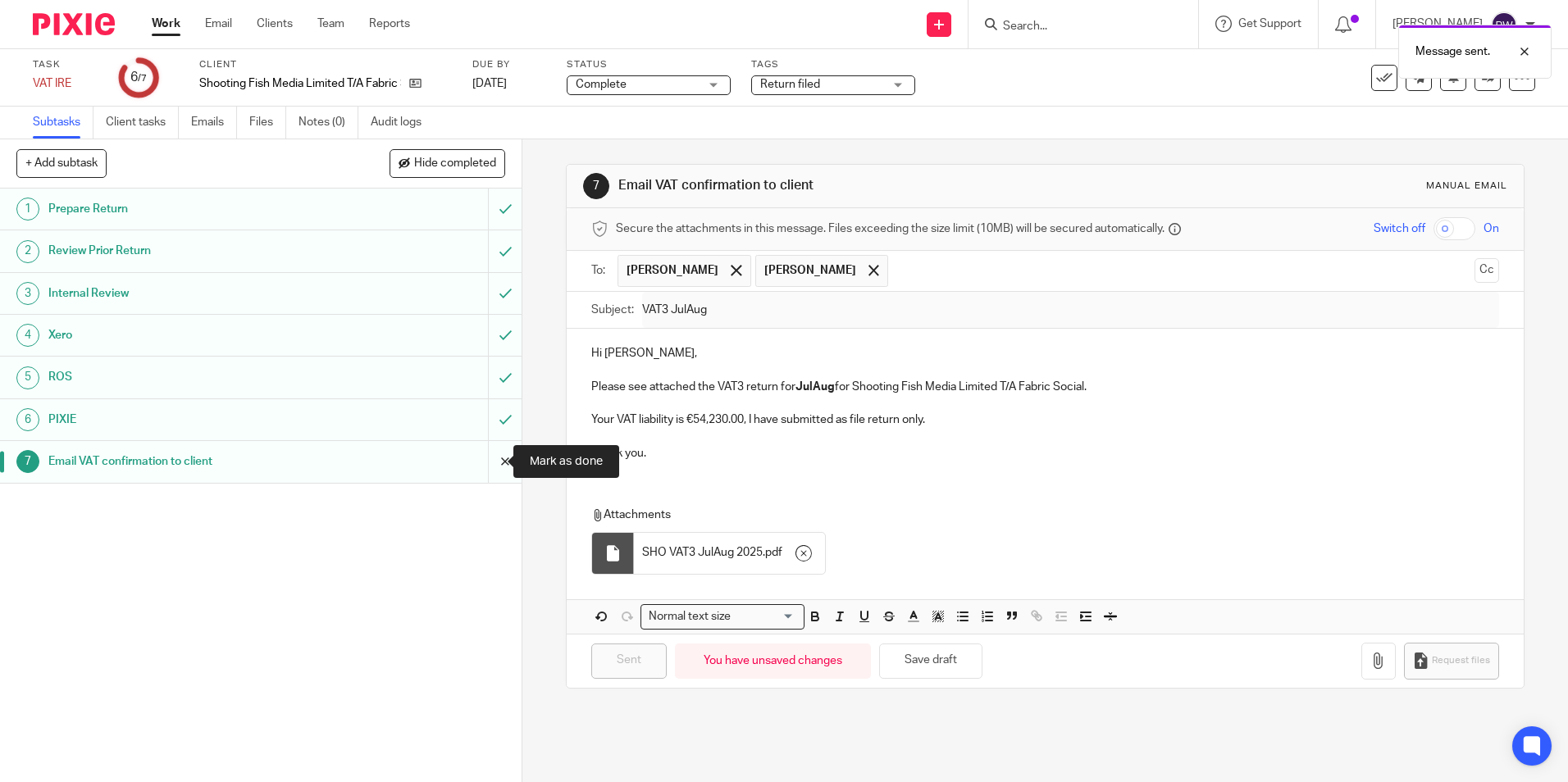
click at [489, 458] on input "submit" at bounding box center [260, 461] width 522 height 41
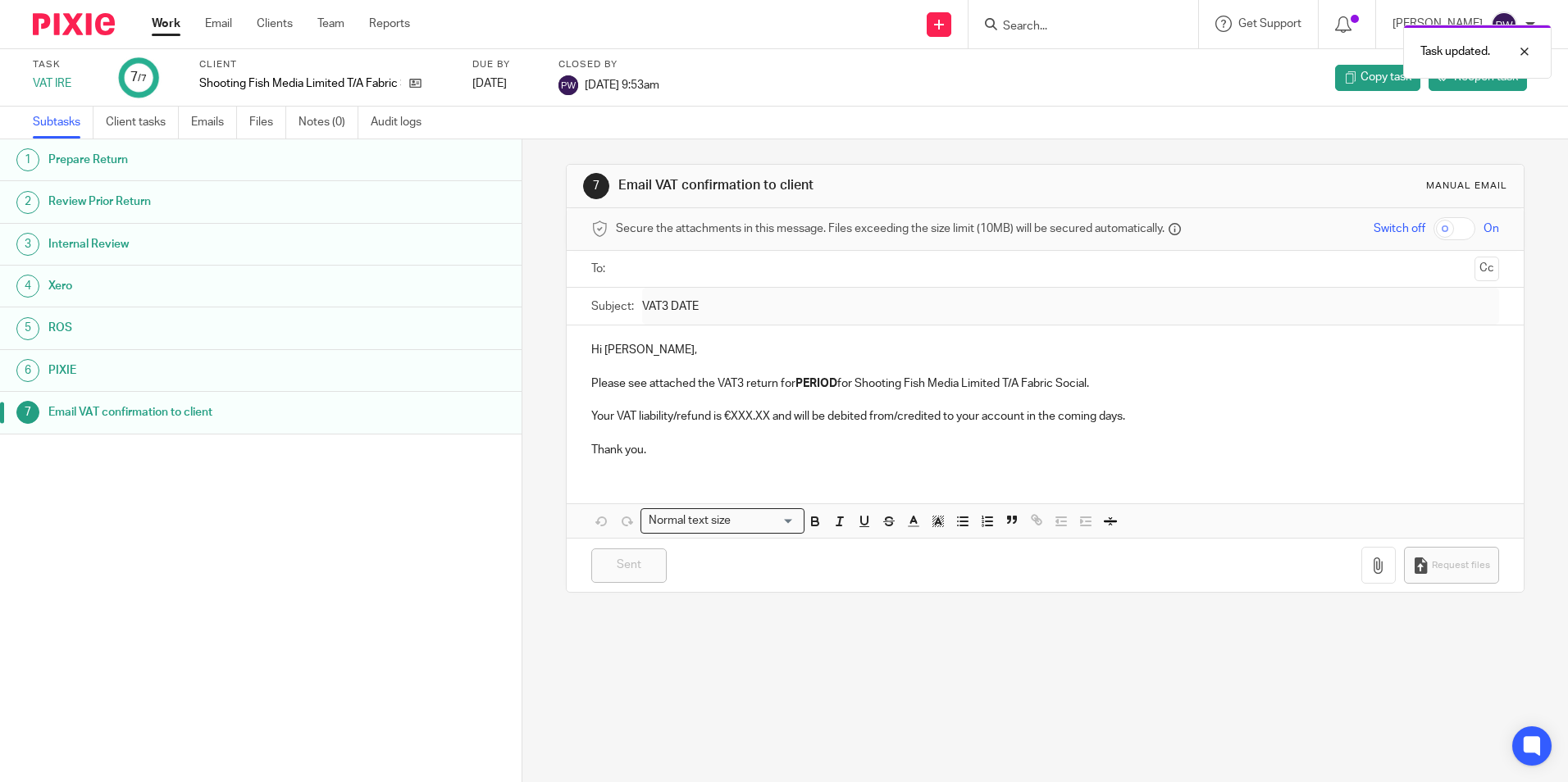
click at [160, 21] on link "Work" at bounding box center [166, 23] width 29 height 16
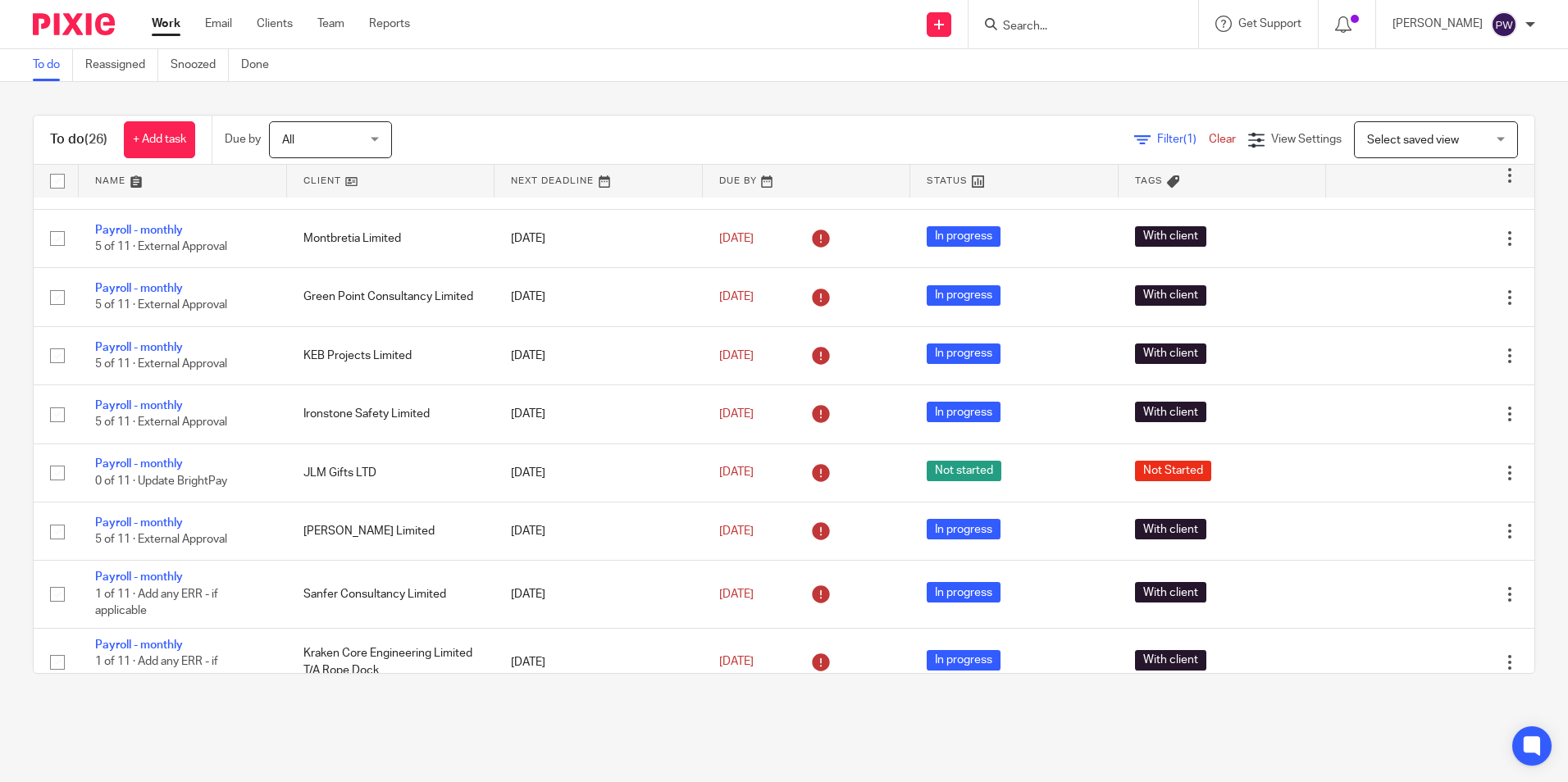
scroll to position [372, 0]
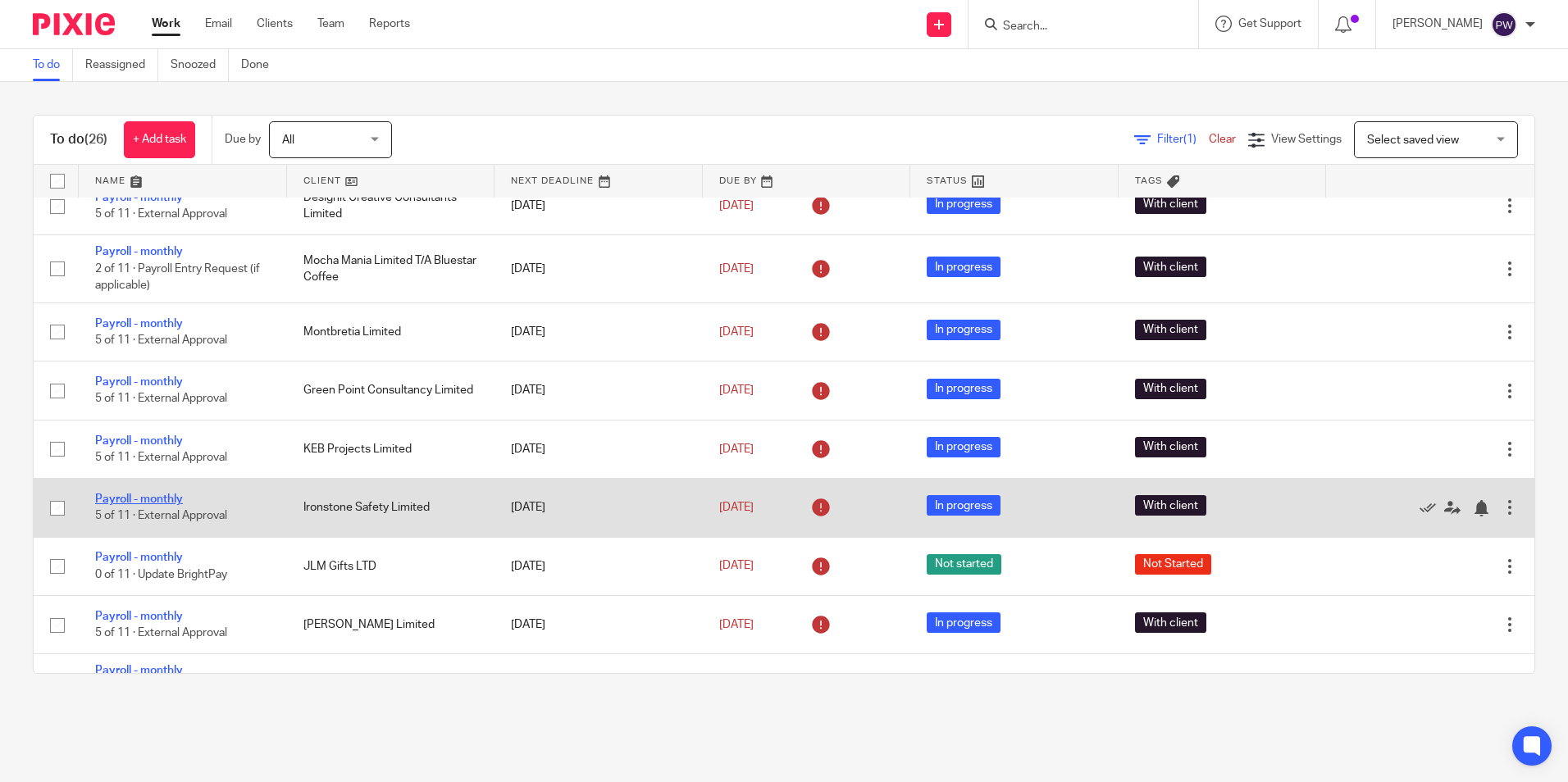
click at [153, 497] on link "Payroll - monthly" at bounding box center [139, 499] width 87 height 11
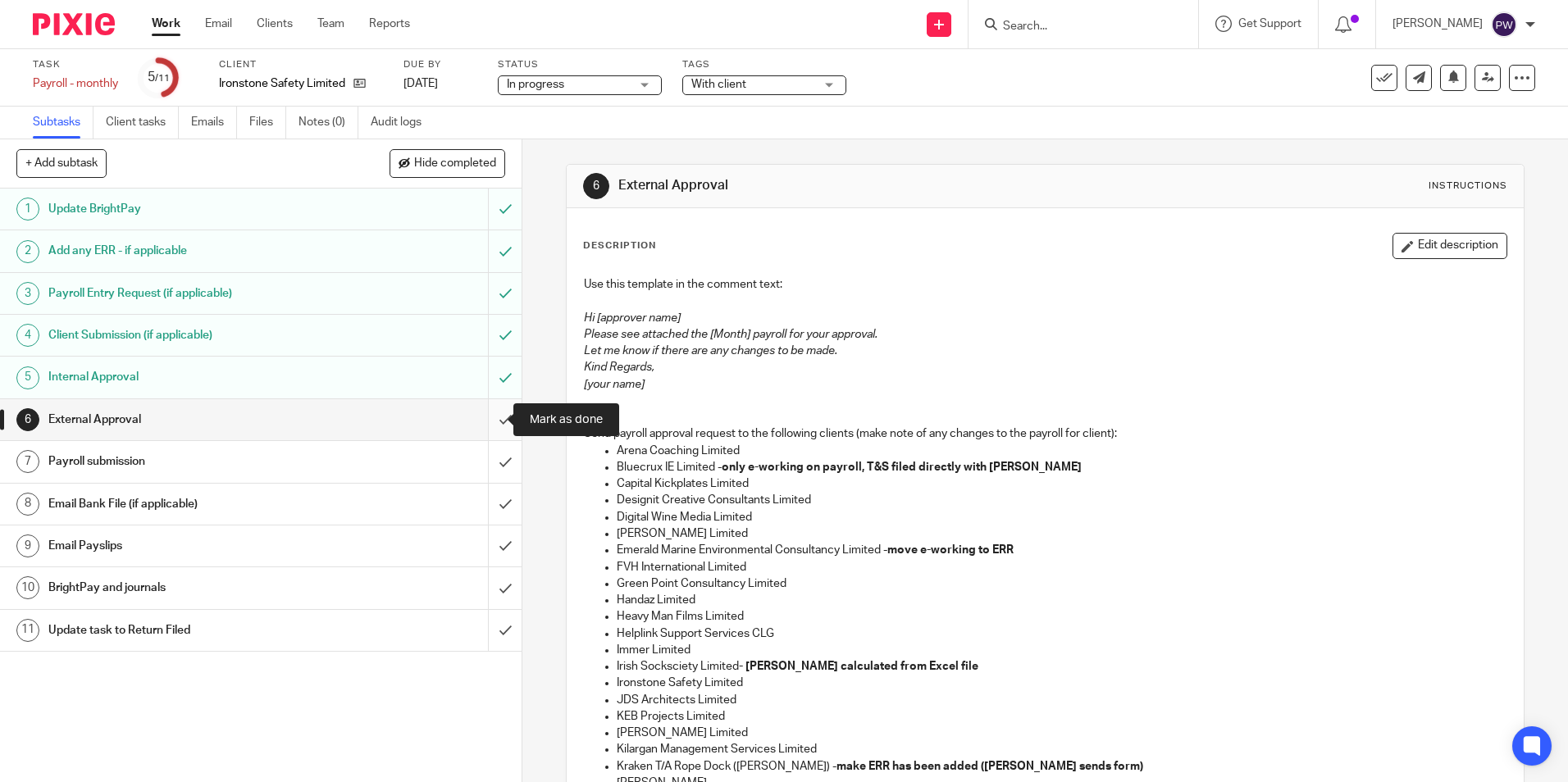
click at [485, 419] on input "submit" at bounding box center [260, 419] width 522 height 41
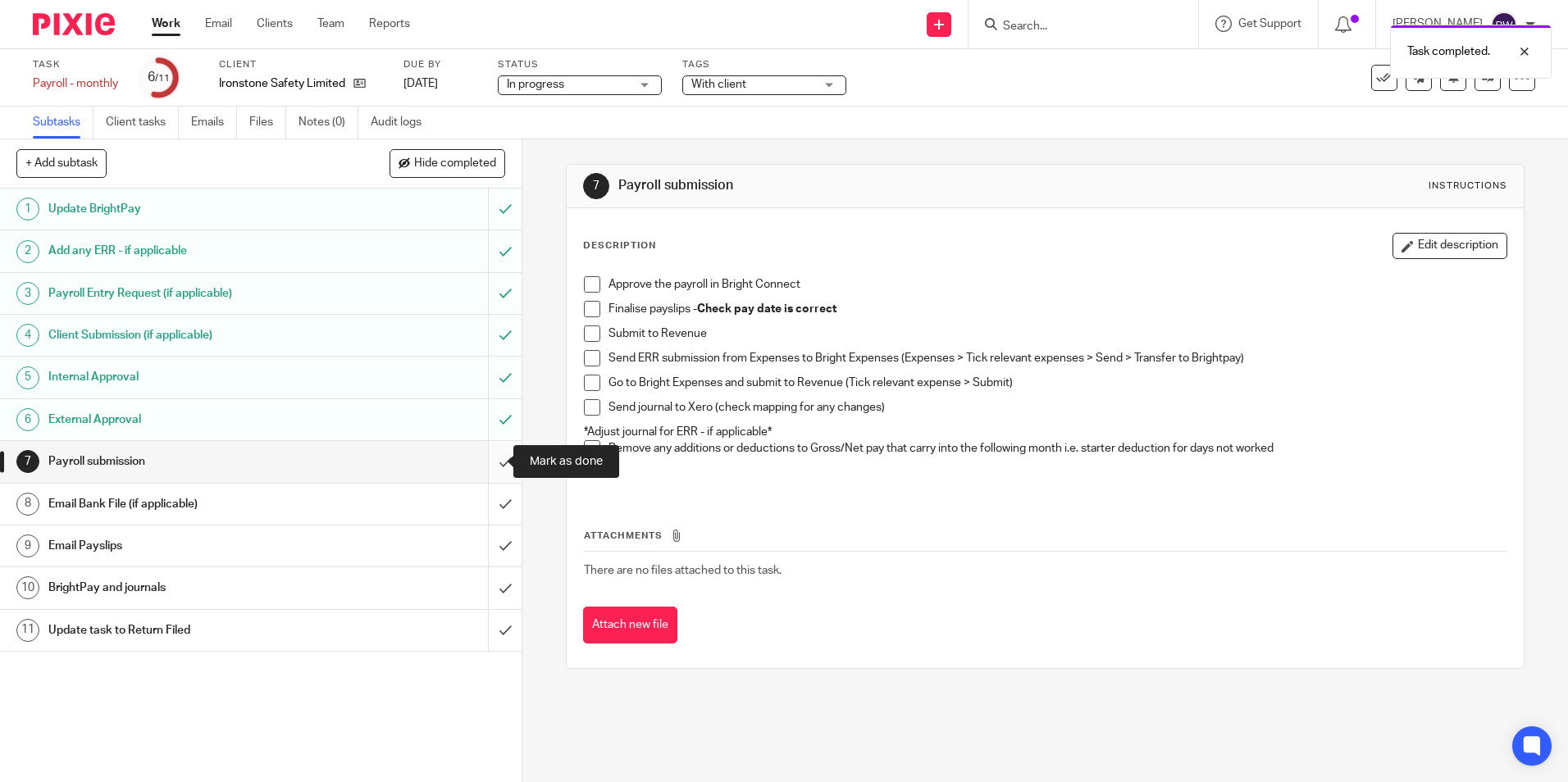
click at [495, 460] on input "submit" at bounding box center [260, 461] width 522 height 41
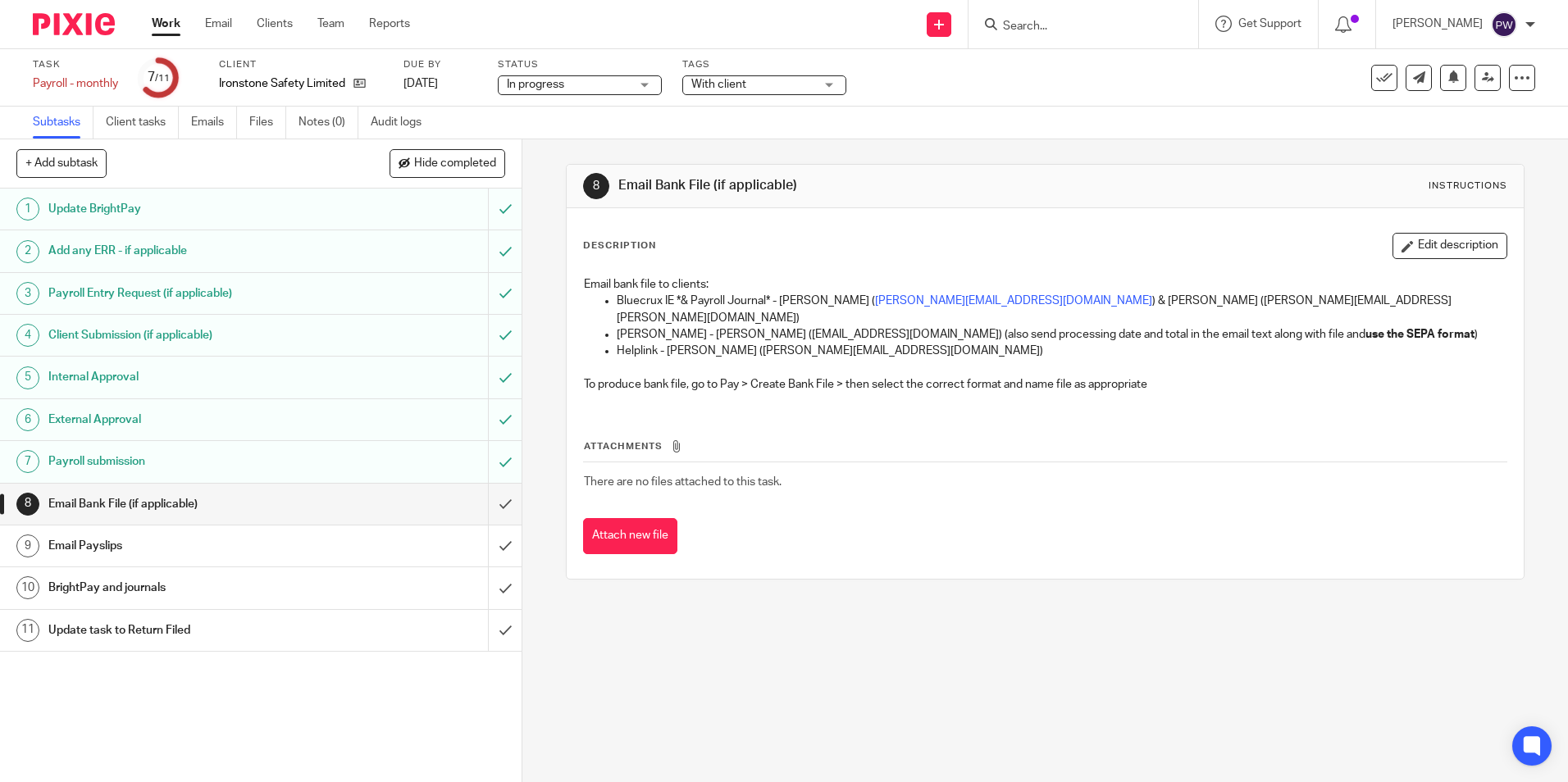
click at [481, 499] on input "submit" at bounding box center [260, 504] width 522 height 41
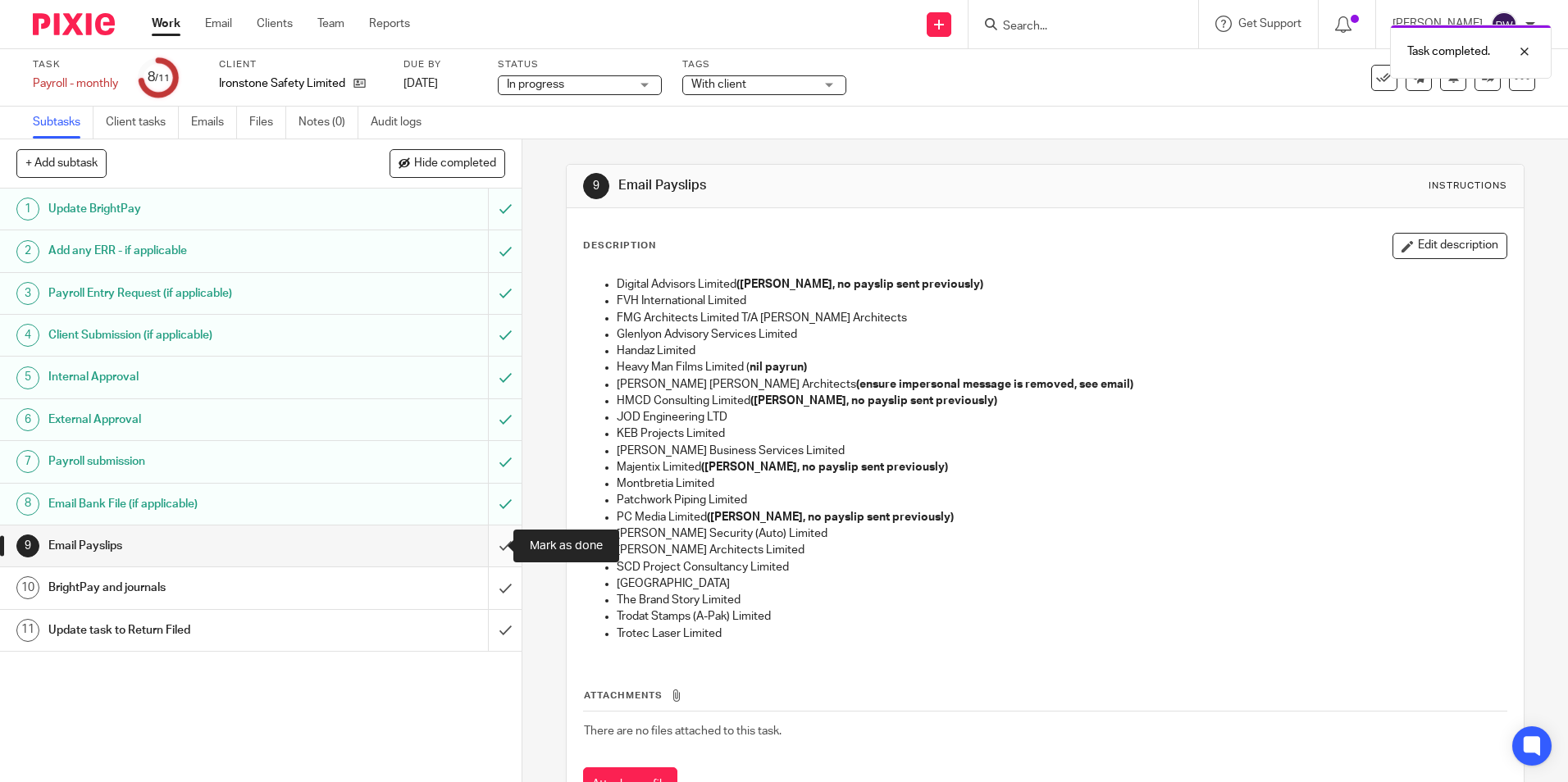
click at [492, 547] on input "submit" at bounding box center [260, 545] width 522 height 41
click at [614, 88] on span "In progress" at bounding box center [567, 85] width 123 height 17
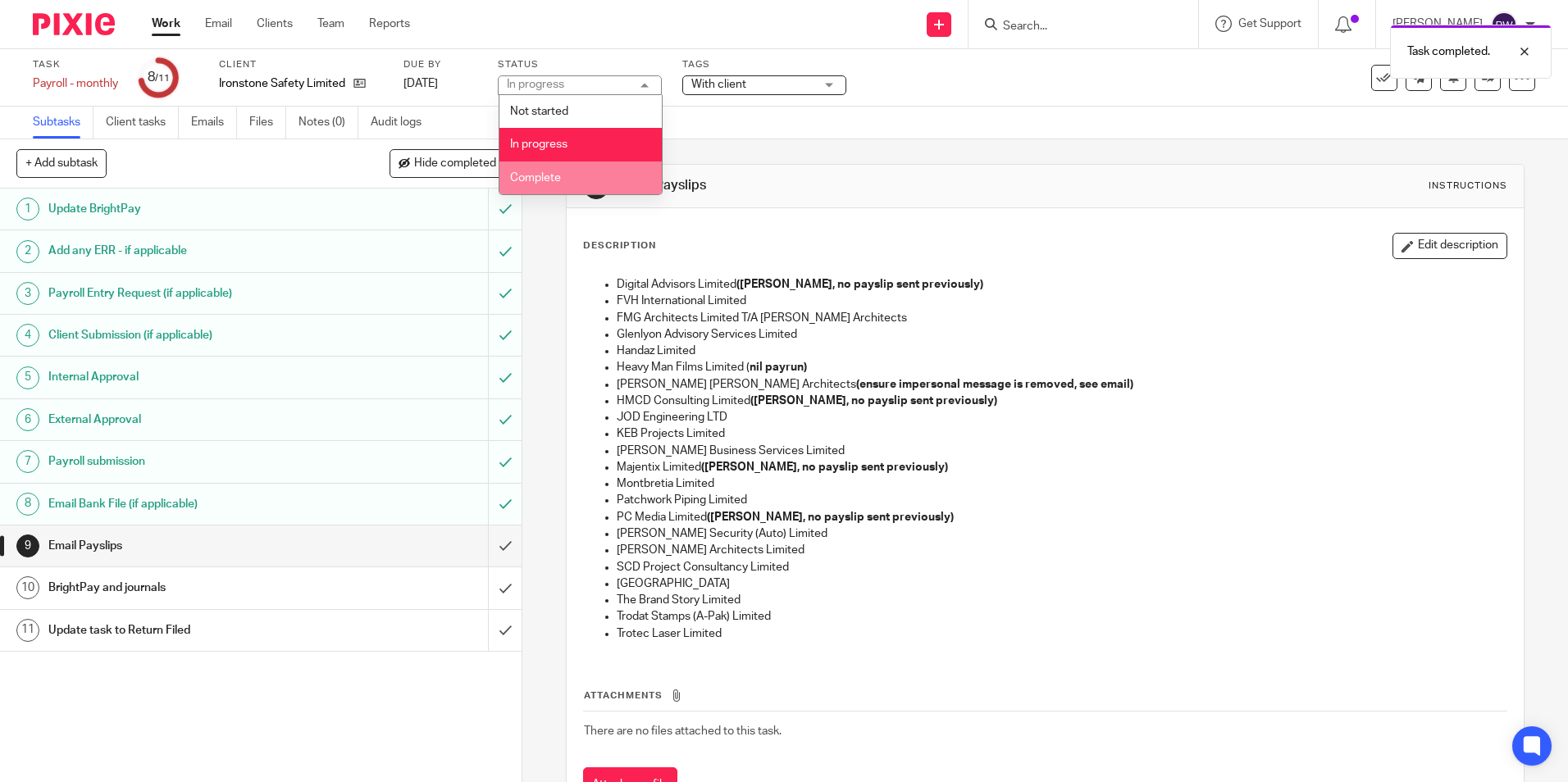
click at [579, 173] on li "Complete" at bounding box center [580, 178] width 163 height 33
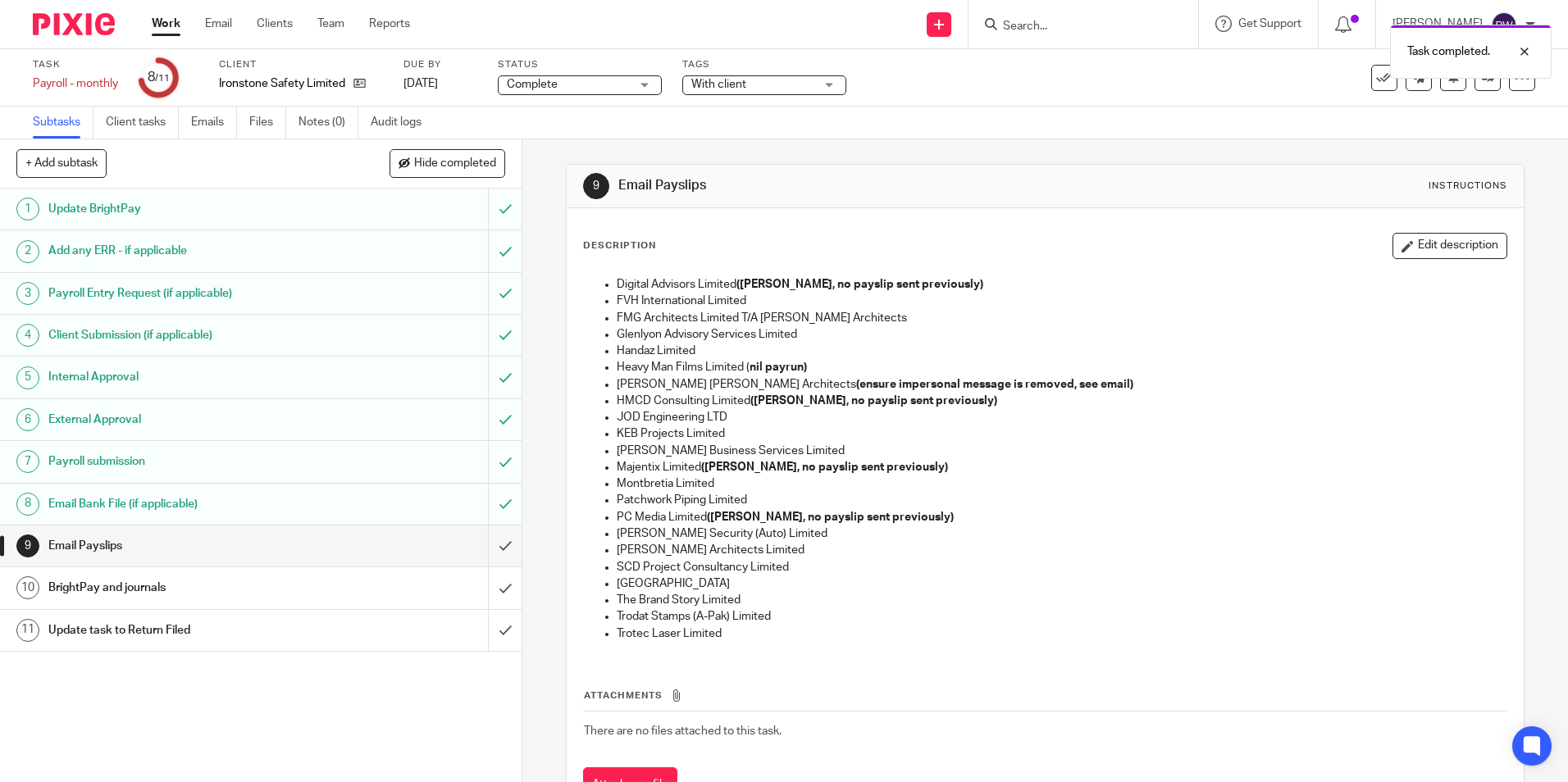
click at [784, 78] on div "Task completed." at bounding box center [1168, 48] width 768 height 63
click at [741, 85] on span "With client" at bounding box center [718, 85] width 55 height 11
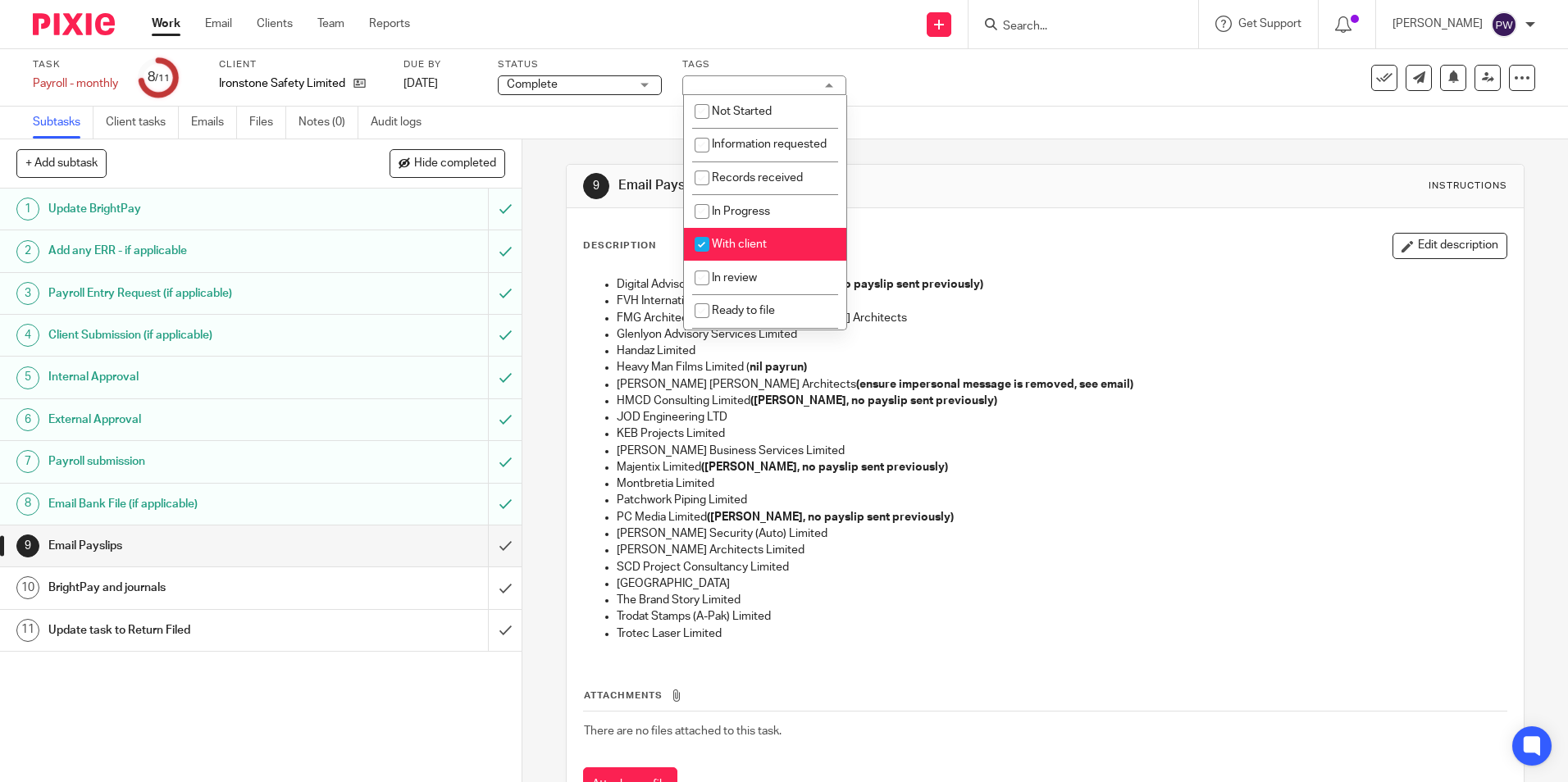
click at [710, 260] on input "checkbox" at bounding box center [701, 244] width 31 height 31
checkbox input "false"
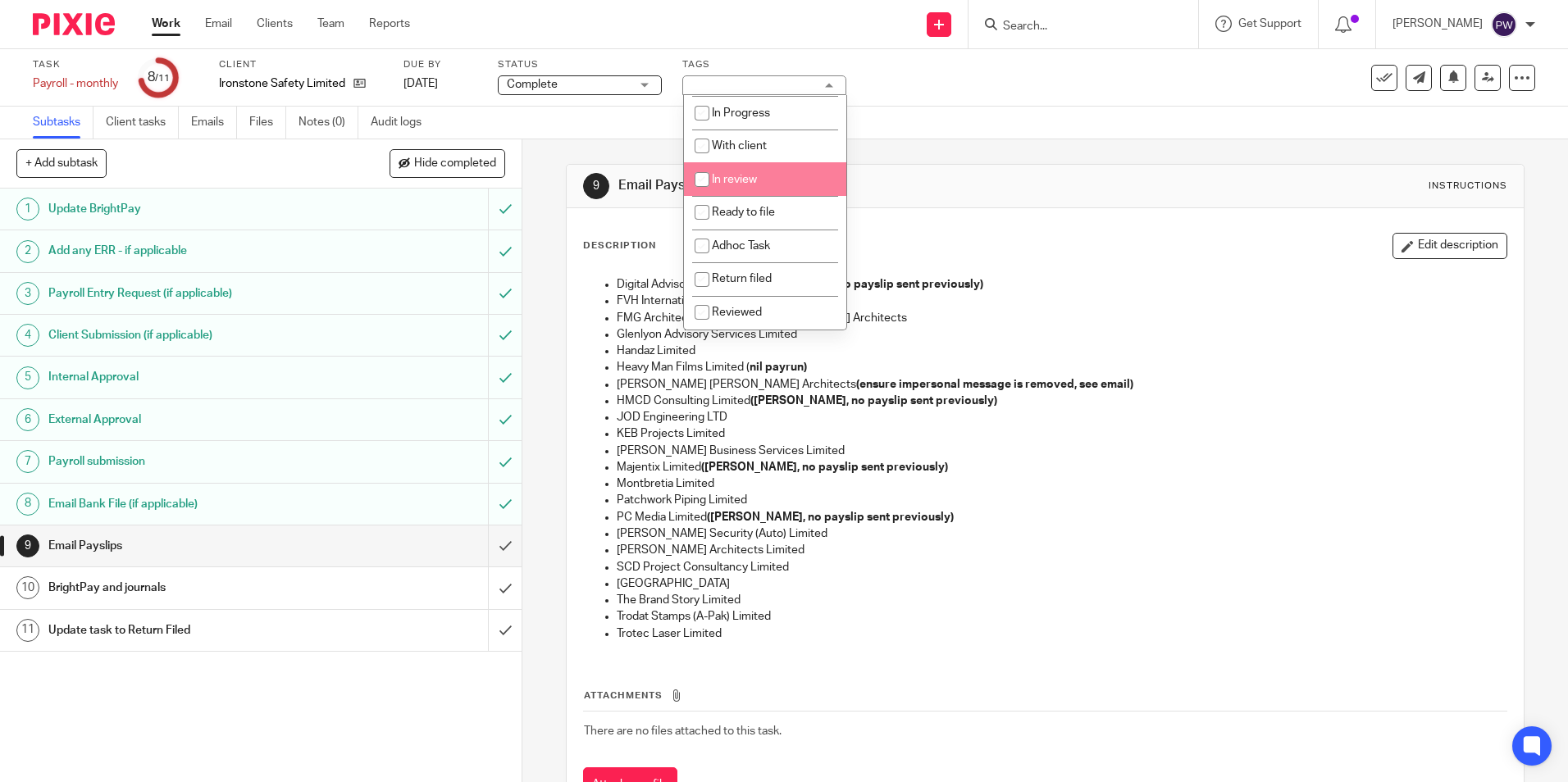
scroll to position [115, 0]
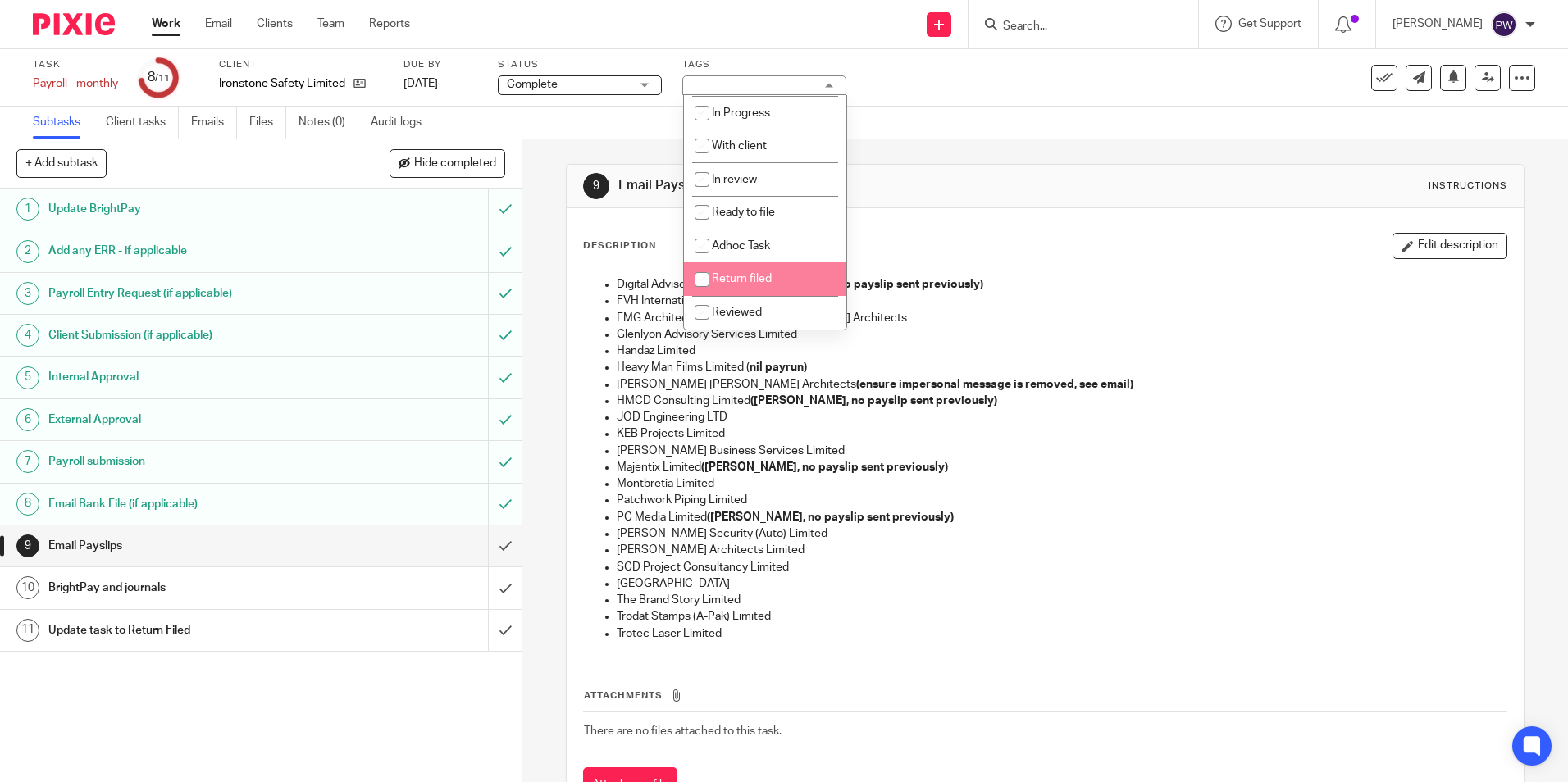
click at [738, 274] on span "Return filed" at bounding box center [741, 278] width 60 height 11
checkbox input "true"
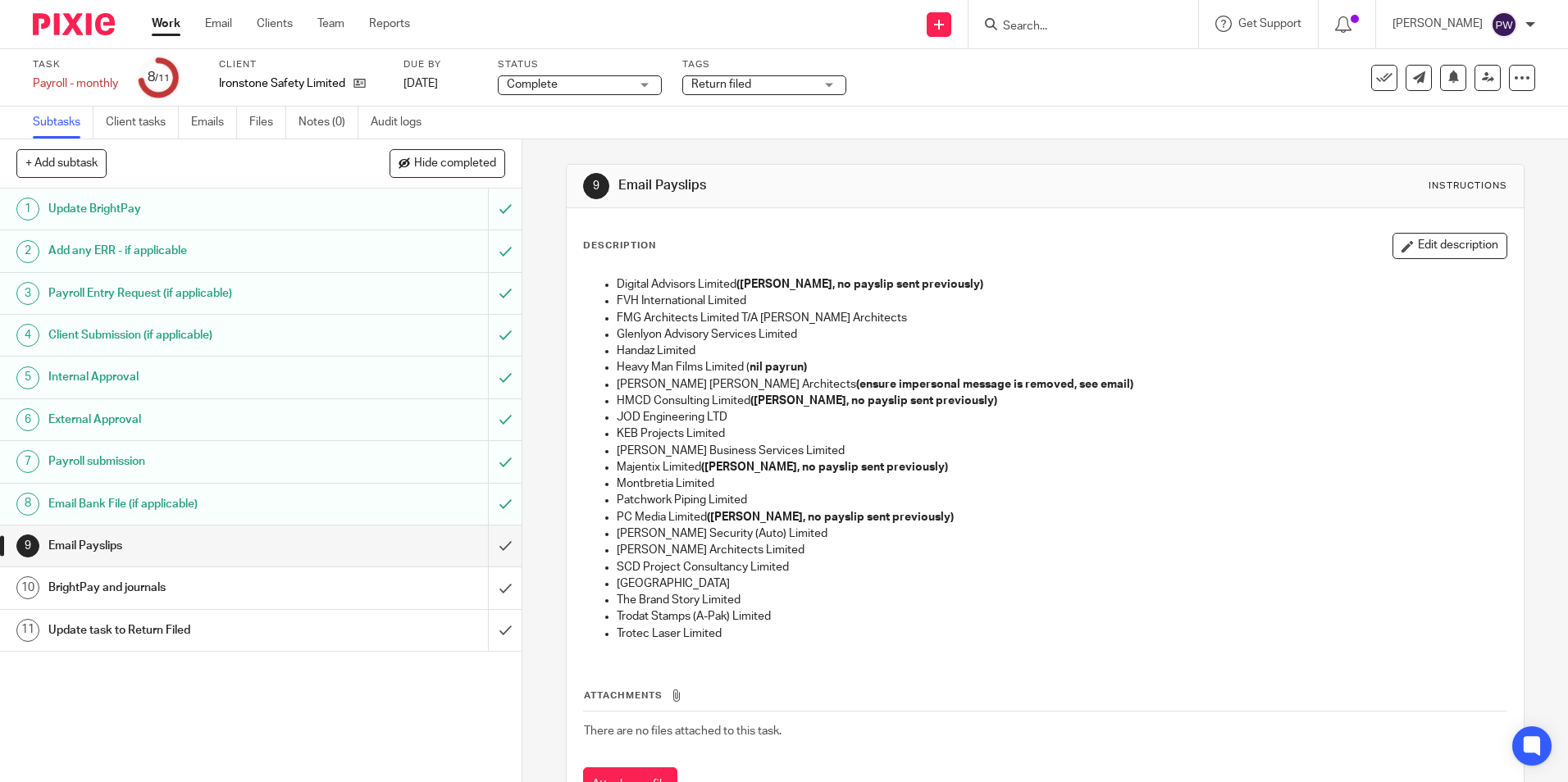
click at [998, 151] on div "9 Email Payslips Instructions Description Edit description Digital Advisors Lim…" at bounding box center [1044, 497] width 958 height 715
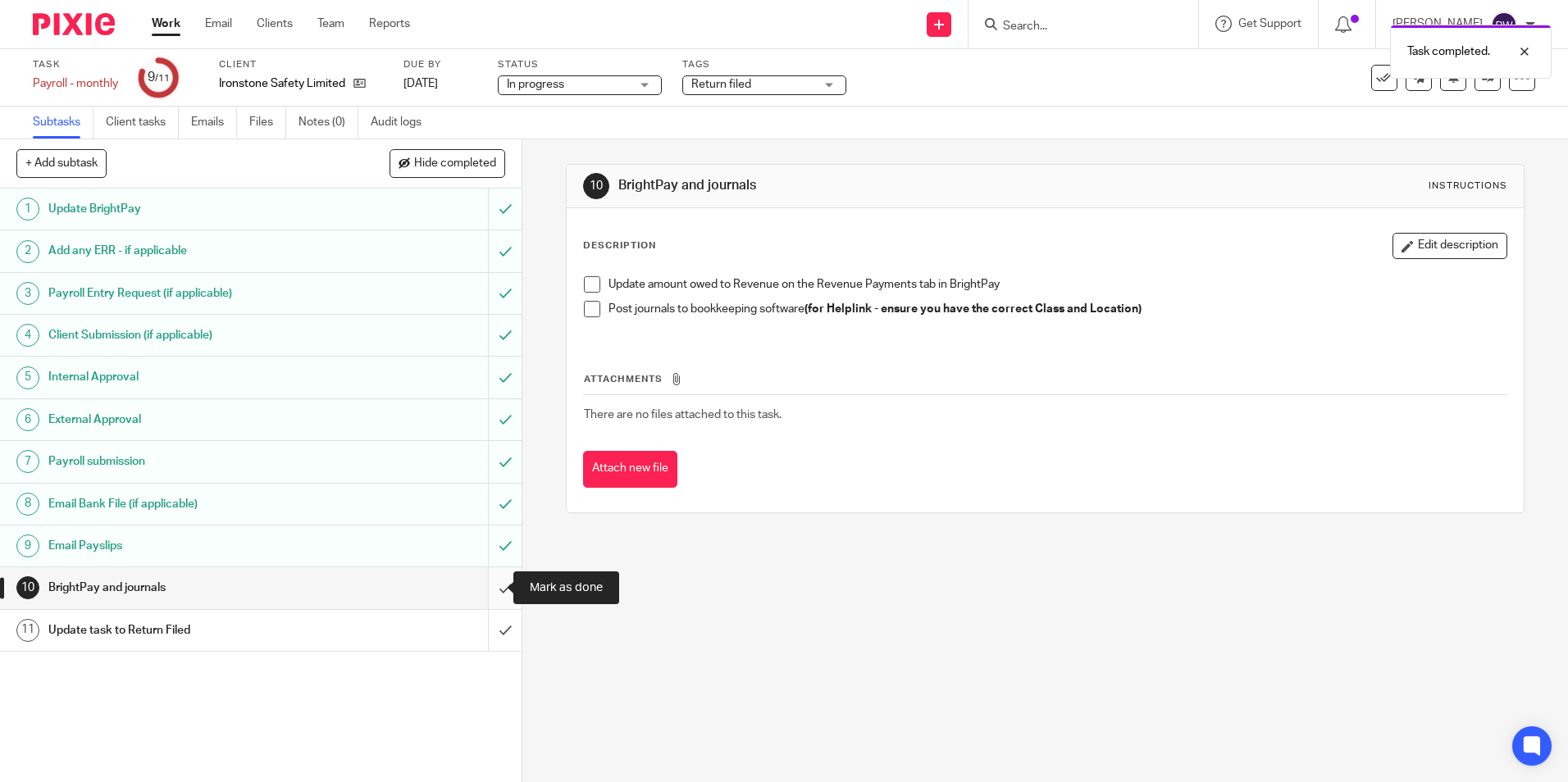
click at [487, 593] on input "submit" at bounding box center [260, 587] width 522 height 41
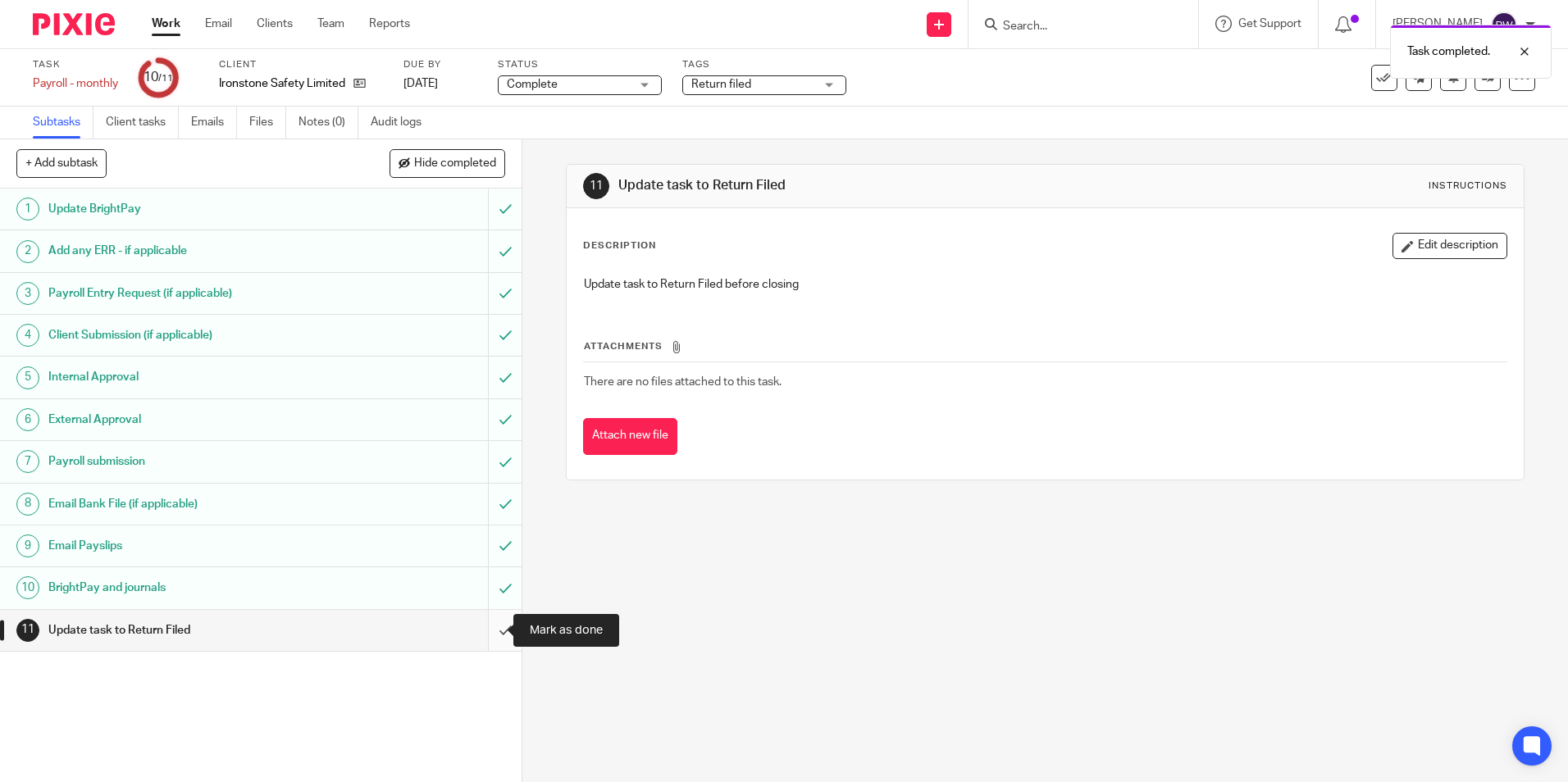
click at [493, 627] on input "submit" at bounding box center [260, 630] width 522 height 41
